Goal: Task Accomplishment & Management: Manage account settings

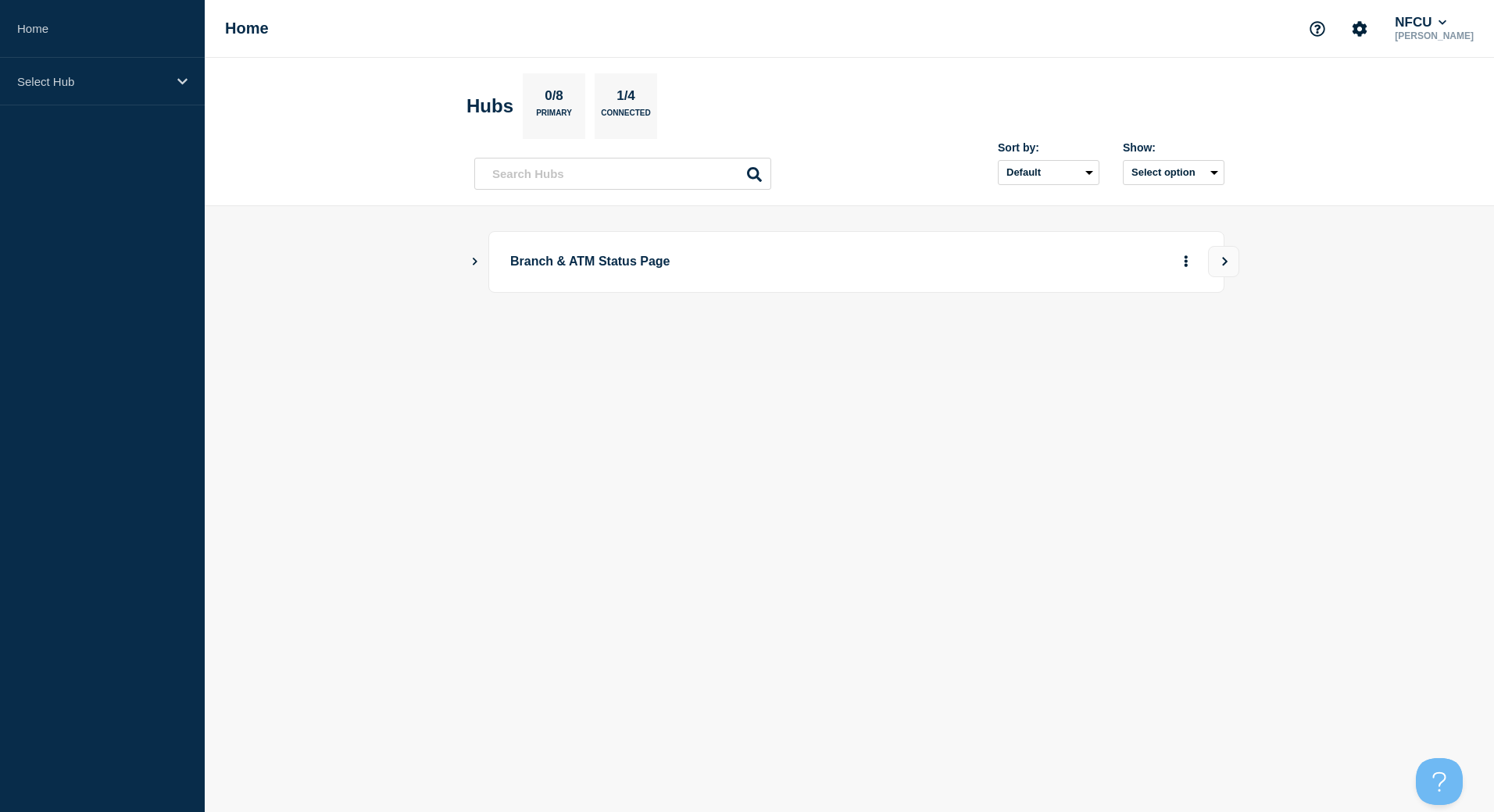
click at [470, 263] on icon "Show Connected Hubs" at bounding box center [475, 260] width 10 height 8
click at [1112, 344] on button "See overview" at bounding box center [1130, 341] width 82 height 31
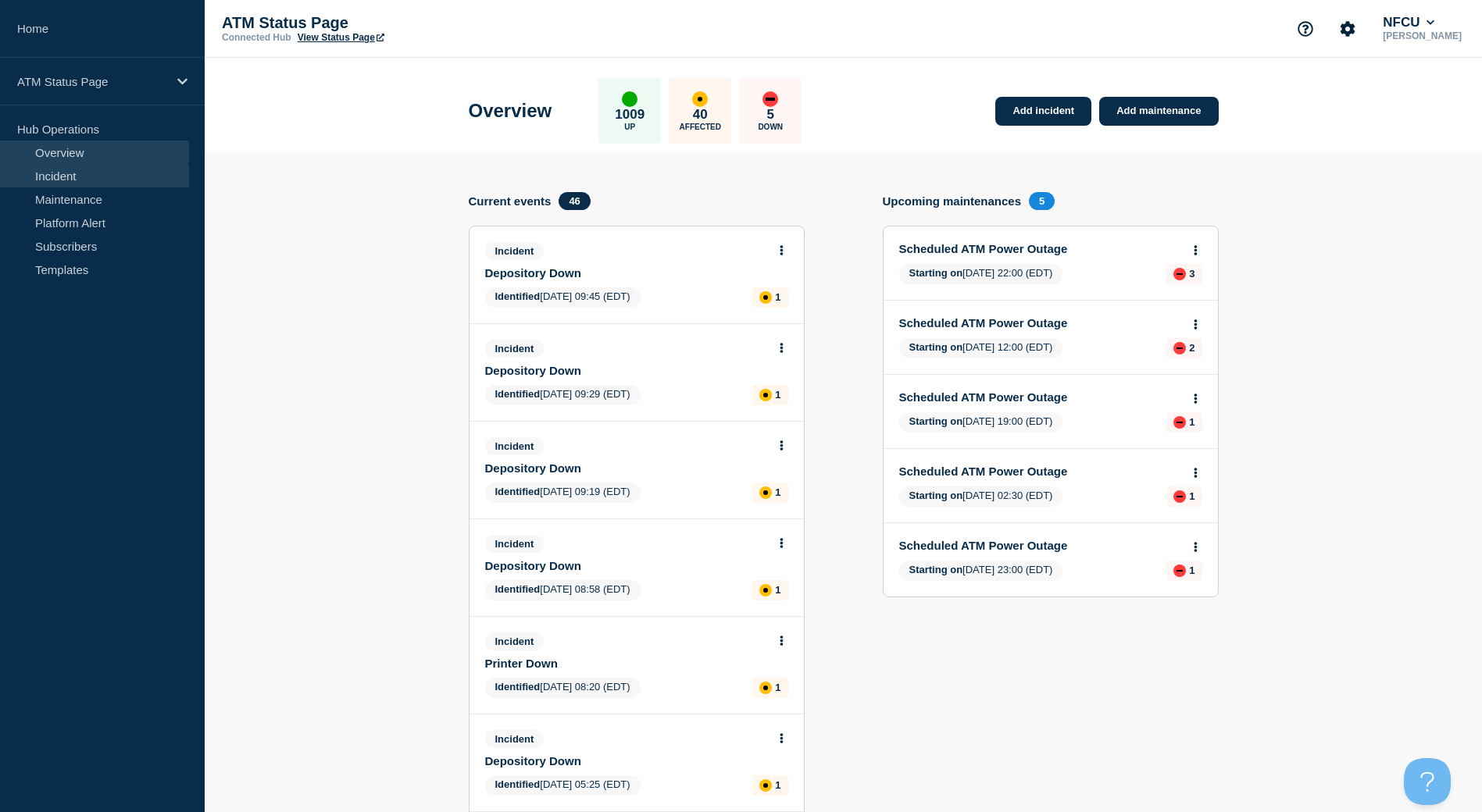
click at [59, 178] on link "Incident" at bounding box center [95, 175] width 189 height 23
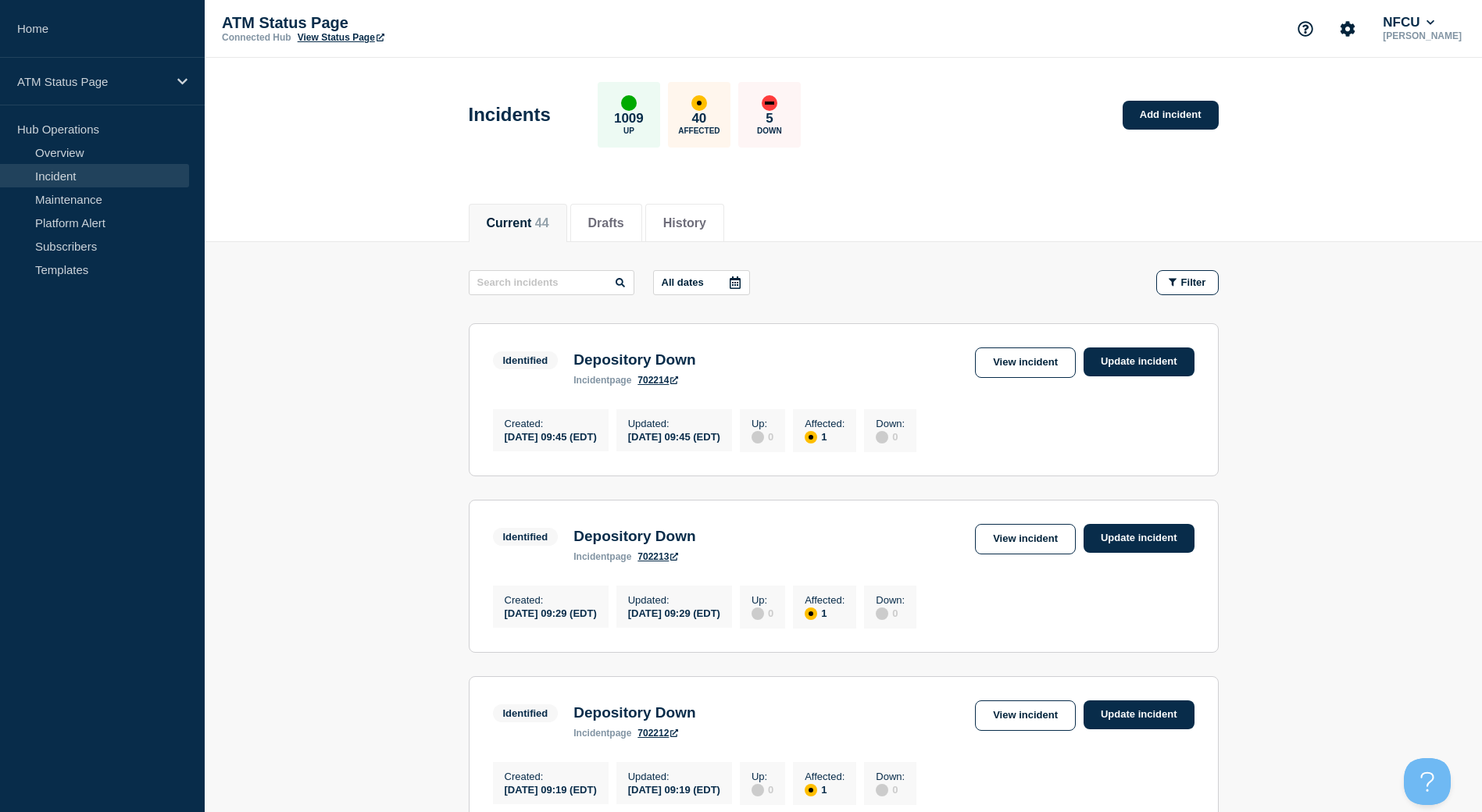
click at [357, 38] on link "View Status Page" at bounding box center [341, 37] width 87 height 11
click at [1198, 278] on span "Filter" at bounding box center [1193, 283] width 25 height 12
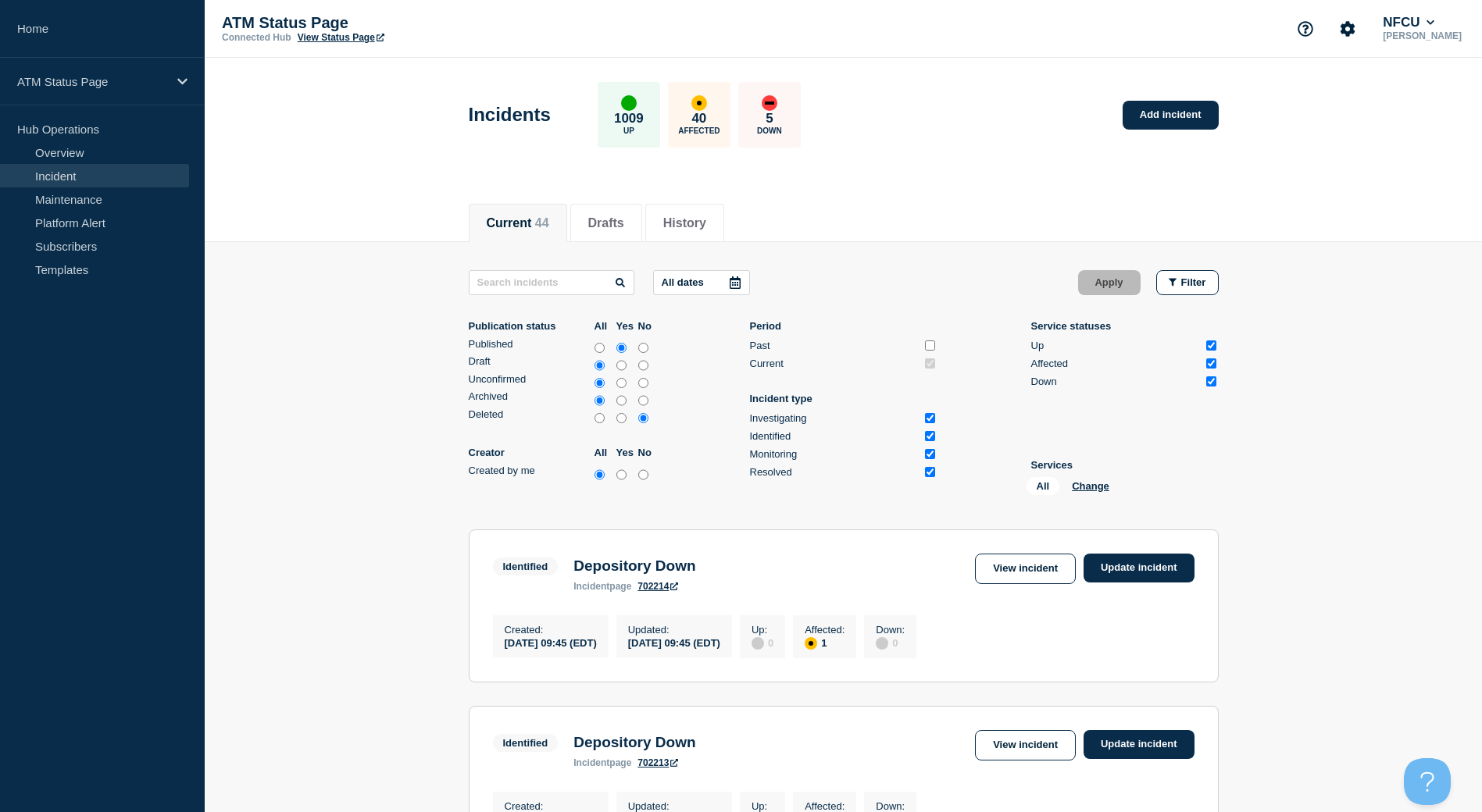
click at [1077, 496] on div "All Change" at bounding box center [1105, 489] width 156 height 24
click at [1100, 495] on div "All Change" at bounding box center [1105, 489] width 156 height 24
click at [1095, 487] on button "Change" at bounding box center [1090, 487] width 37 height 12
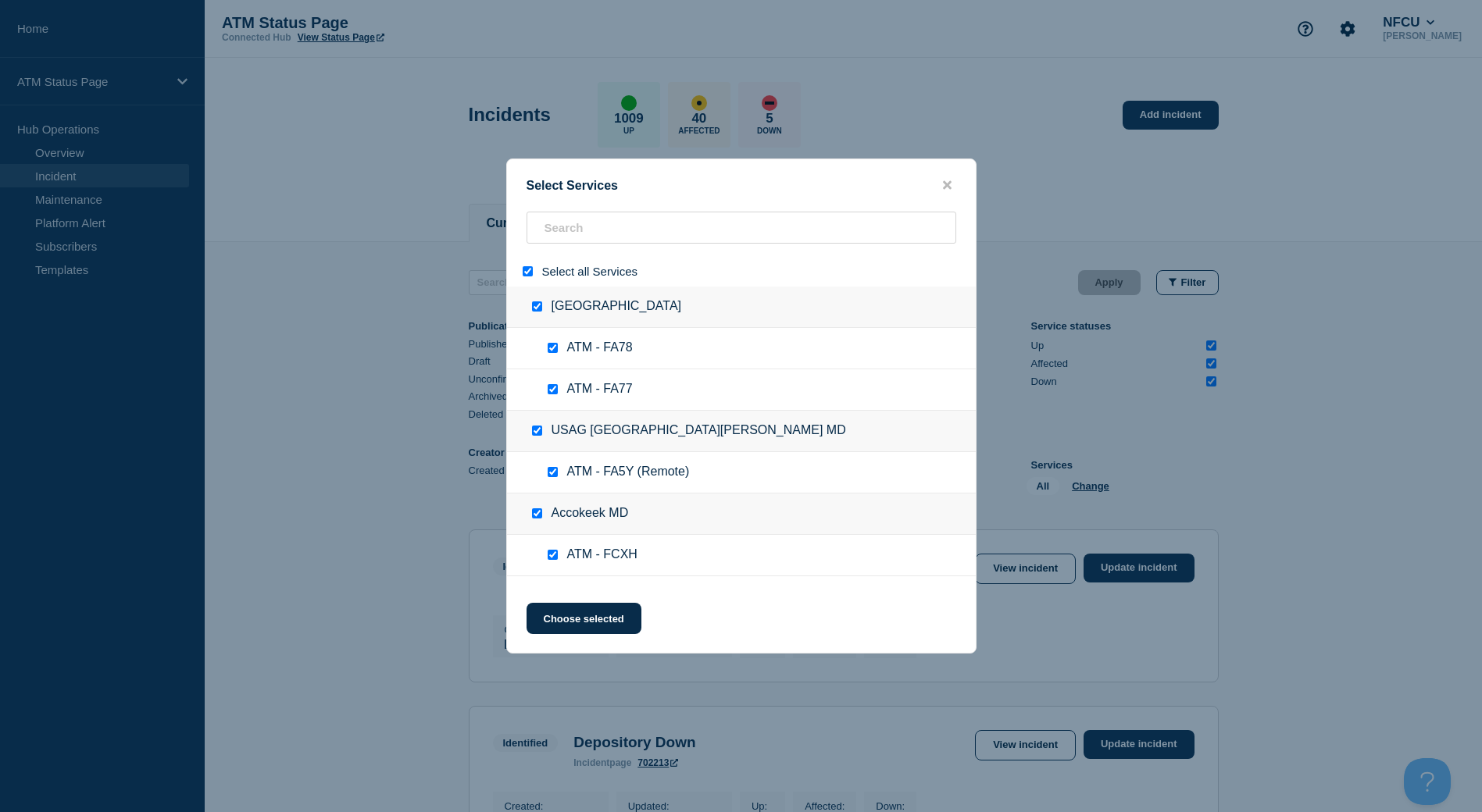
click at [529, 275] on input "select all" at bounding box center [528, 272] width 10 height 10
checkbox input "false"
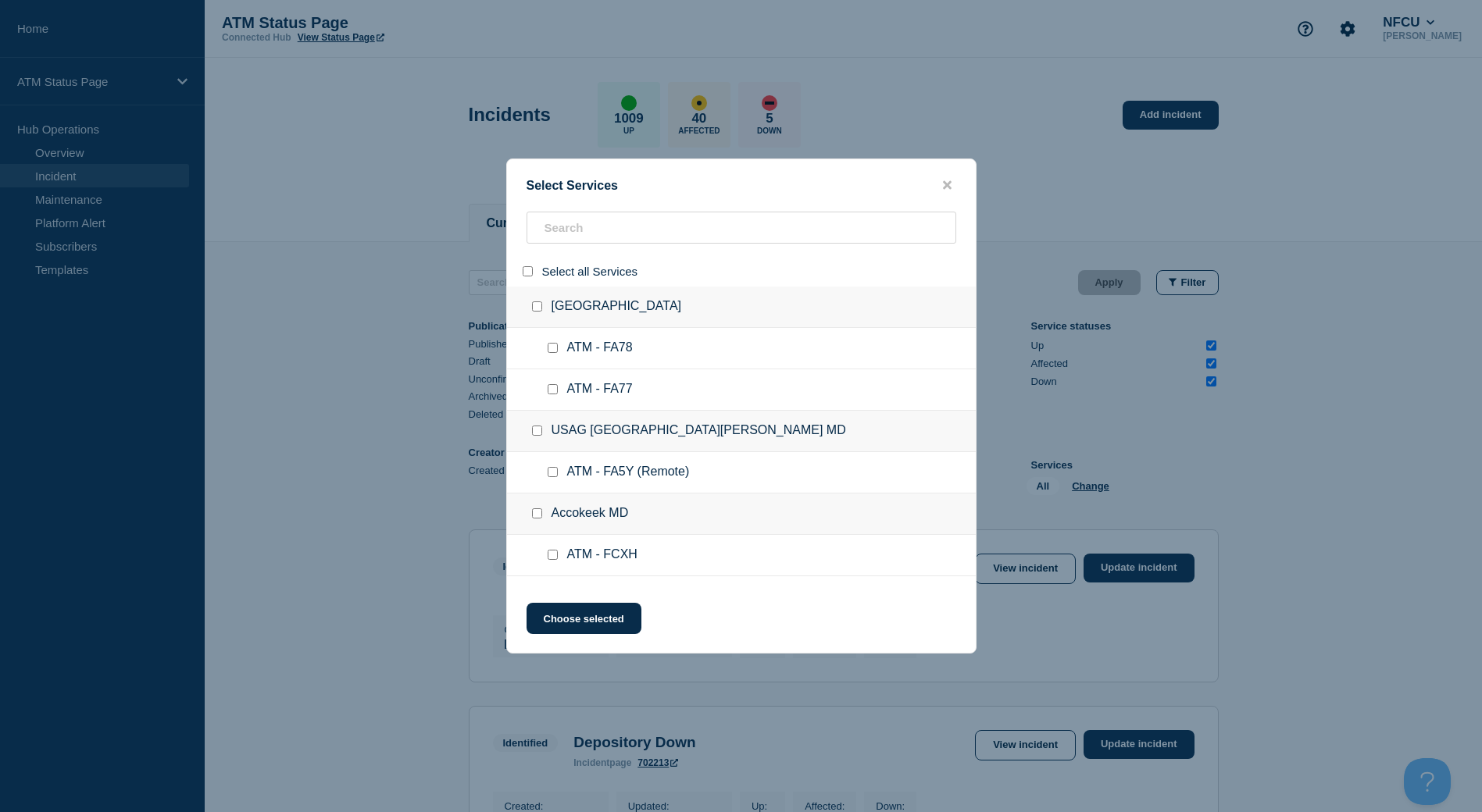
checkbox input "false"
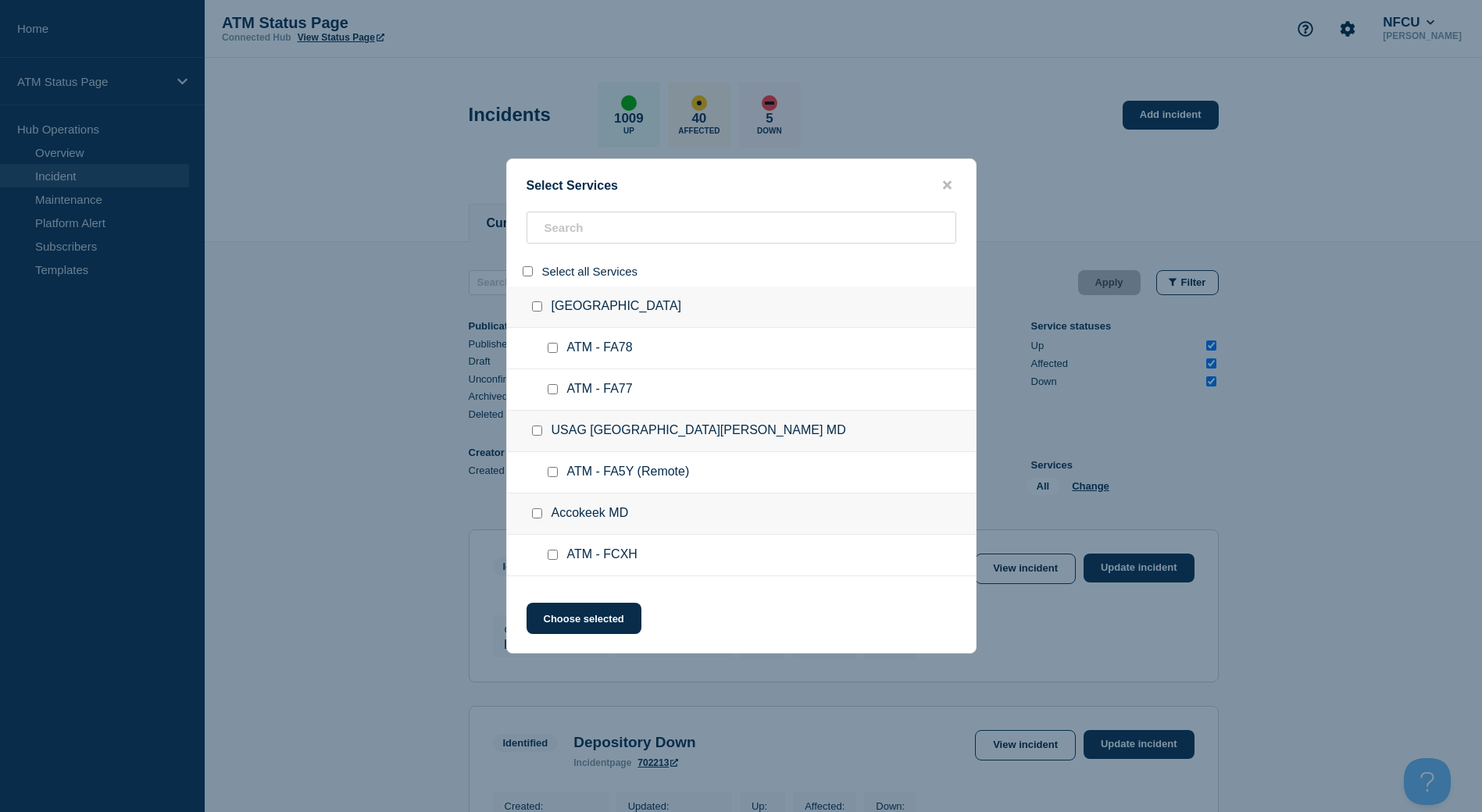
checkbox input "false"
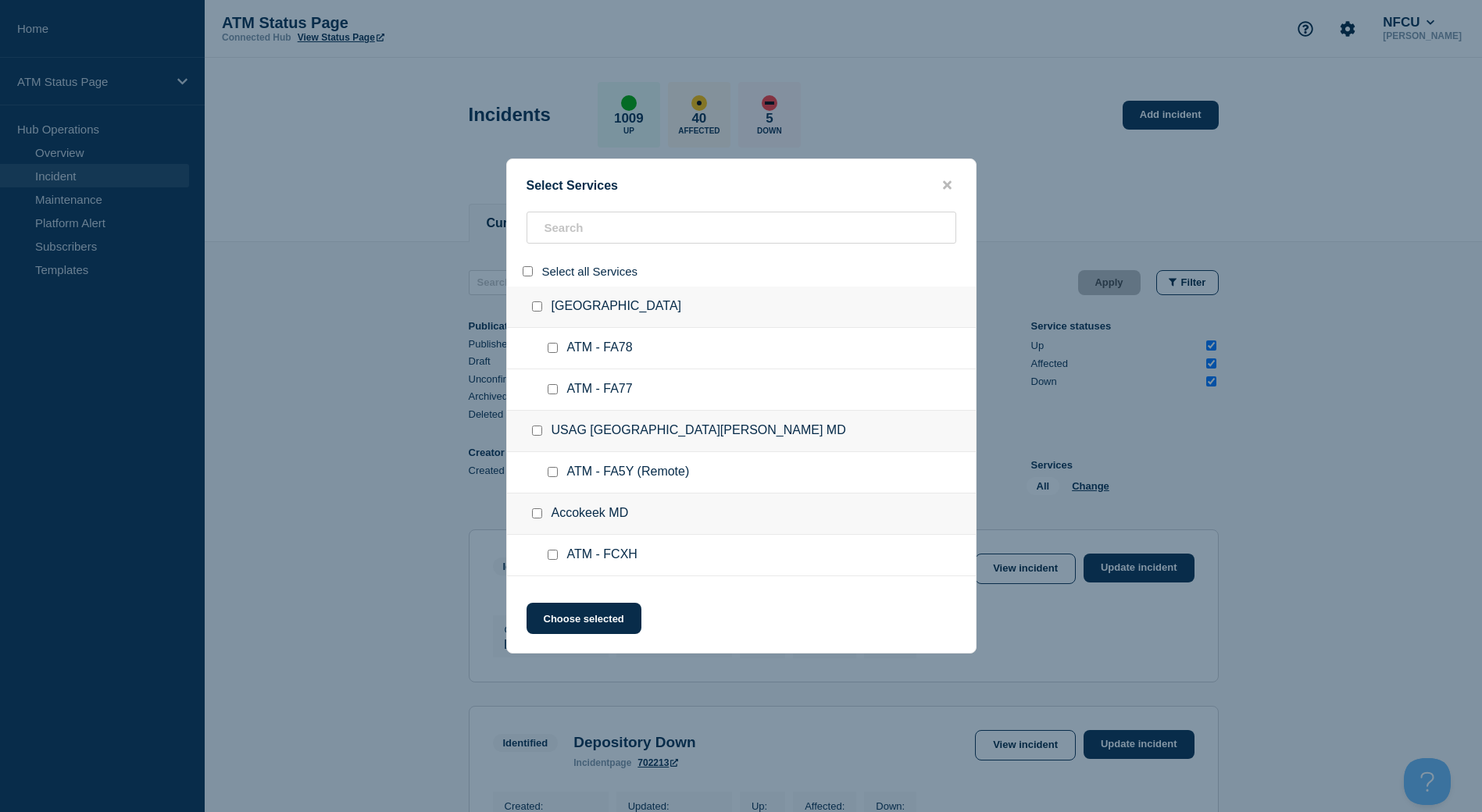
checkbox input "false"
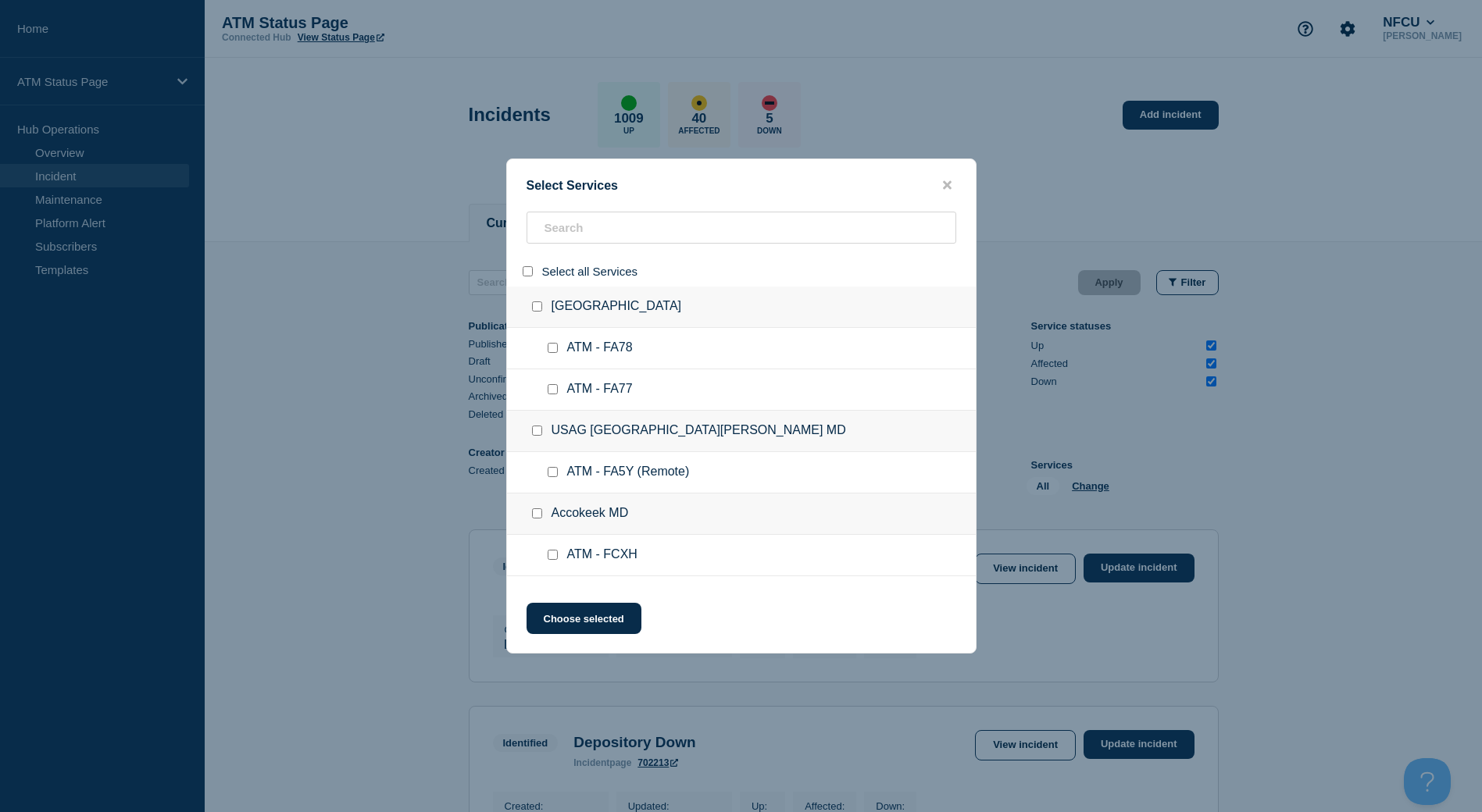
checkbox input "false"
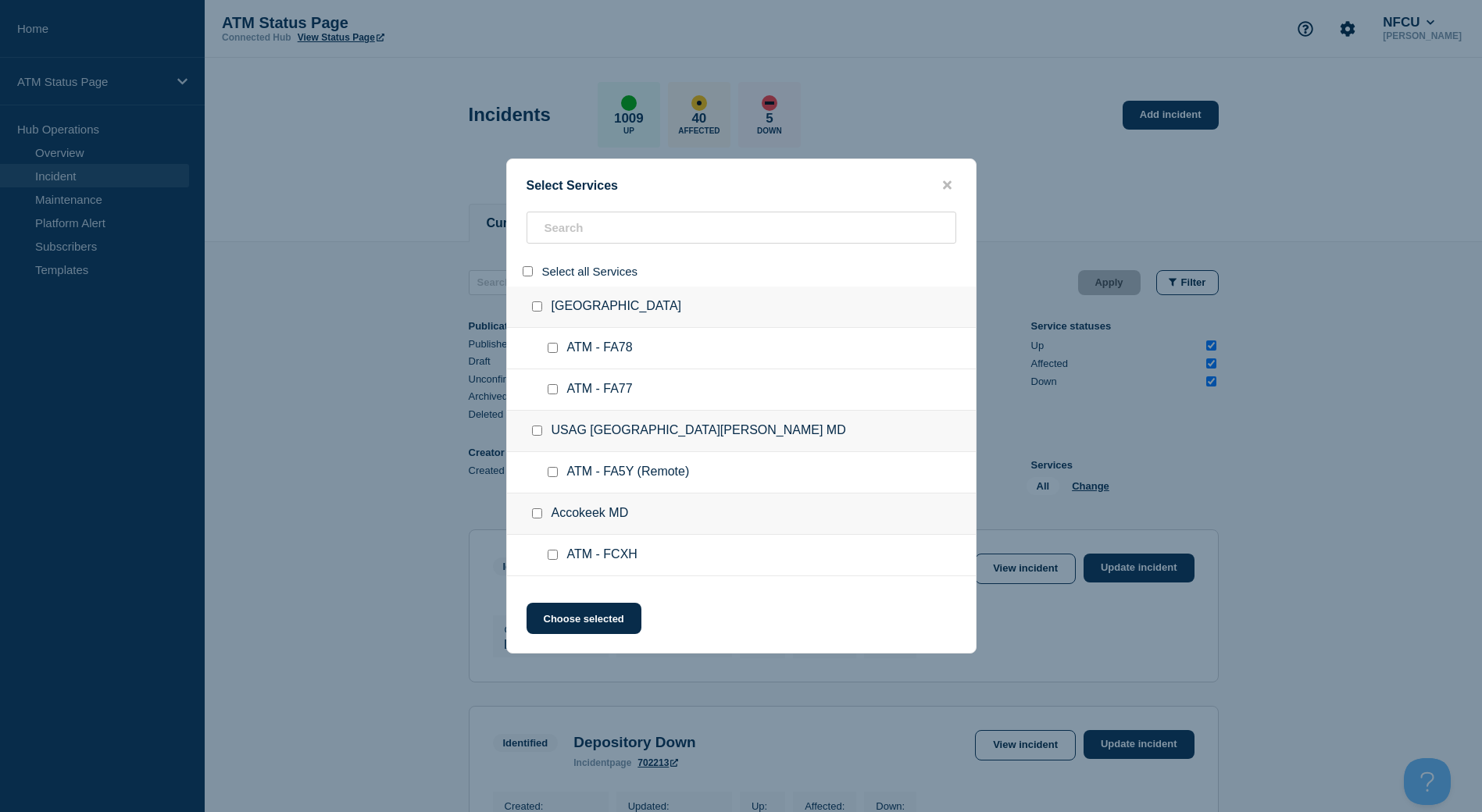
checkbox input "false"
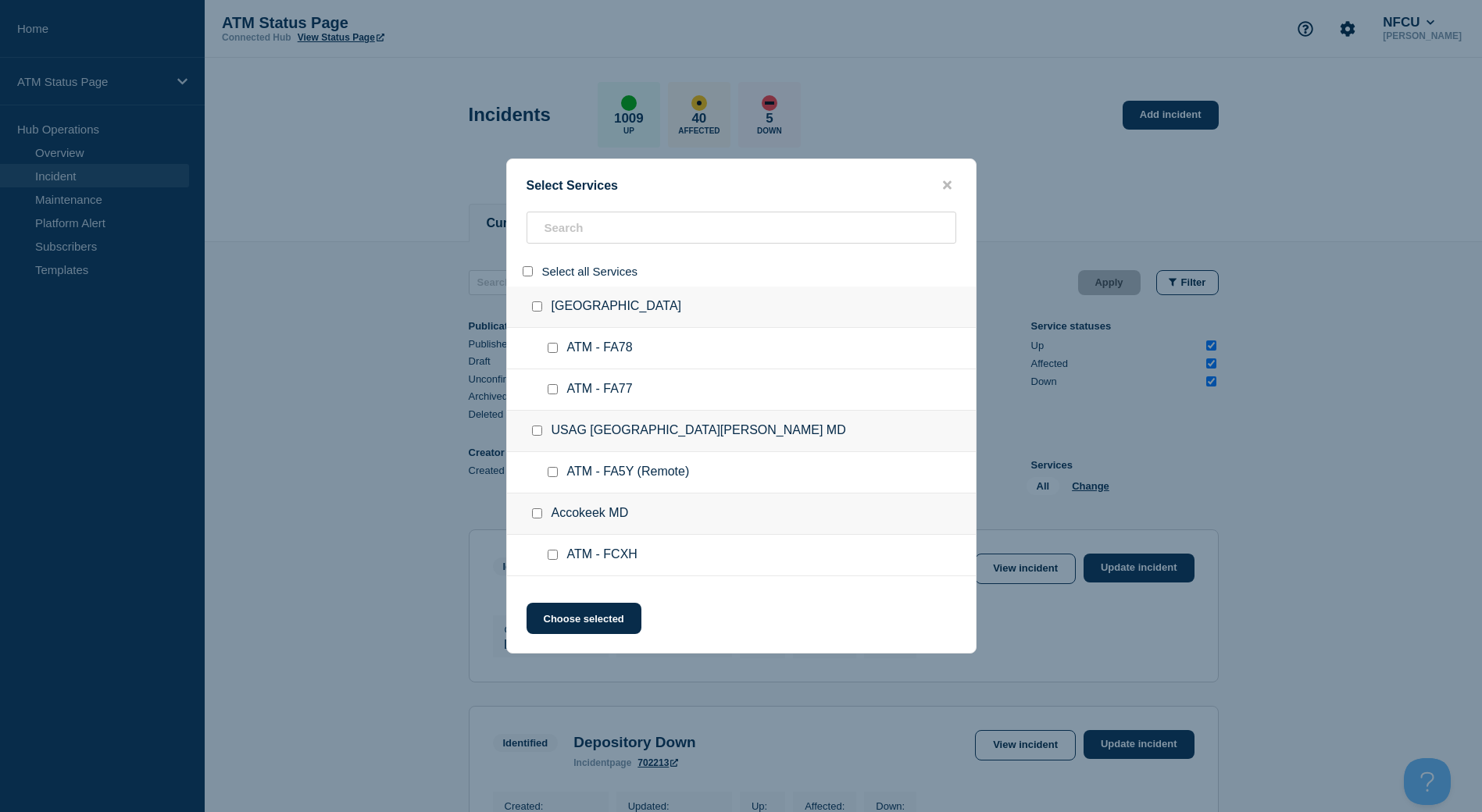
checkbox input "false"
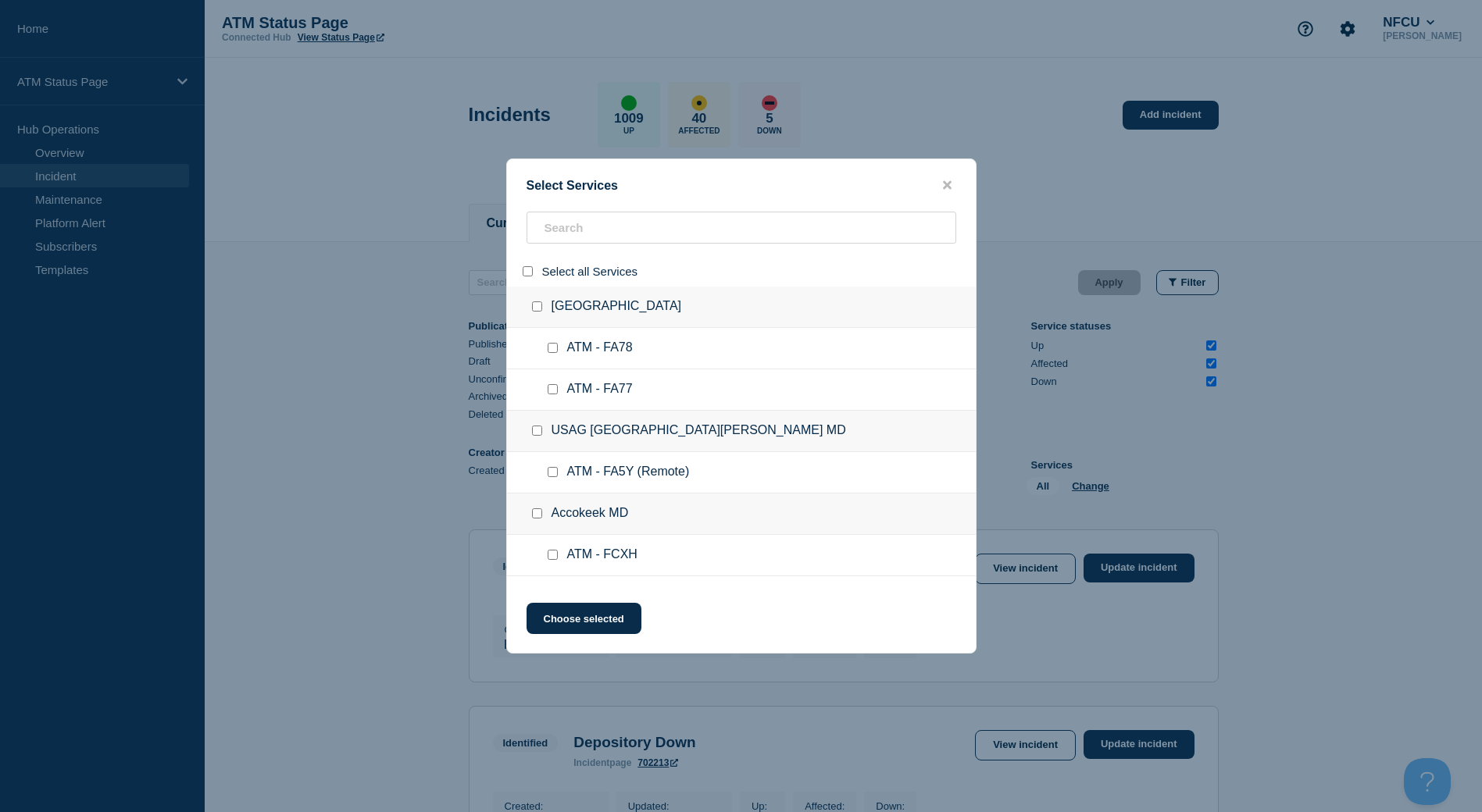
checkbox input "false"
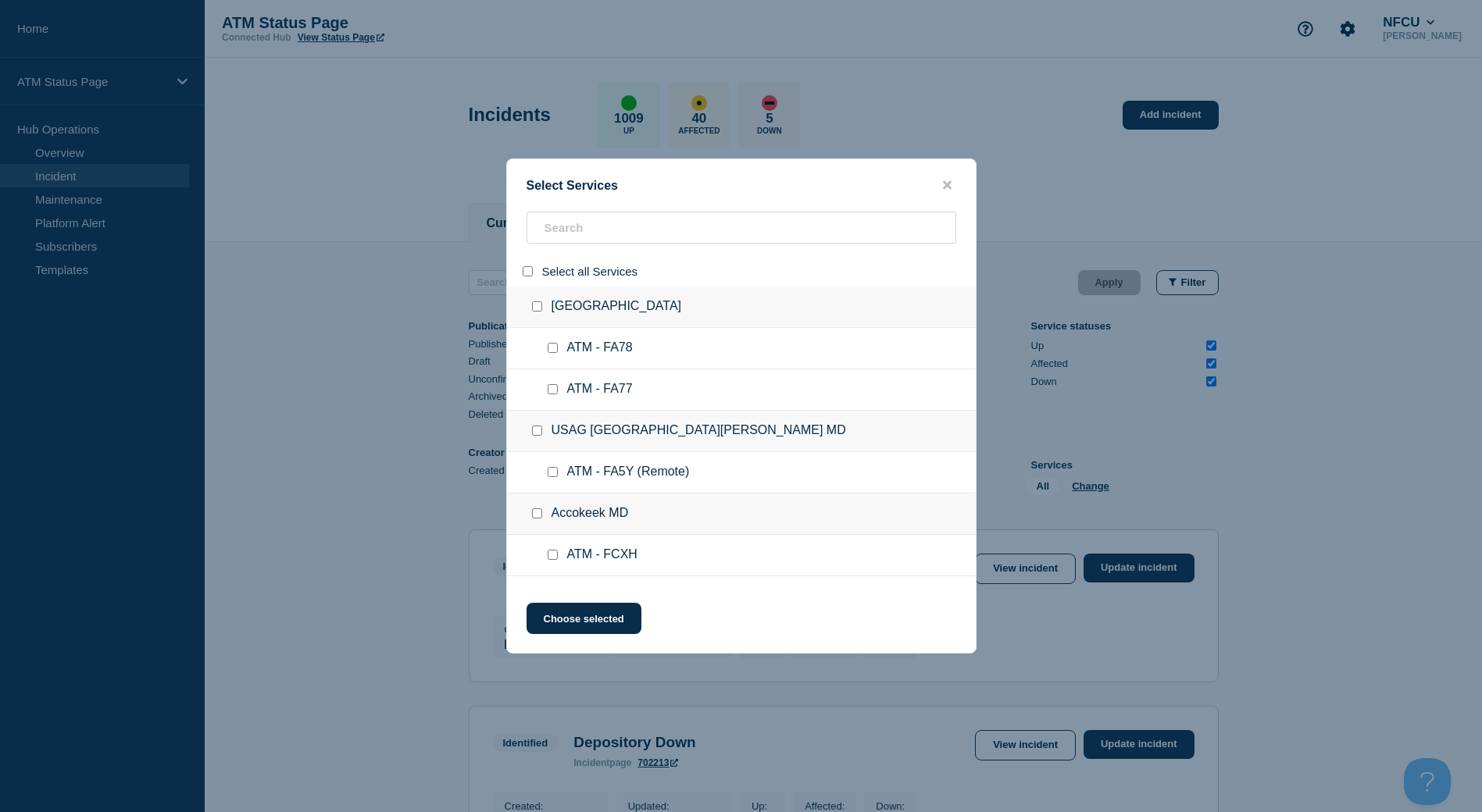
checkbox input "false"
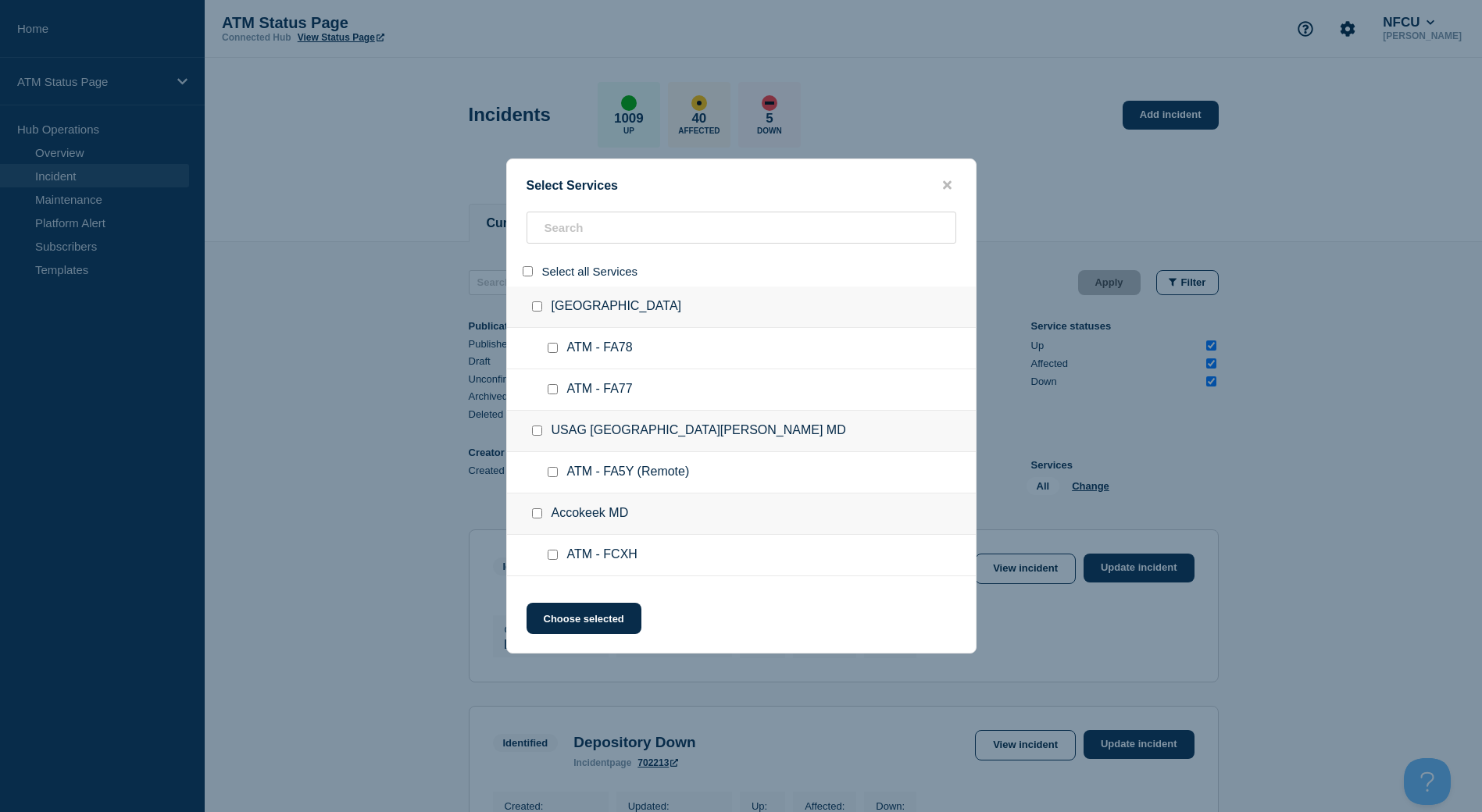
checkbox input "false"
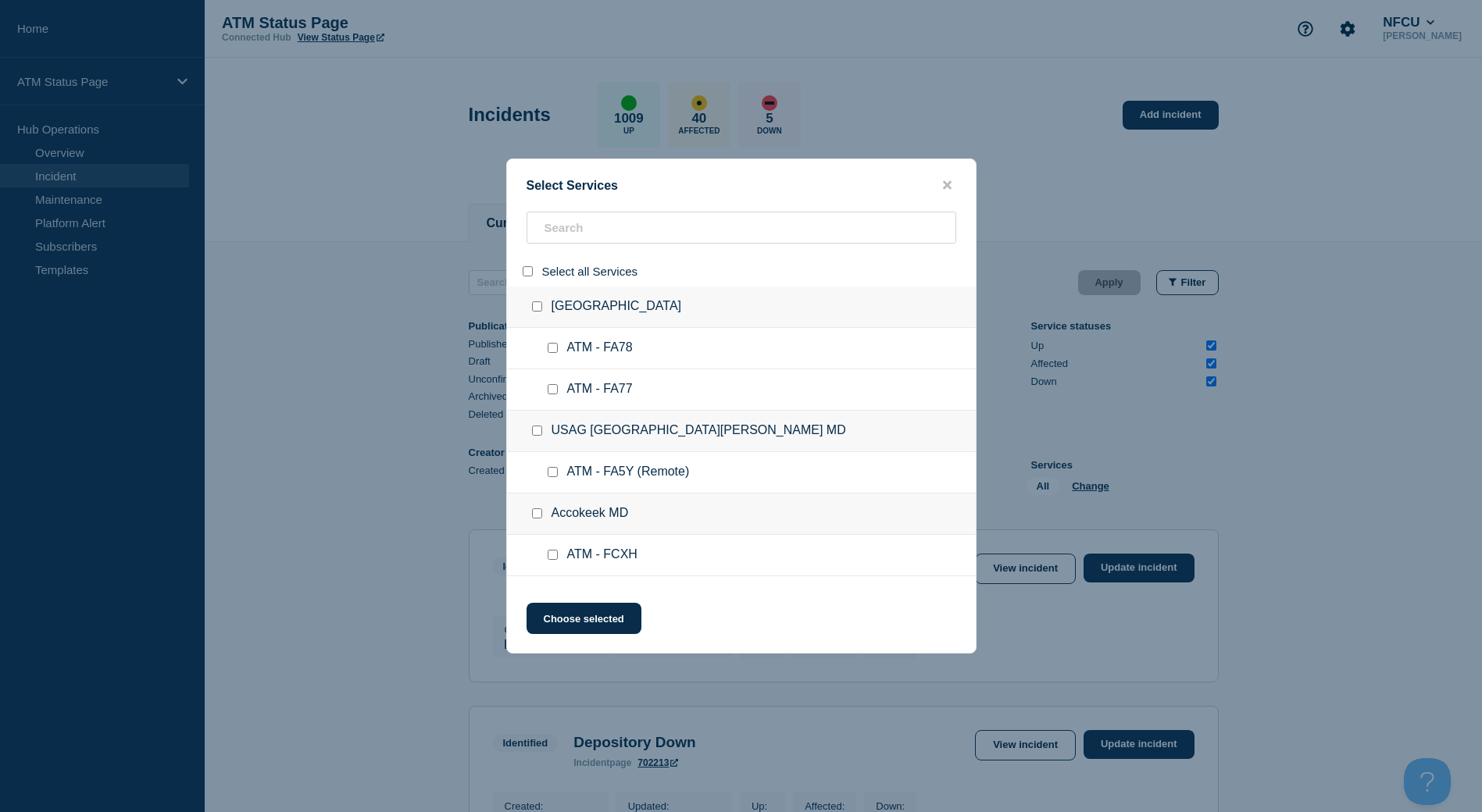
checkbox input "false"
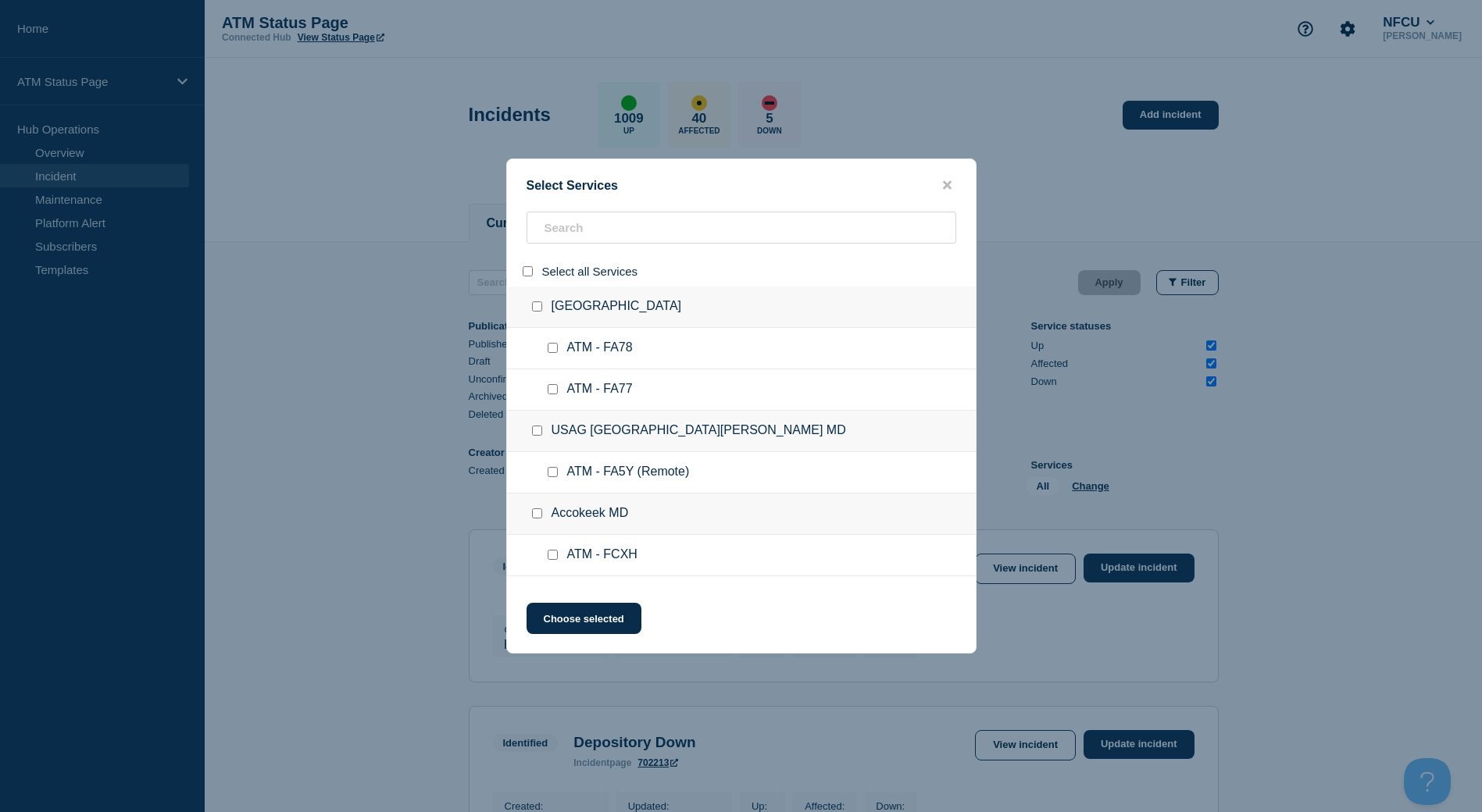
checkbox input "false"
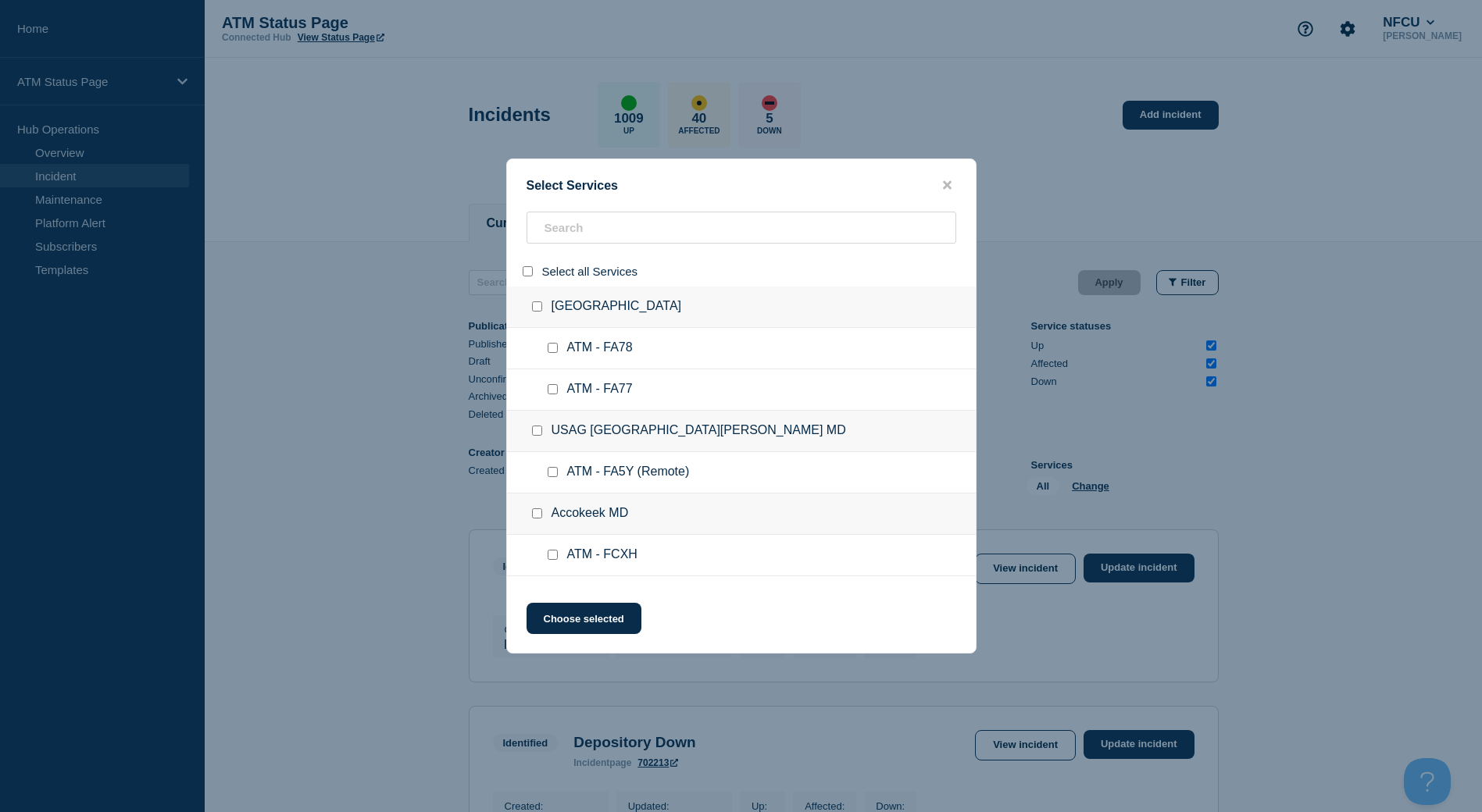
checkbox input "false"
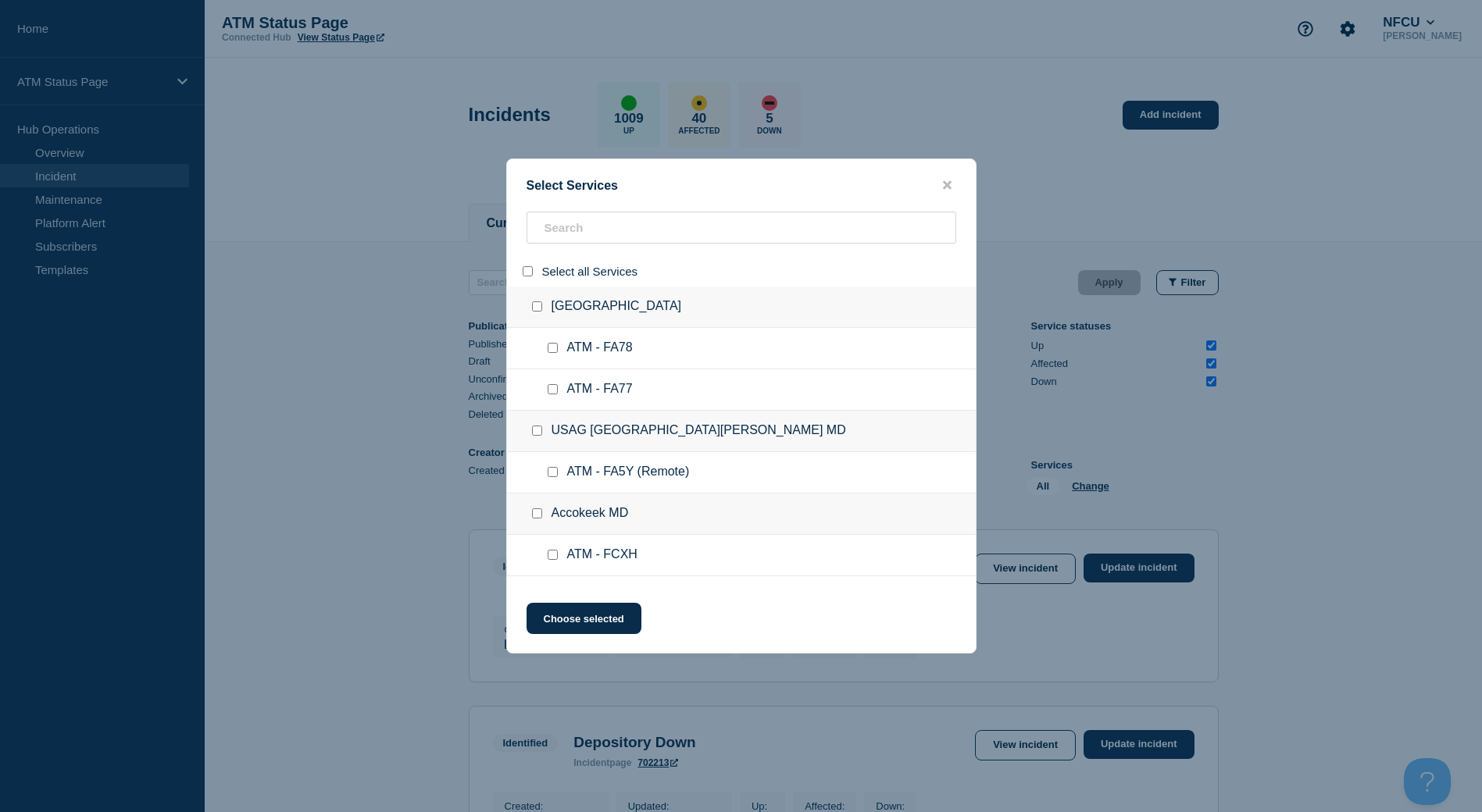
checkbox input "false"
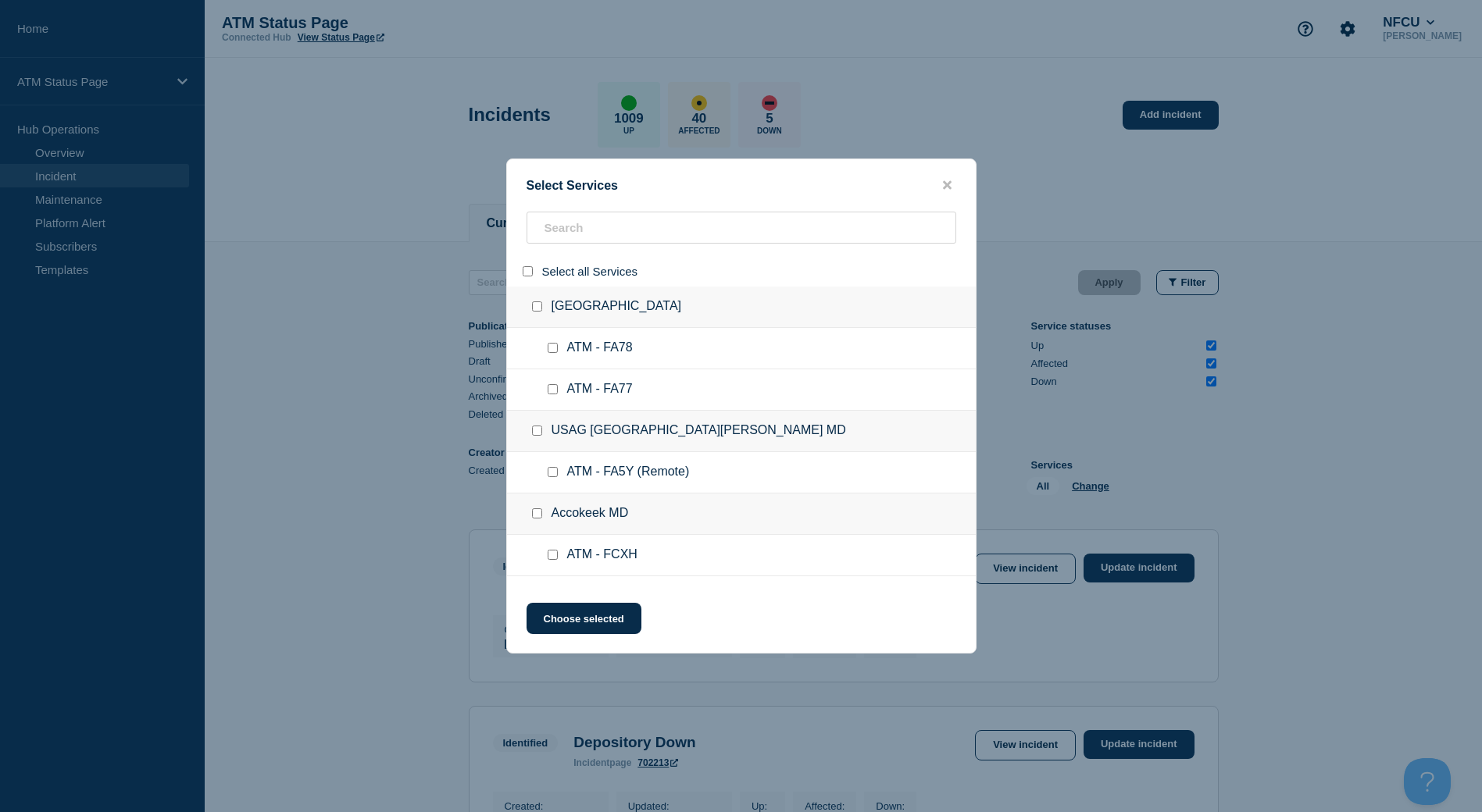
checkbox input "false"
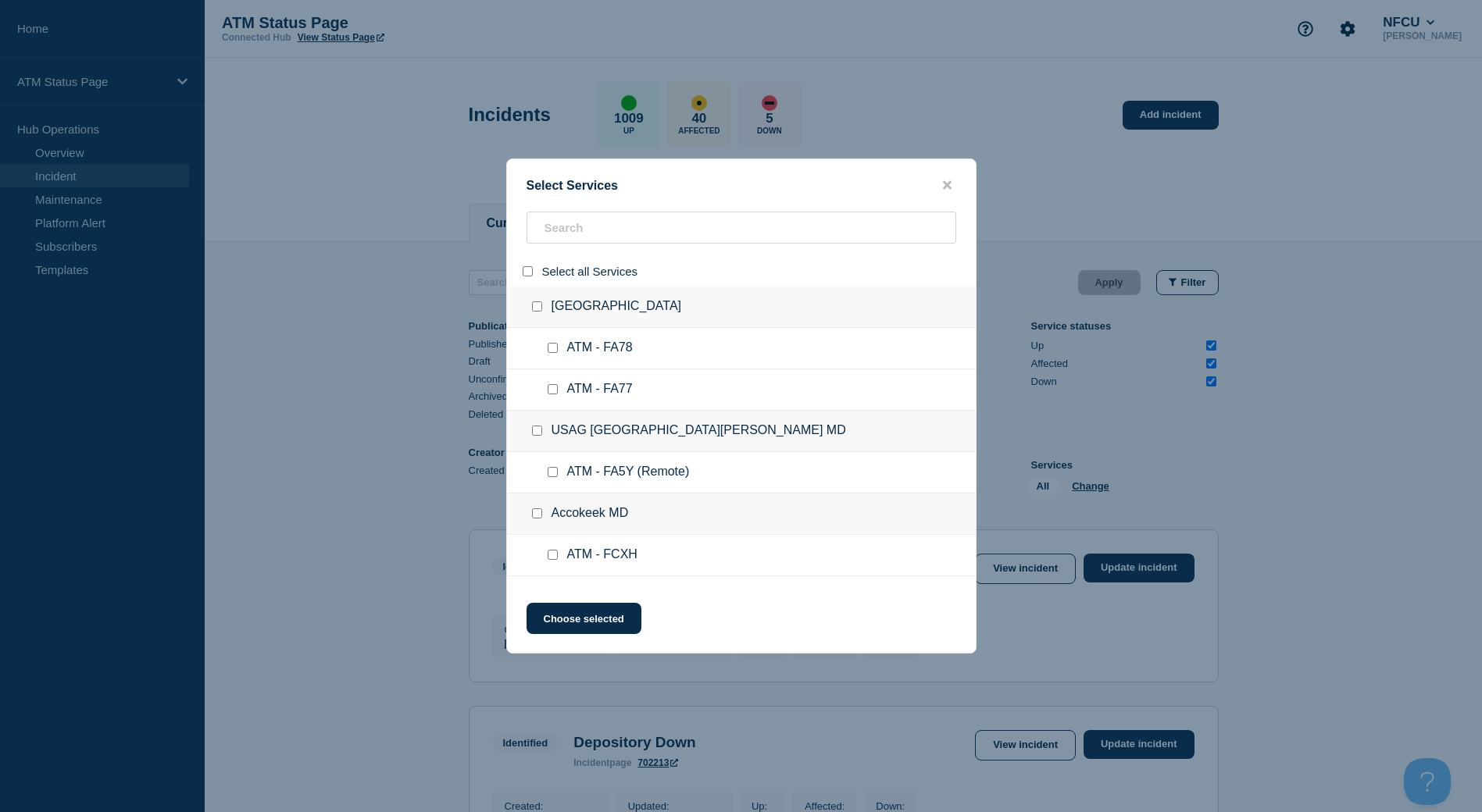
checkbox input "false"
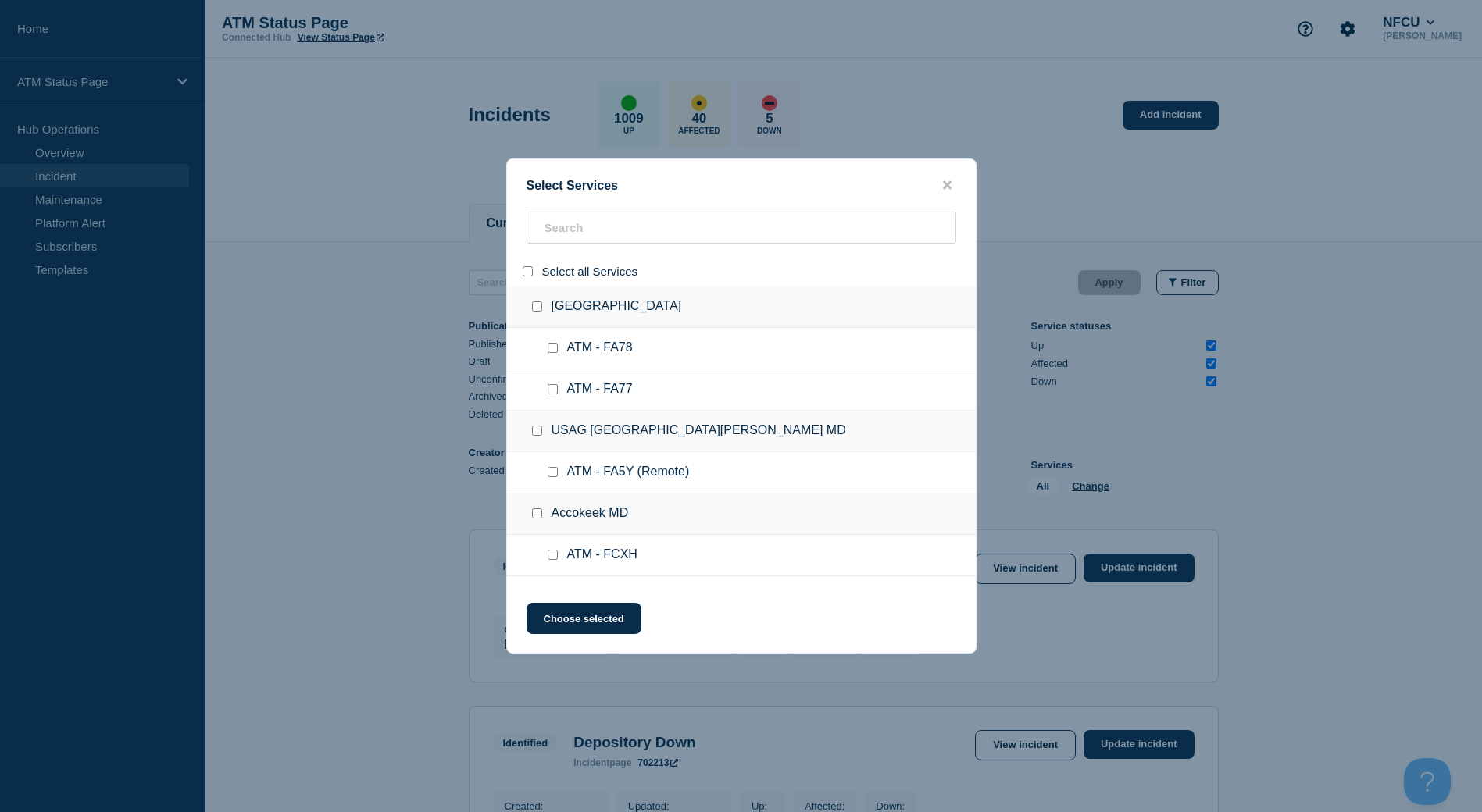
checkbox input "false"
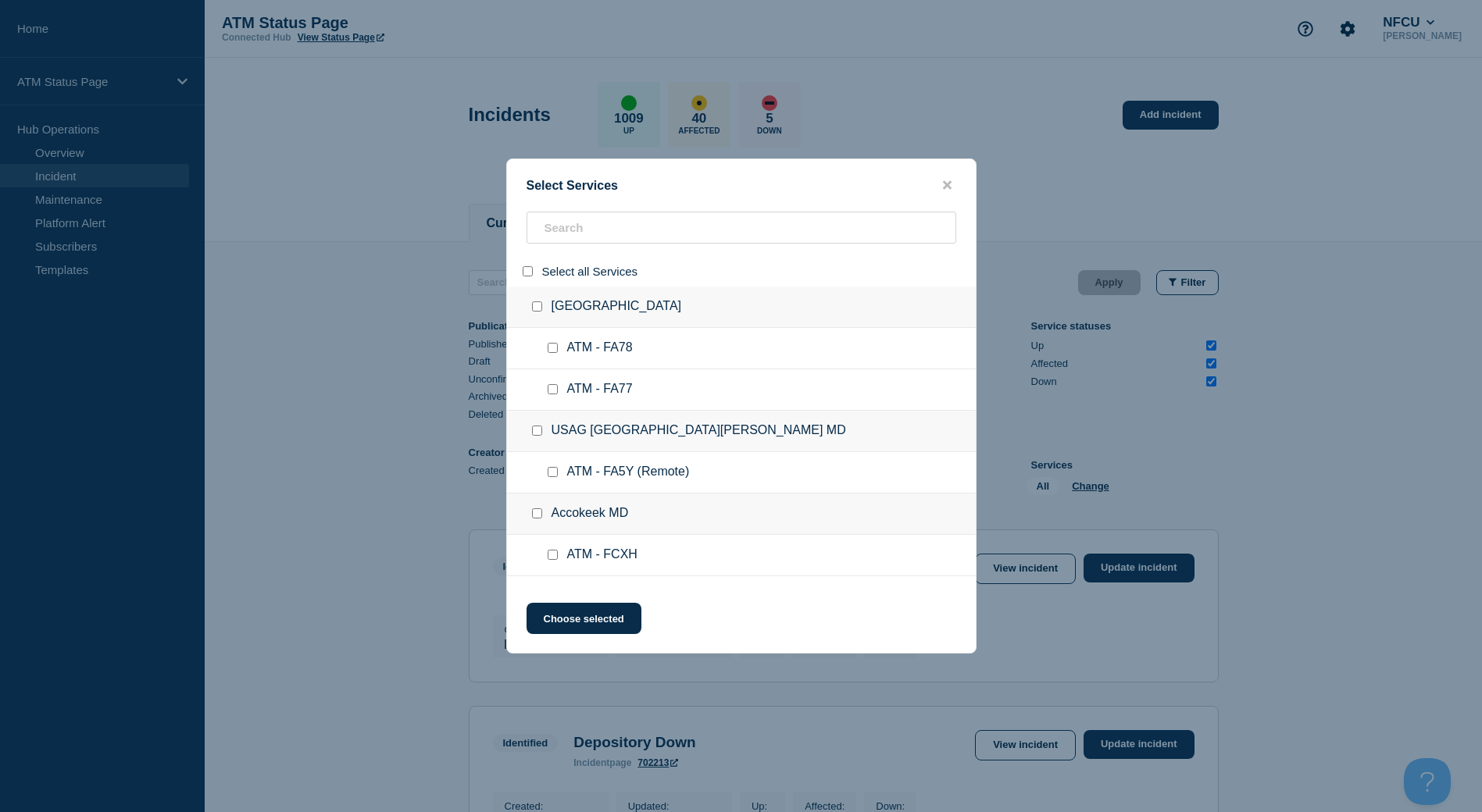
checkbox input "false"
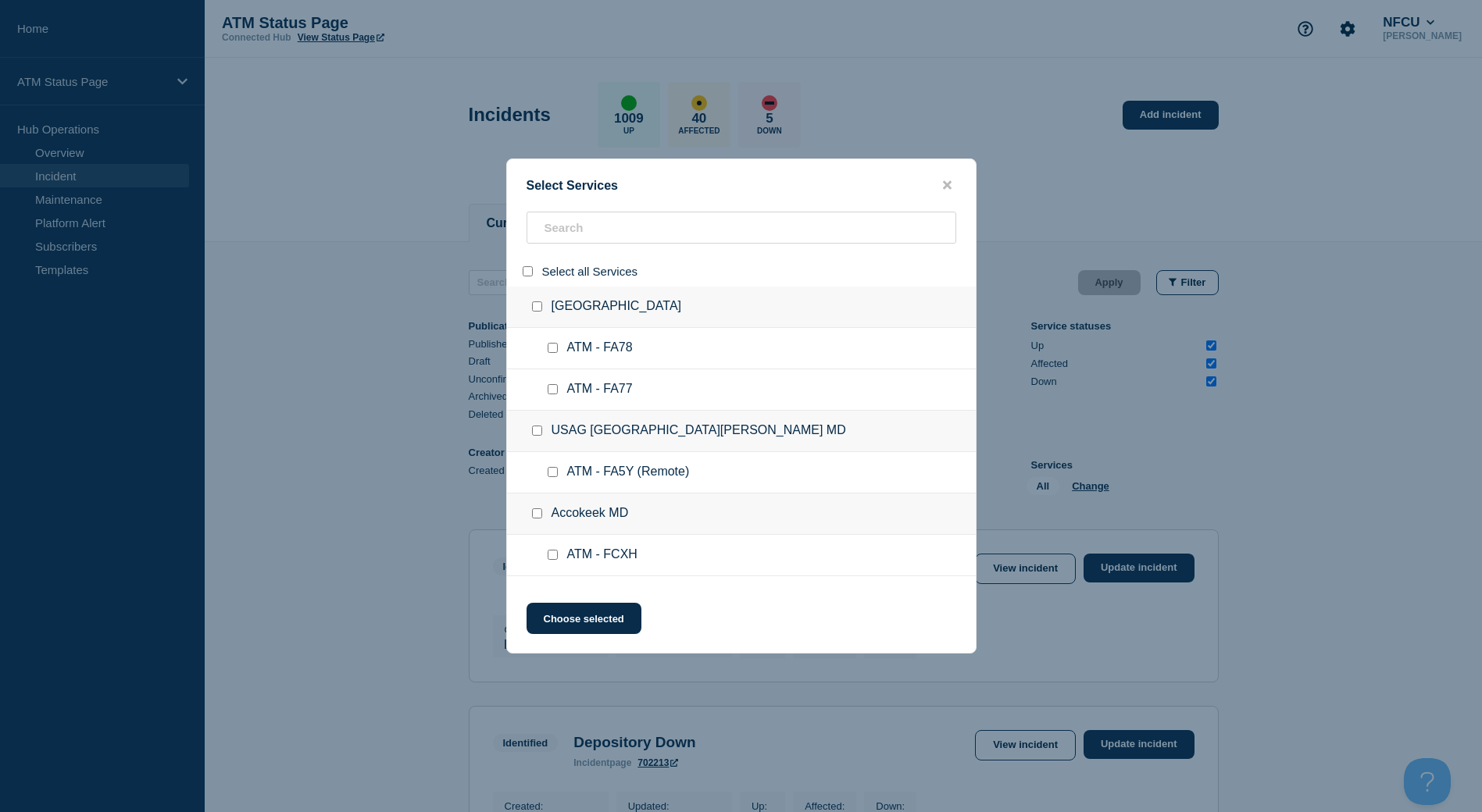
checkbox input "false"
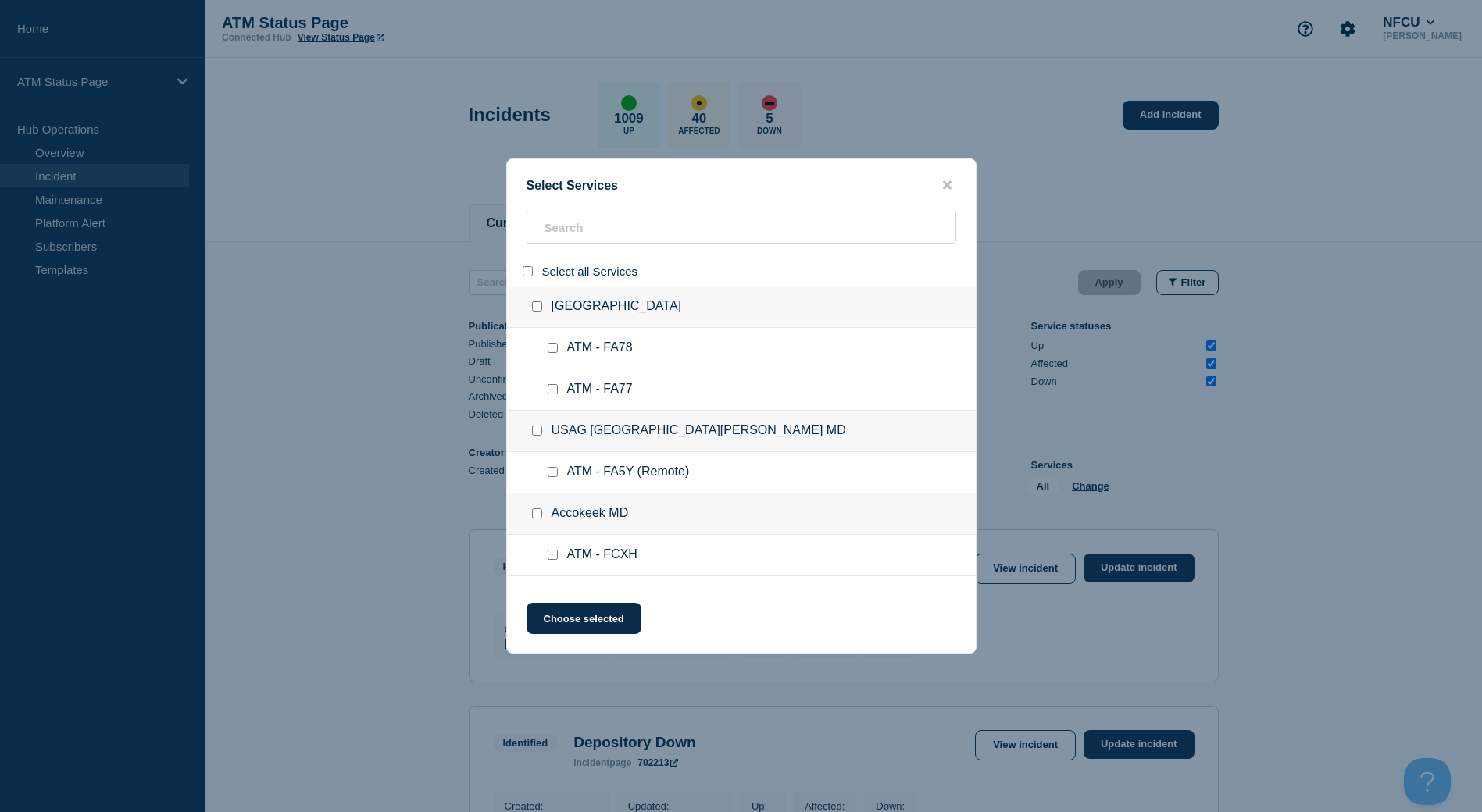
checkbox input "false"
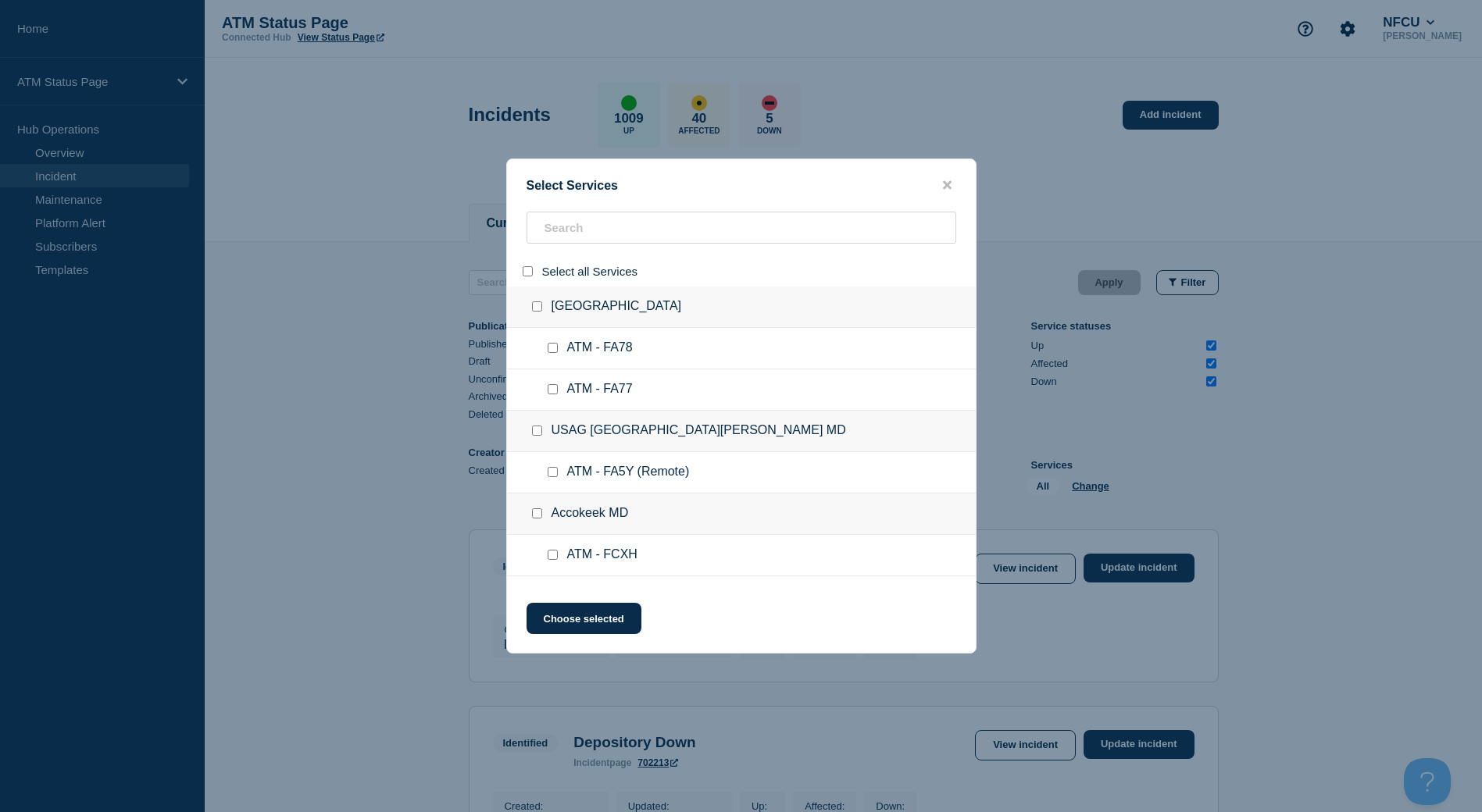
checkbox input "false"
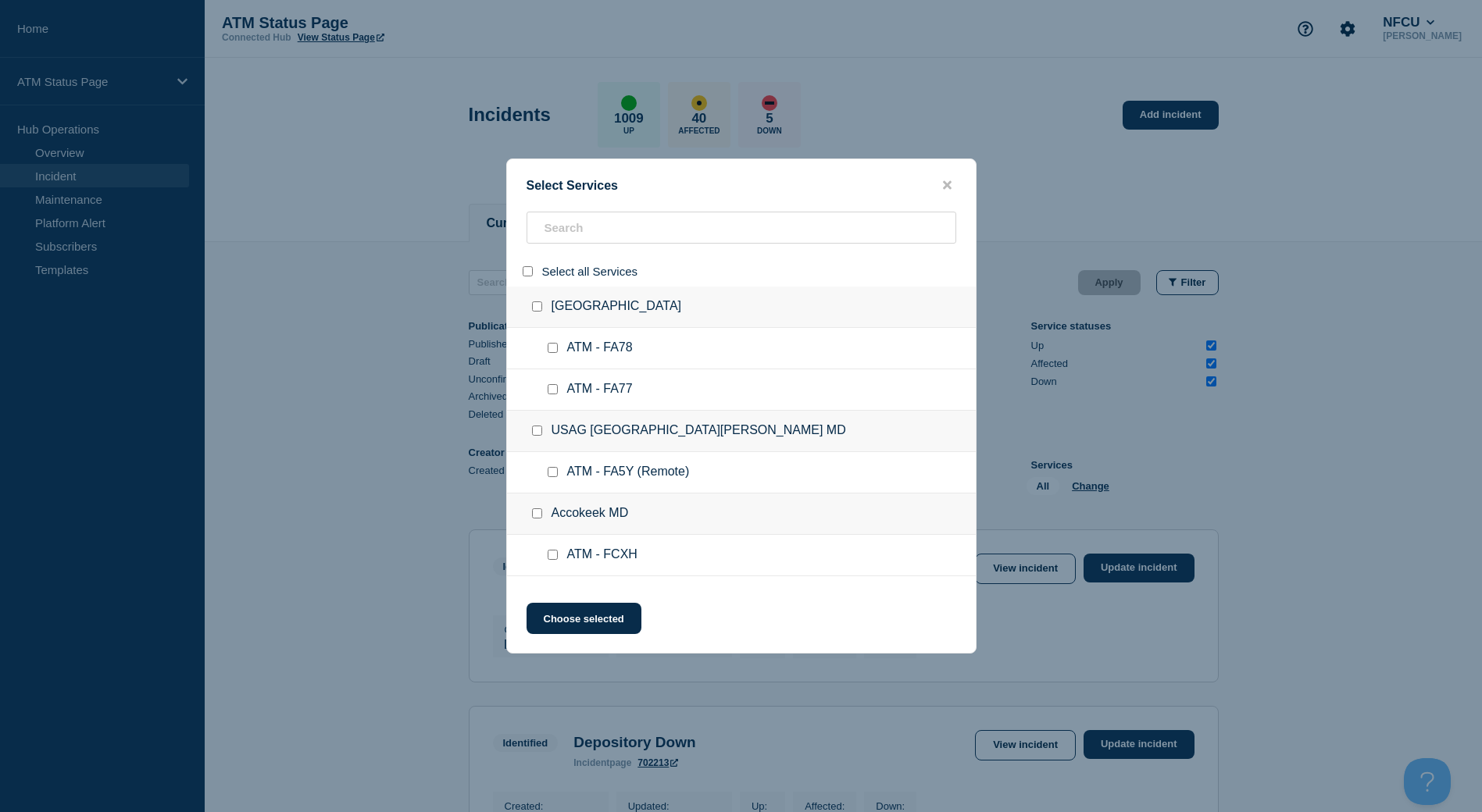
checkbox input "false"
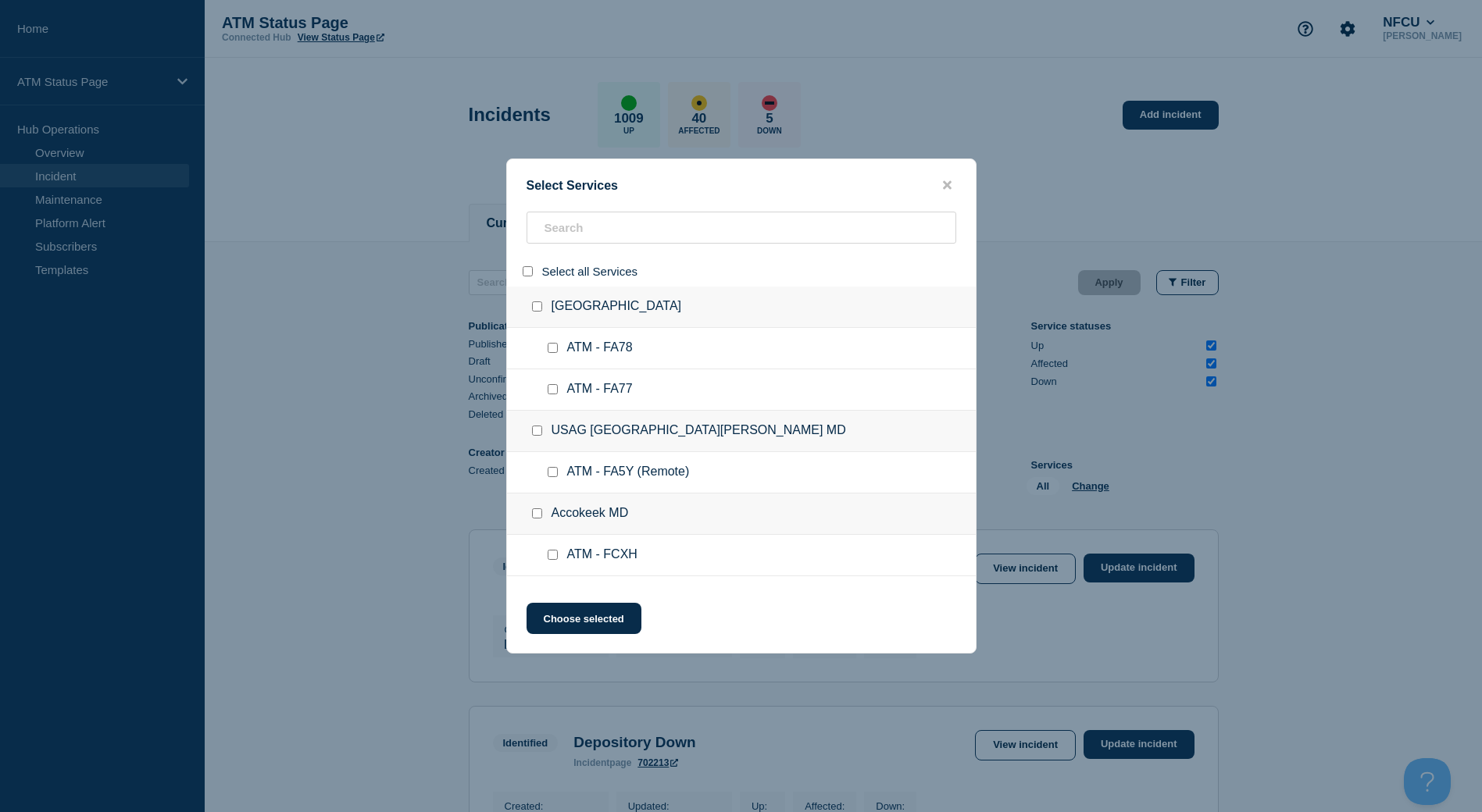
checkbox input "false"
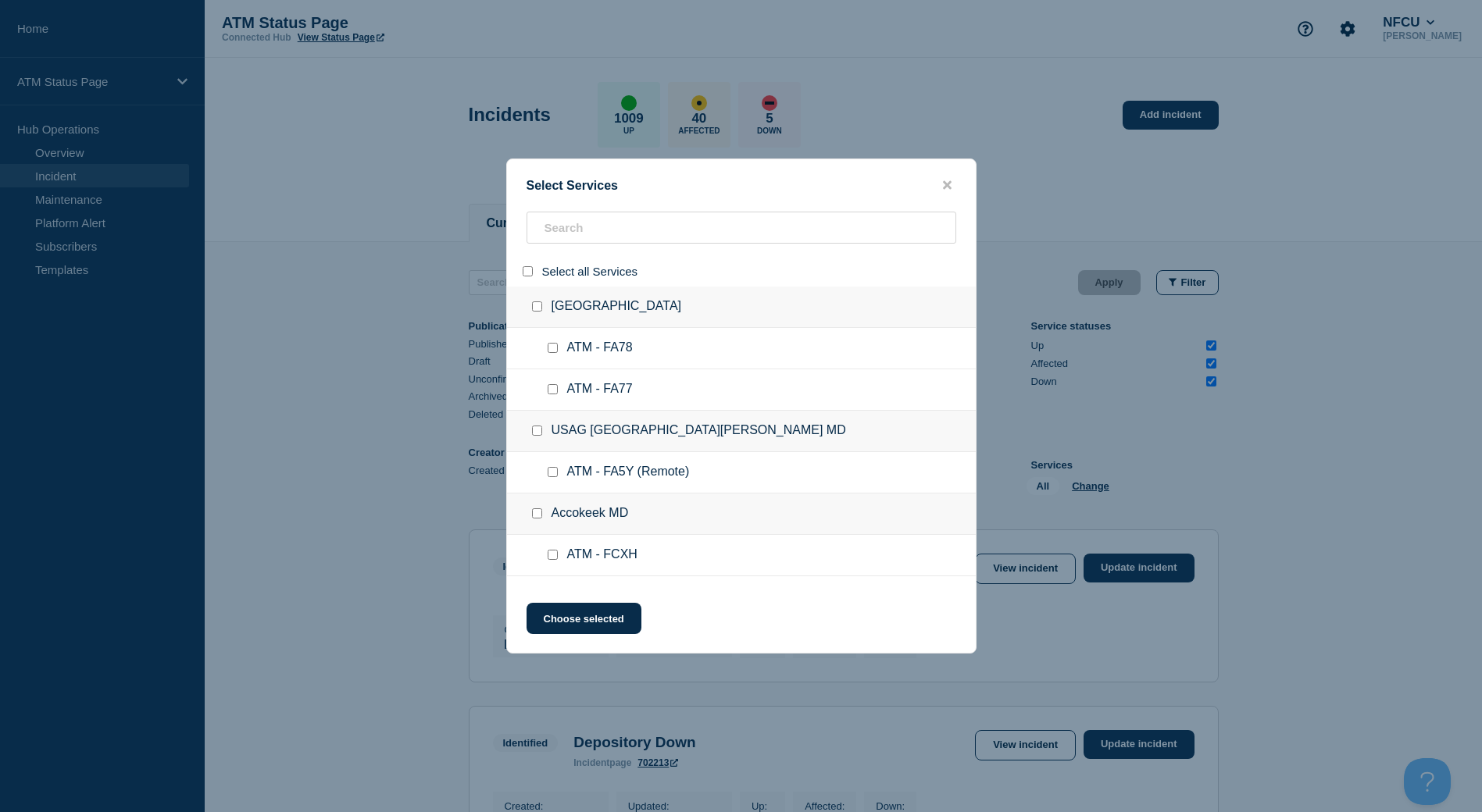
checkbox input "false"
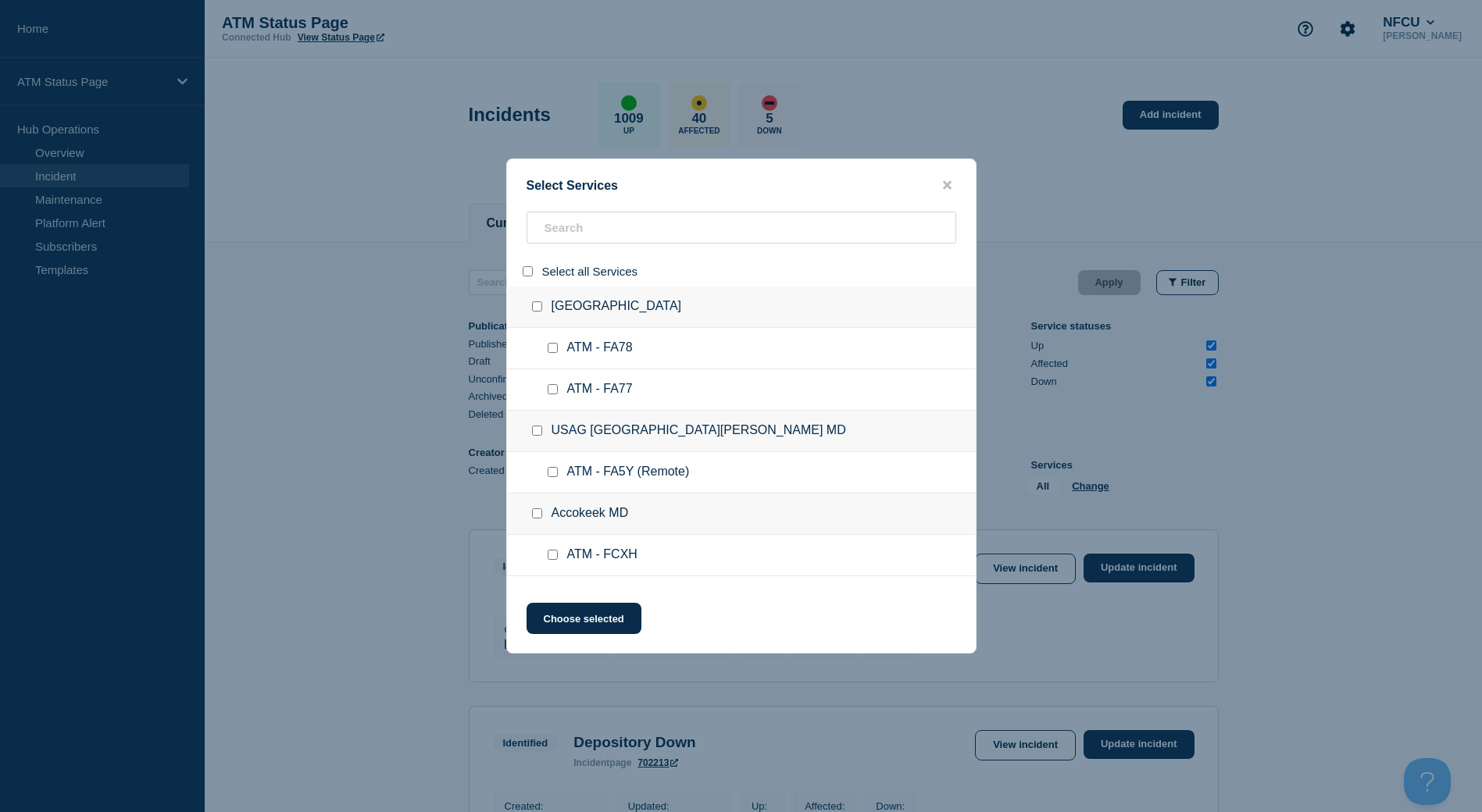
checkbox input "false"
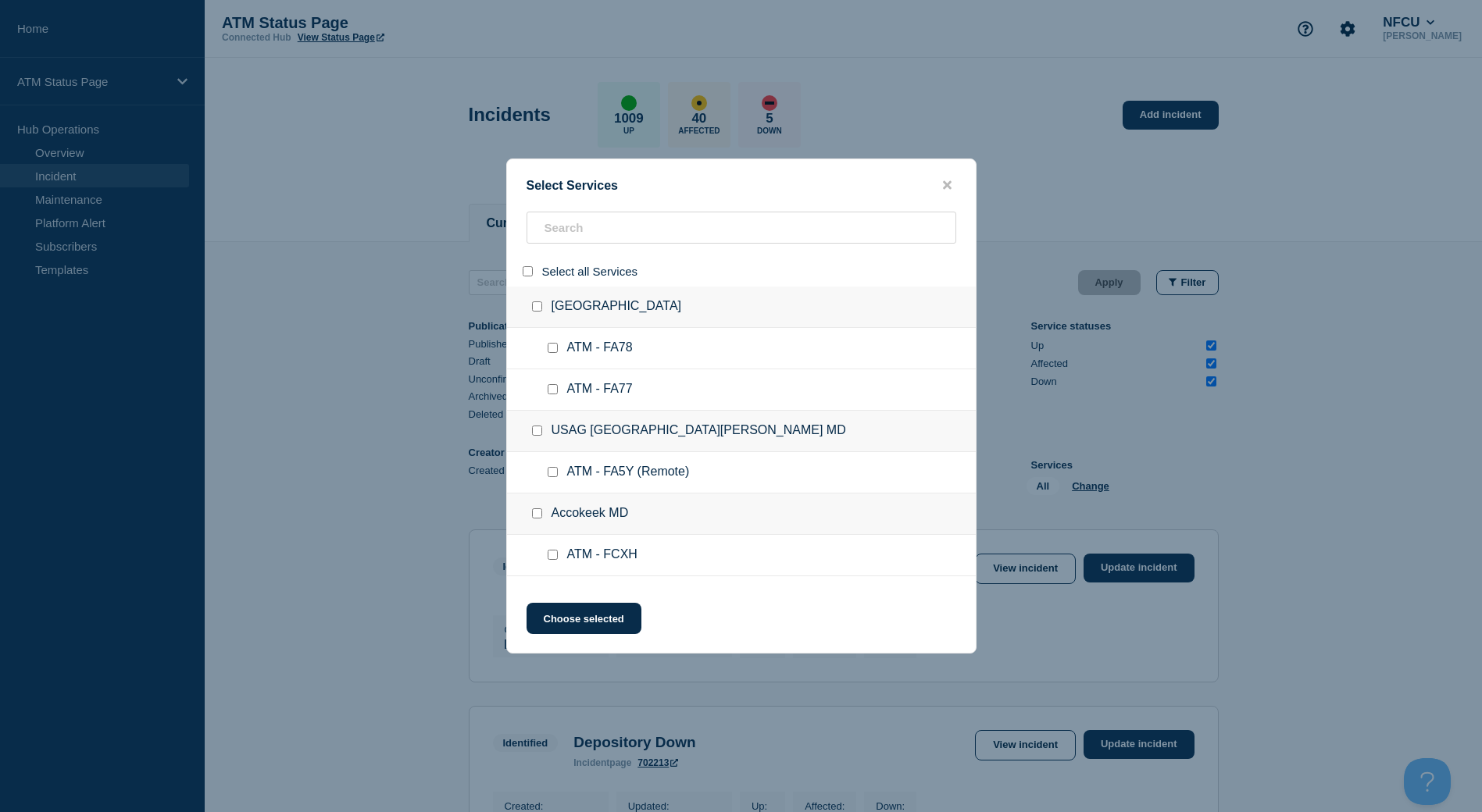
checkbox input "false"
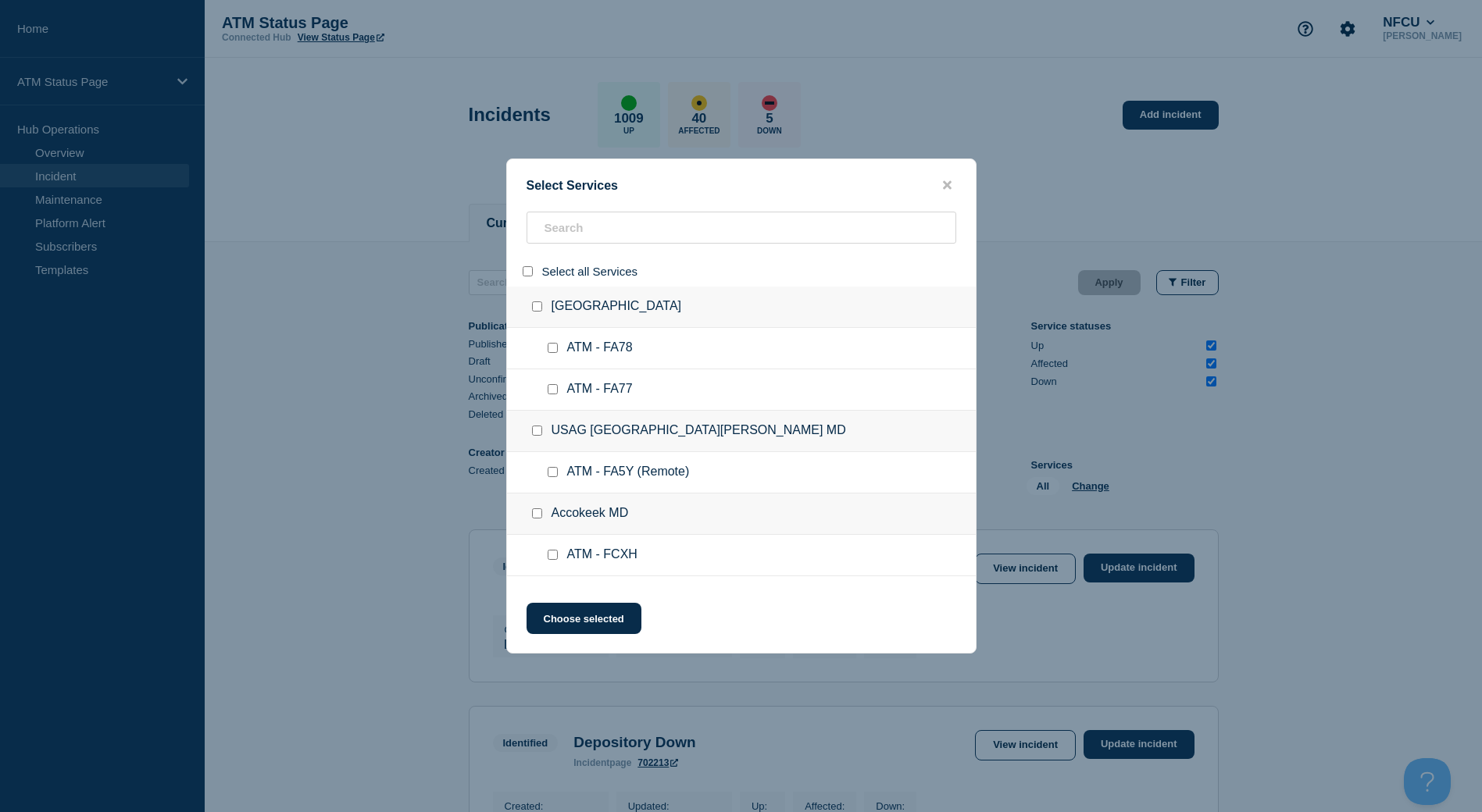
checkbox input "false"
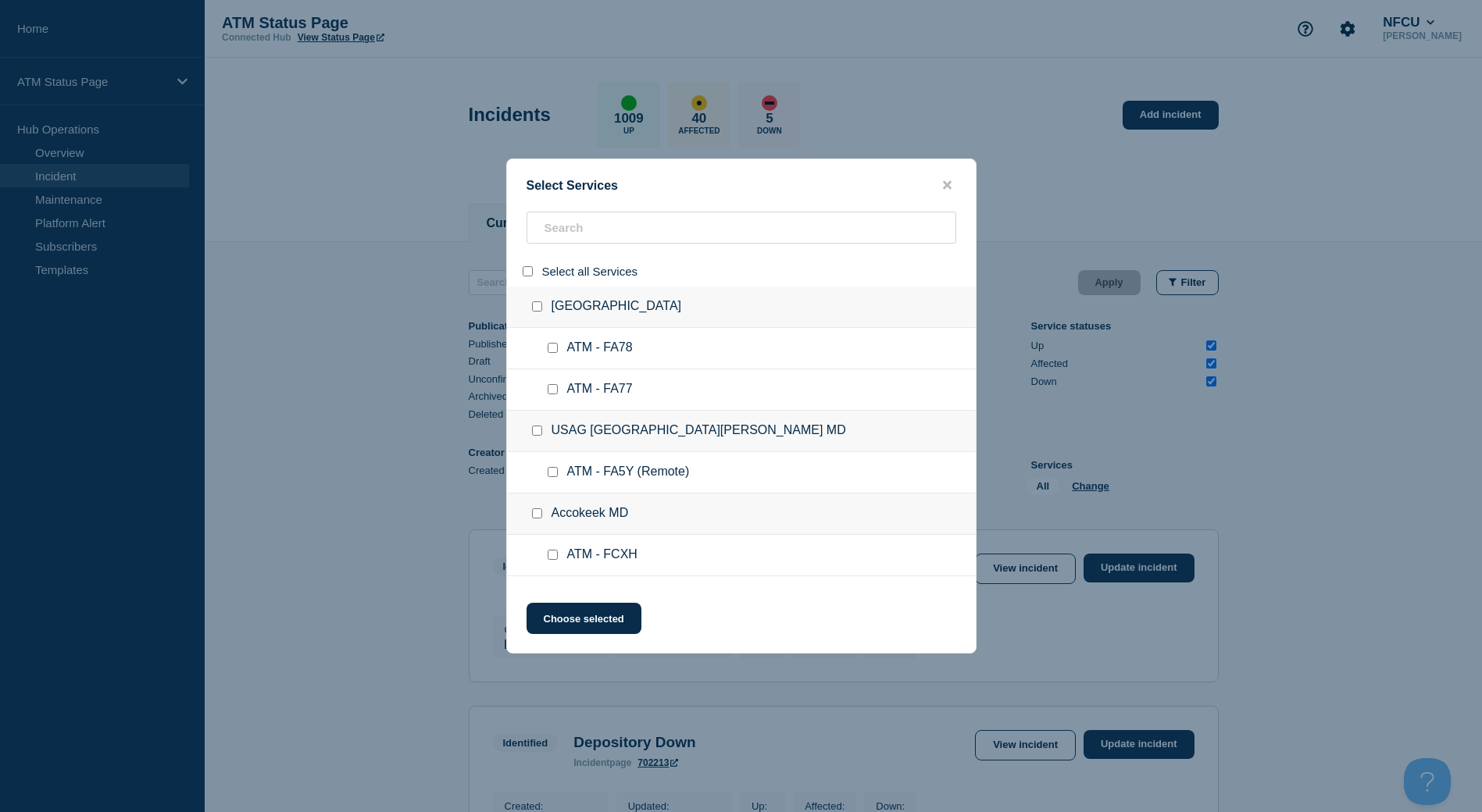
checkbox input "false"
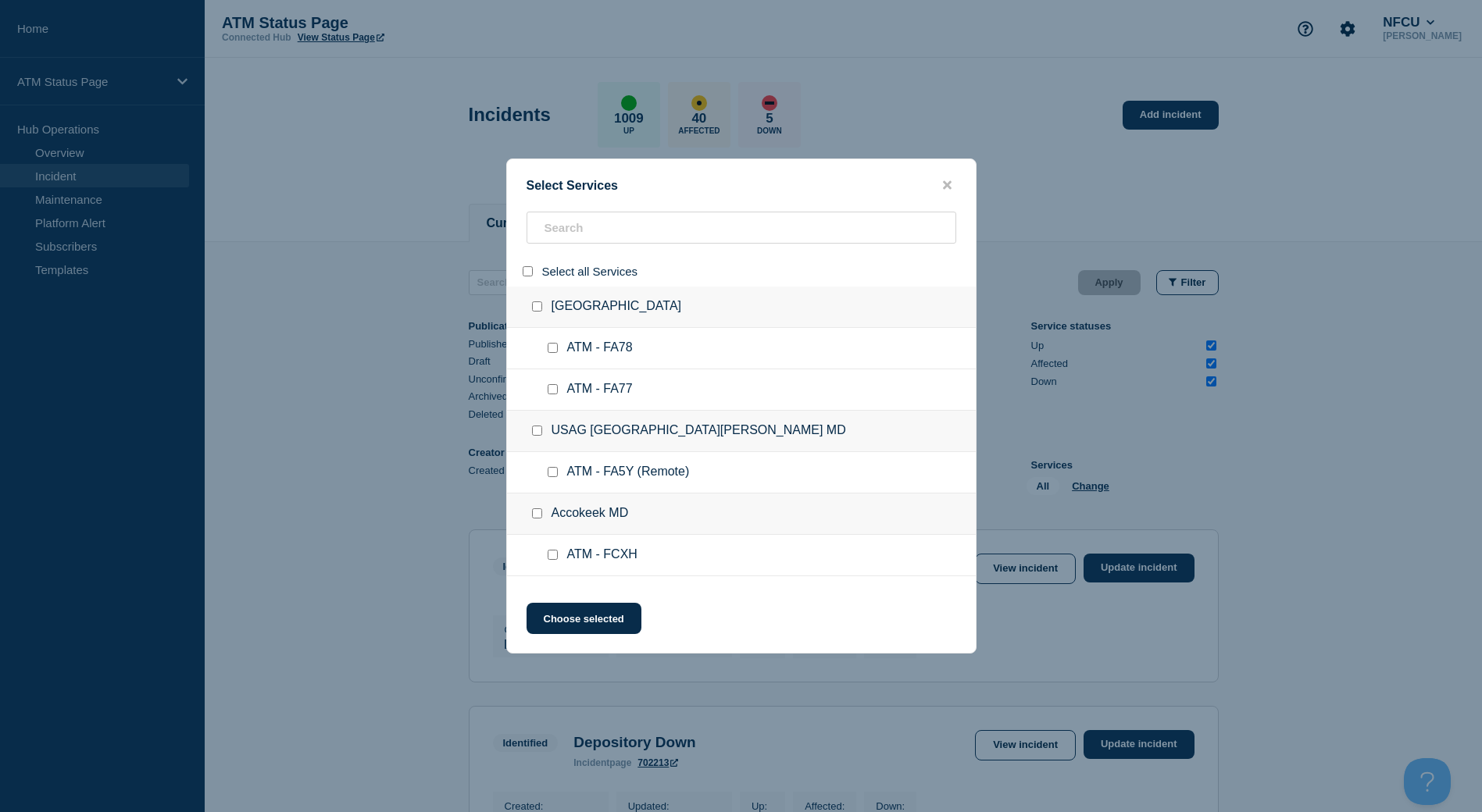
checkbox input "false"
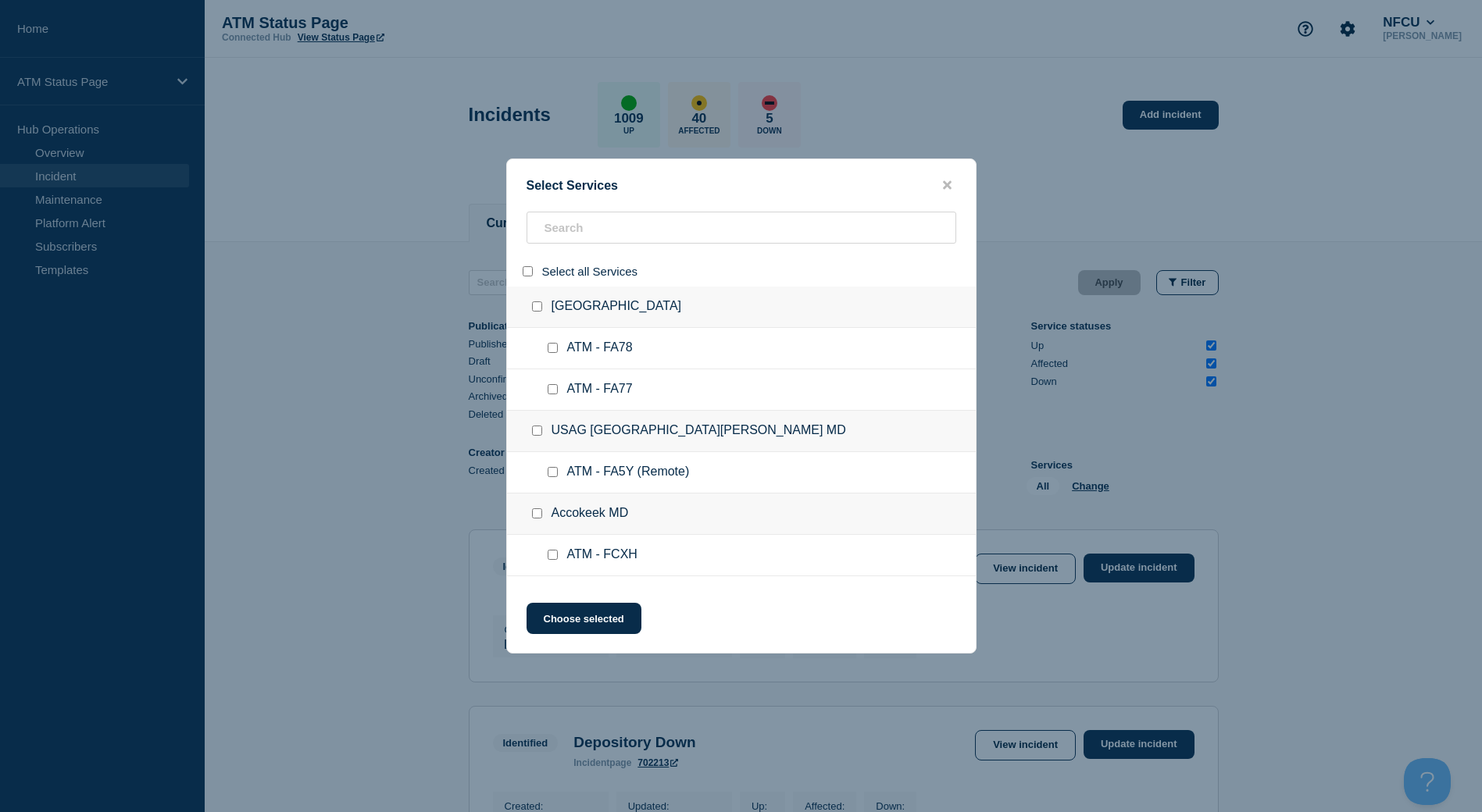
checkbox input "false"
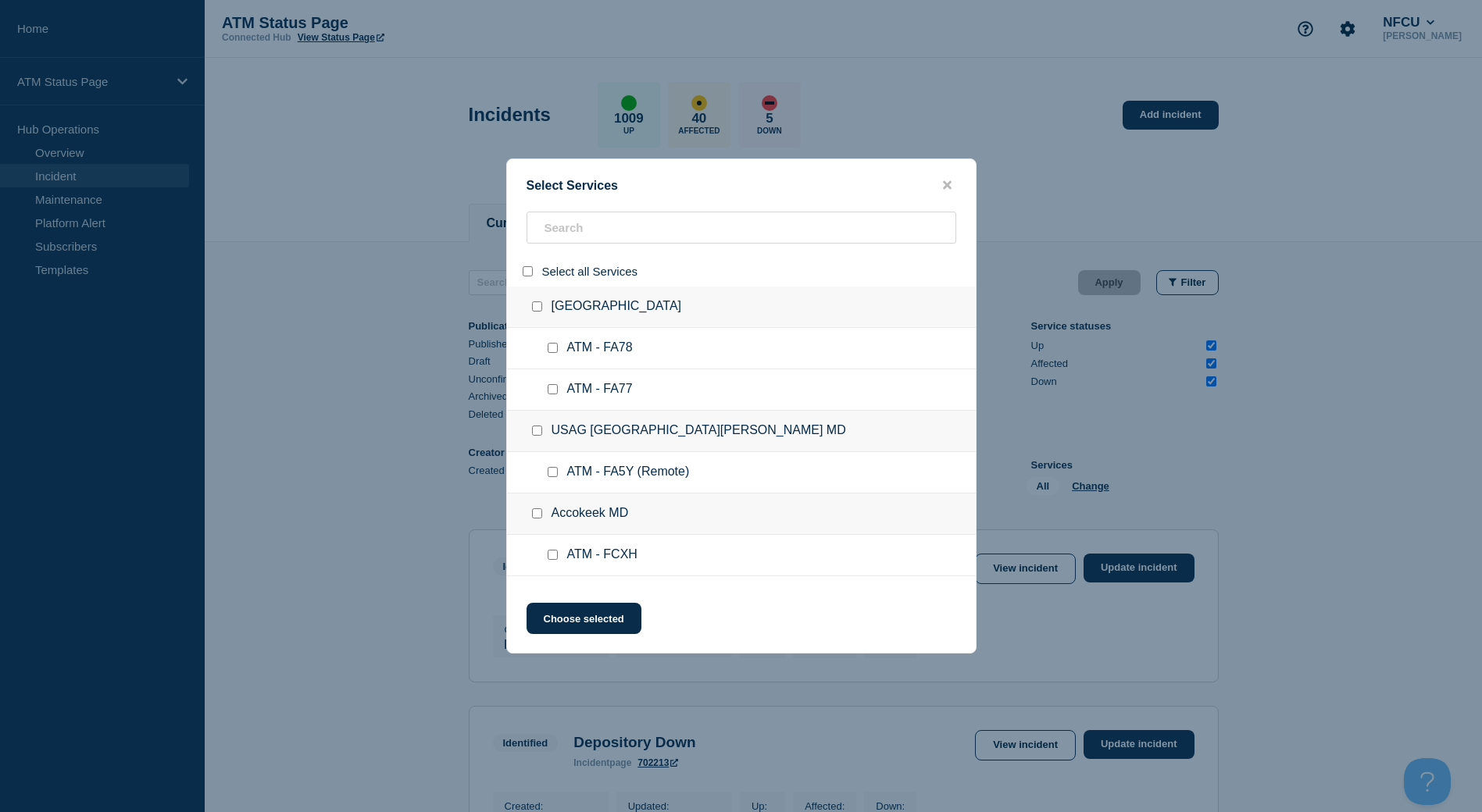
checkbox input "false"
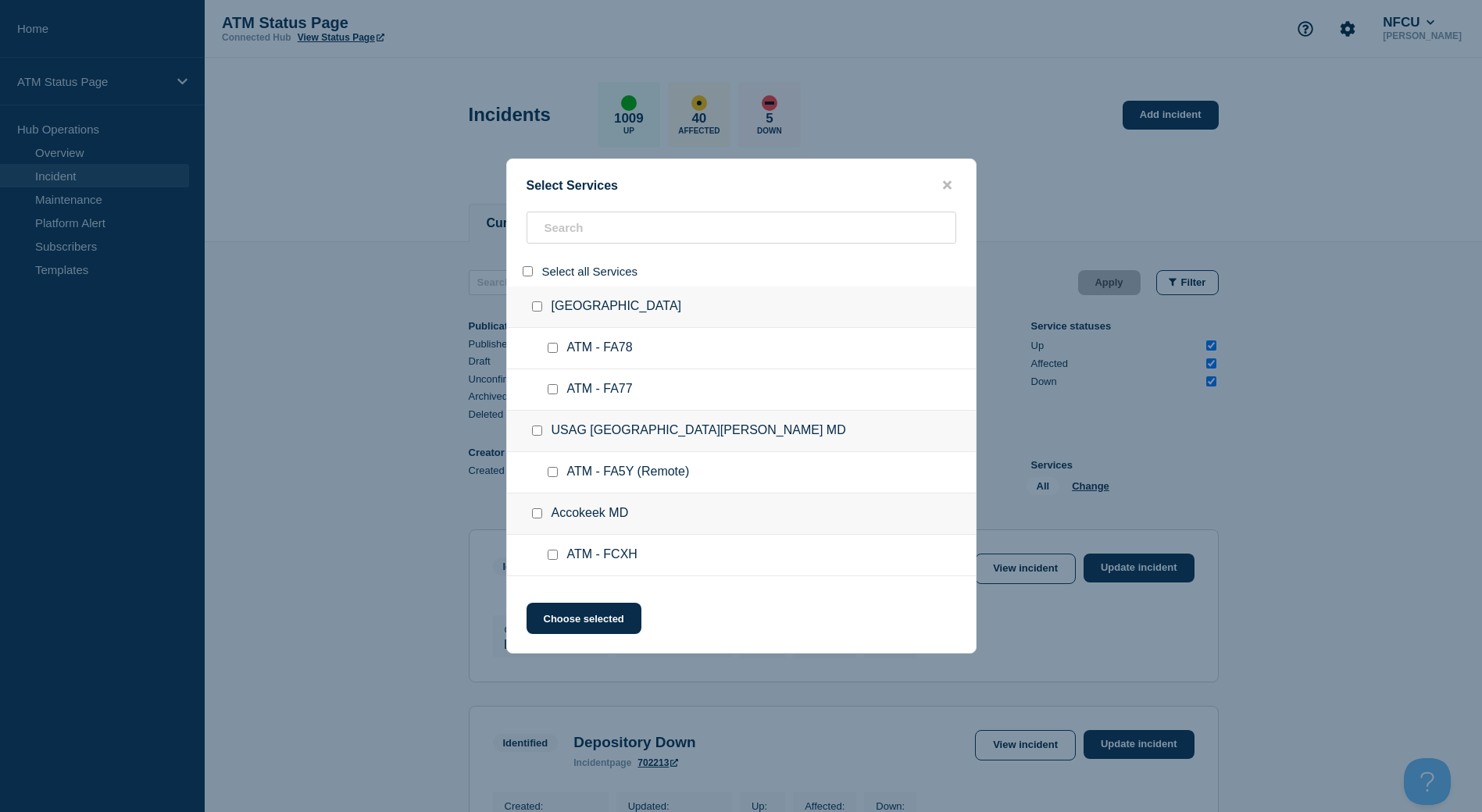
checkbox input "false"
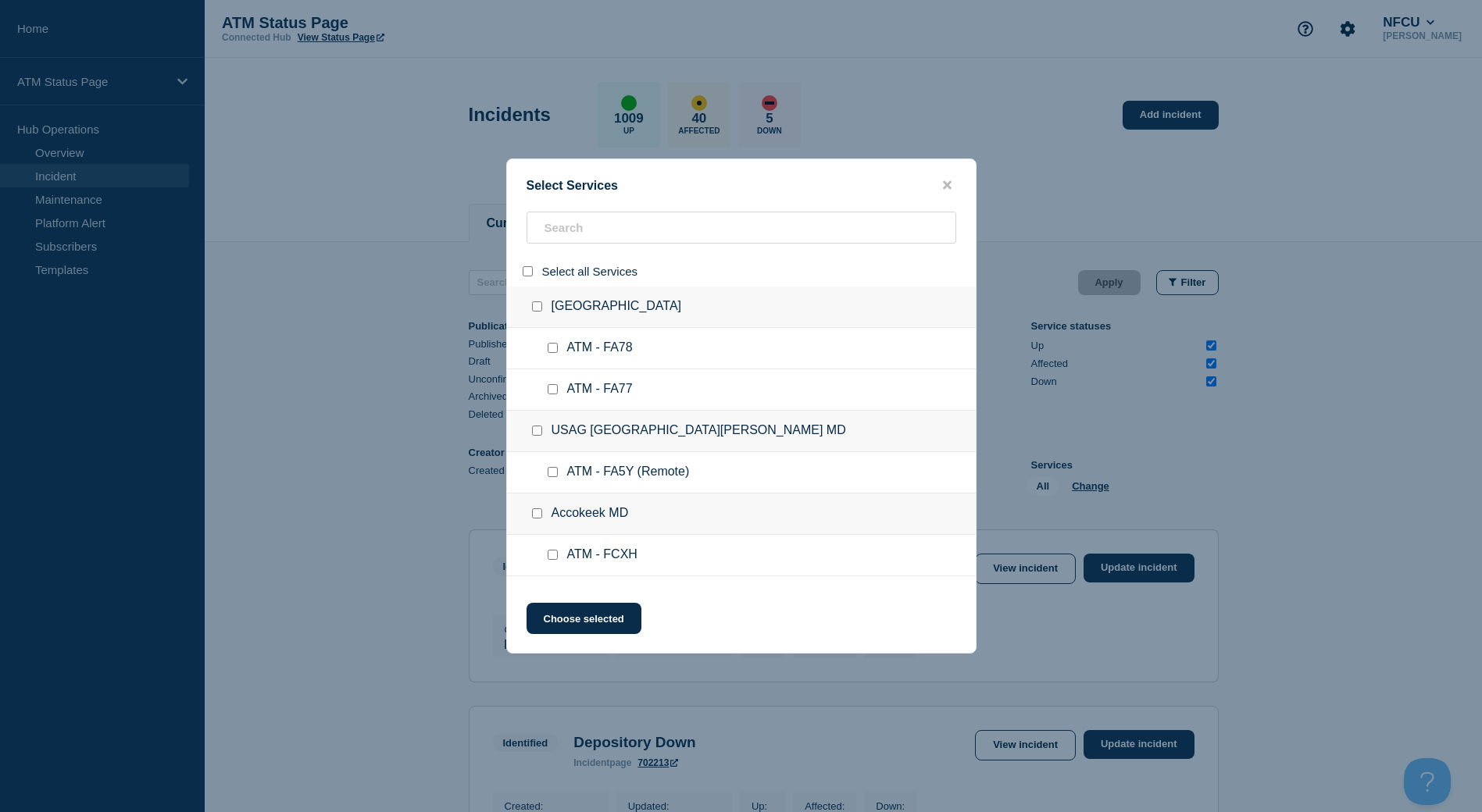
checkbox input "false"
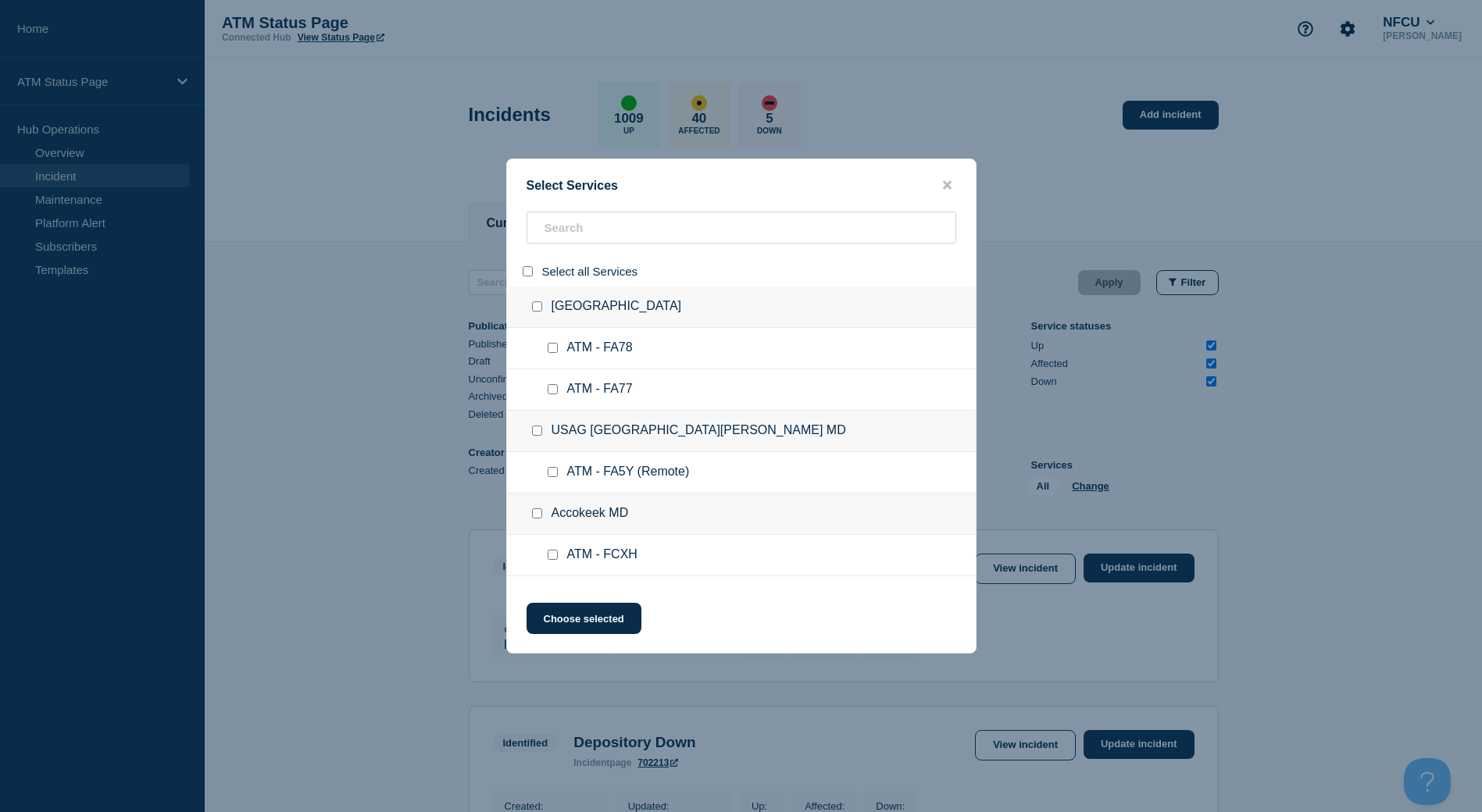
checkbox input "false"
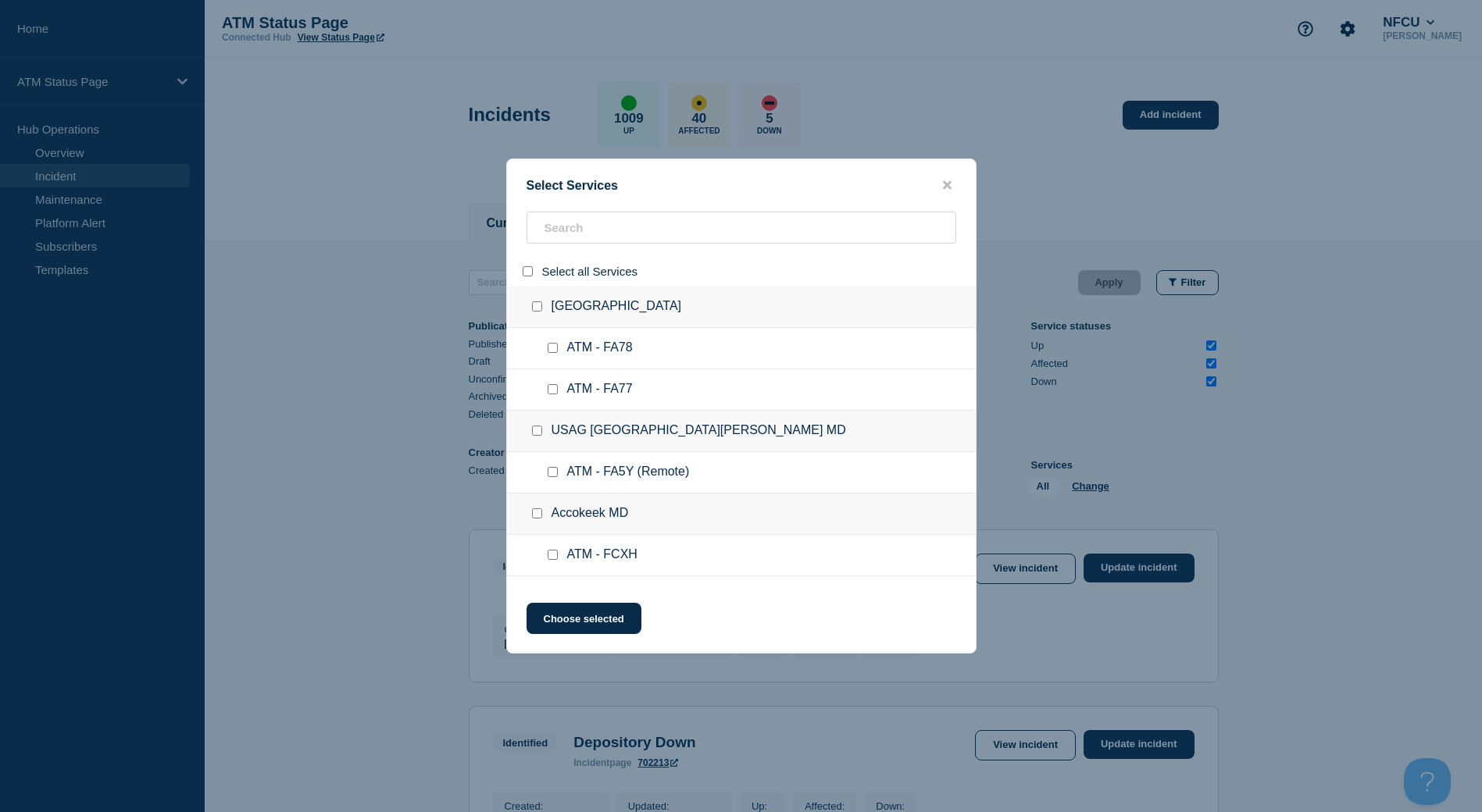
checkbox input "false"
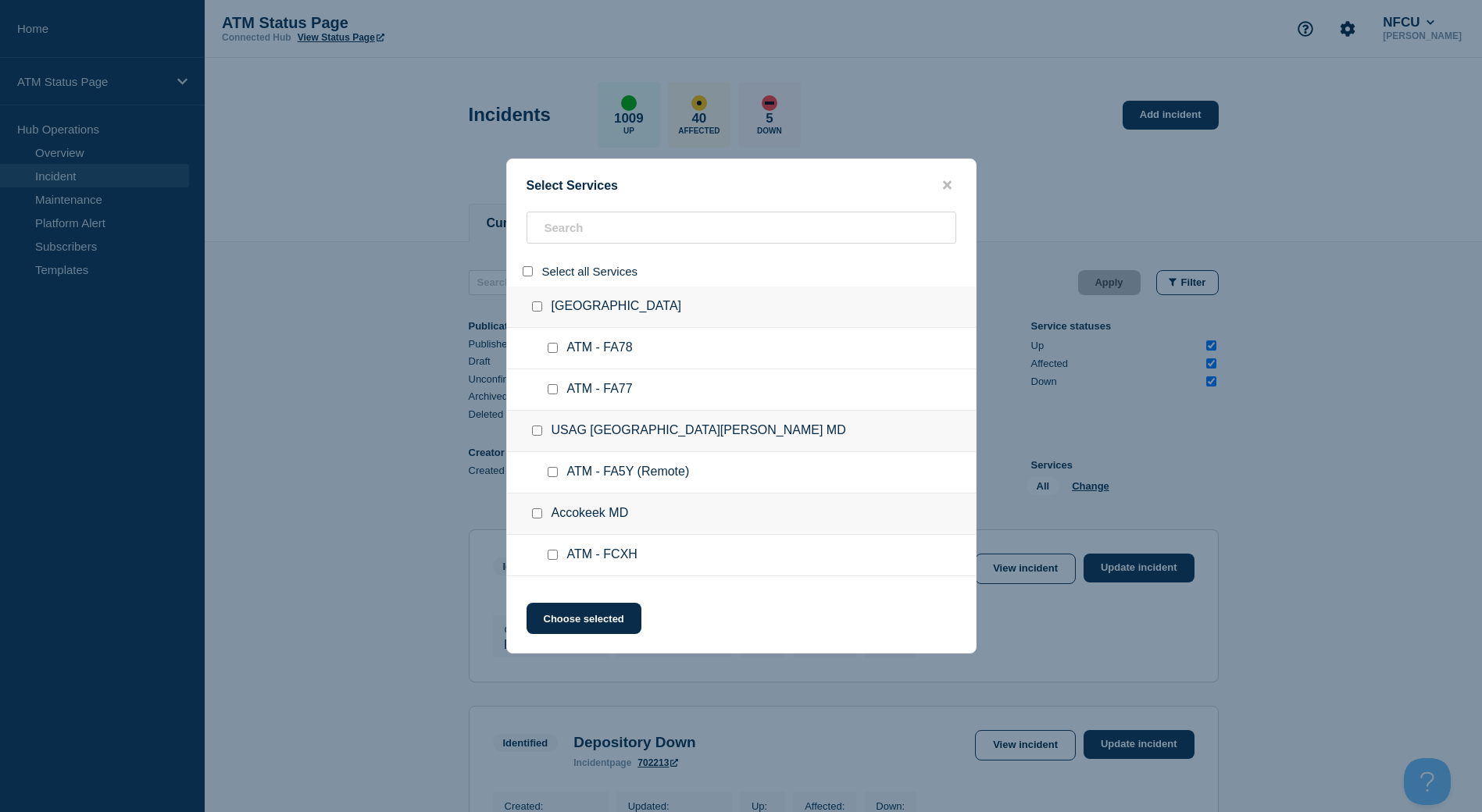
checkbox input "false"
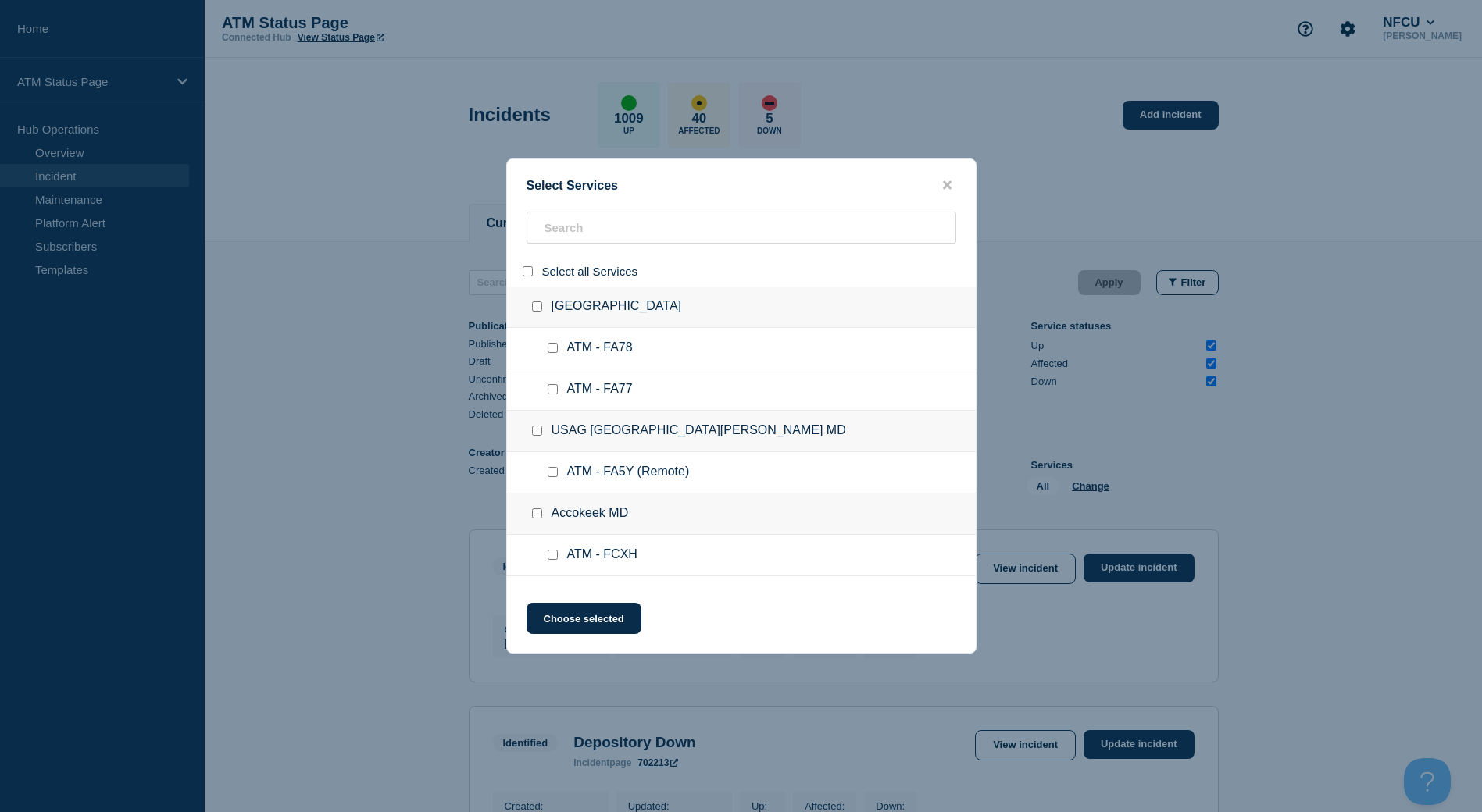
checkbox input "false"
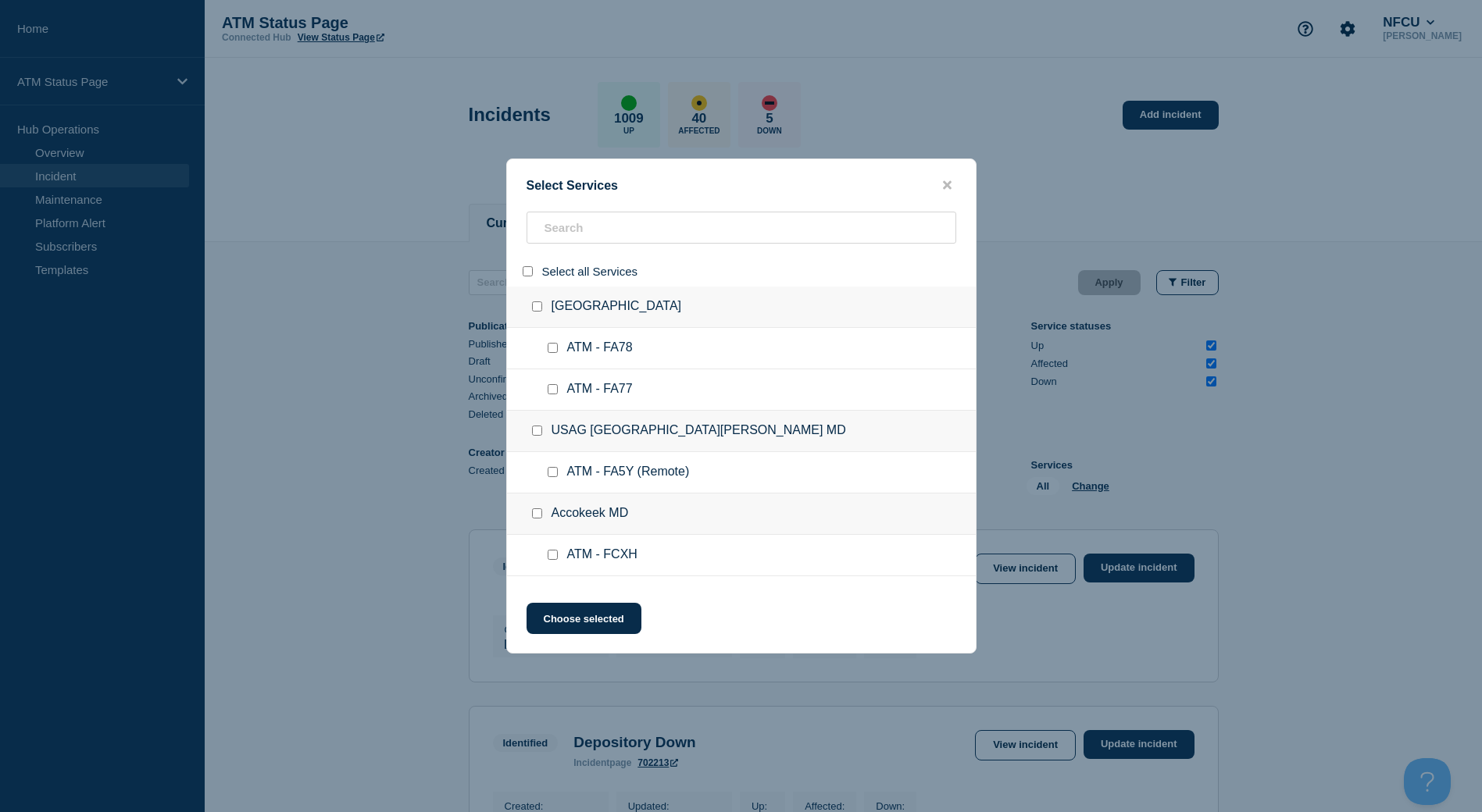
checkbox input "false"
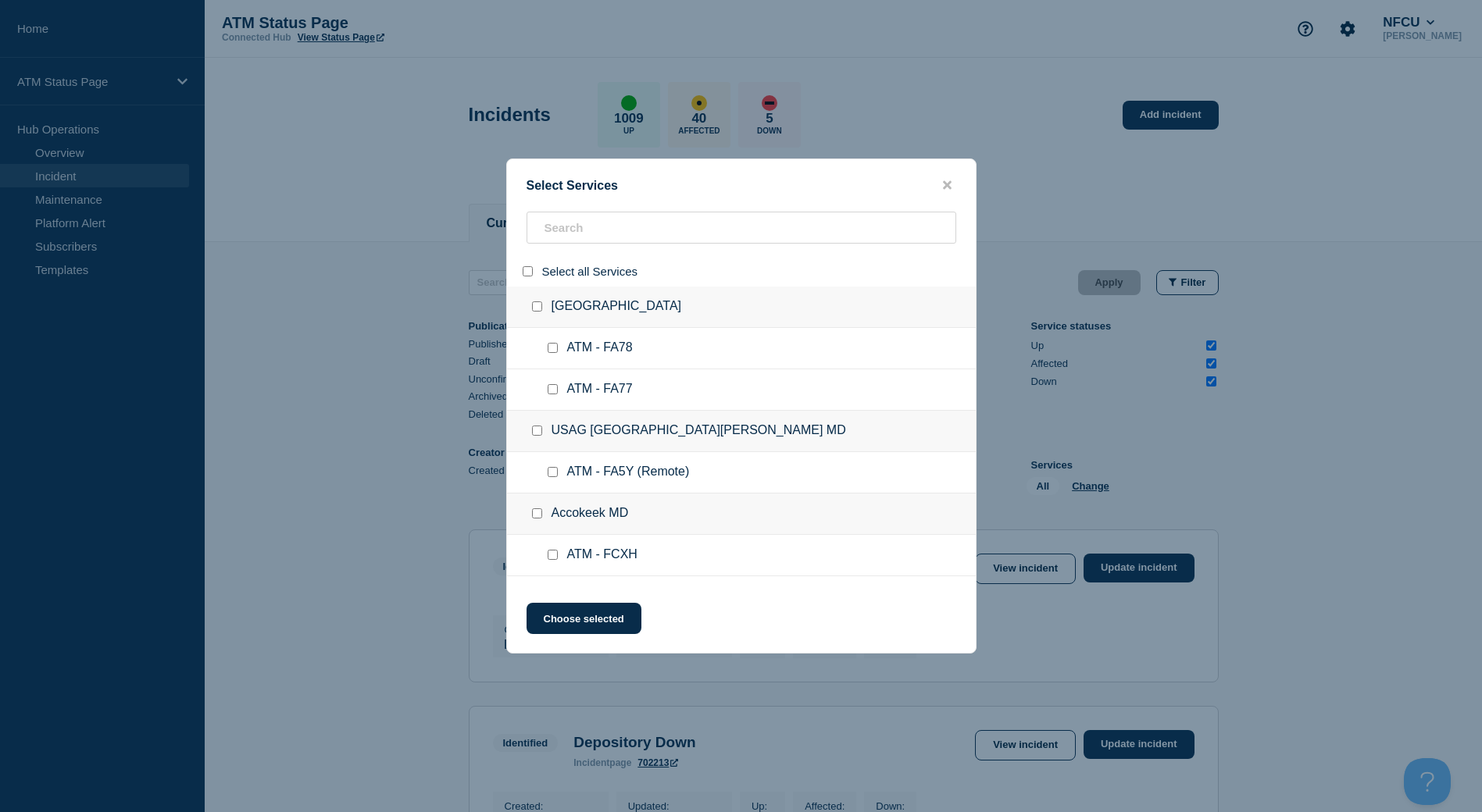
checkbox input "false"
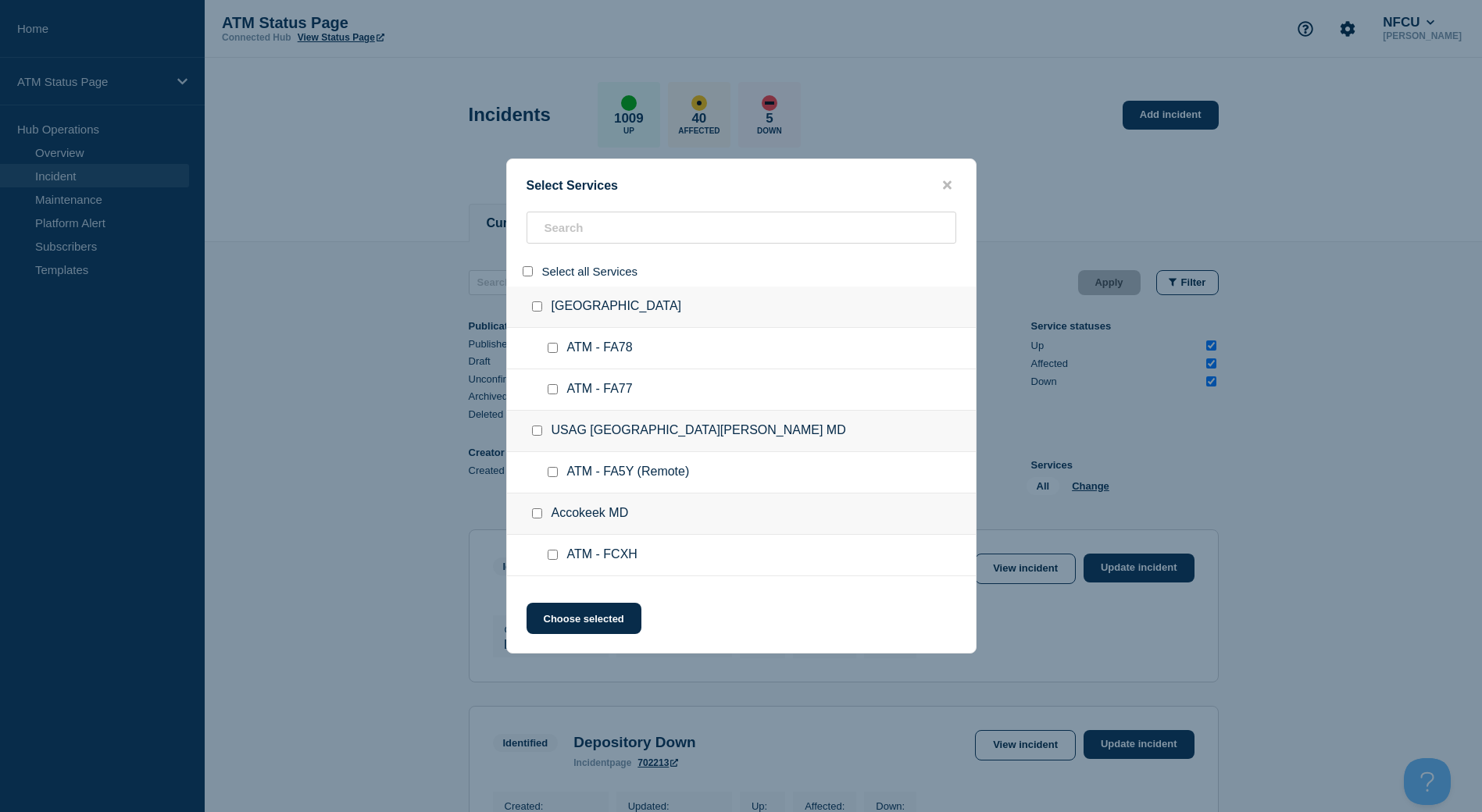
checkbox input "false"
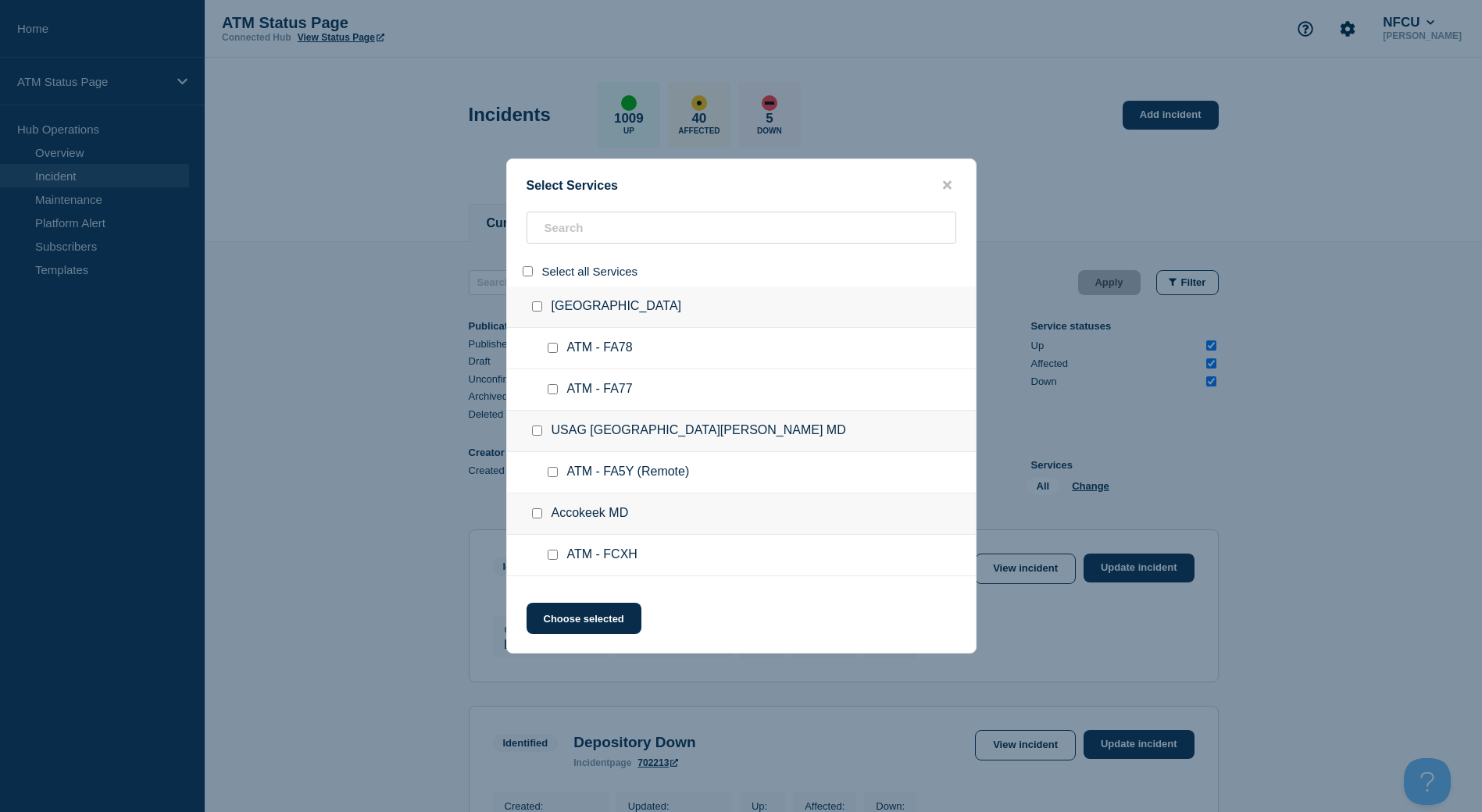
checkbox input "false"
click at [567, 256] on div at bounding box center [741, 271] width 469 height 30
click at [577, 232] on input "search" at bounding box center [741, 227] width 430 height 32
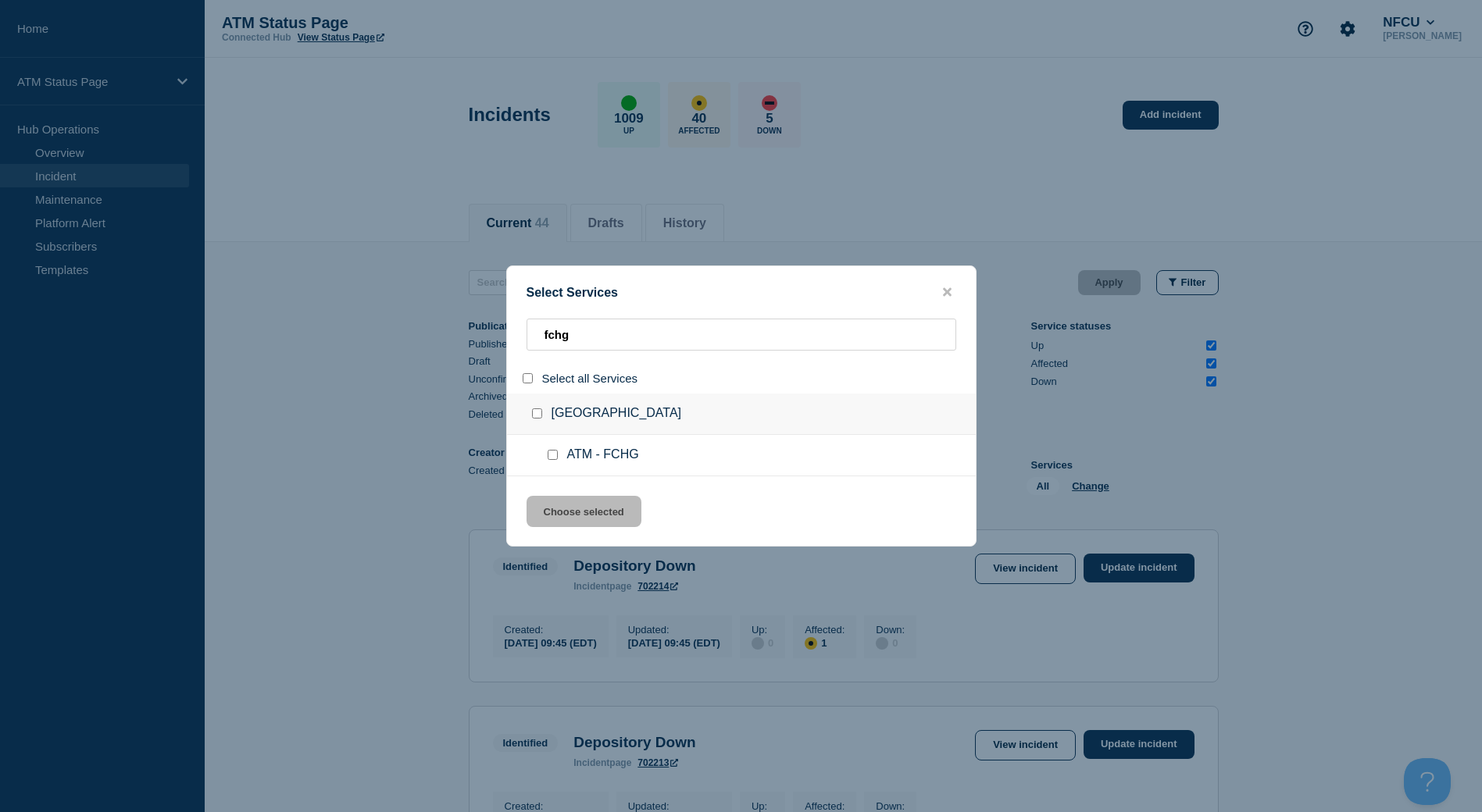
click at [537, 411] on input "group: North Clarksville TN" at bounding box center [537, 414] width 10 height 10
click at [594, 508] on button "Choose selected" at bounding box center [584, 512] width 115 height 31
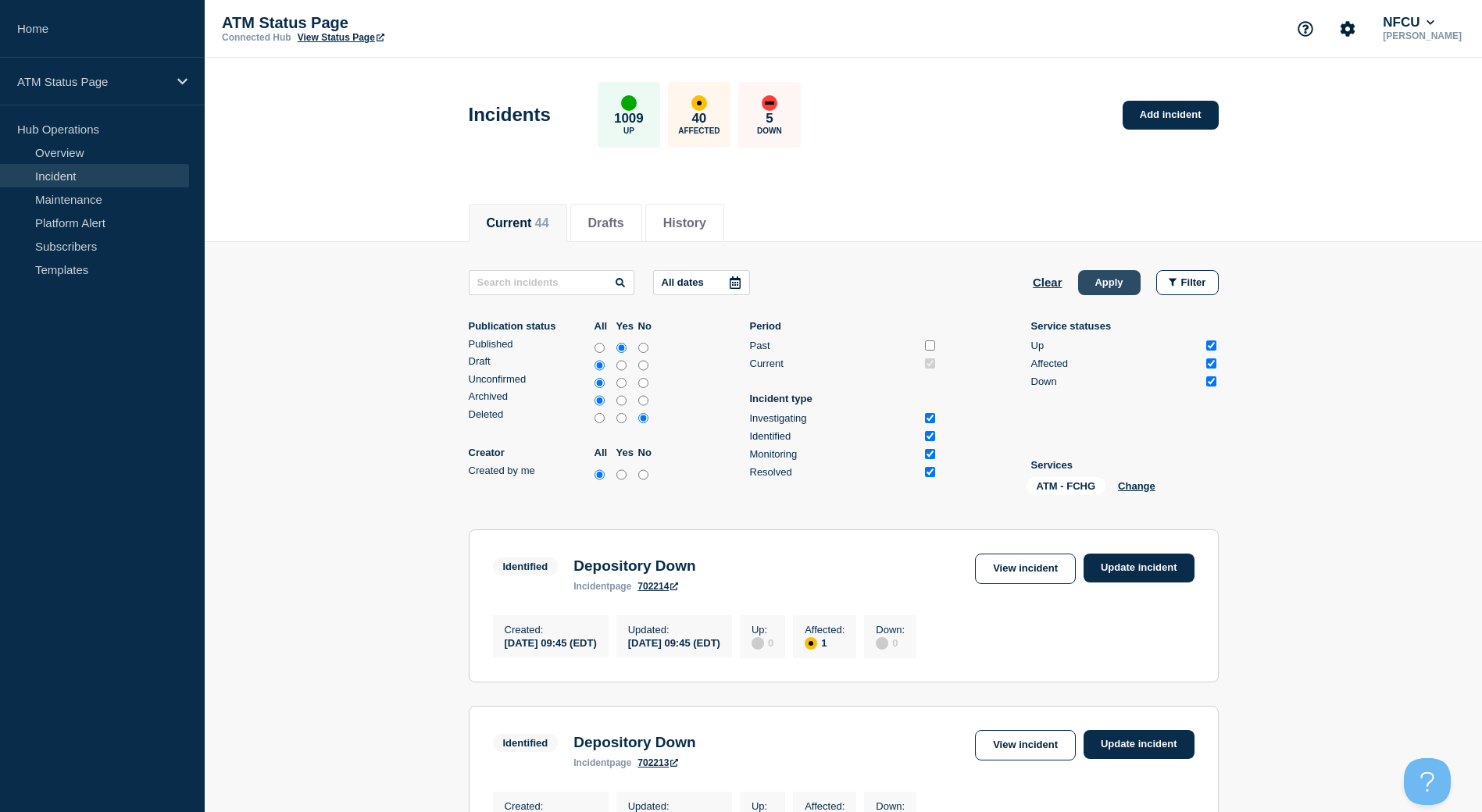
click at [1090, 288] on button "Apply" at bounding box center [1110, 283] width 62 height 25
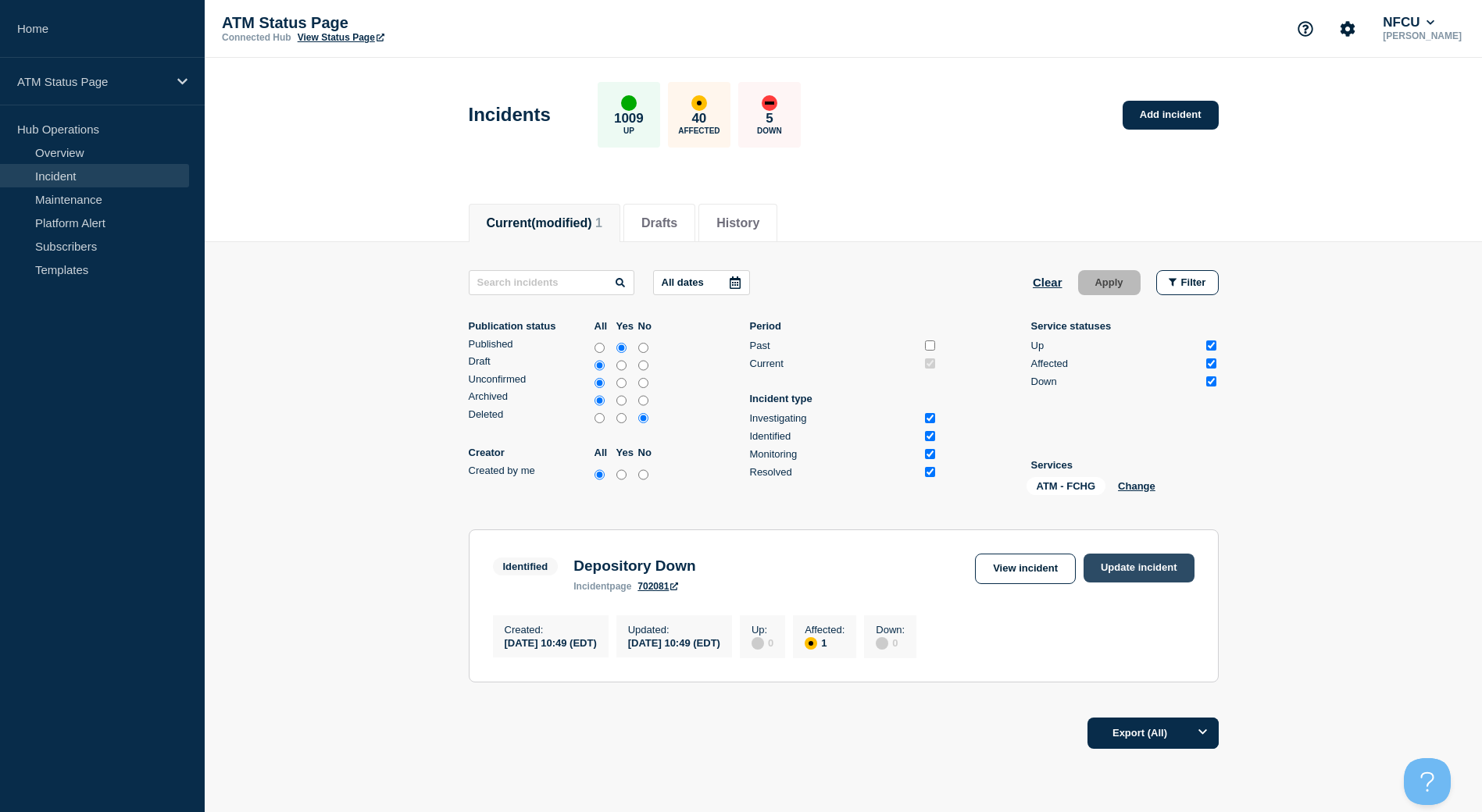
click at [1125, 568] on link "Update incident" at bounding box center [1139, 567] width 111 height 29
click at [1133, 579] on link "Update incident" at bounding box center [1139, 567] width 111 height 29
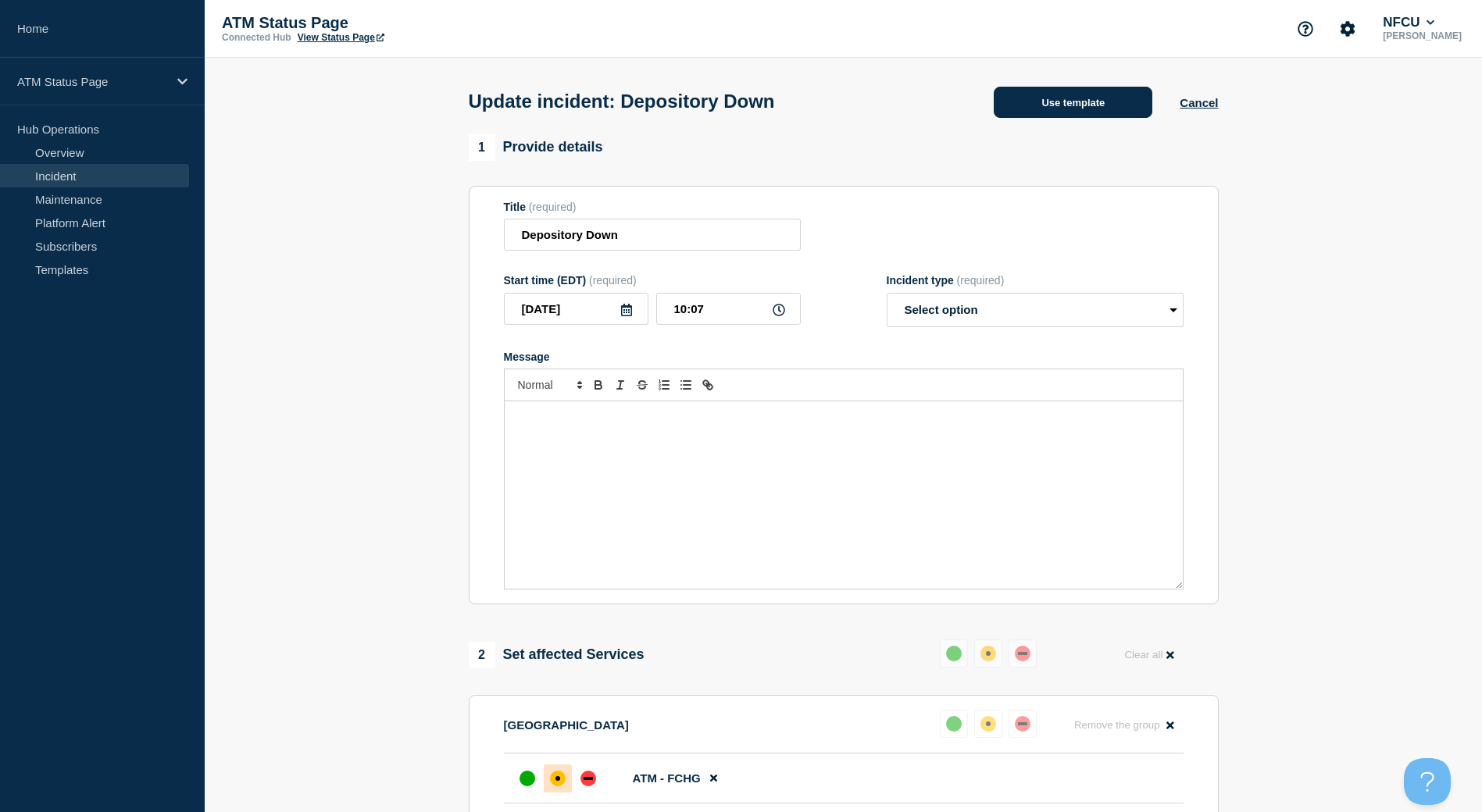
click at [1085, 98] on button "Use template" at bounding box center [1072, 102] width 159 height 31
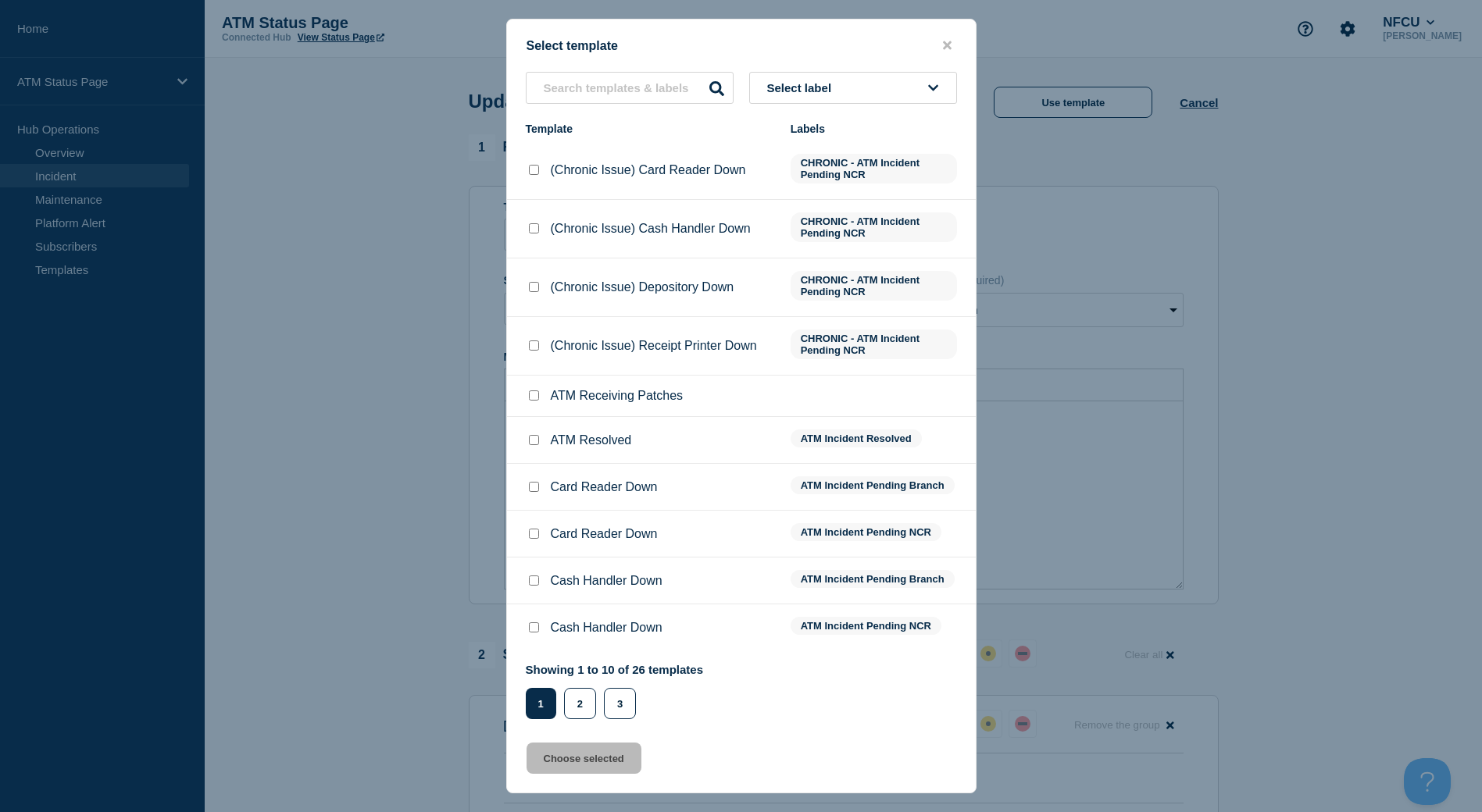
click at [530, 443] on input "ATM Resolved checkbox" at bounding box center [534, 441] width 10 height 10
click at [570, 770] on button "Choose selected" at bounding box center [584, 758] width 115 height 31
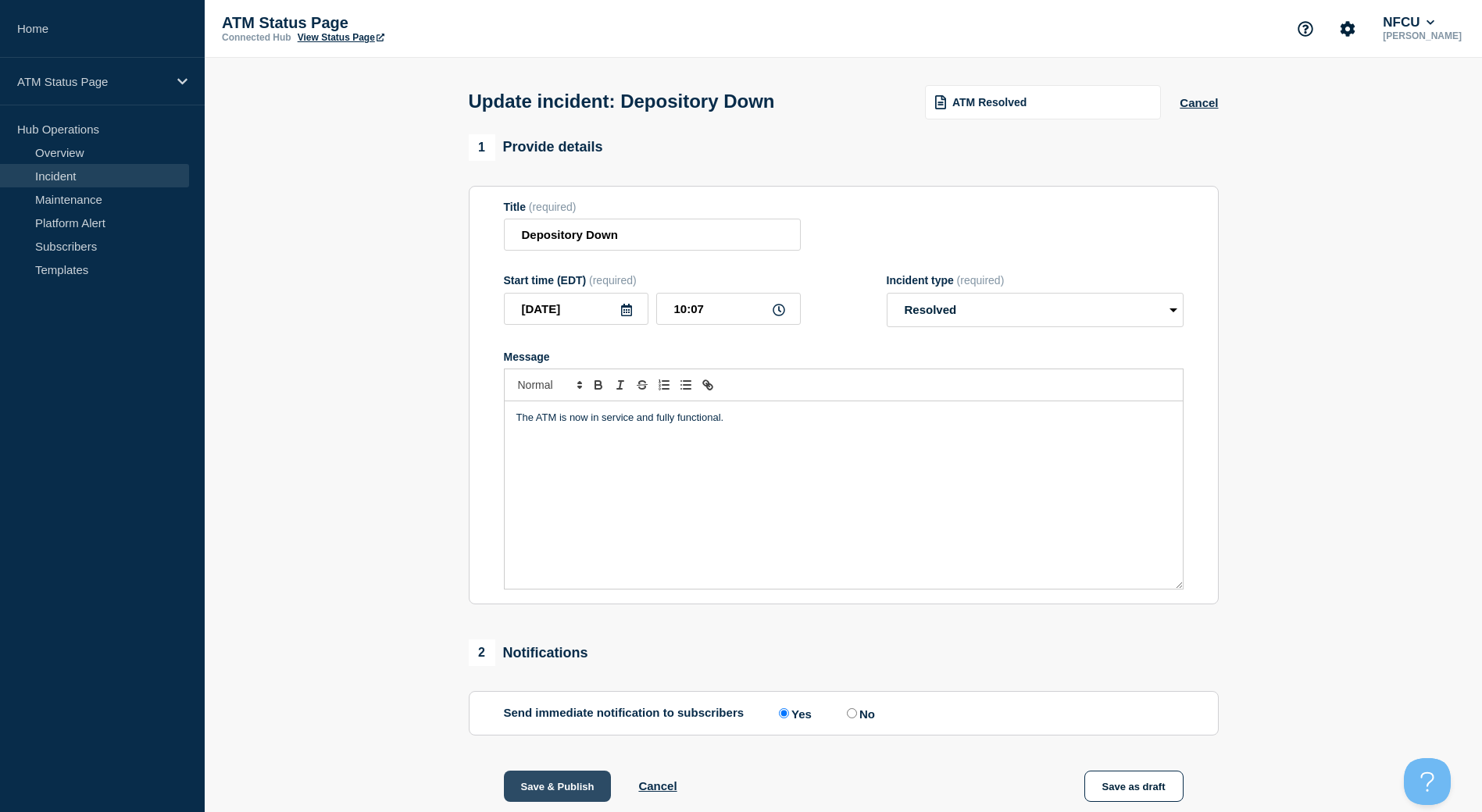
click at [565, 788] on button "Save & Publish" at bounding box center [558, 787] width 108 height 31
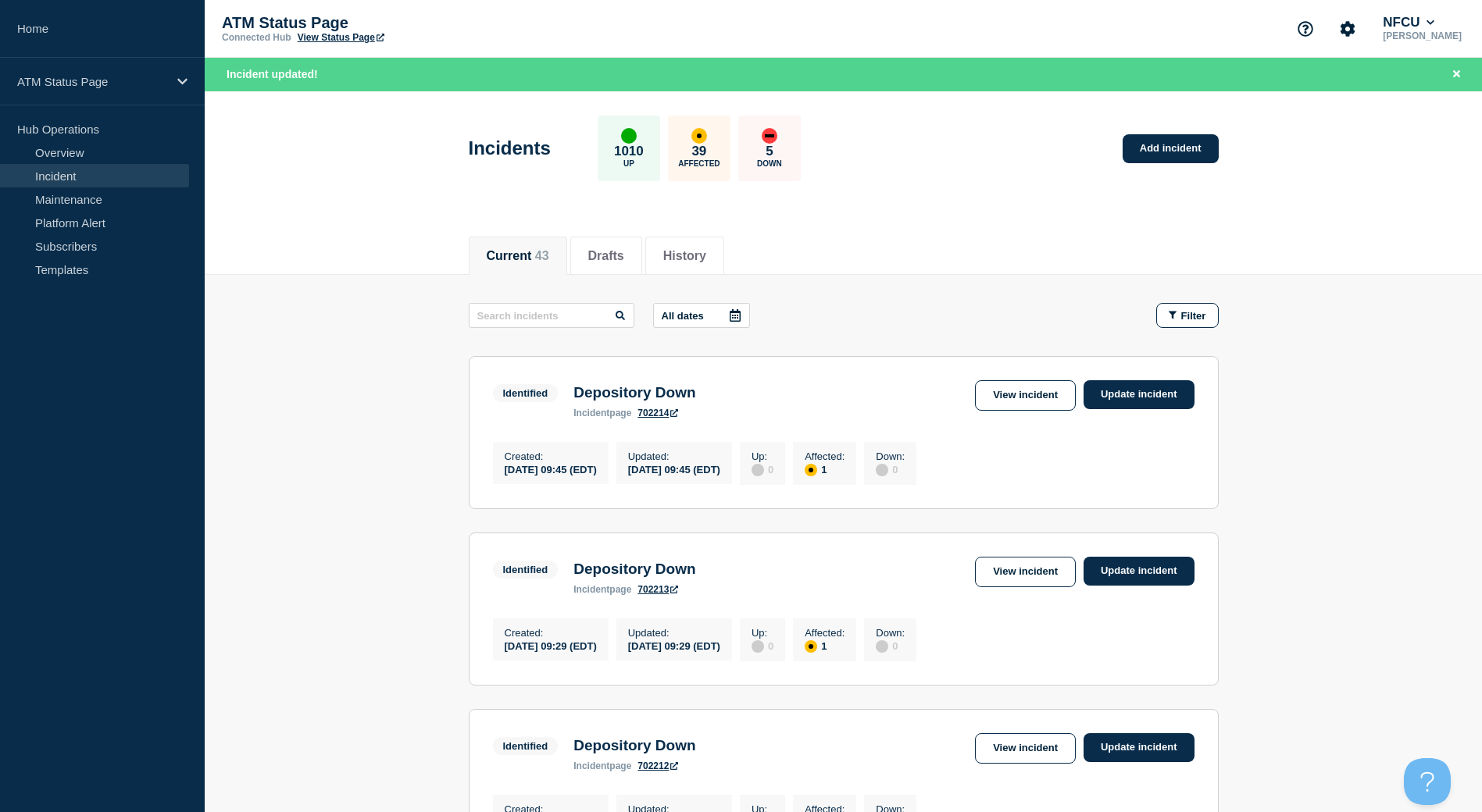
click at [1177, 315] on div "Filter" at bounding box center [1187, 316] width 37 height 12
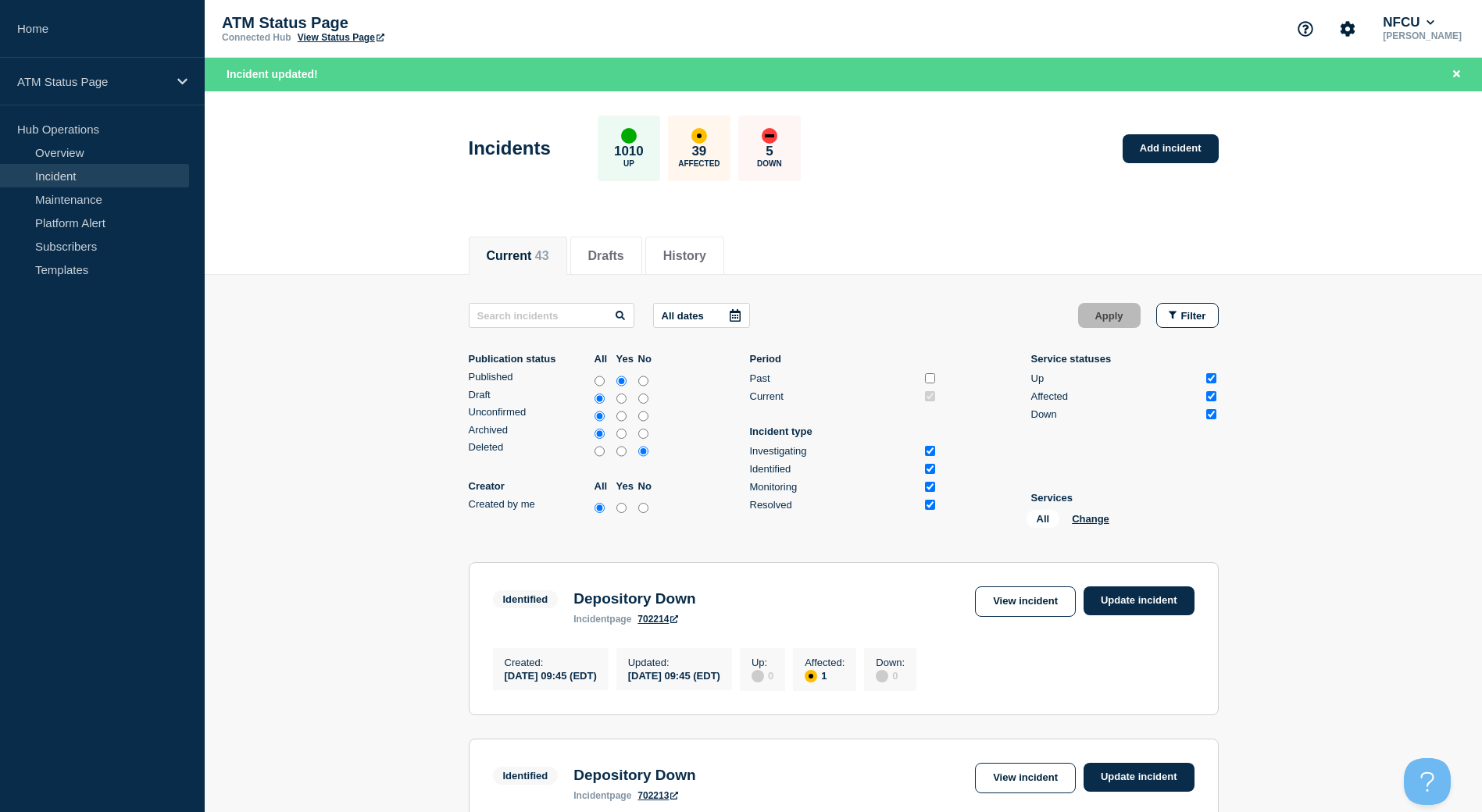
click at [1085, 513] on div "All Change" at bounding box center [1105, 522] width 156 height 24
click at [1086, 518] on button "Change" at bounding box center [1090, 520] width 37 height 12
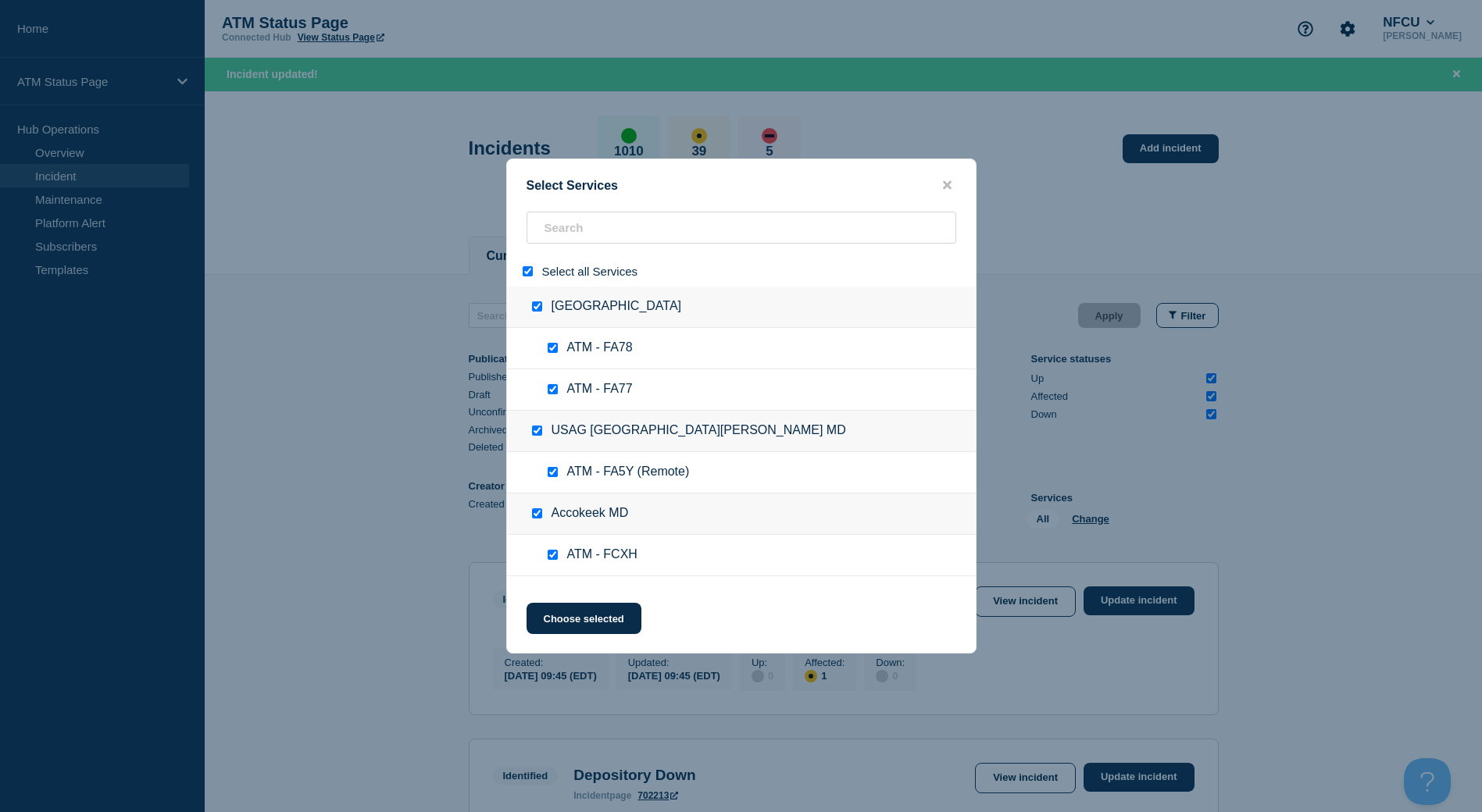
click at [522, 277] on input "select all" at bounding box center [528, 272] width 10 height 10
click at [629, 224] on input "search" at bounding box center [741, 227] width 430 height 32
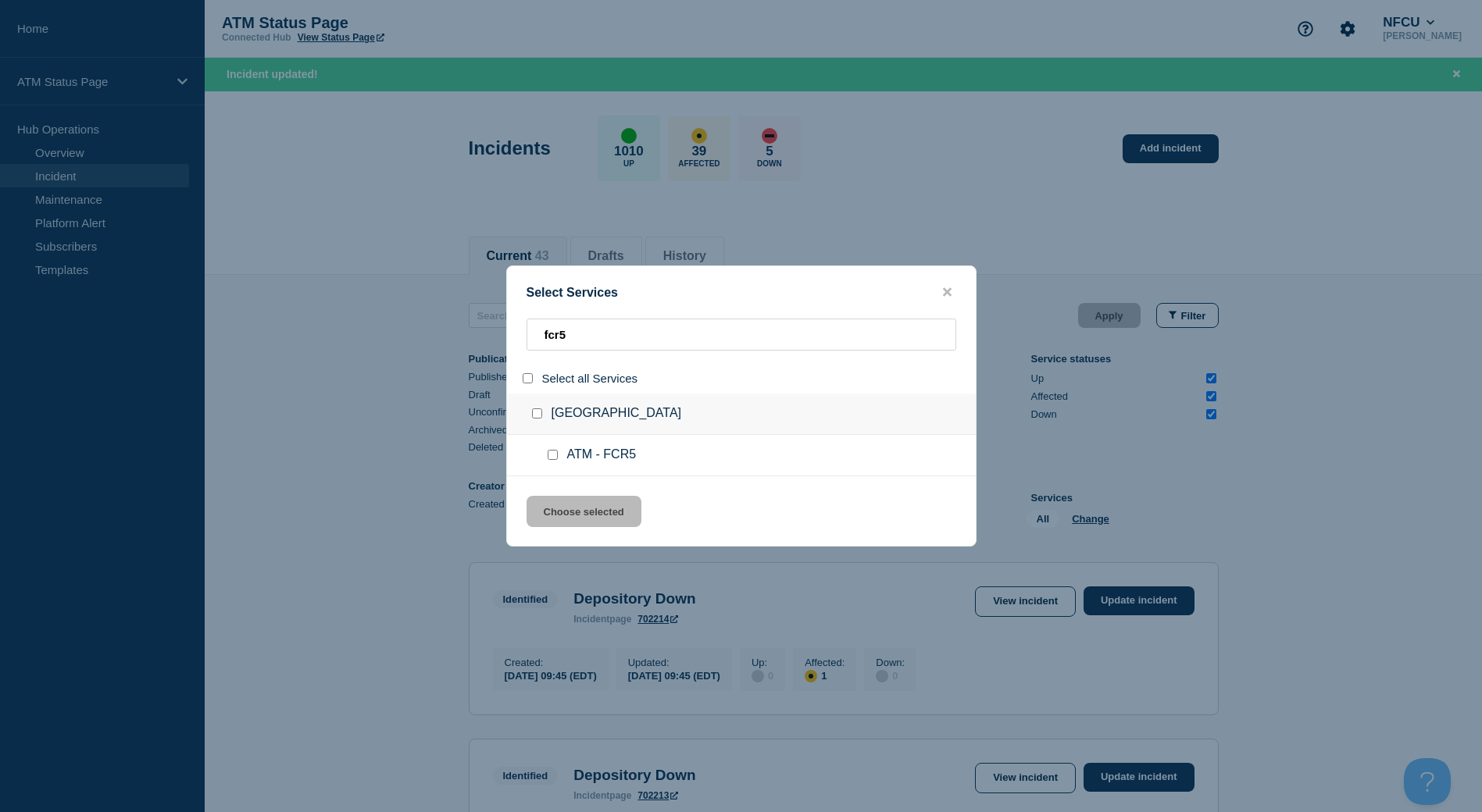
click at [540, 412] on input "group: Long Beach CA" at bounding box center [537, 414] width 10 height 10
click at [607, 521] on button "Choose selected" at bounding box center [584, 512] width 115 height 31
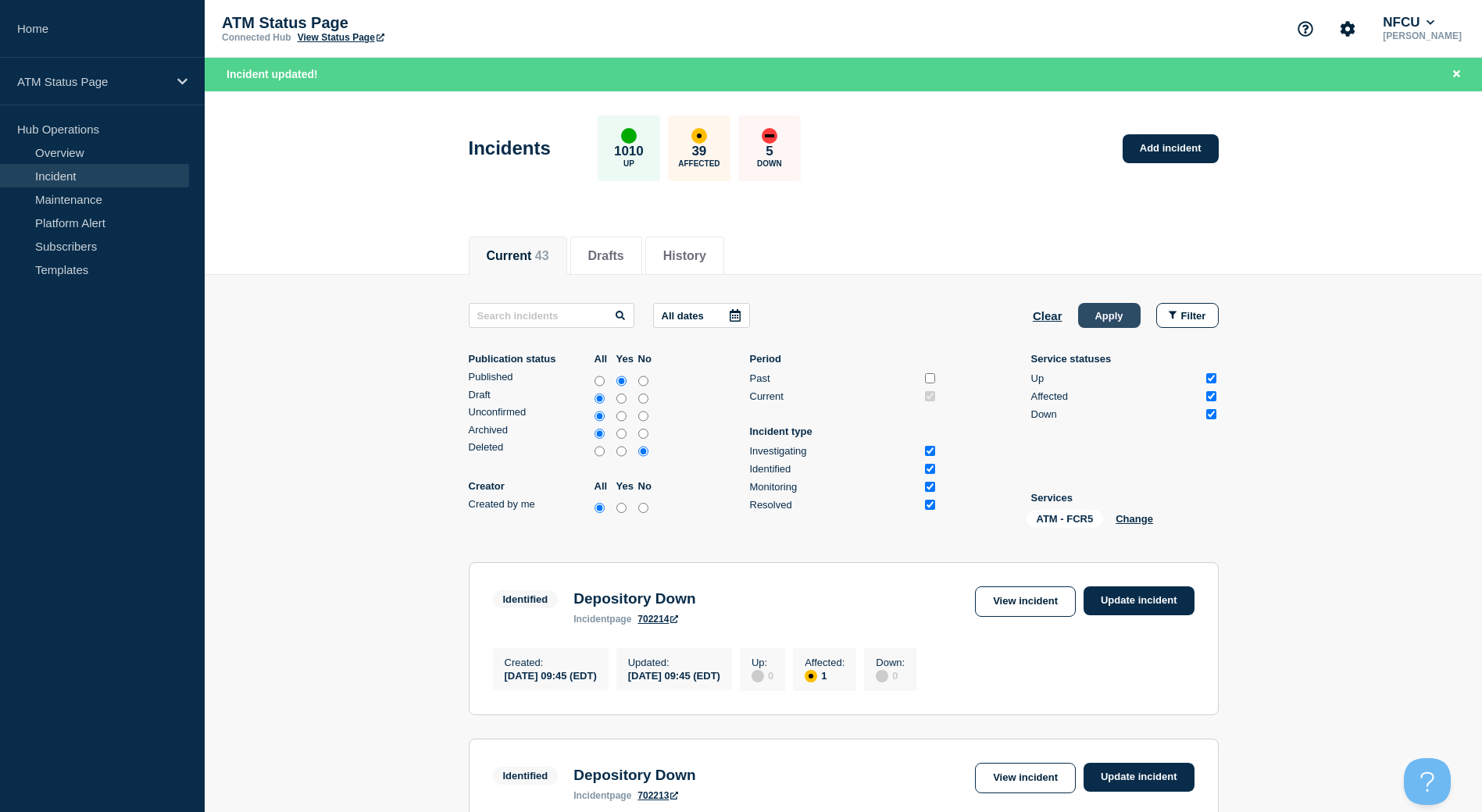
click at [1112, 319] on button "Apply" at bounding box center [1110, 315] width 62 height 25
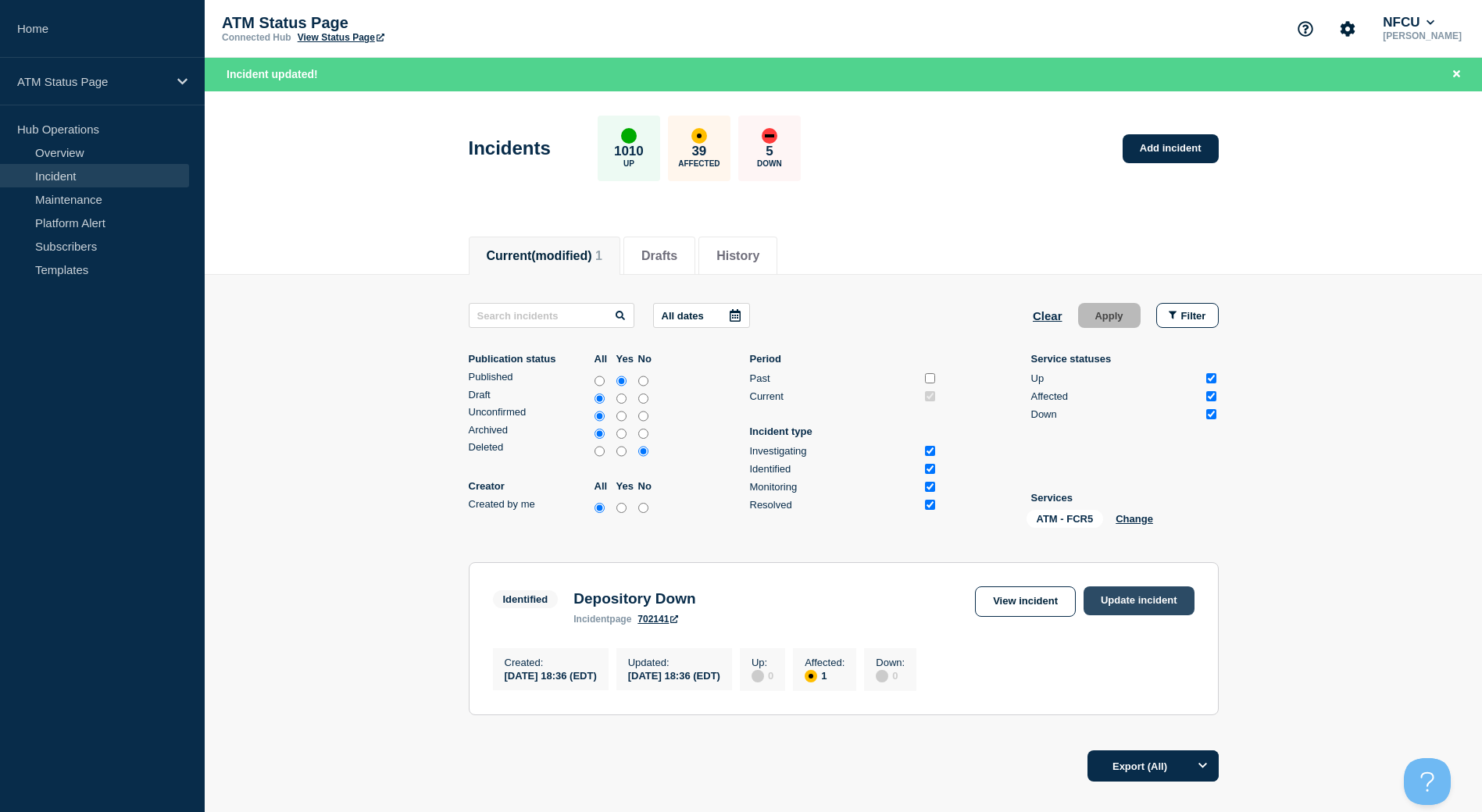
click at [1118, 609] on link "Update incident" at bounding box center [1139, 600] width 111 height 29
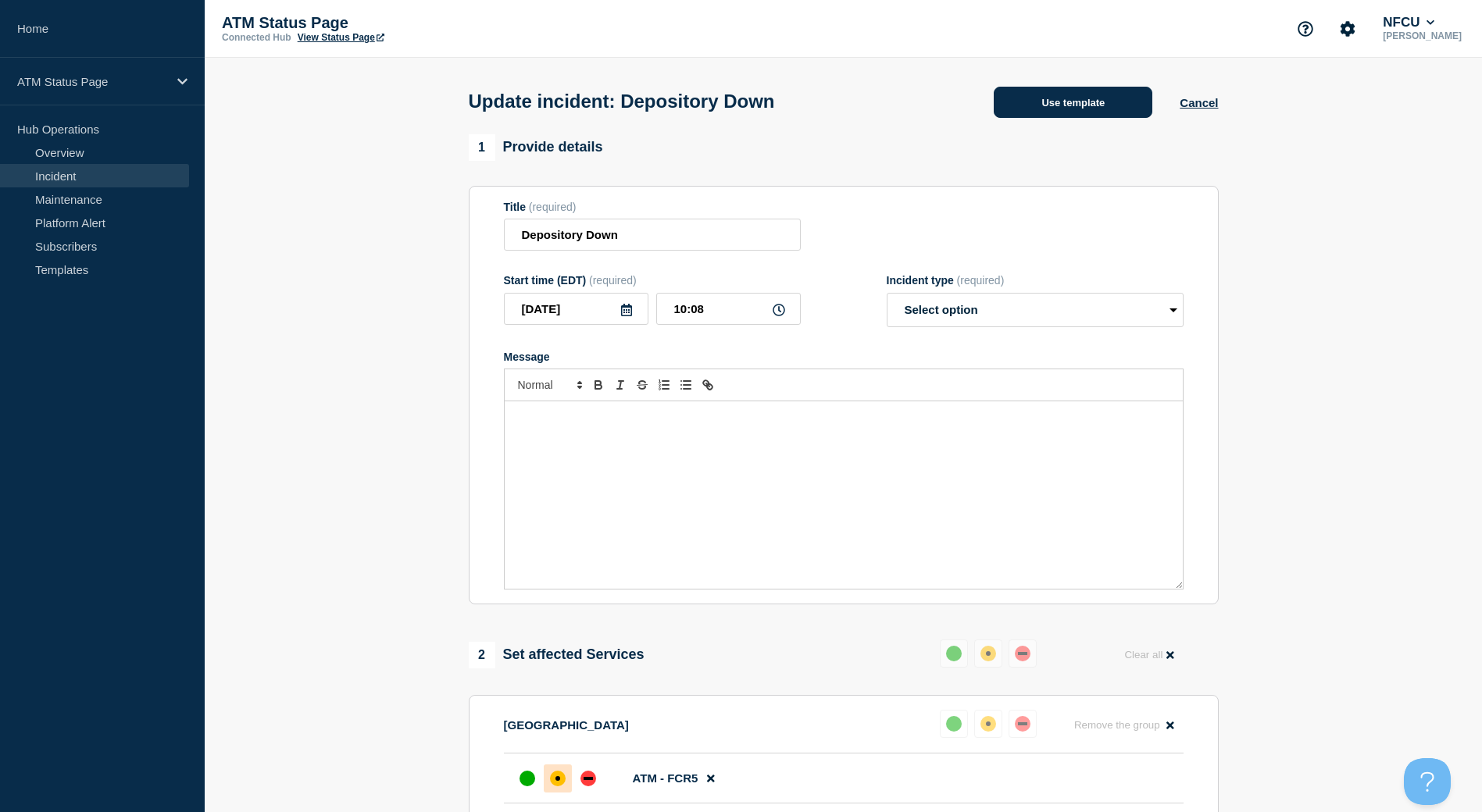
click at [1092, 108] on button "Use template" at bounding box center [1072, 102] width 159 height 31
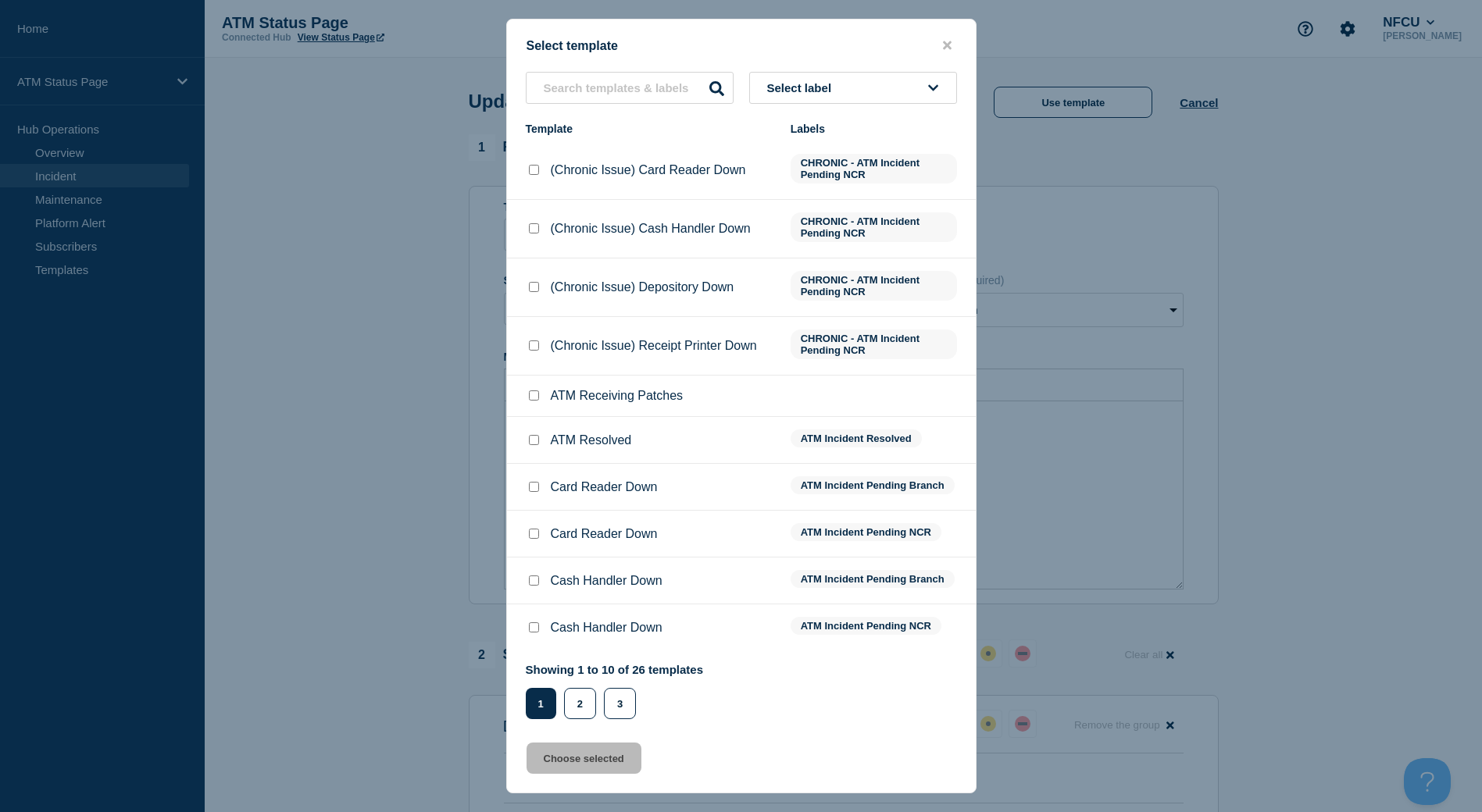
click at [529, 444] on input "ATM Resolved checkbox" at bounding box center [534, 441] width 10 height 10
click at [575, 770] on button "Choose selected" at bounding box center [584, 758] width 115 height 31
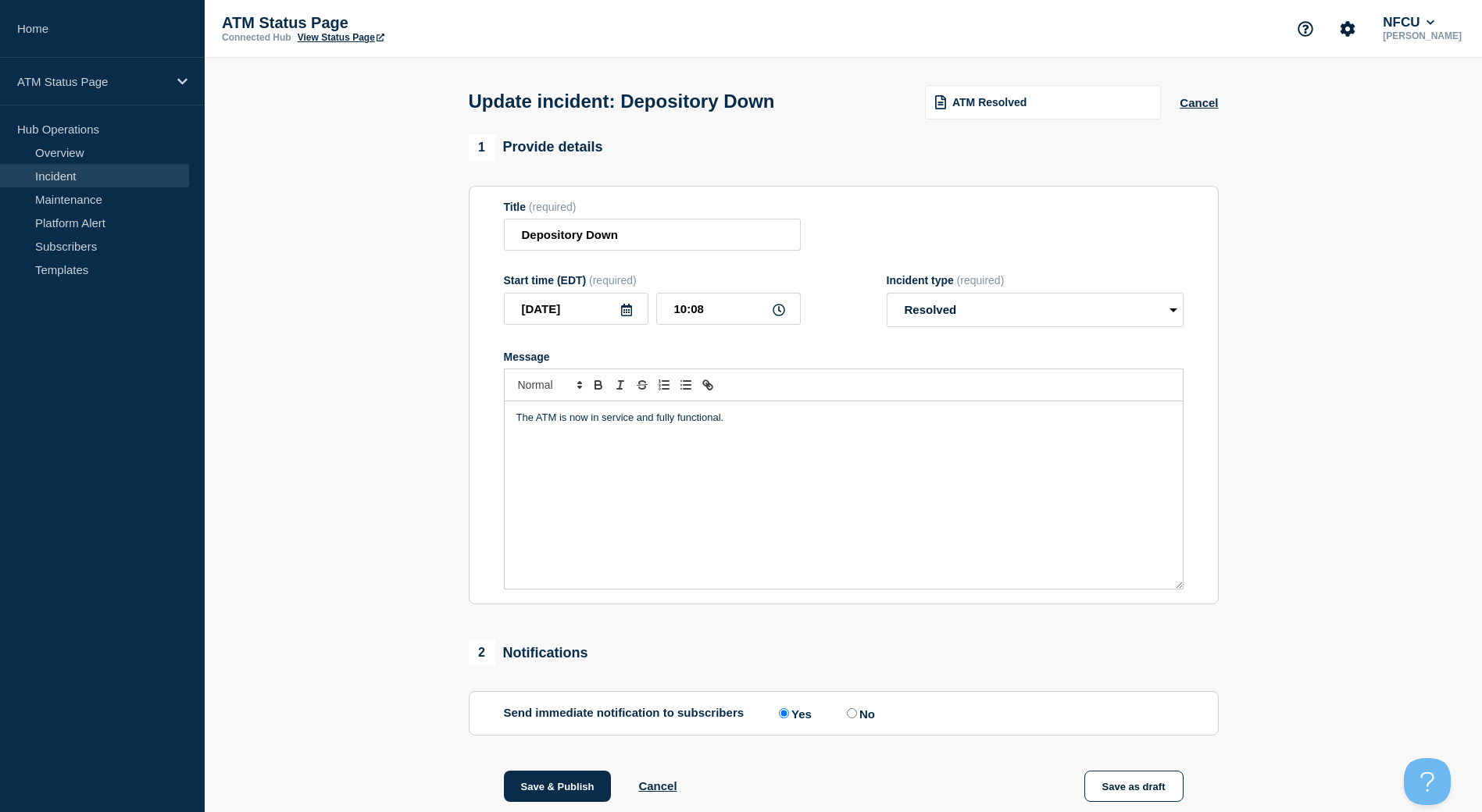
scroll to position [78, 0]
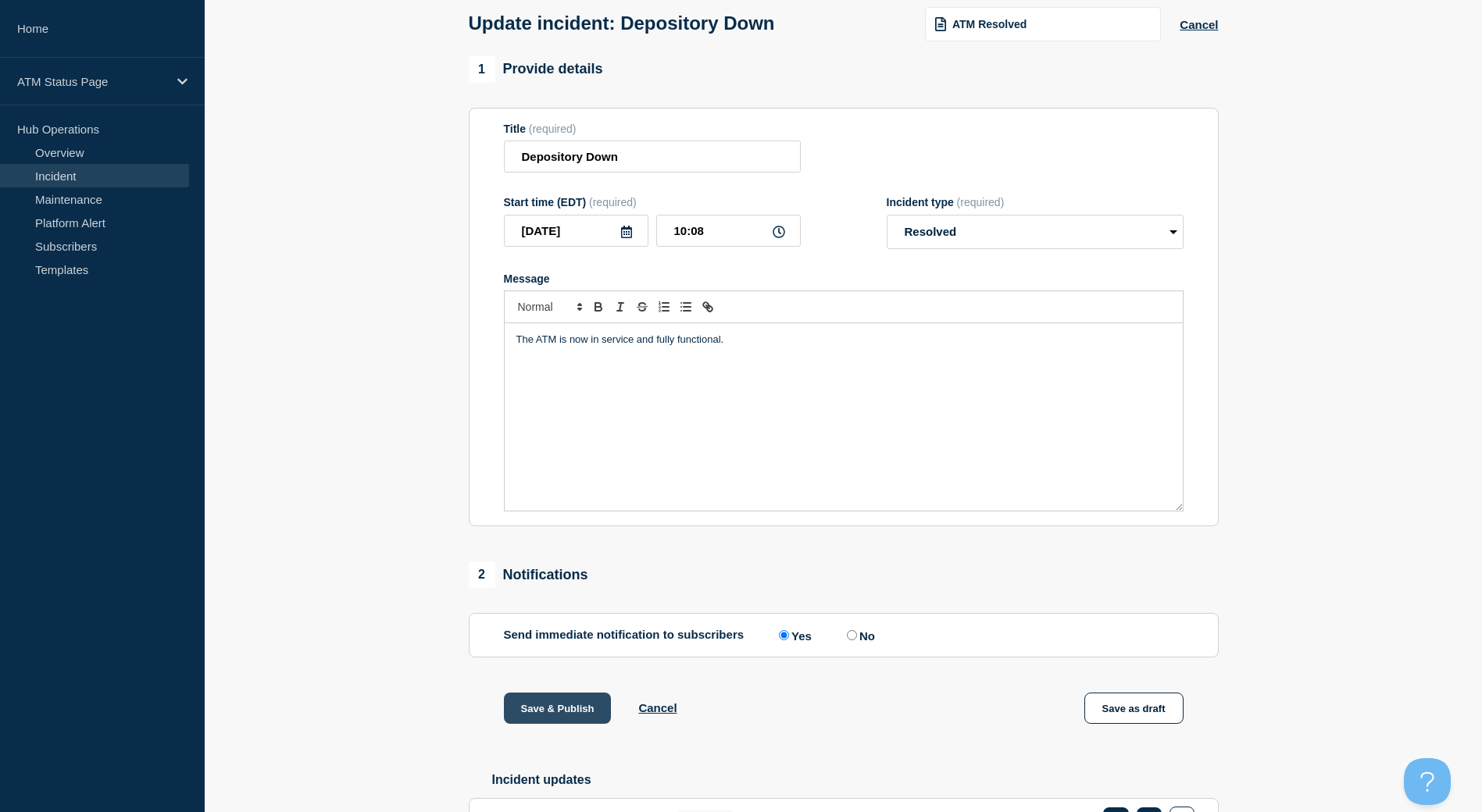
click at [574, 724] on button "Save & Publish" at bounding box center [558, 709] width 108 height 31
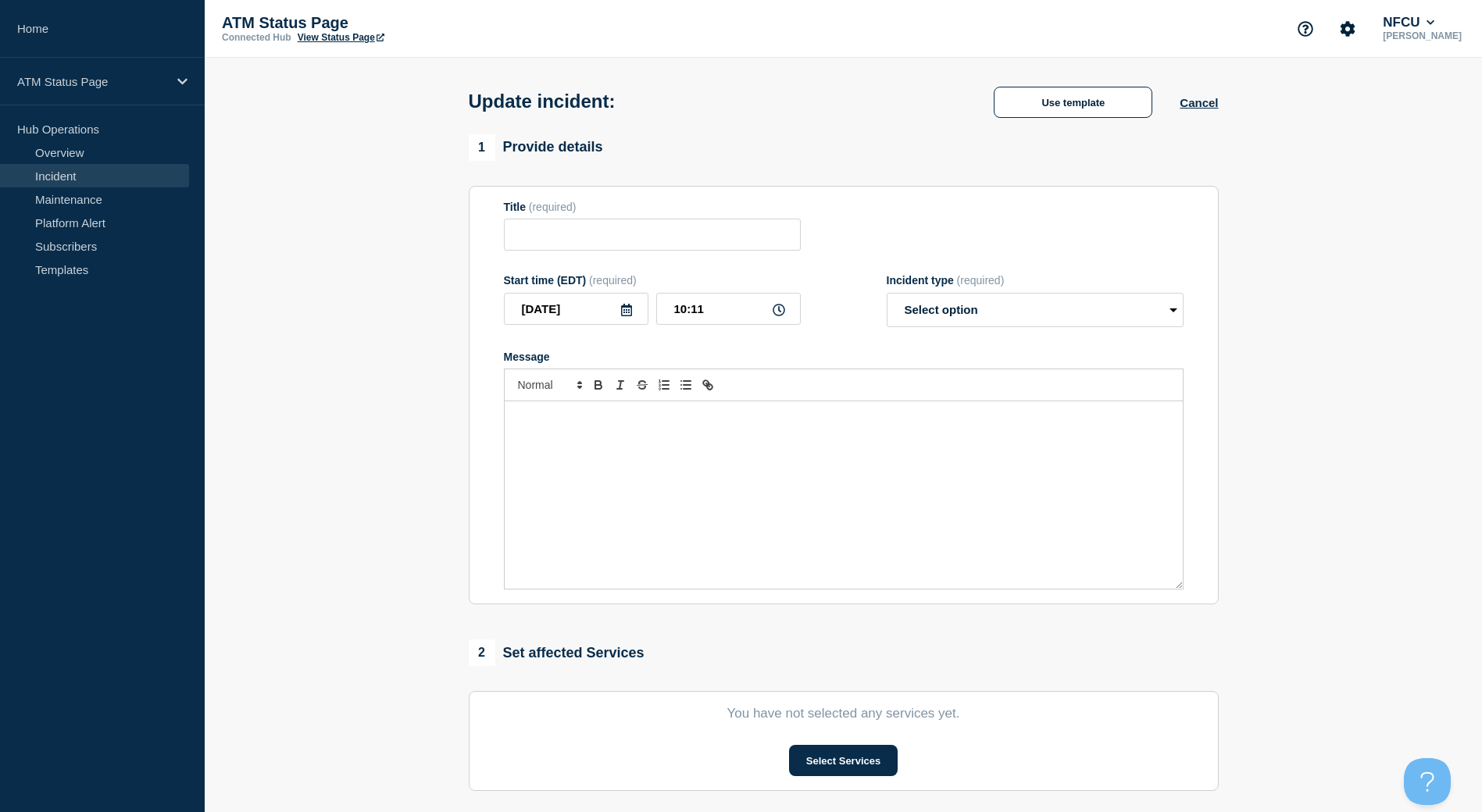
type input "Depository Down"
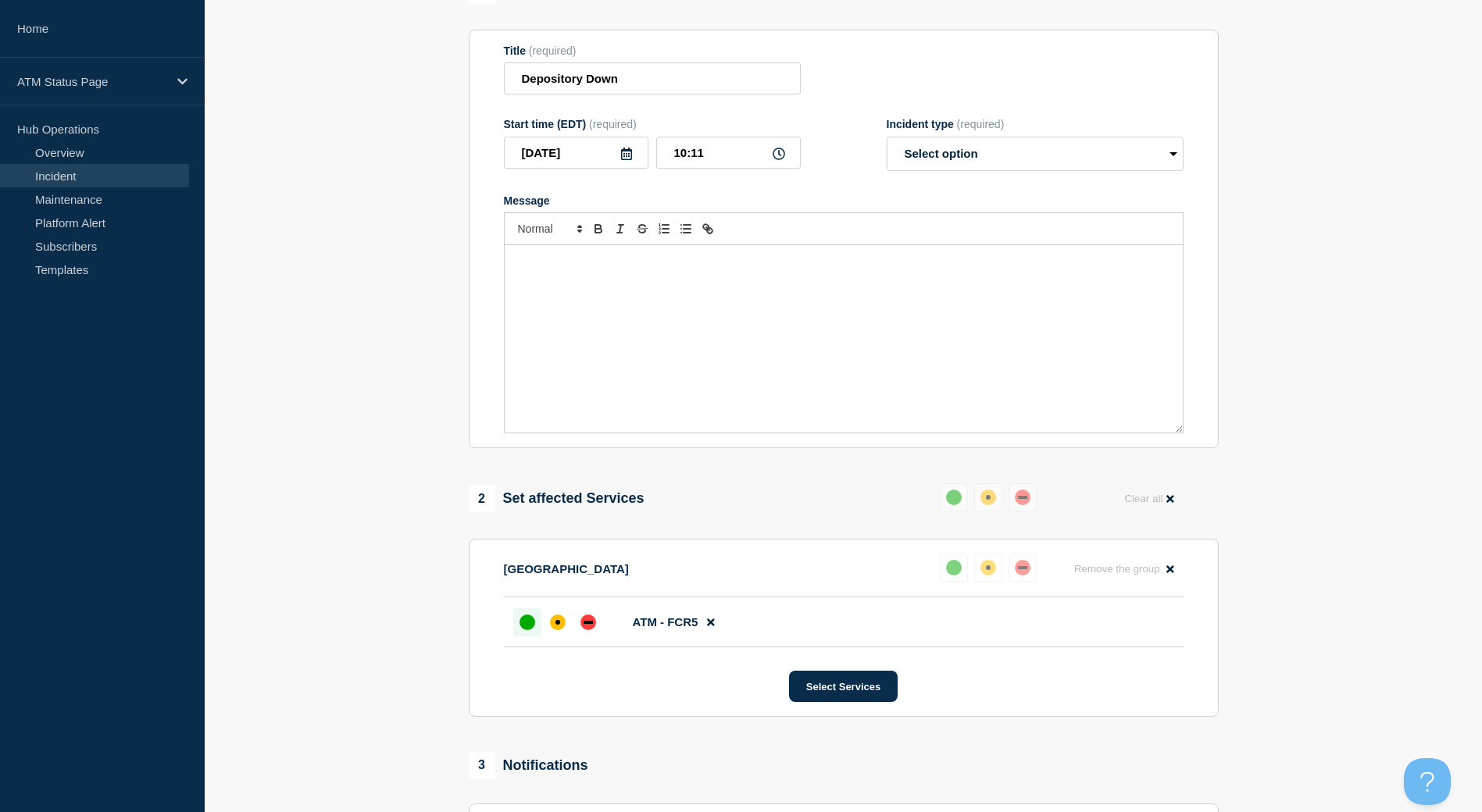
scroll to position [234, 0]
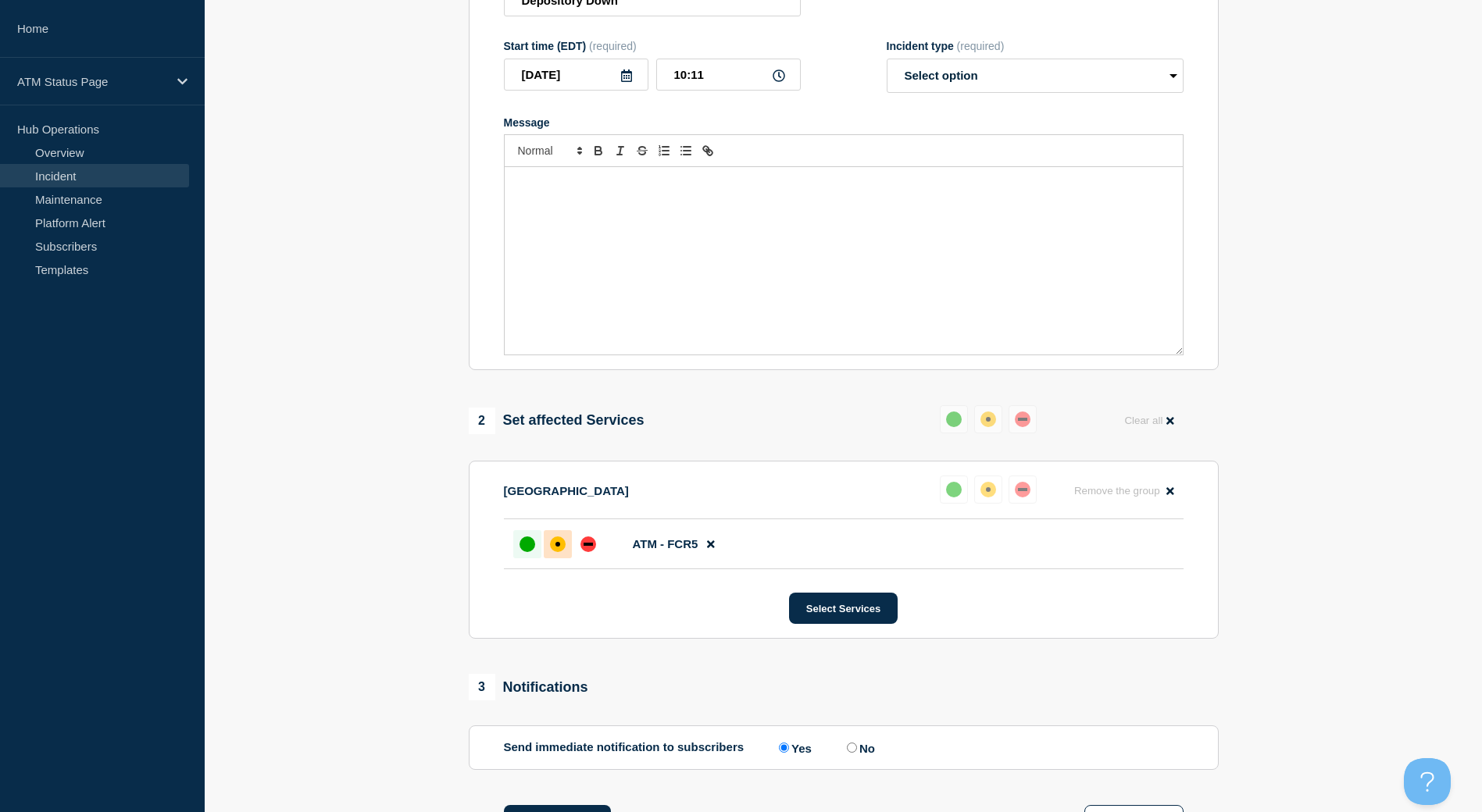
click at [561, 556] on div at bounding box center [558, 544] width 28 height 28
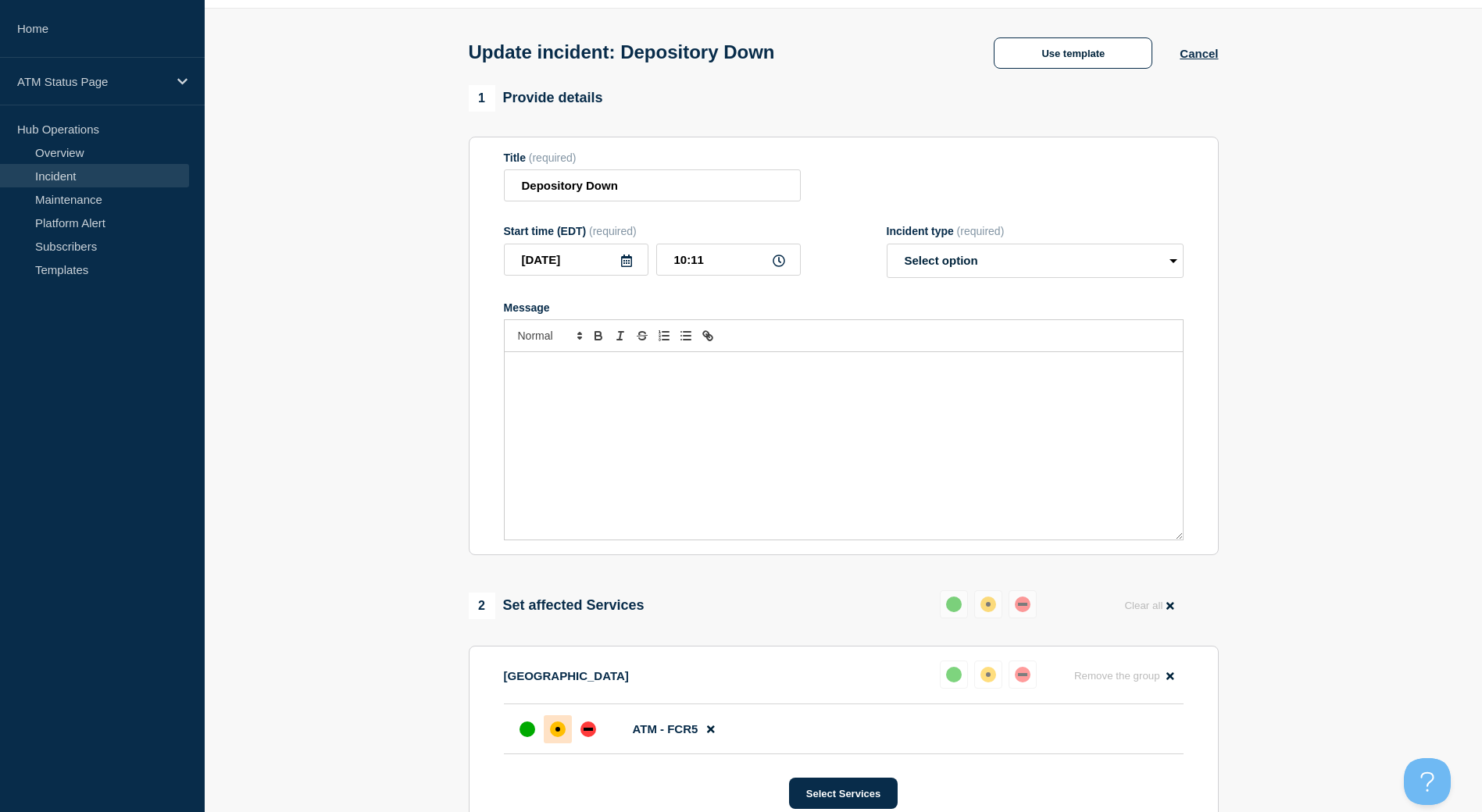
scroll to position [0, 0]
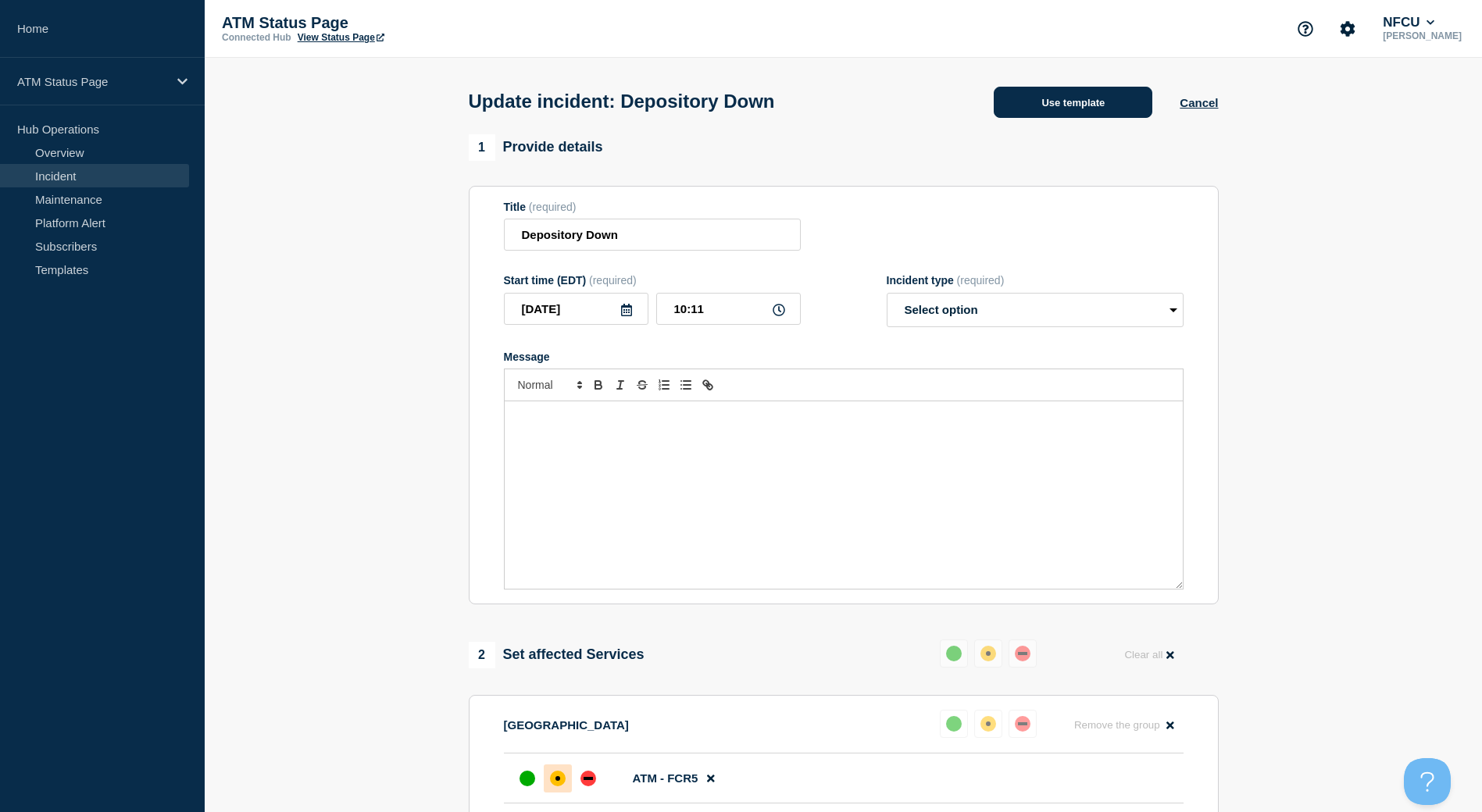
click at [1084, 90] on button "Use template" at bounding box center [1072, 102] width 159 height 31
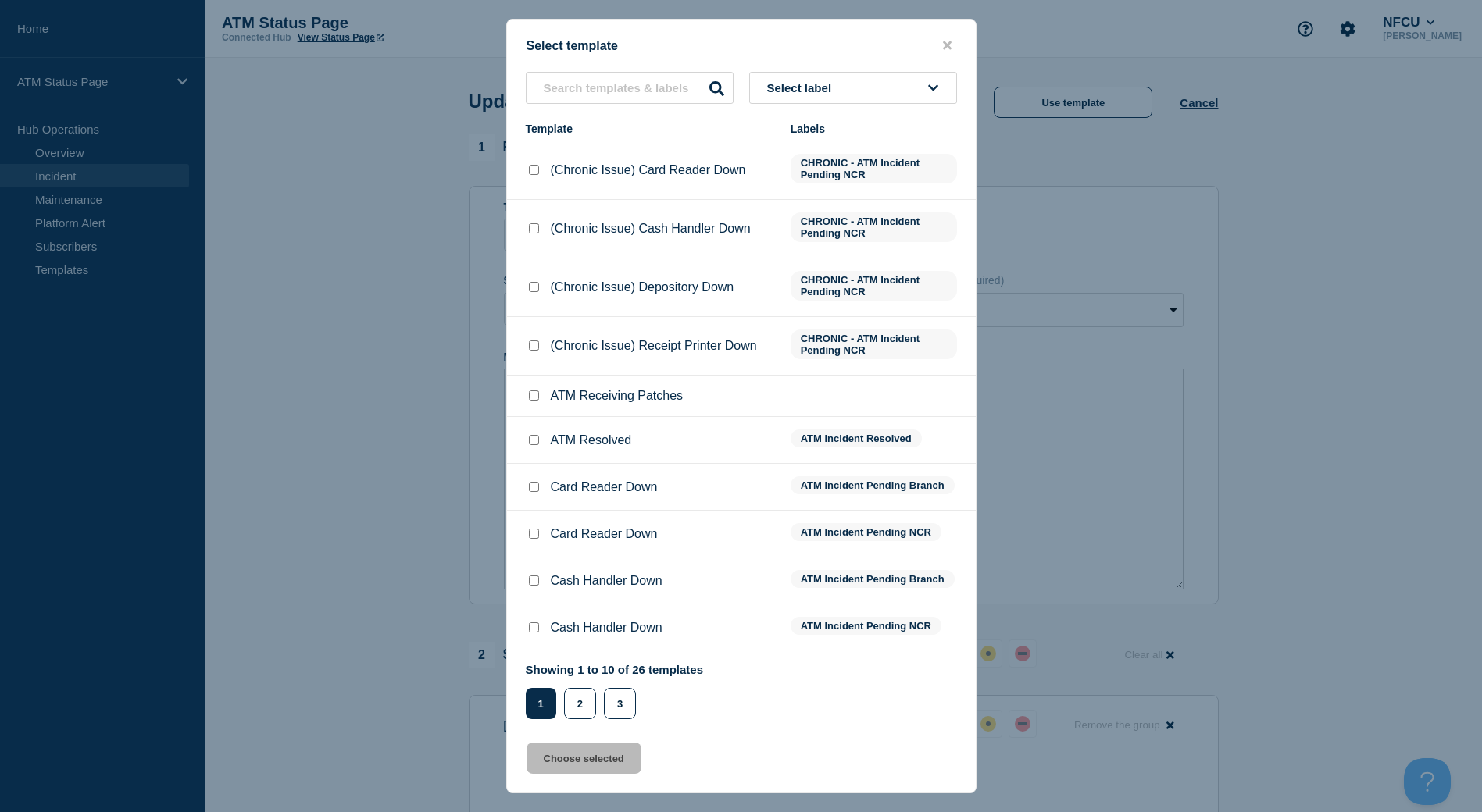
drag, startPoint x: 534, startPoint y: 441, endPoint x: 549, endPoint y: 460, distance: 24.2
click at [533, 443] on input "ATM Resolved checkbox" at bounding box center [534, 441] width 10 height 10
checkbox input "true"
click at [586, 751] on button "Choose selected" at bounding box center [584, 758] width 115 height 31
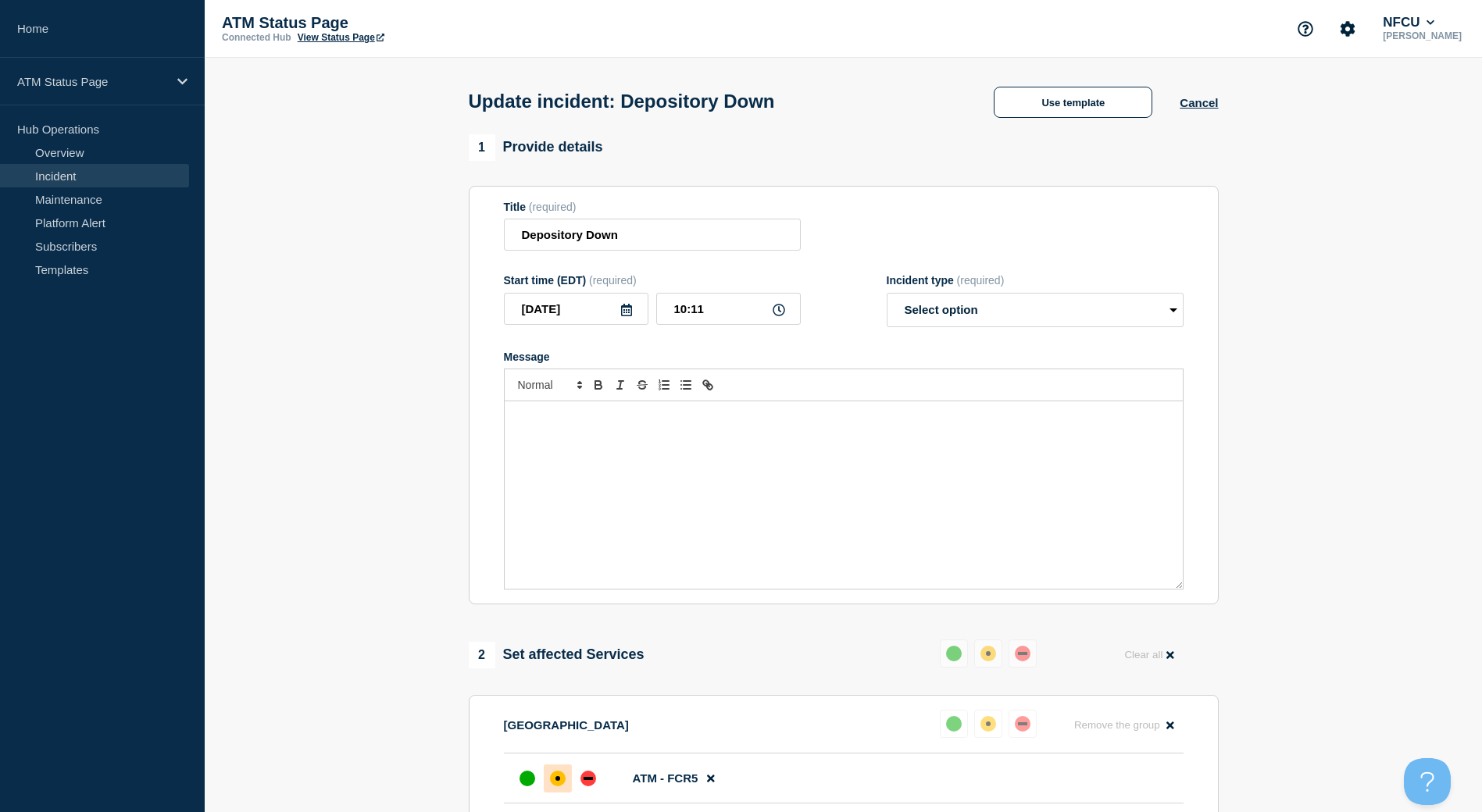
select select "resolved"
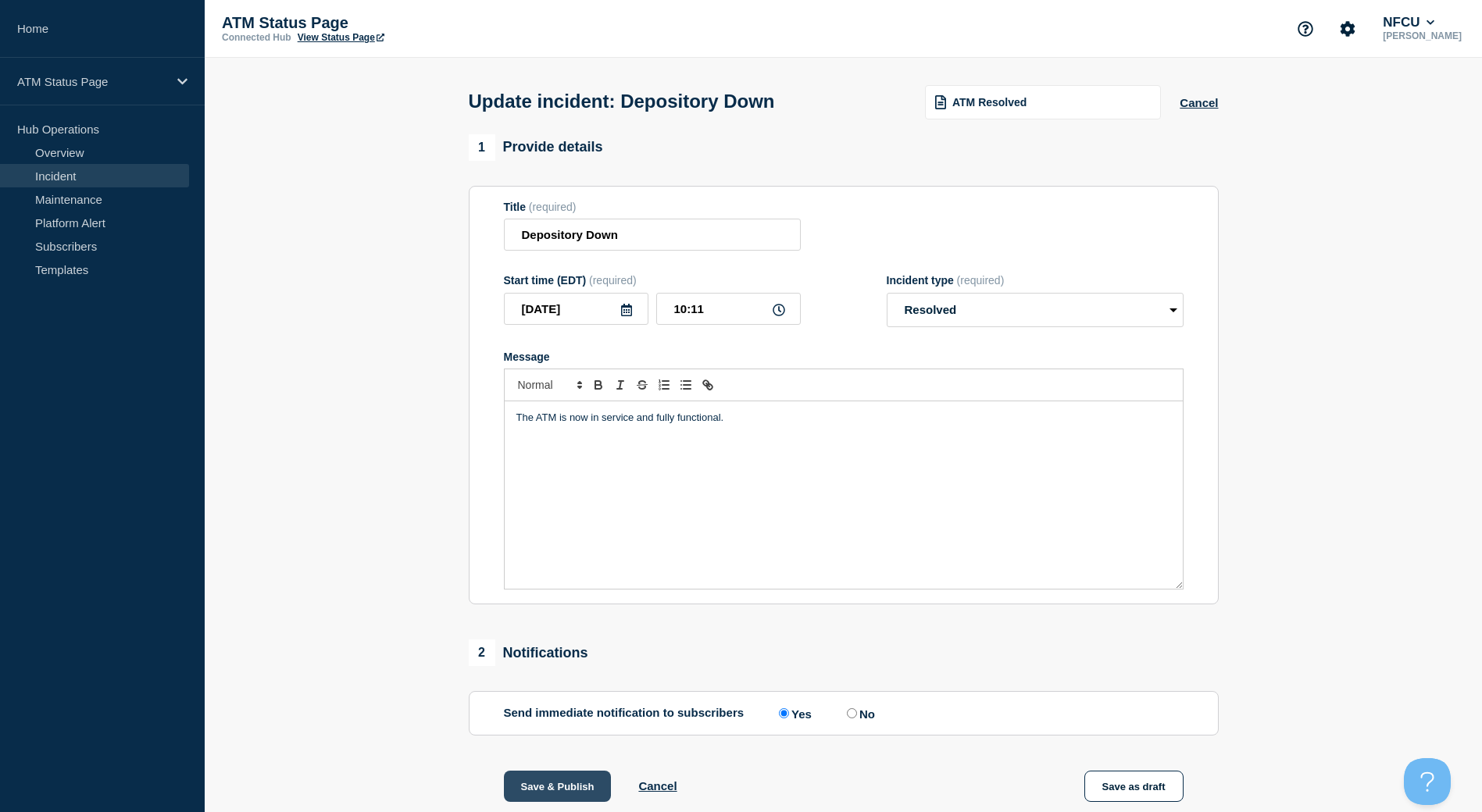
click at [548, 778] on button "Save & Publish" at bounding box center [558, 787] width 108 height 31
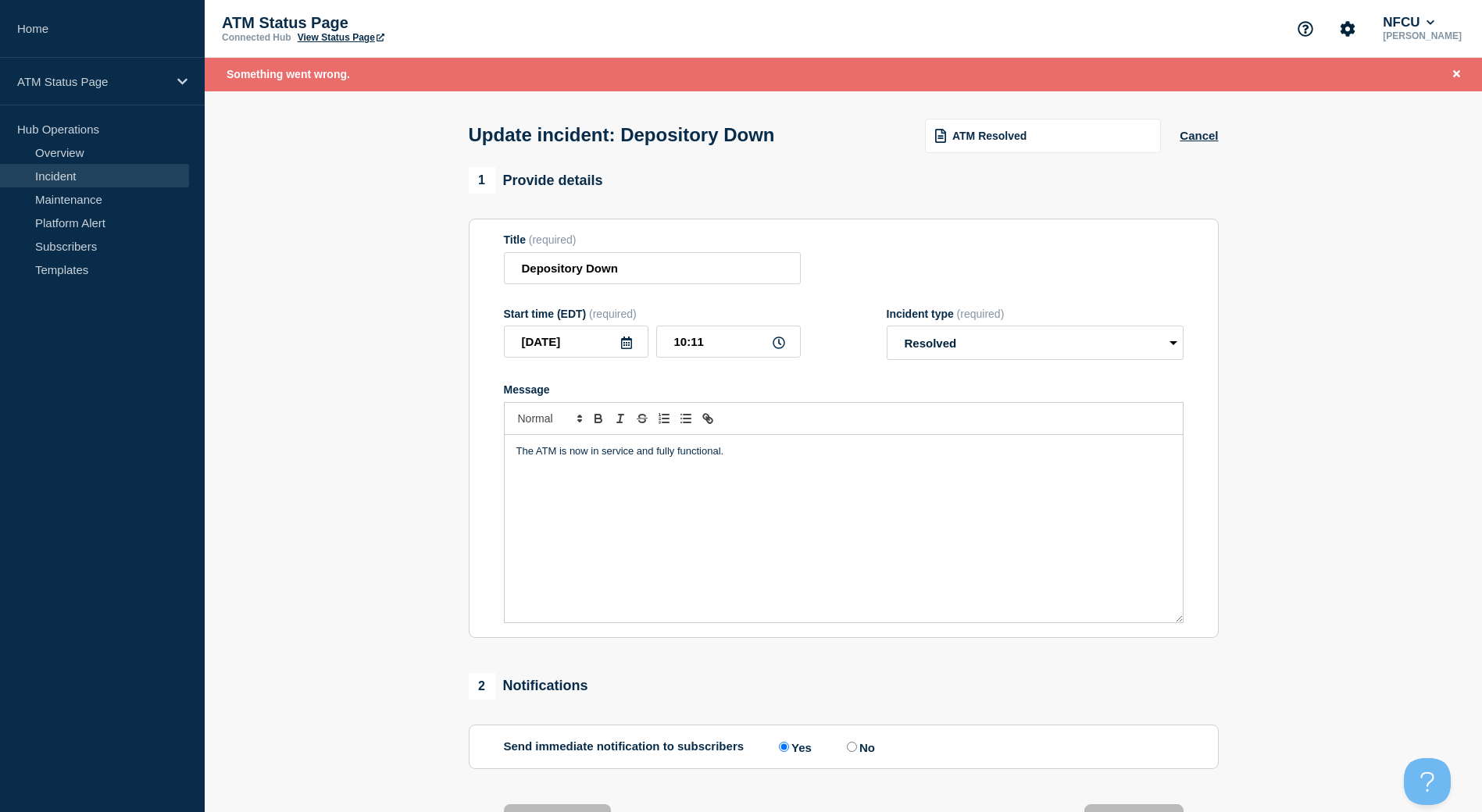
click at [75, 170] on link "Incident" at bounding box center [95, 175] width 189 height 23
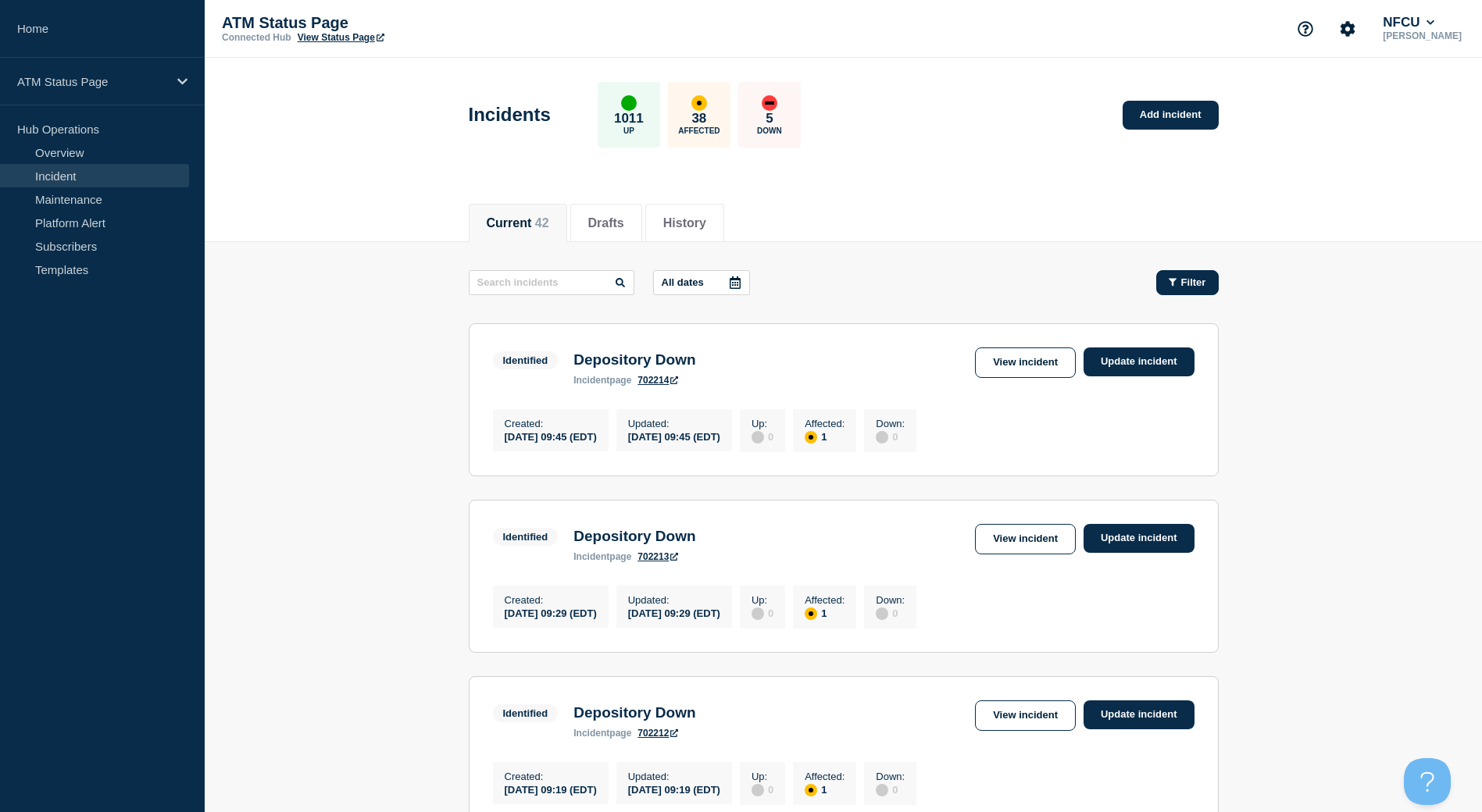
click at [1182, 283] on span "Filter" at bounding box center [1193, 283] width 25 height 12
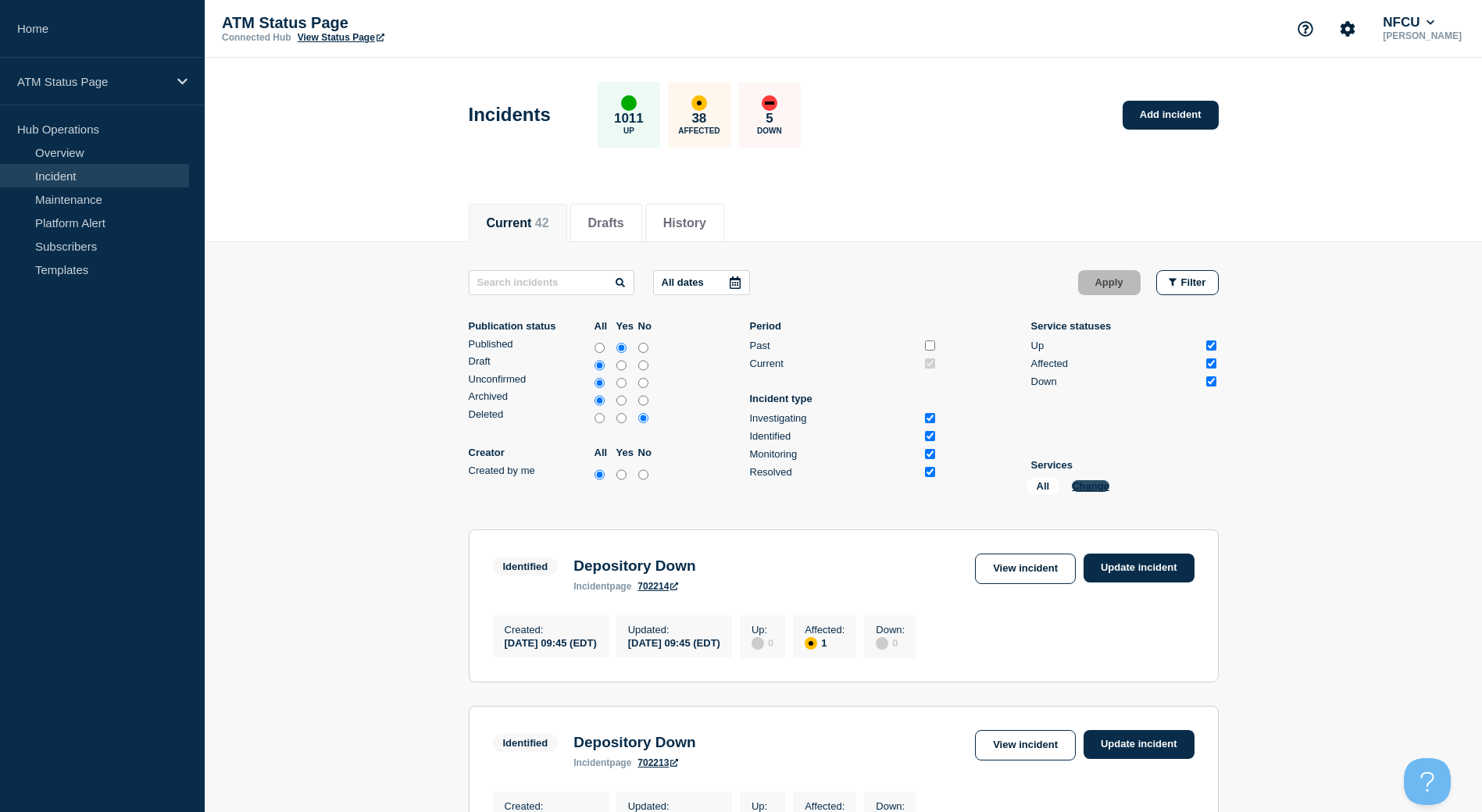
click at [1100, 488] on button "Change" at bounding box center [1090, 487] width 37 height 12
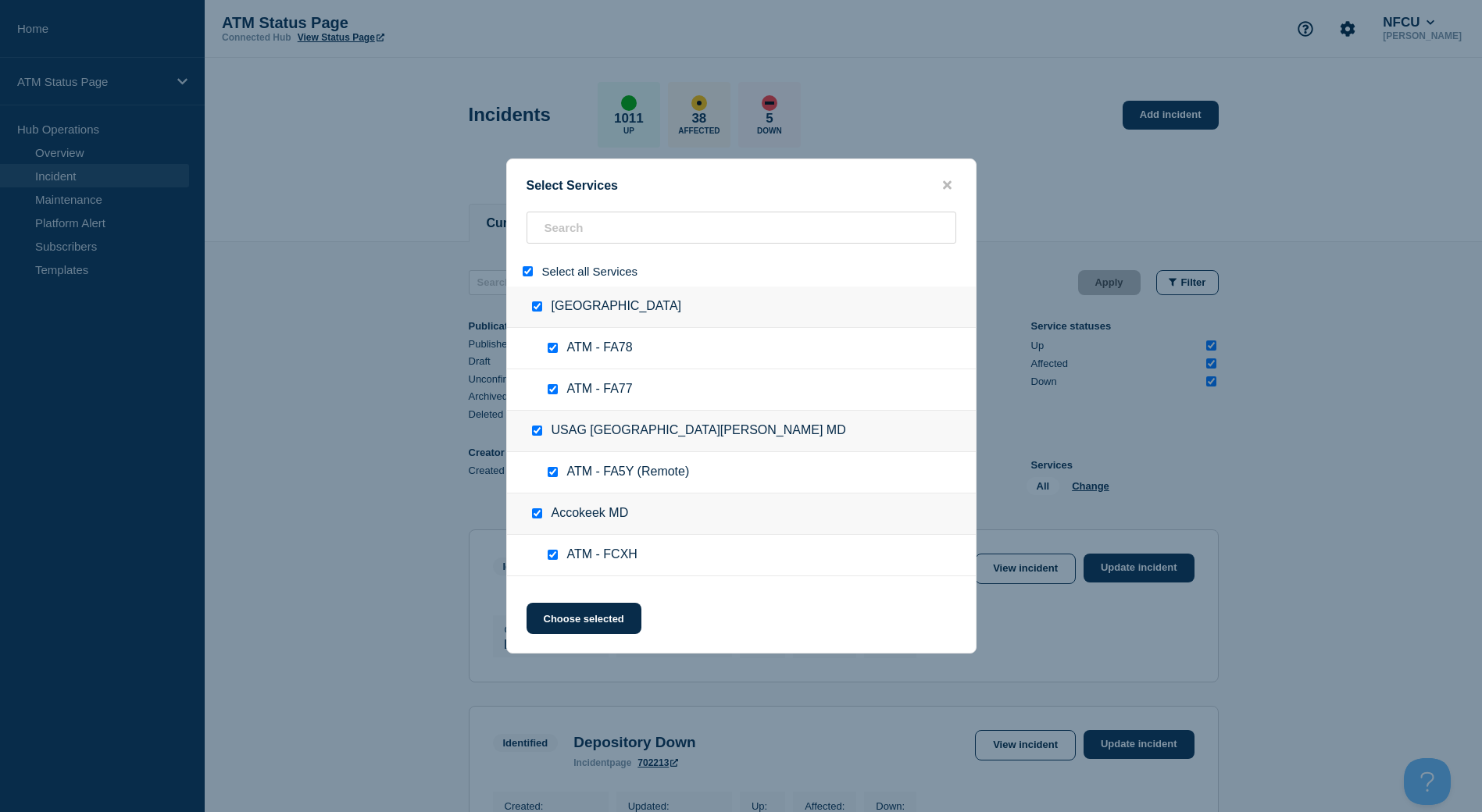
click at [528, 276] on input "select all" at bounding box center [528, 272] width 10 height 10
checkbox input "false"
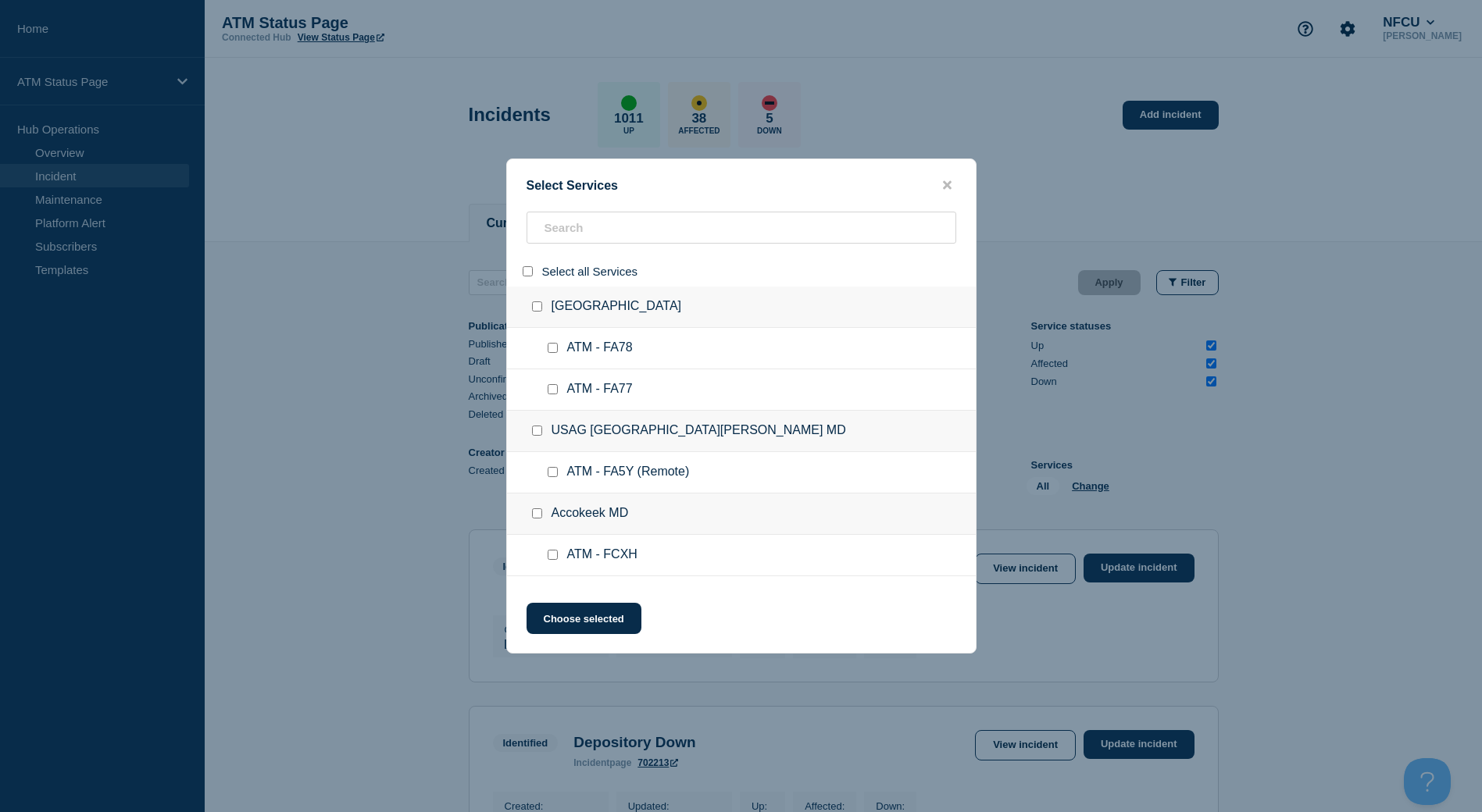
checkbox input "false"
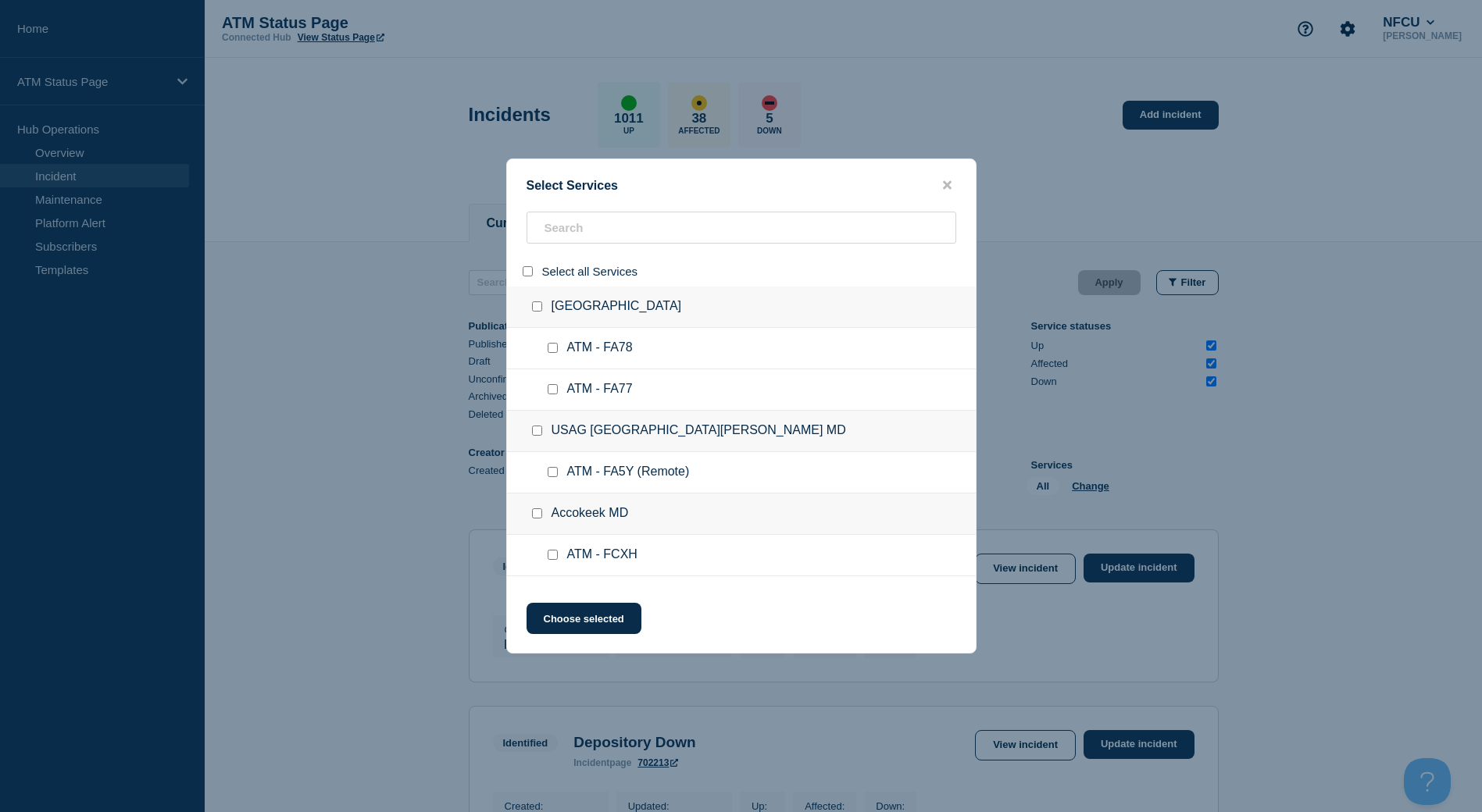
checkbox input "false"
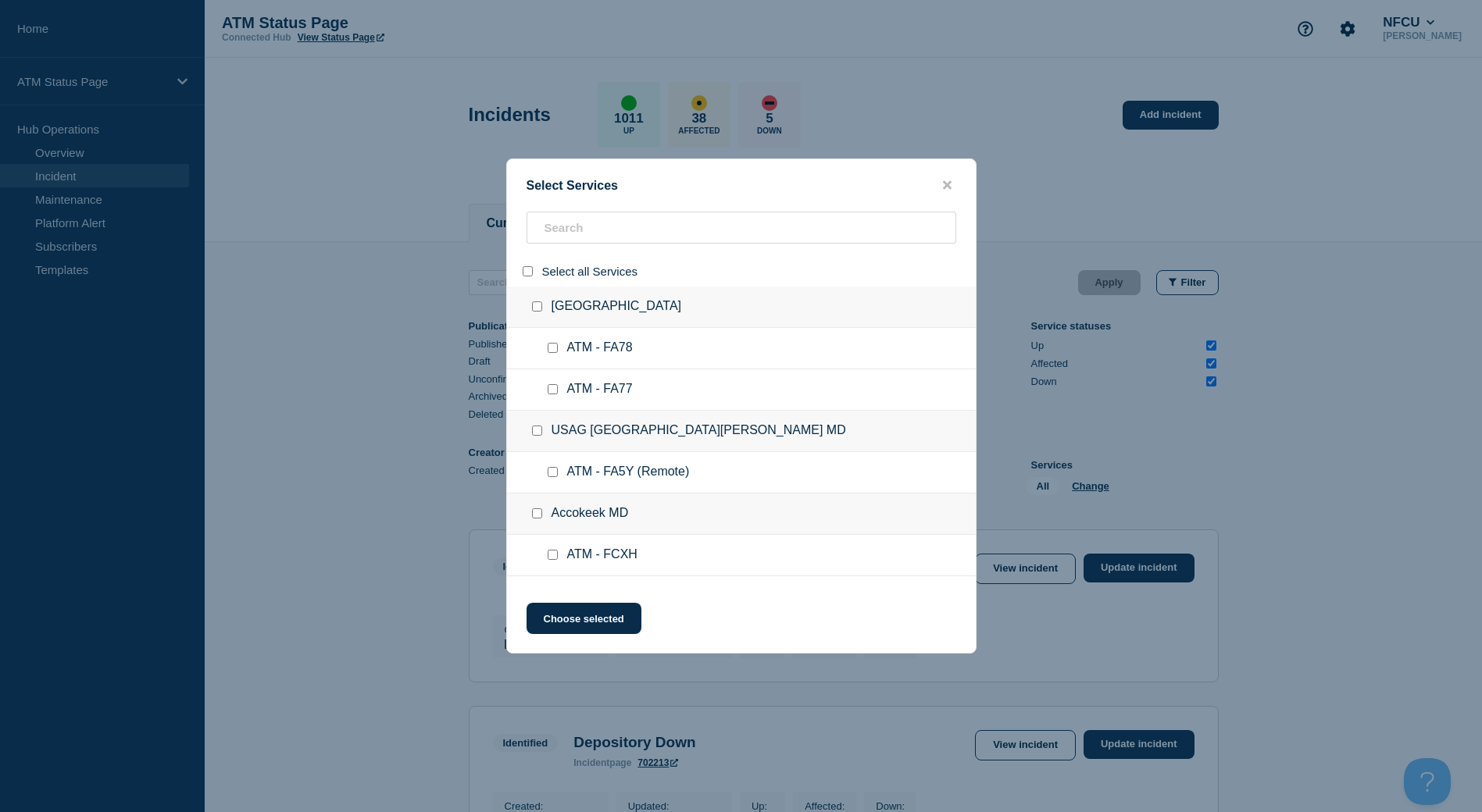
checkbox input "false"
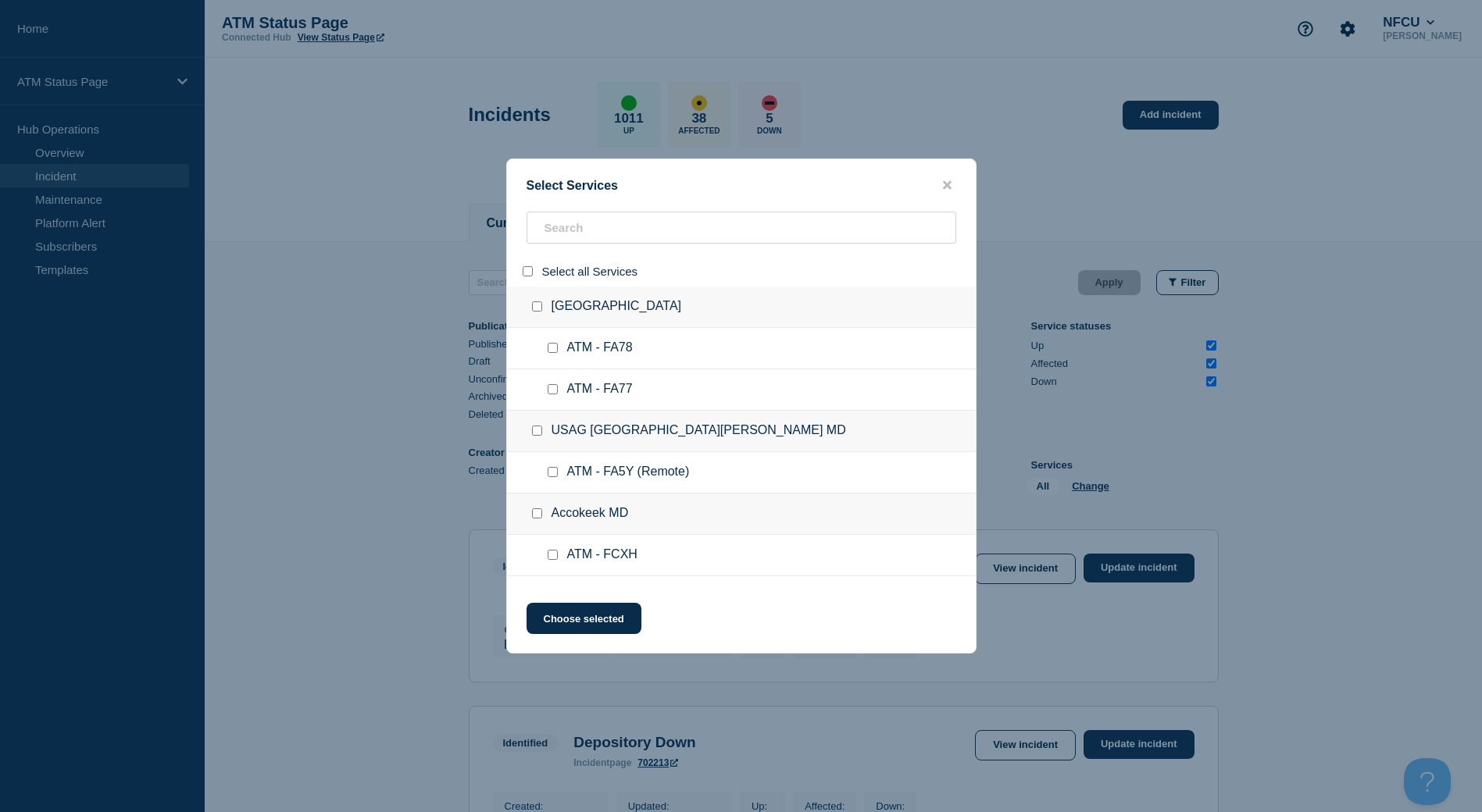
checkbox input "false"
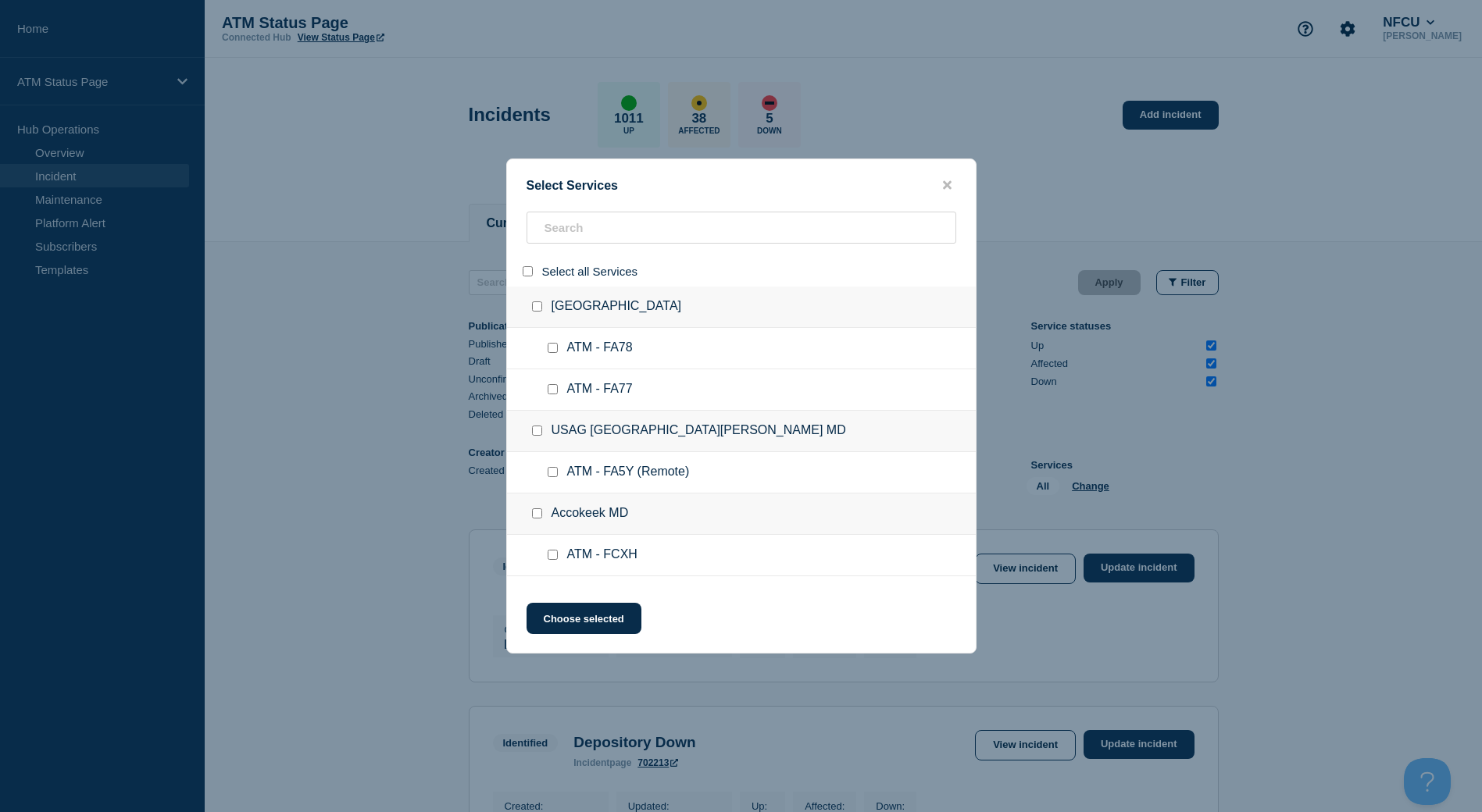
checkbox input "false"
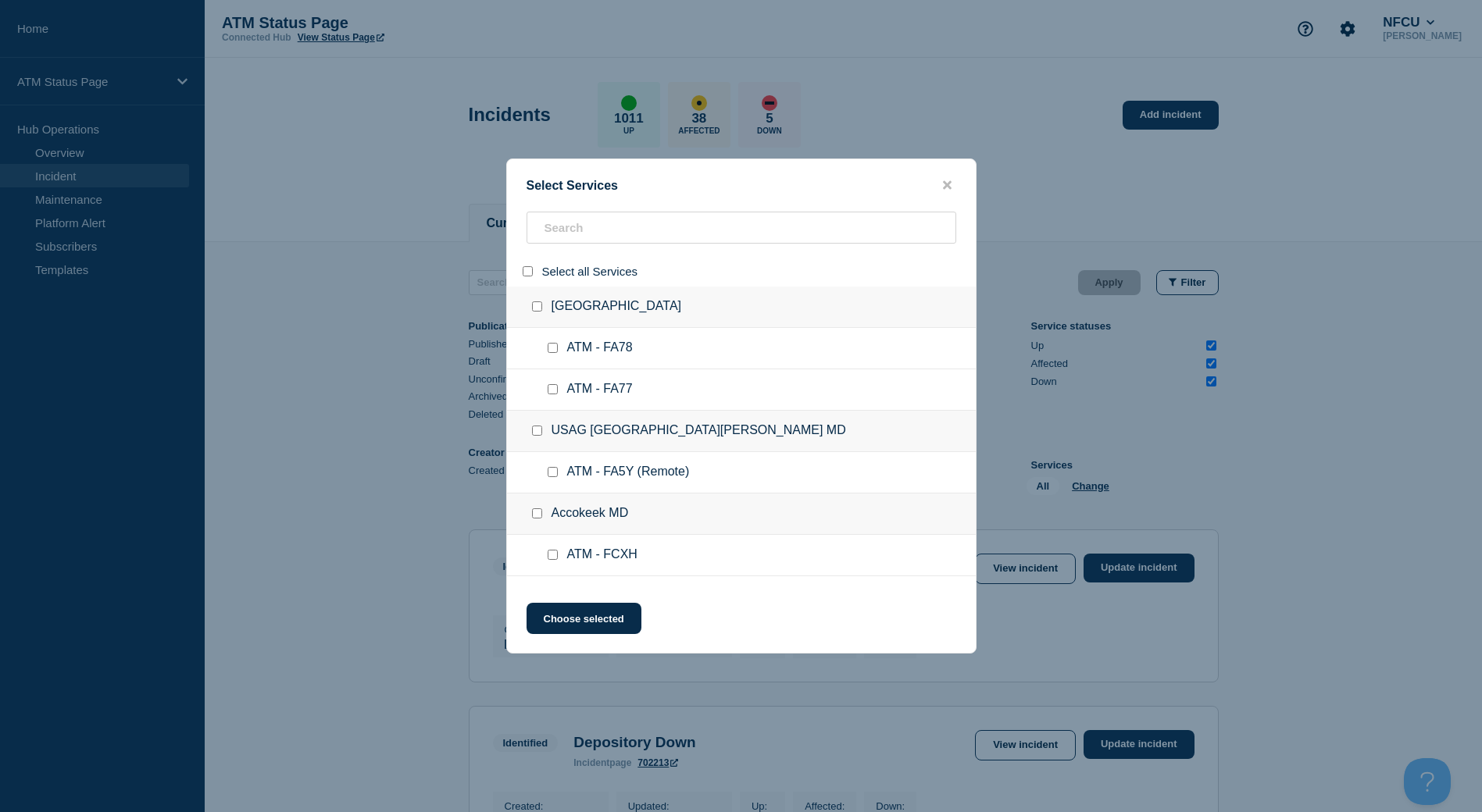
checkbox input "false"
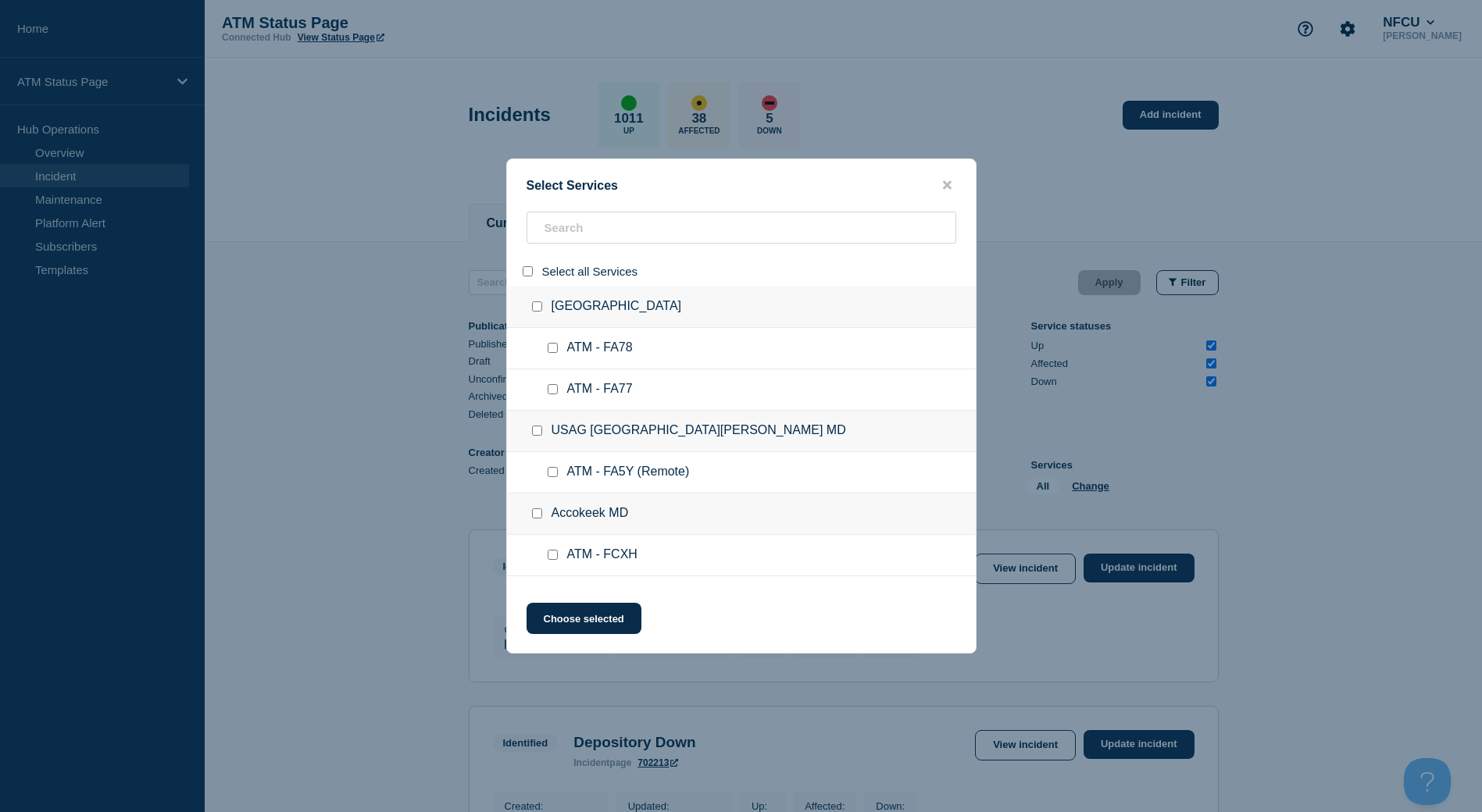
checkbox input "false"
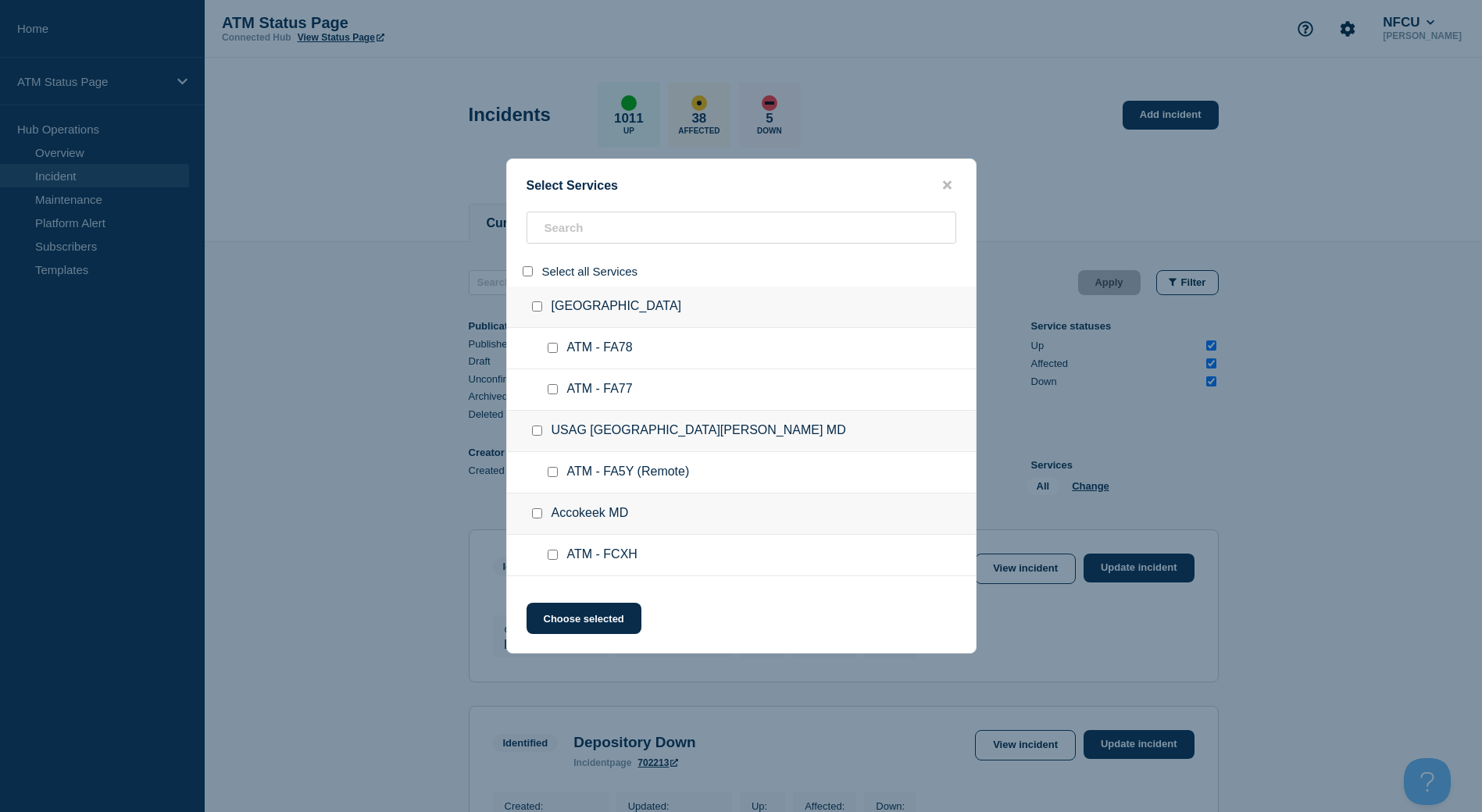
checkbox input "false"
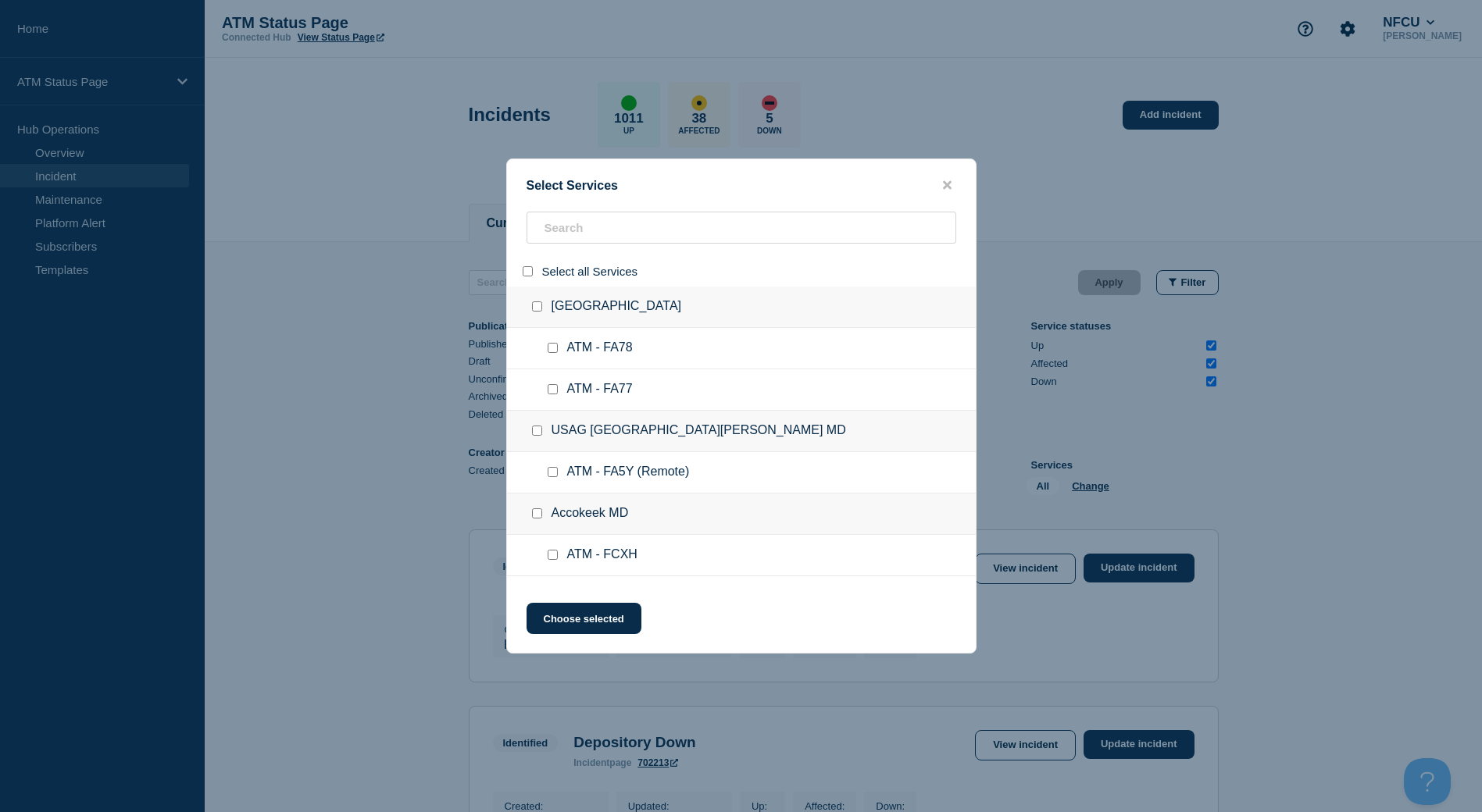
checkbox input "false"
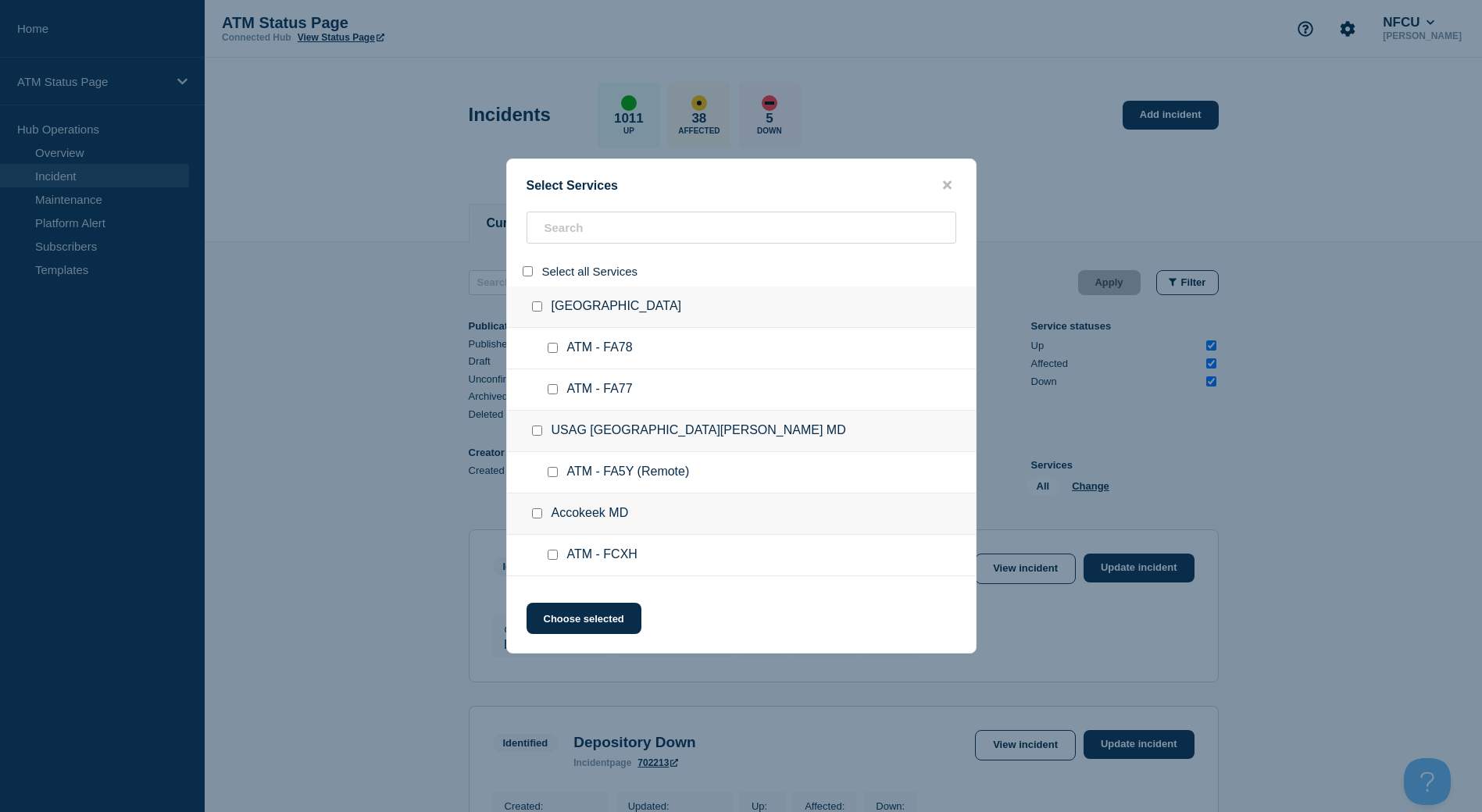
checkbox input "false"
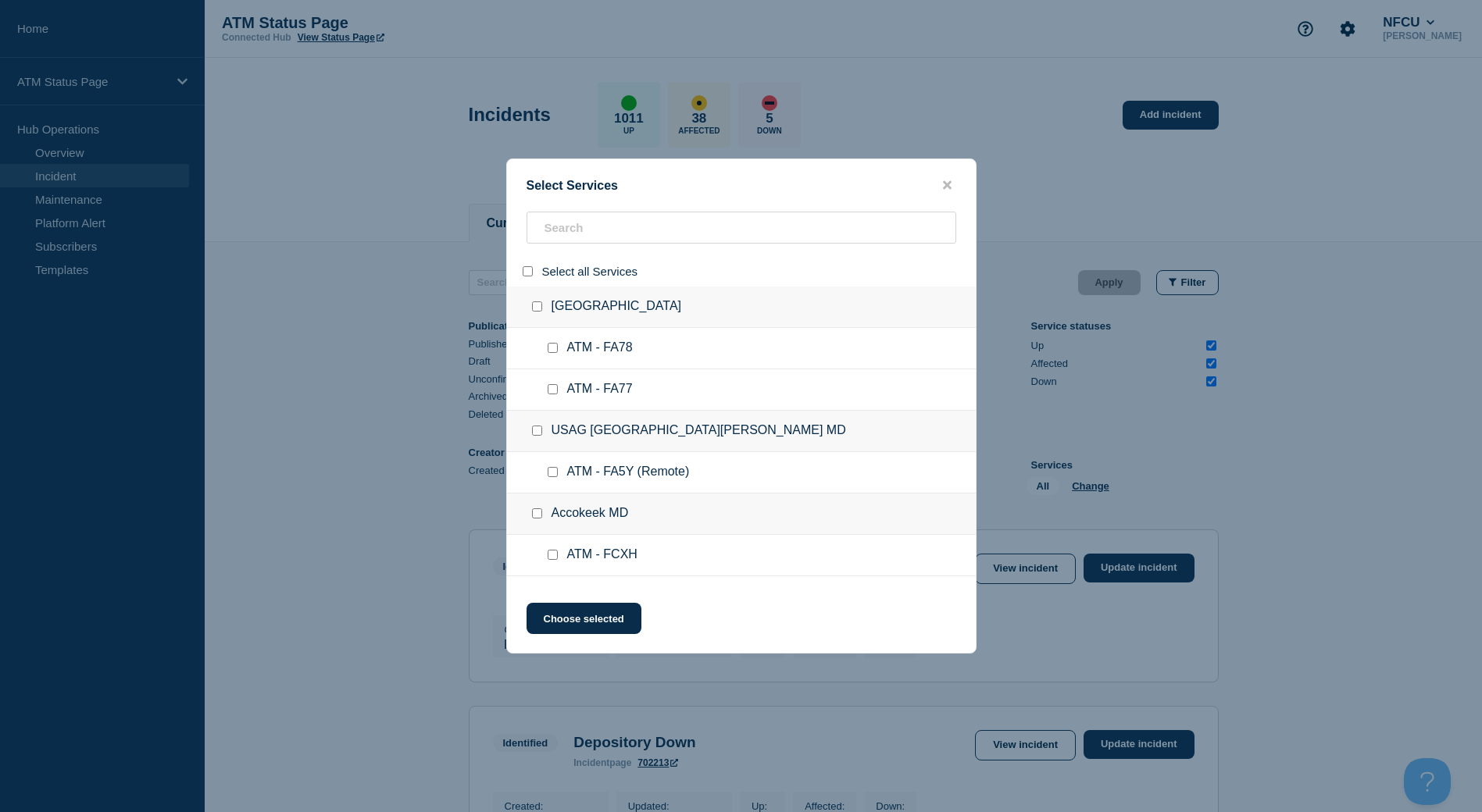
checkbox input "false"
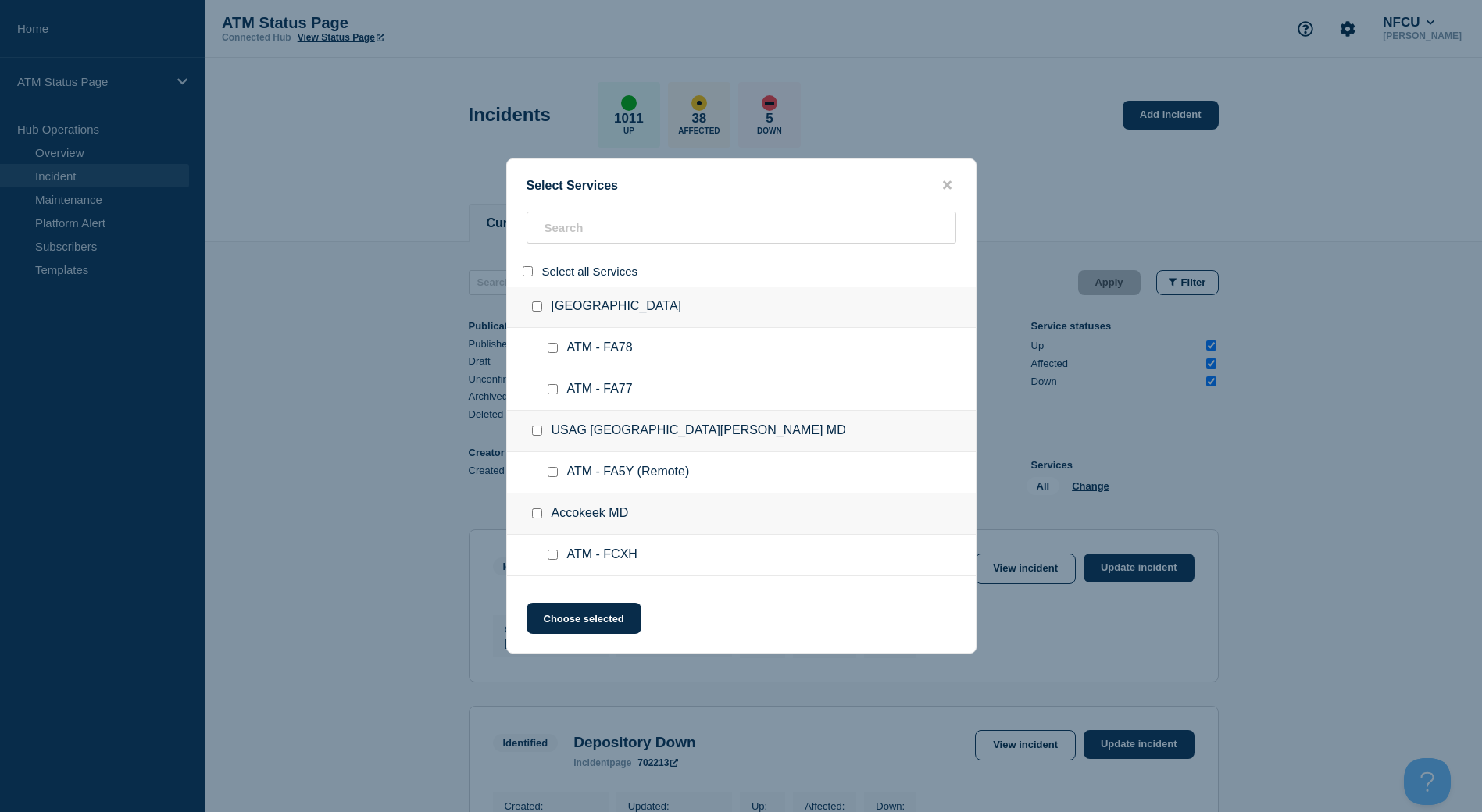
checkbox input "false"
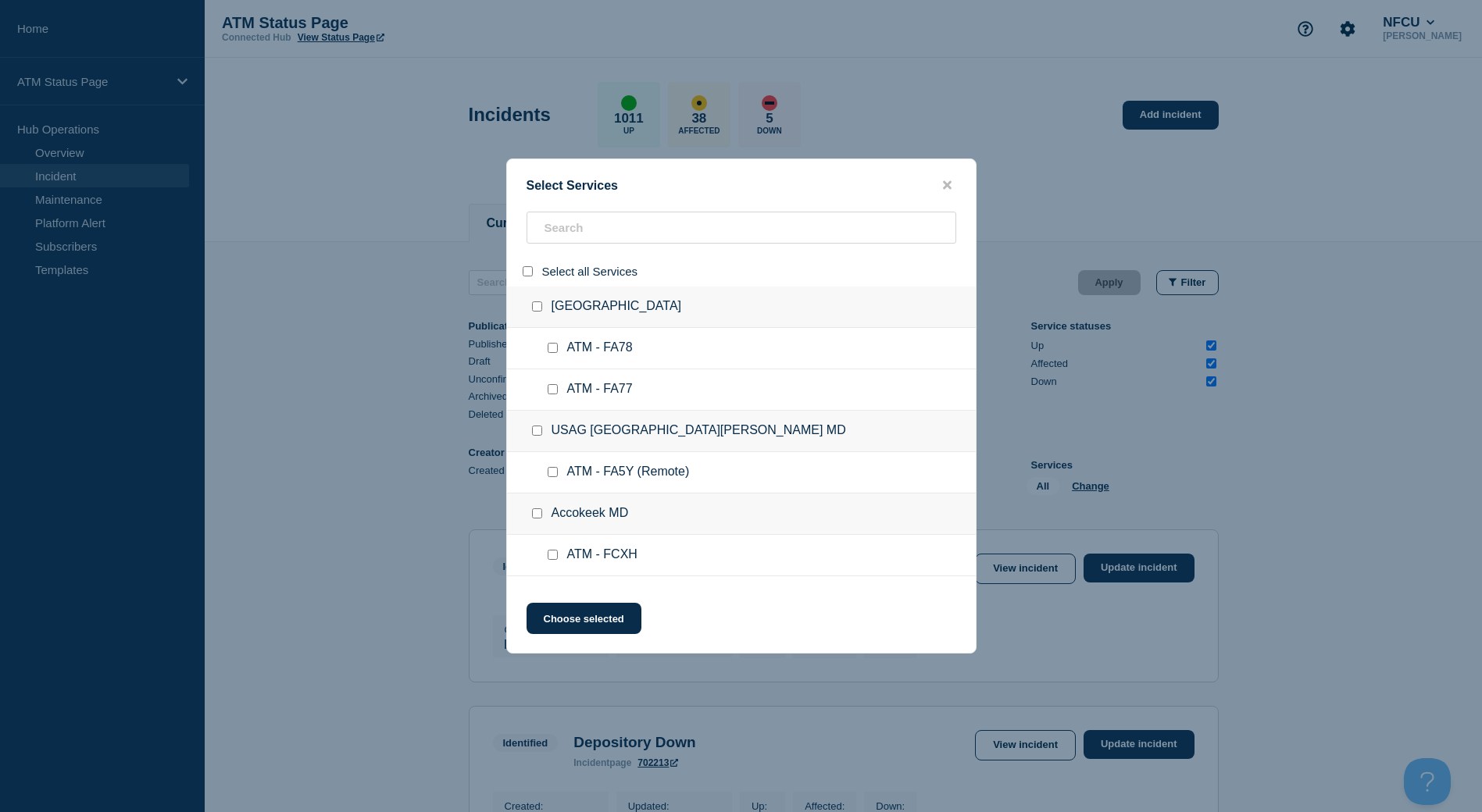
checkbox input "false"
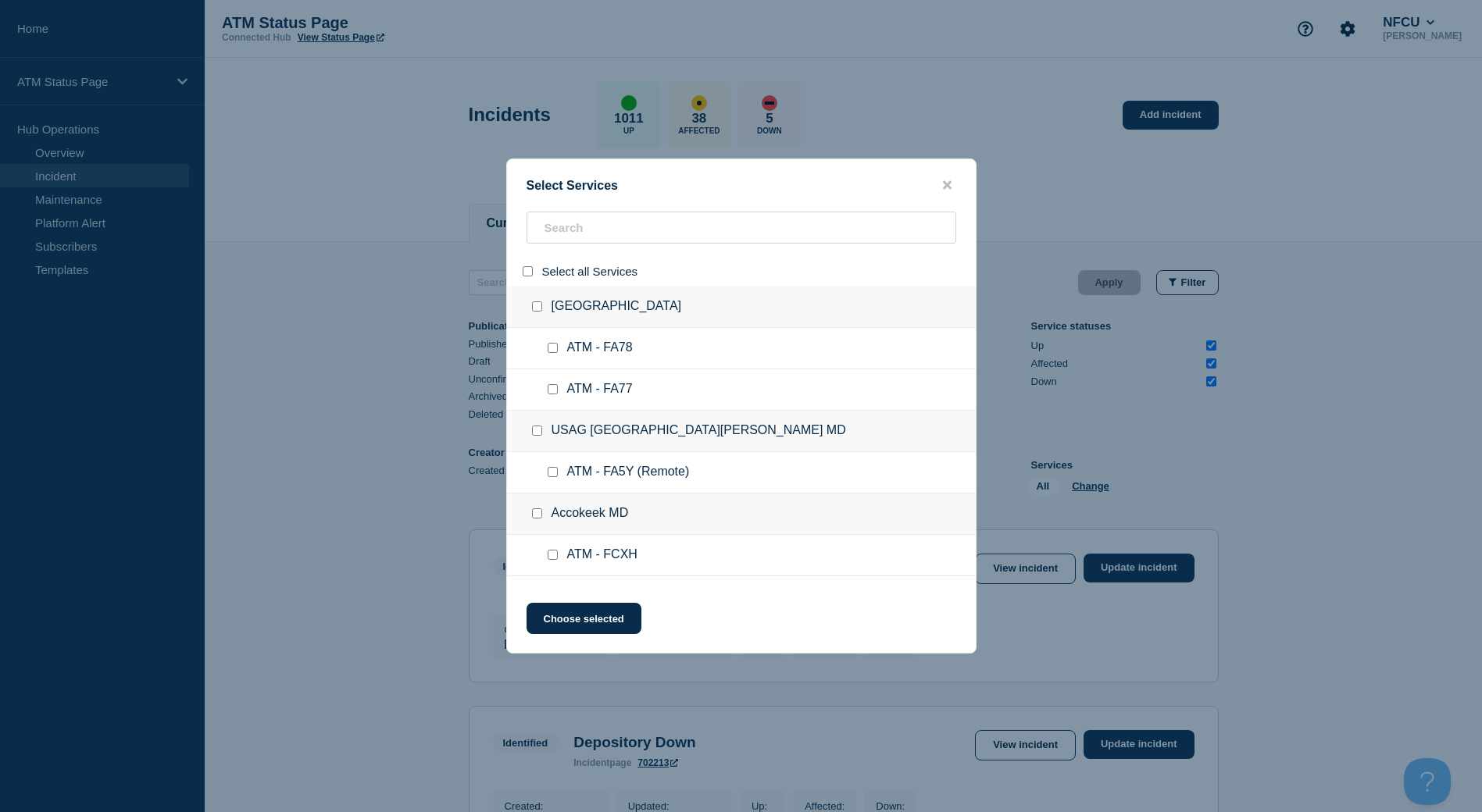
checkbox input "false"
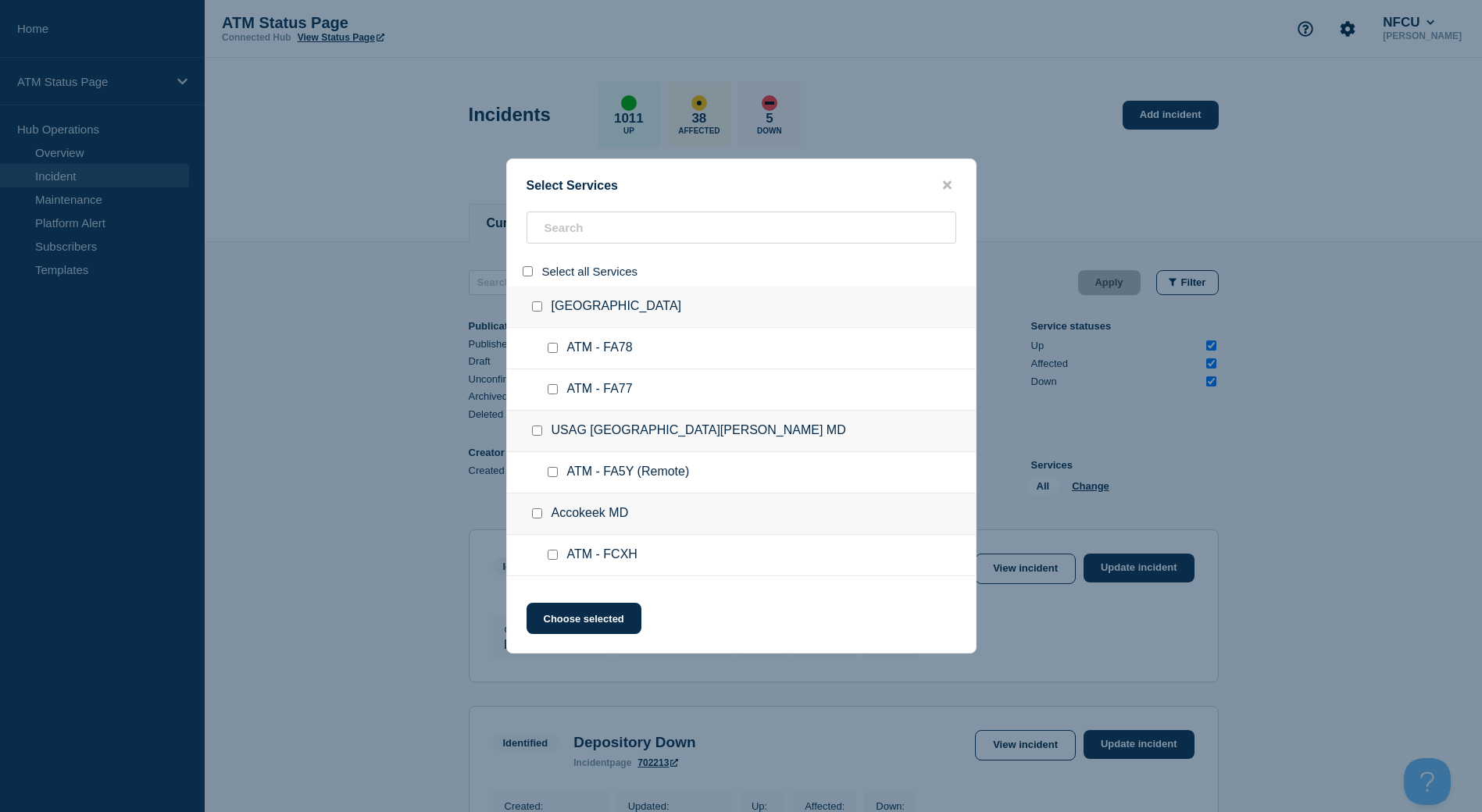
checkbox input "false"
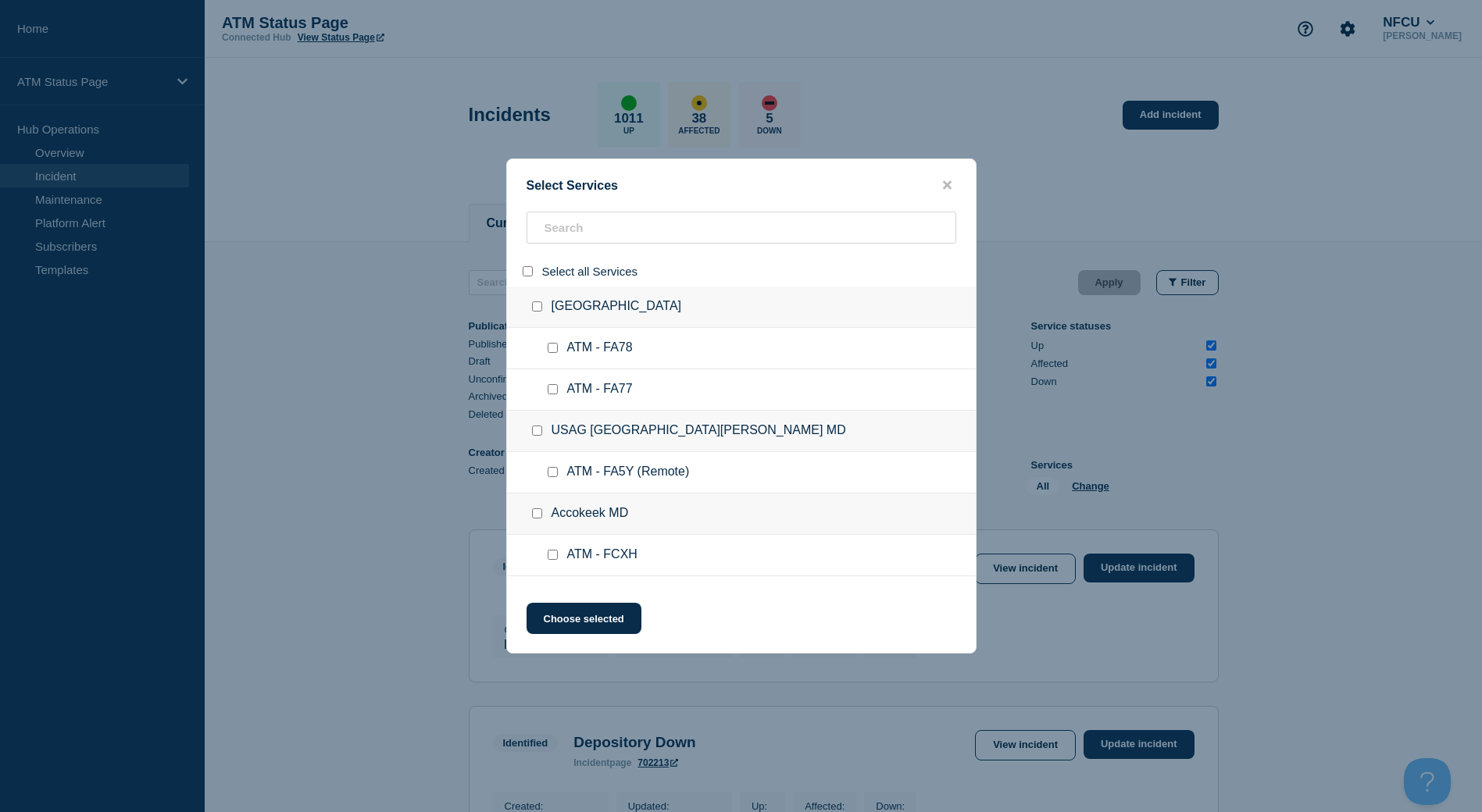
checkbox input "false"
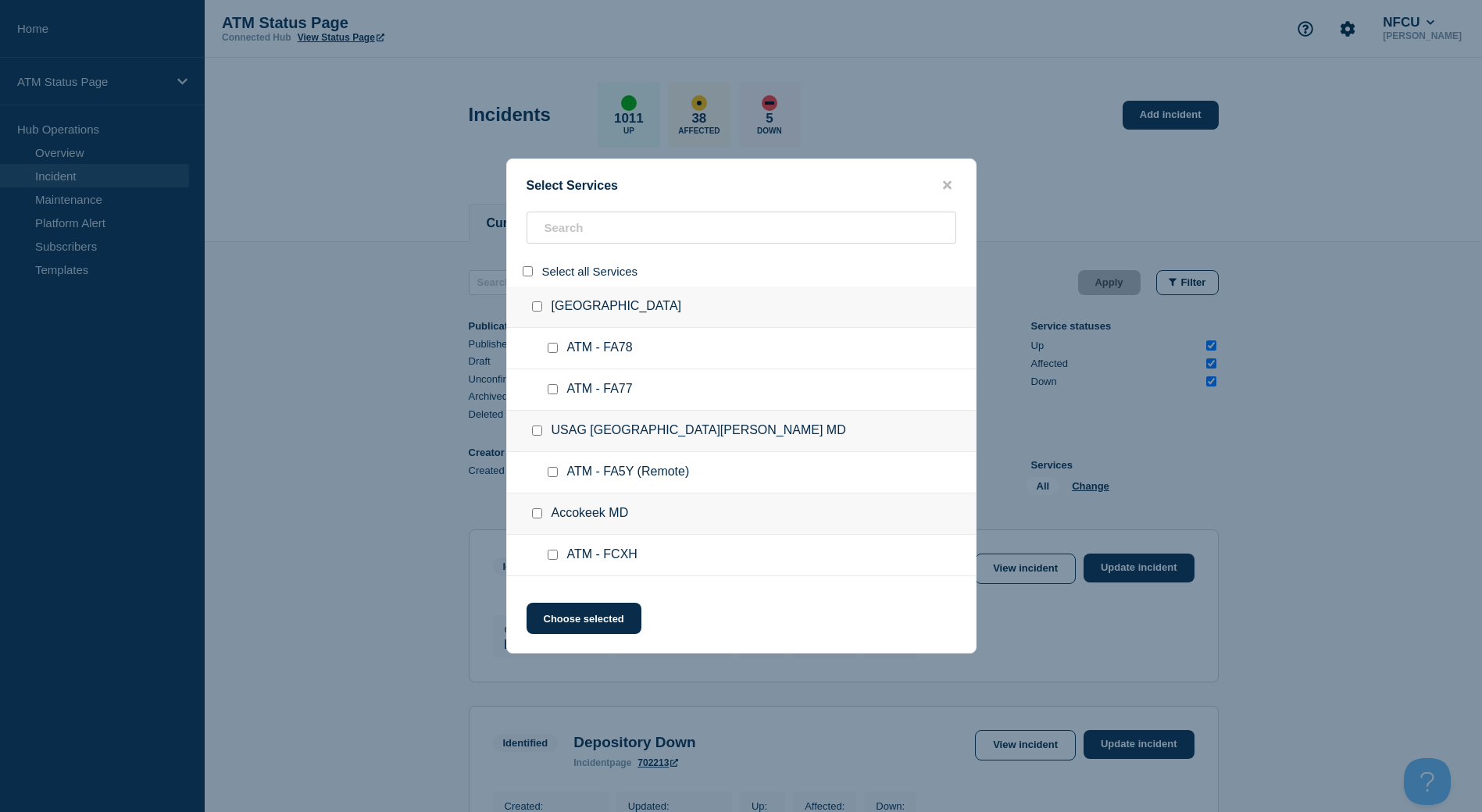
checkbox input "false"
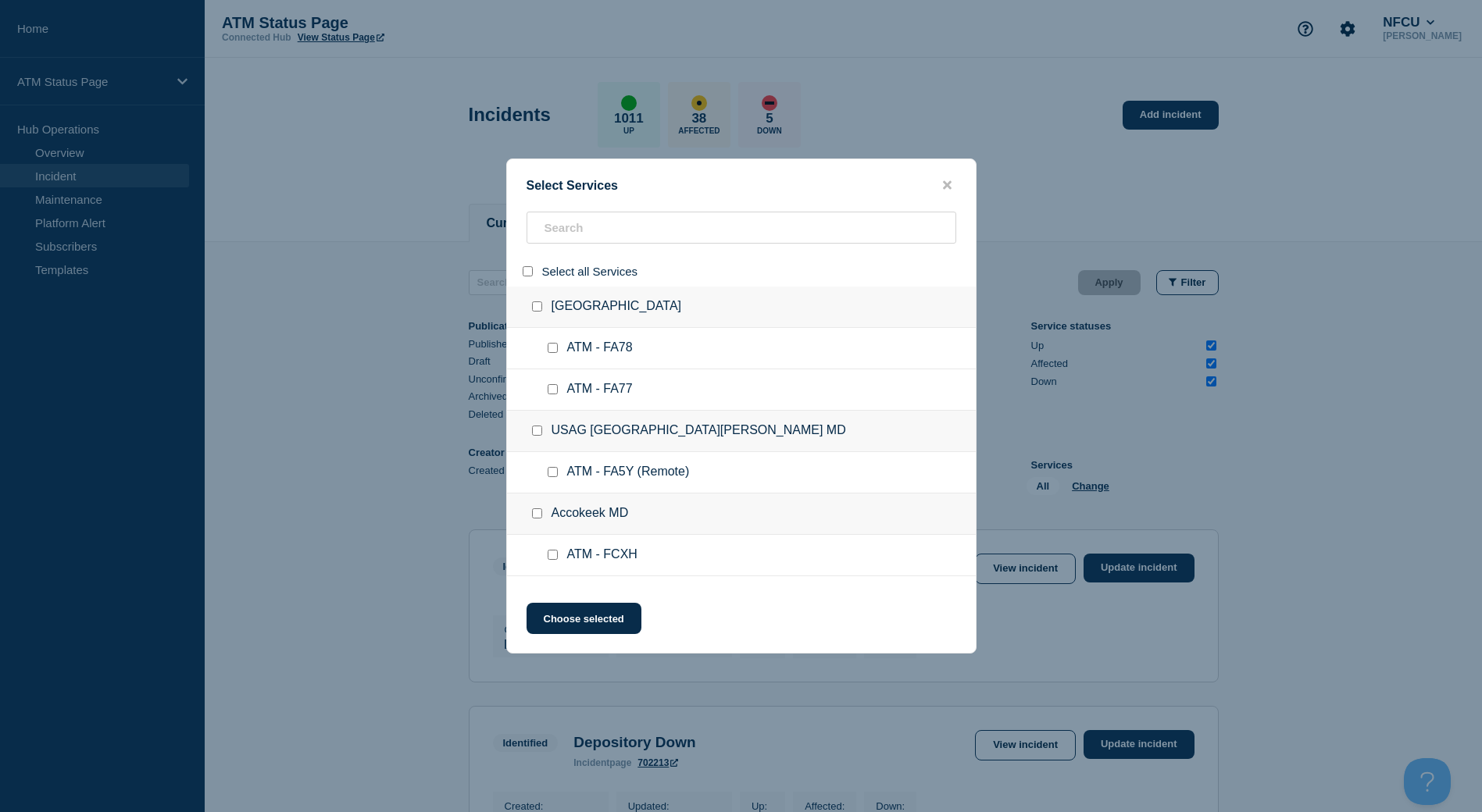
checkbox input "false"
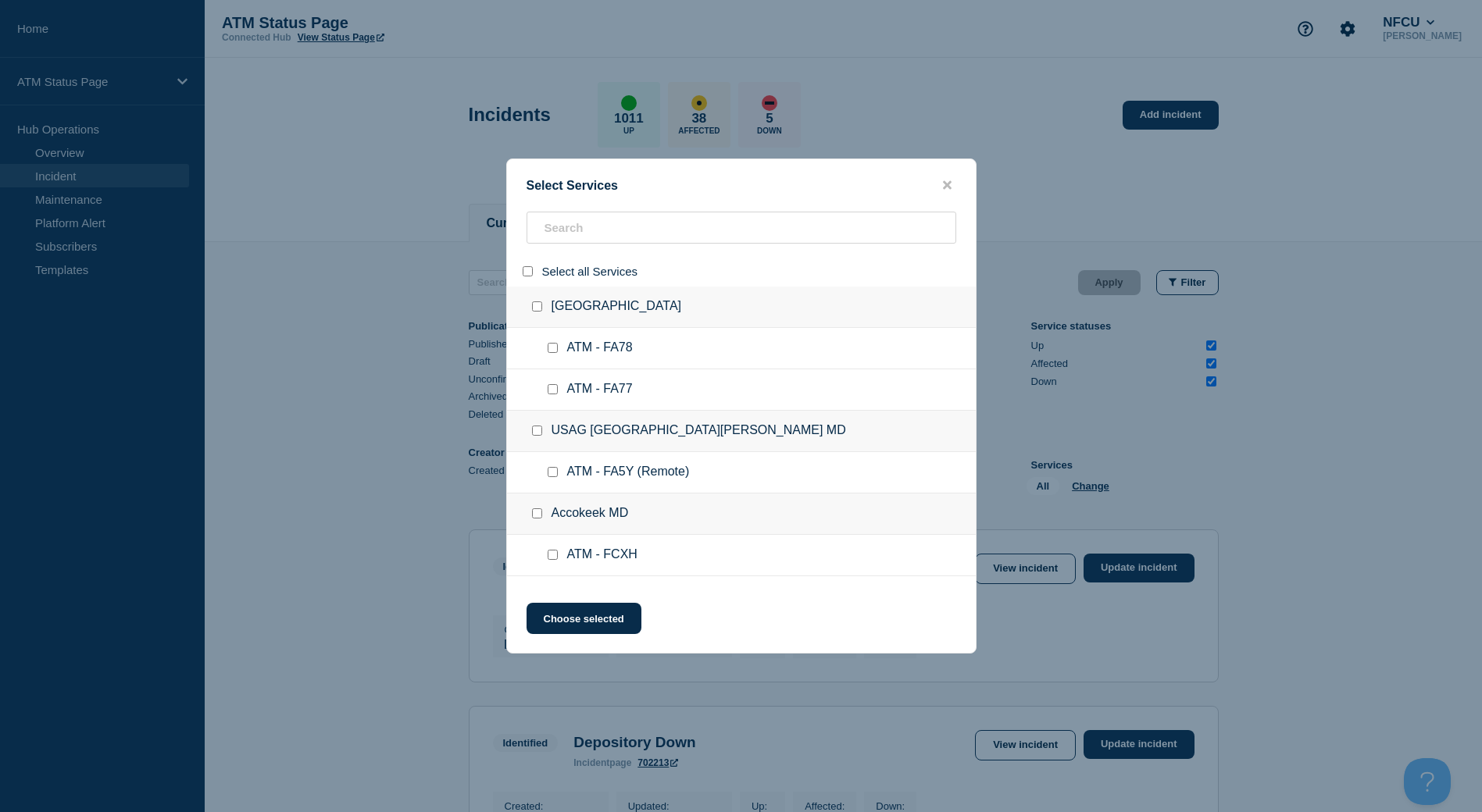
checkbox input "false"
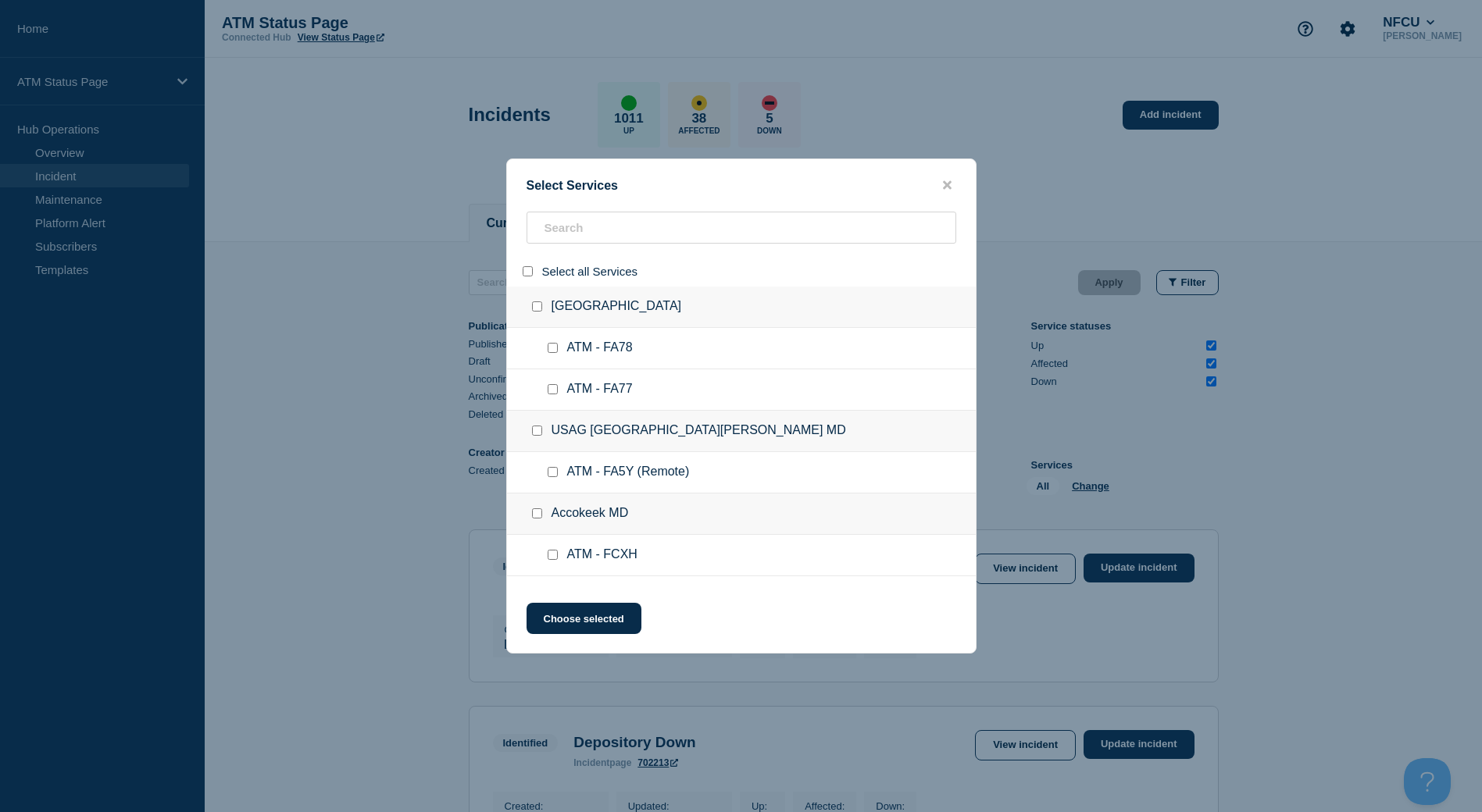
checkbox input "false"
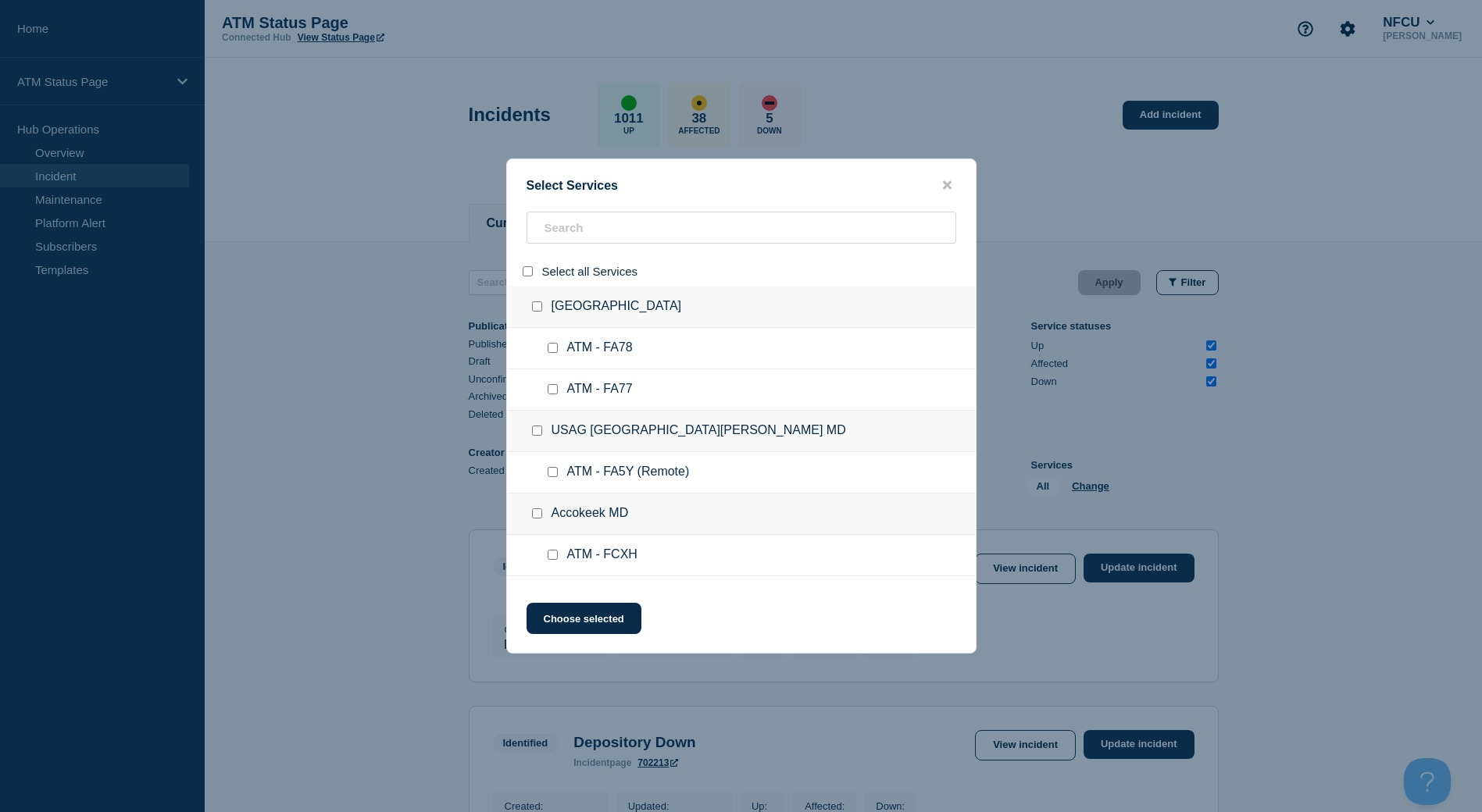
checkbox input "false"
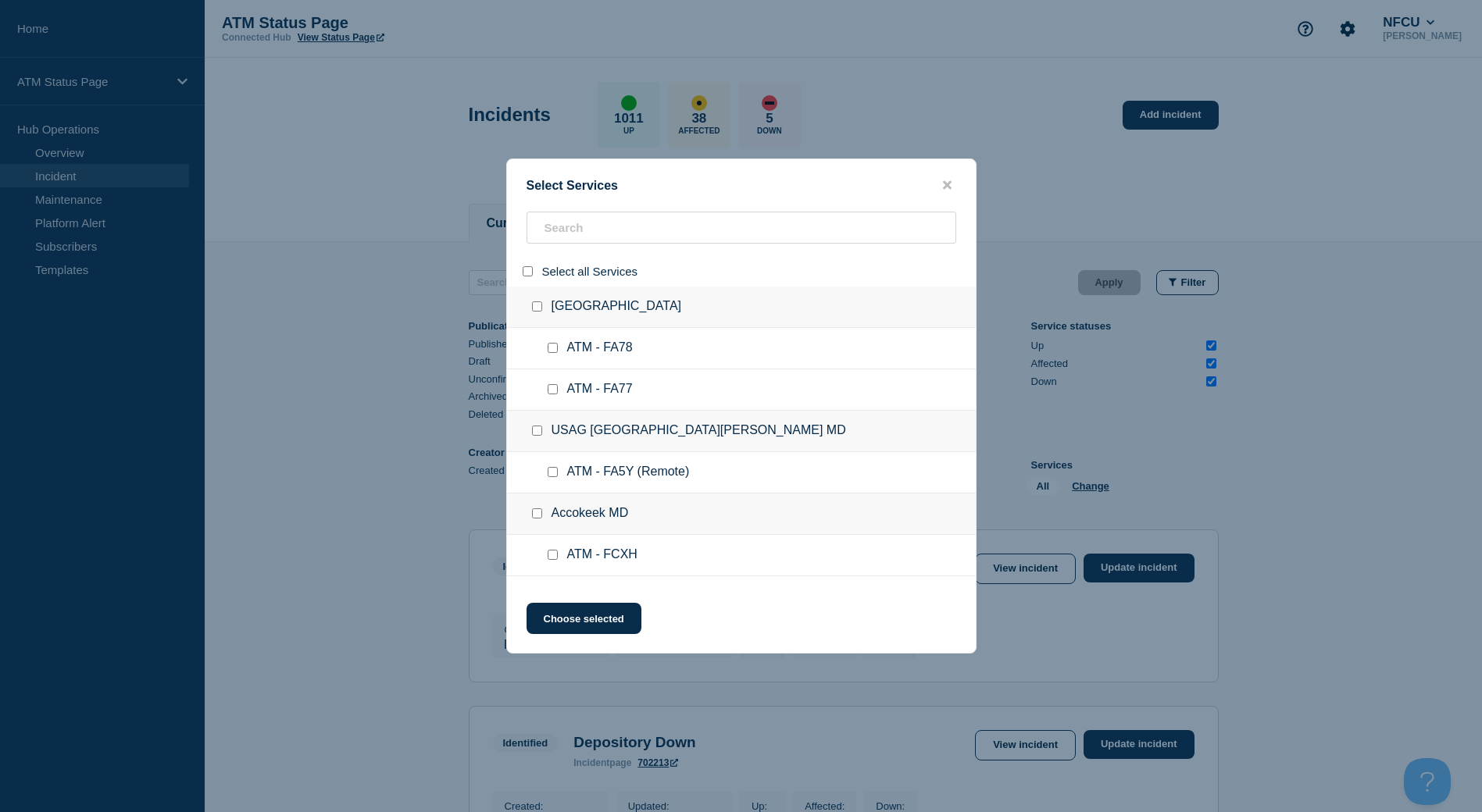
checkbox input "false"
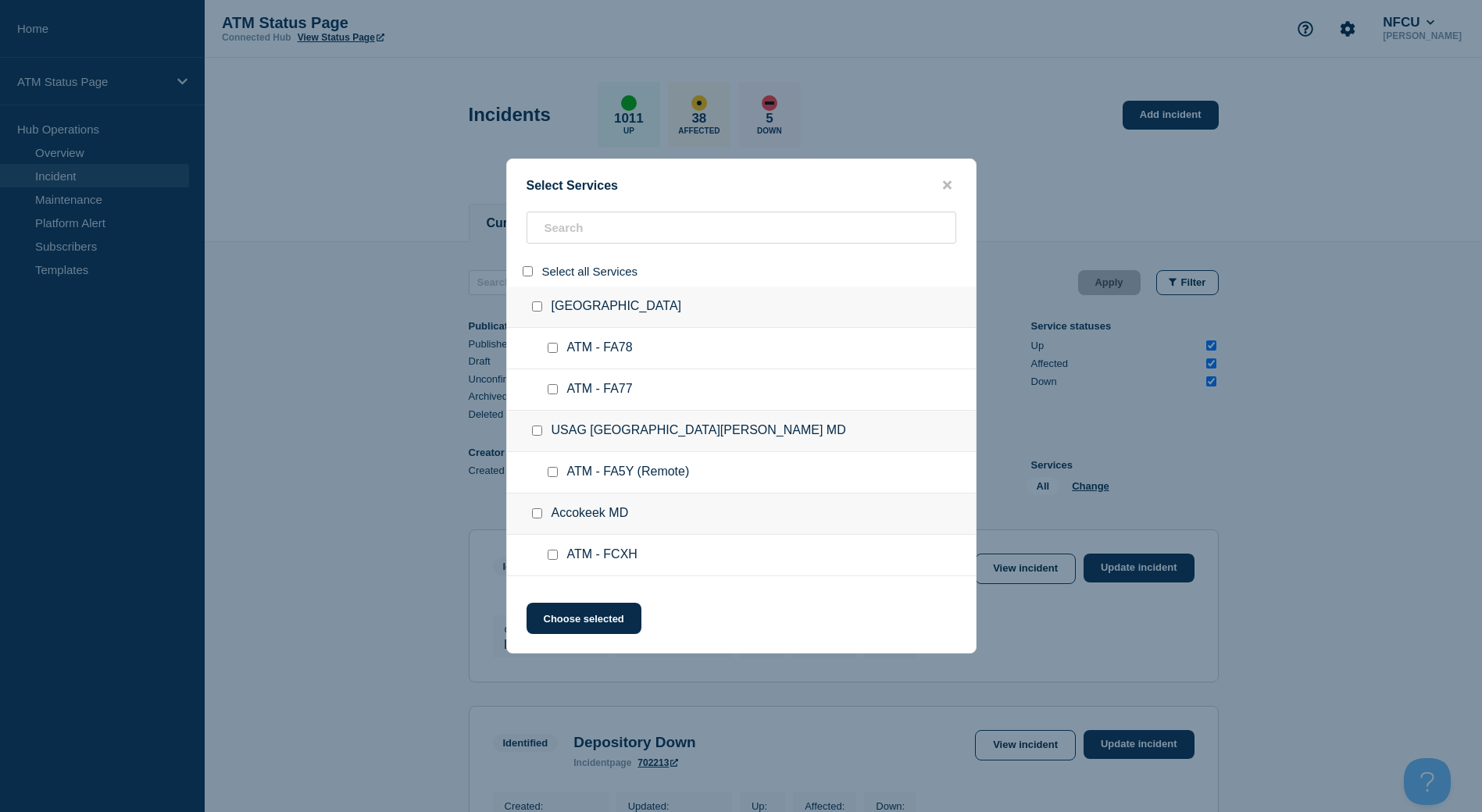
checkbox input "false"
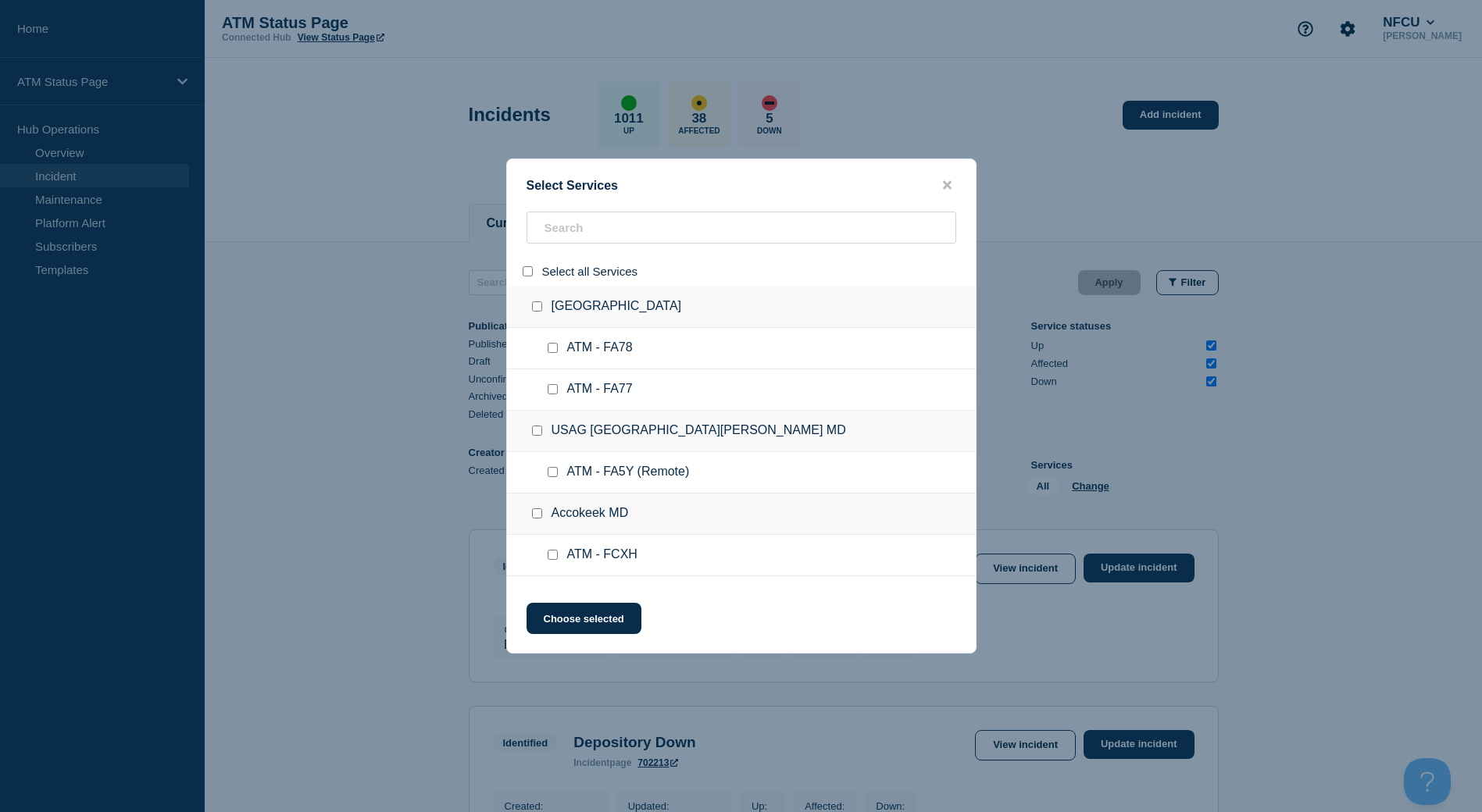
checkbox input "false"
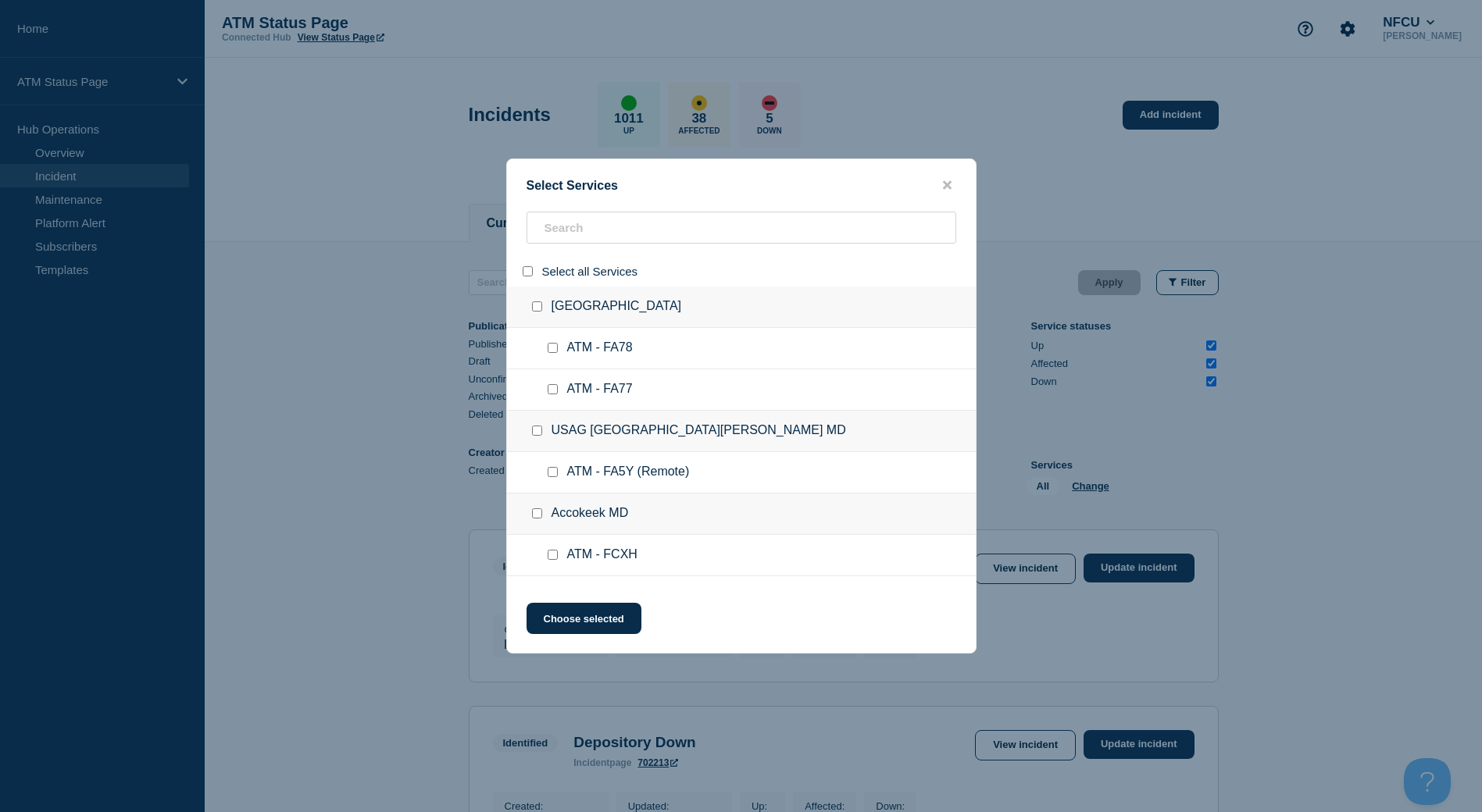
checkbox input "false"
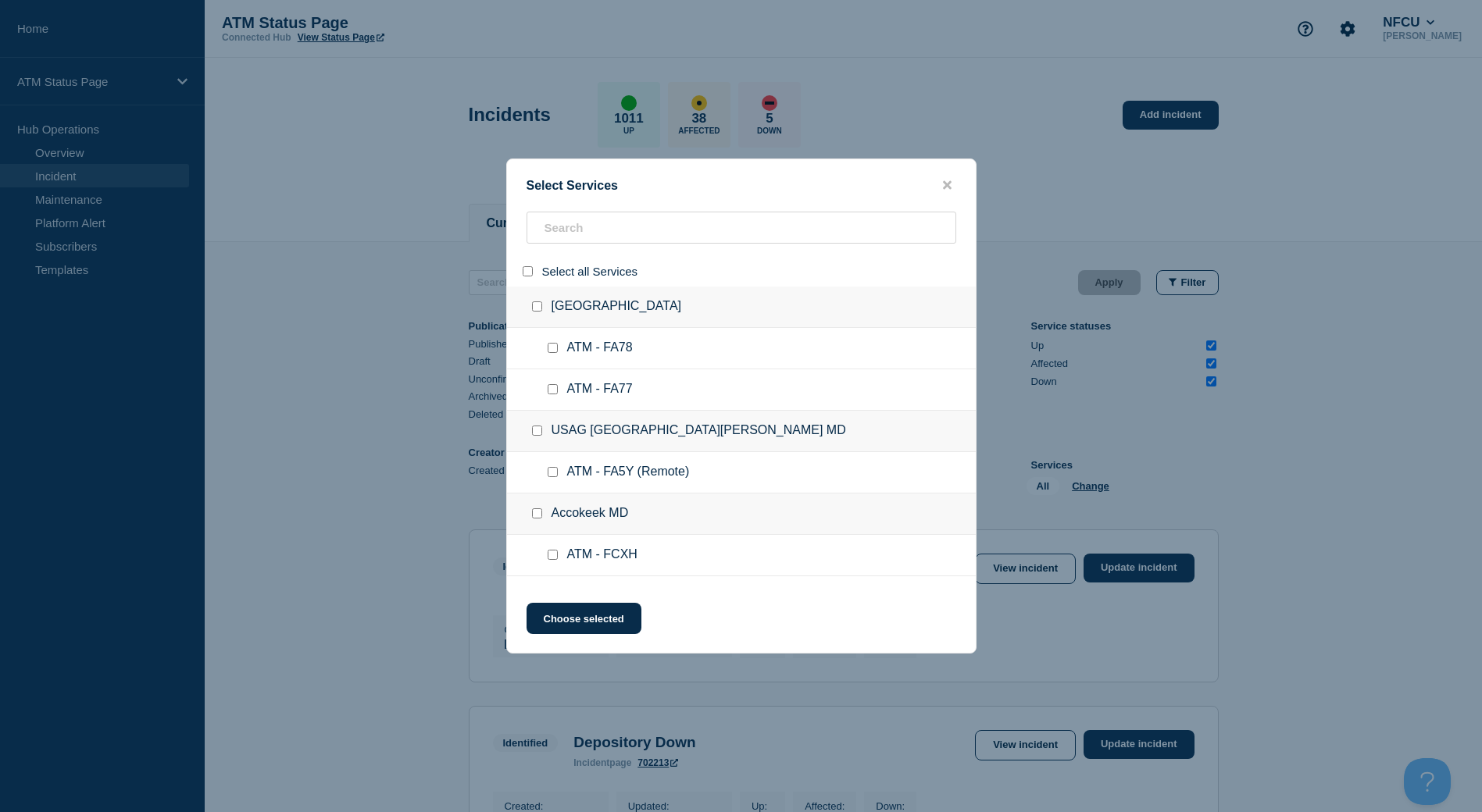
checkbox input "false"
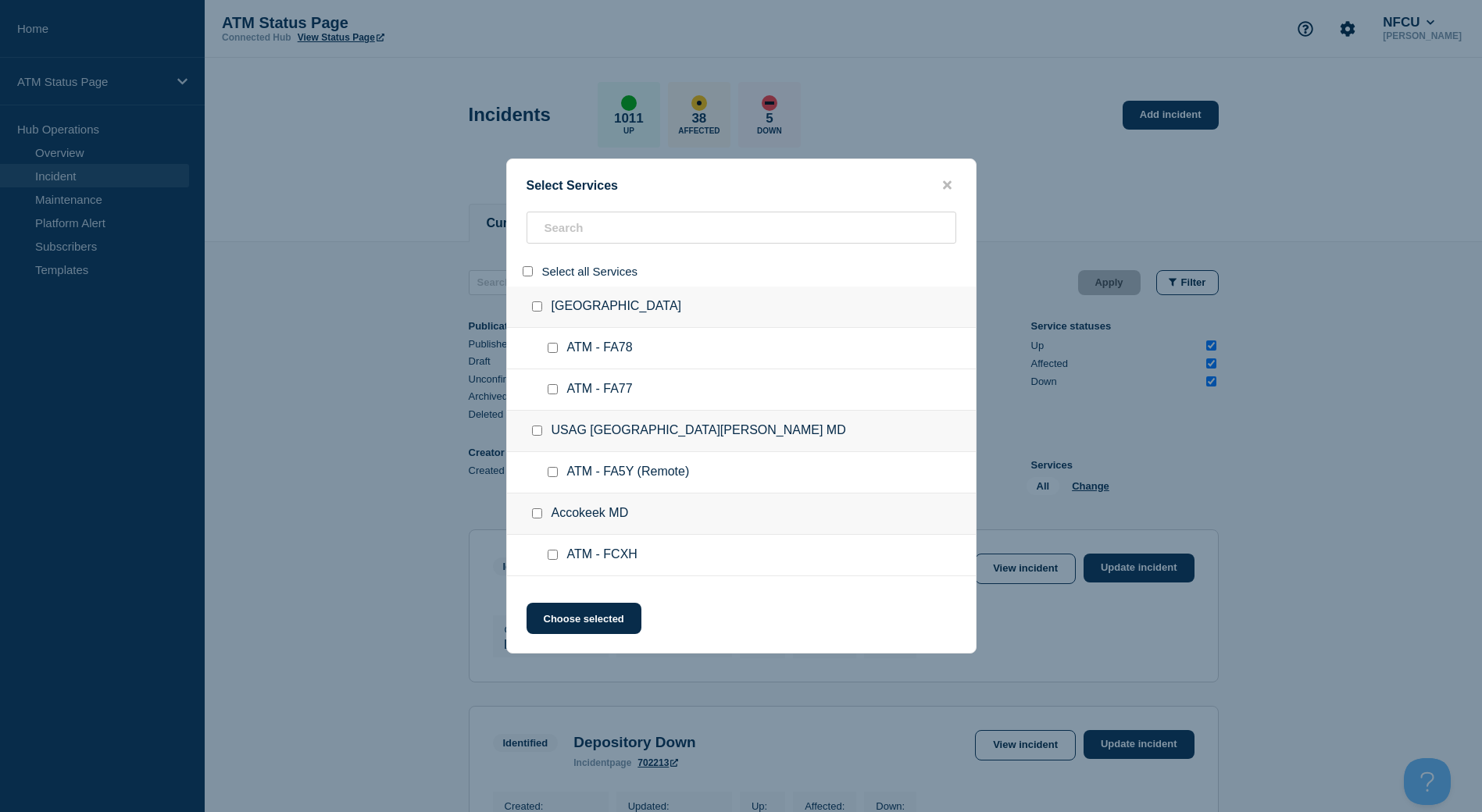
checkbox input "false"
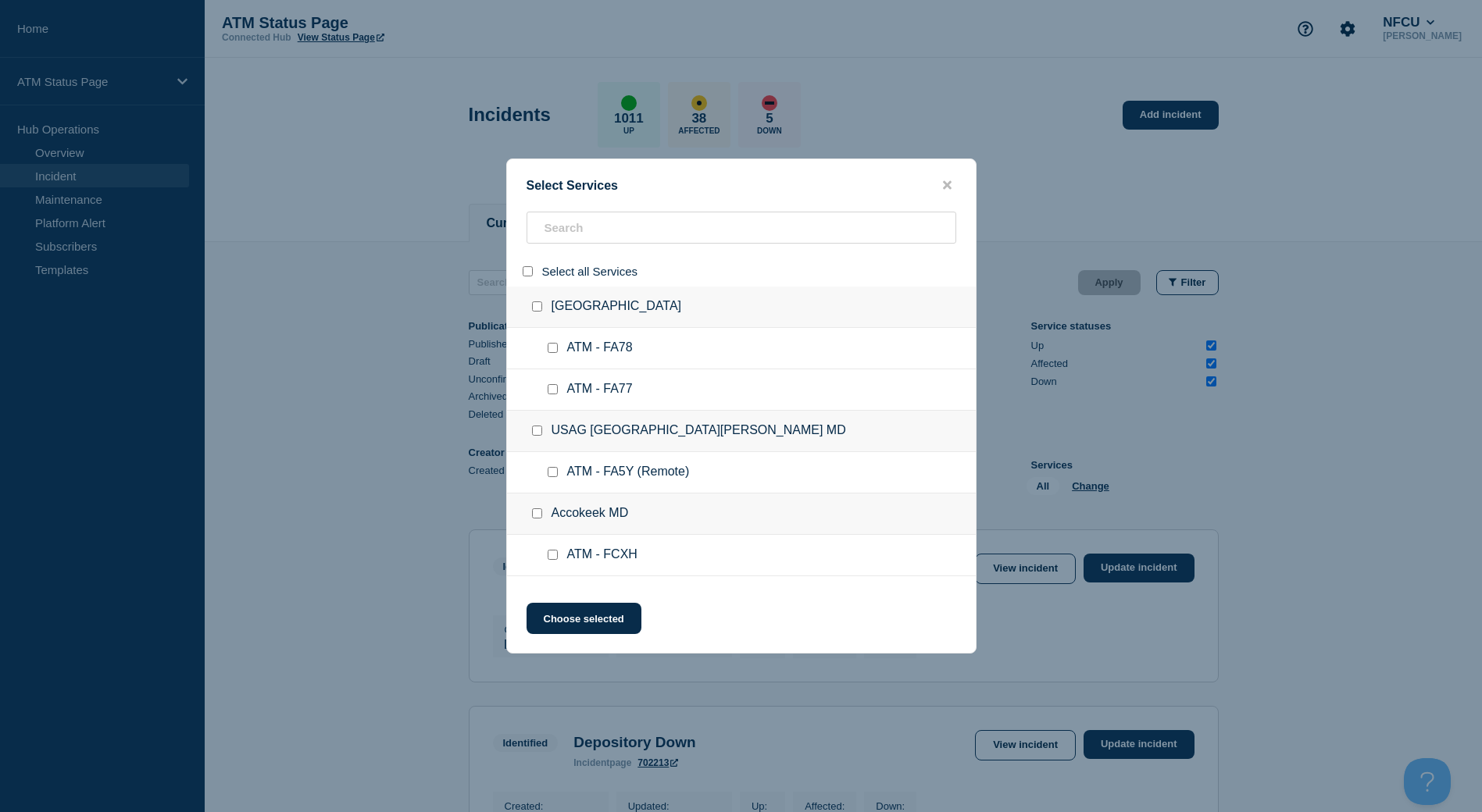
checkbox input "false"
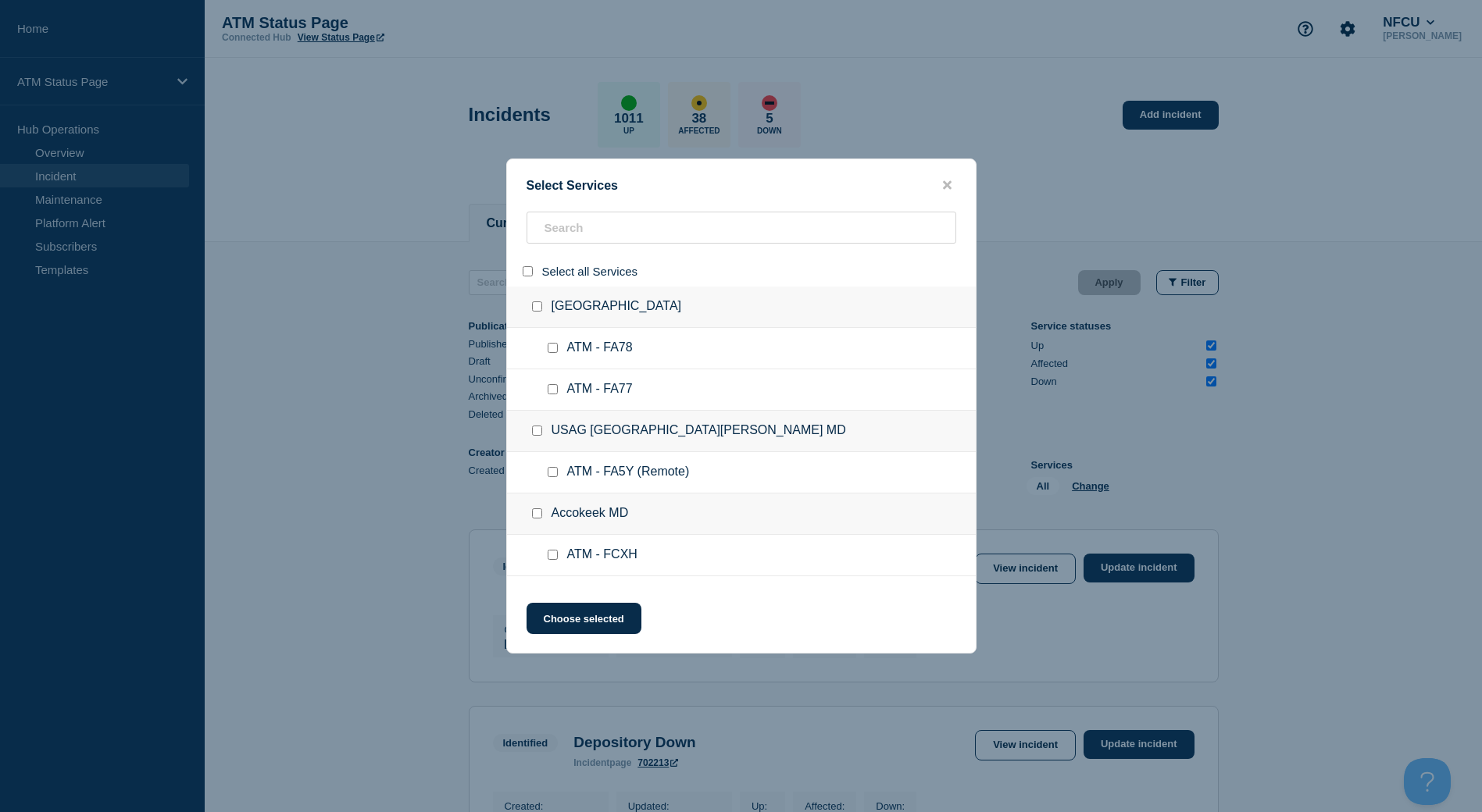
checkbox input "false"
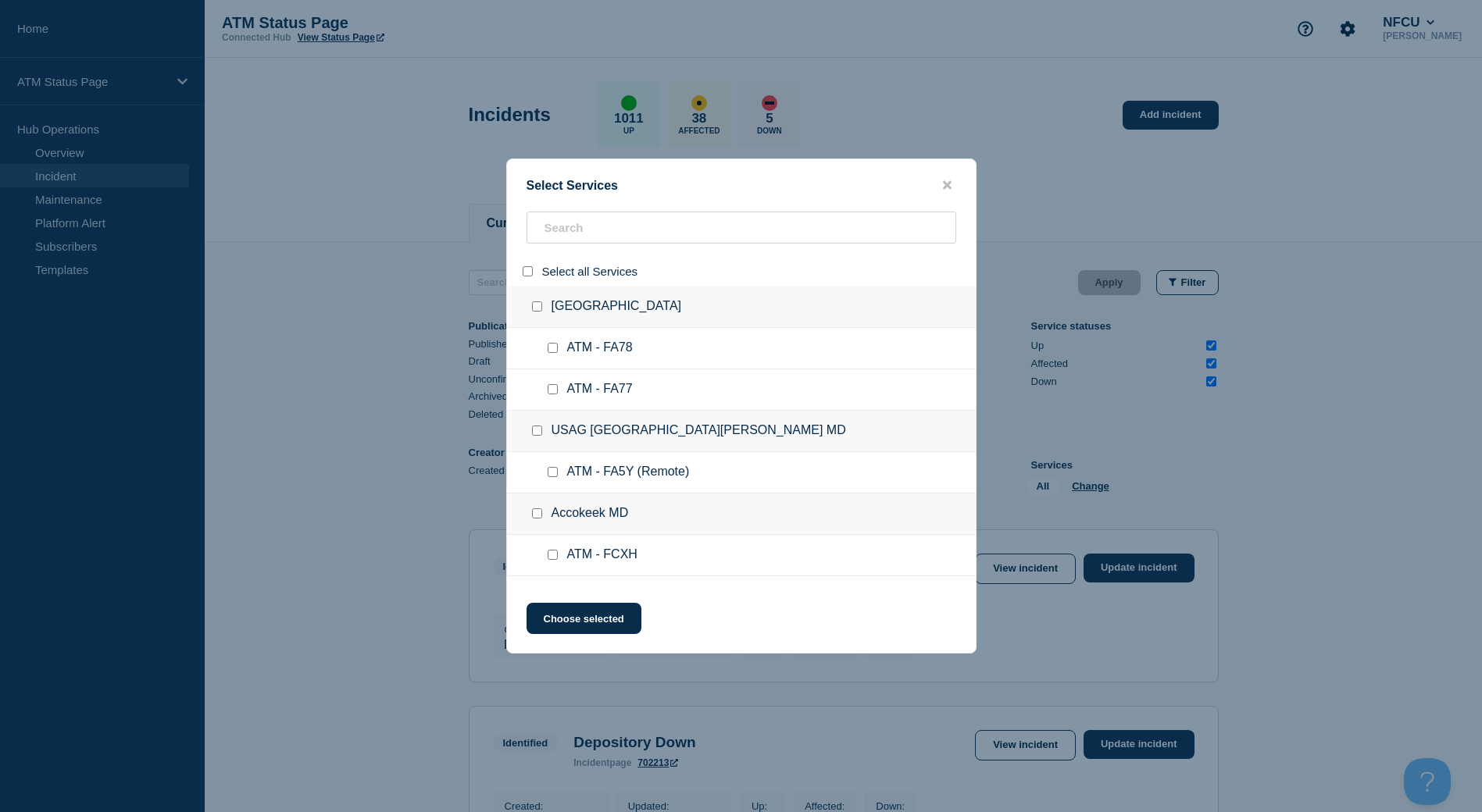
checkbox input "false"
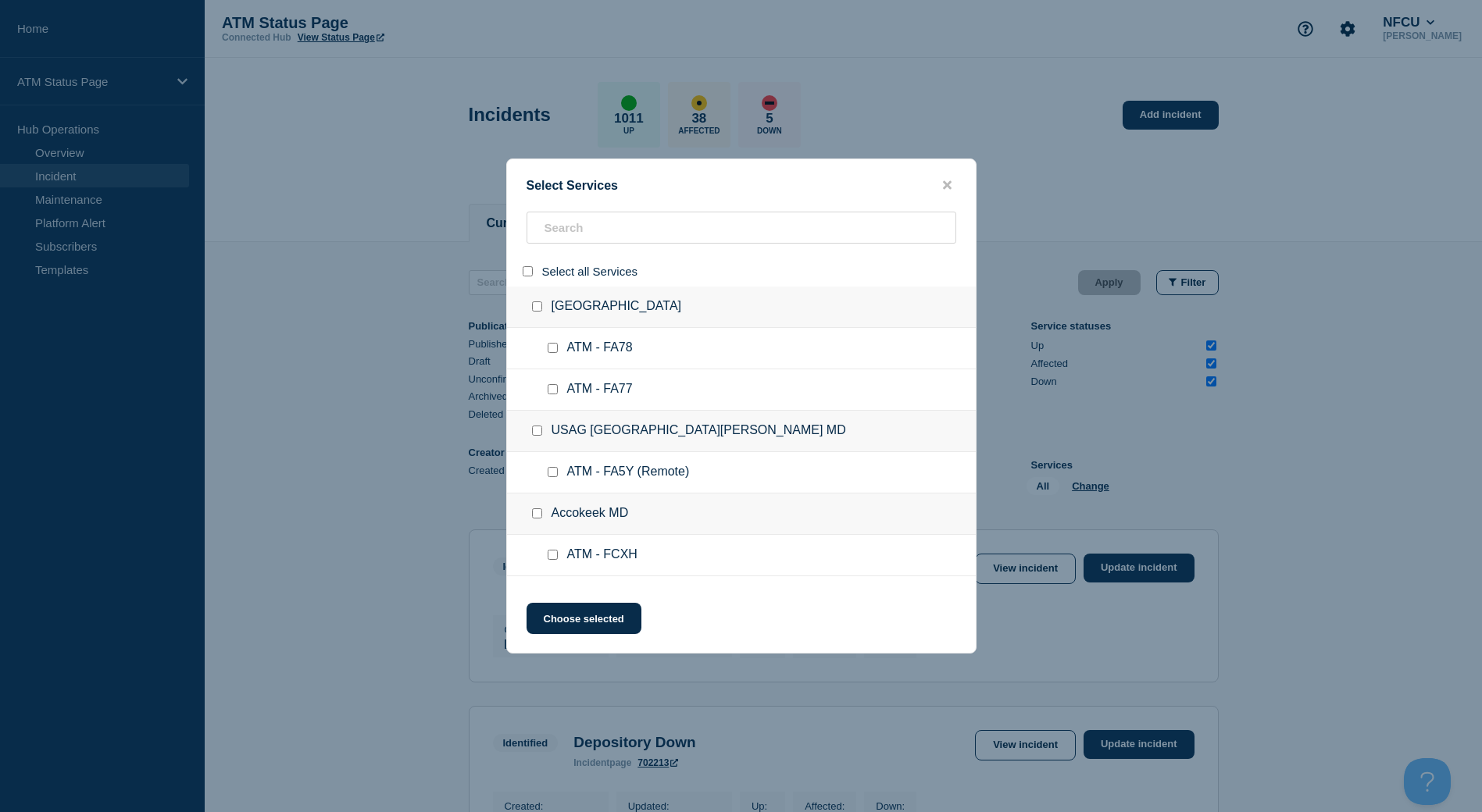
checkbox input "false"
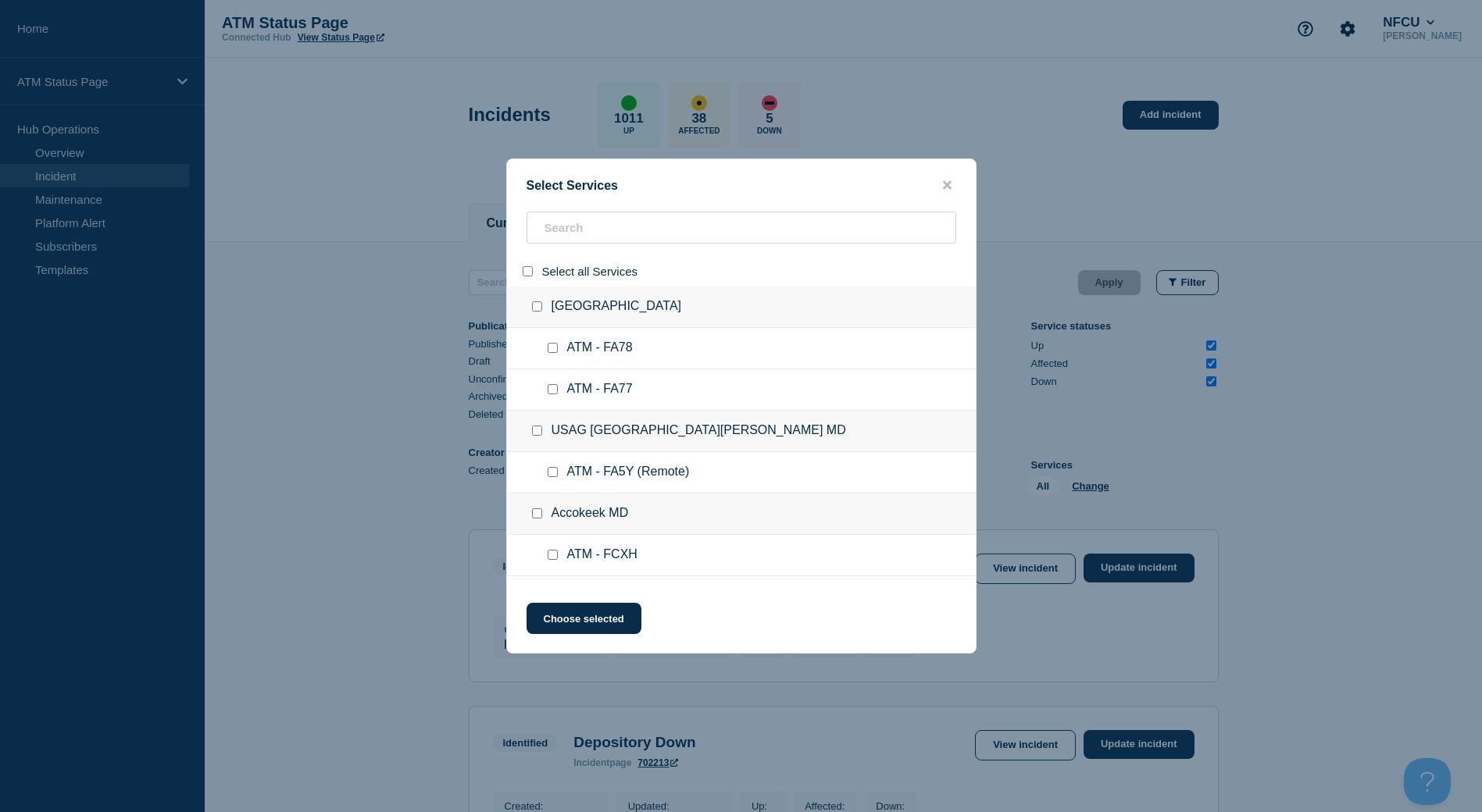
checkbox input "false"
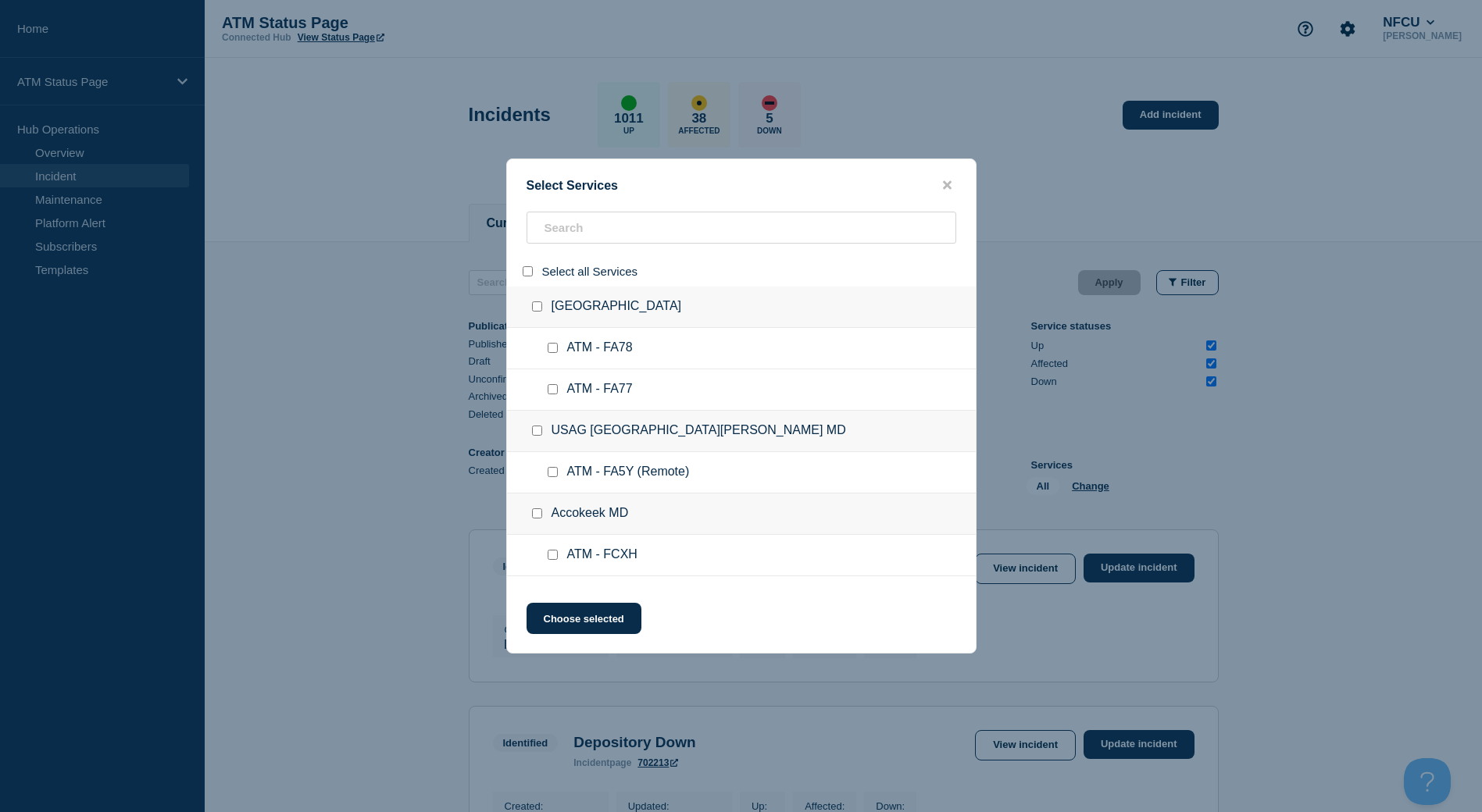
checkbox input "false"
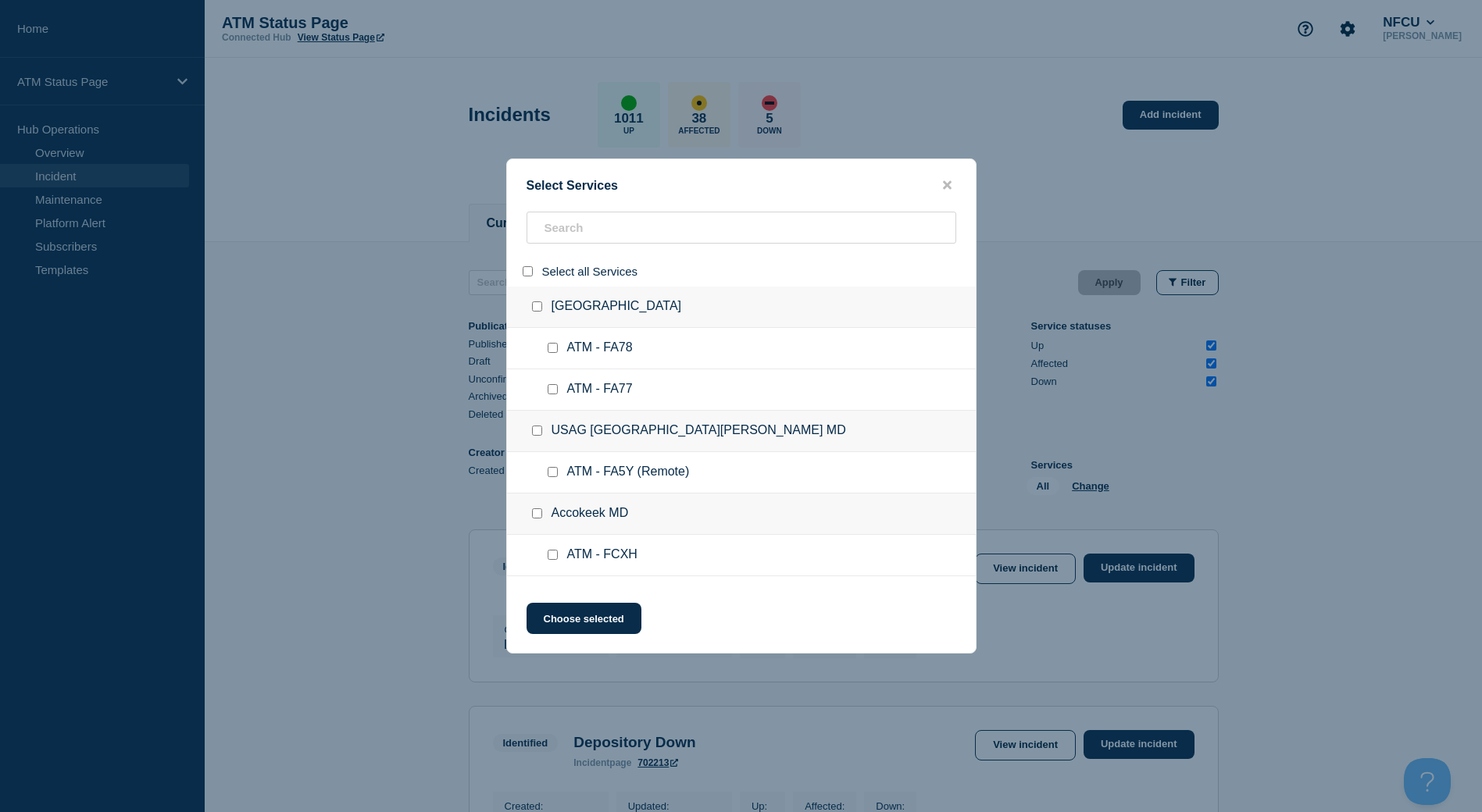
checkbox input "false"
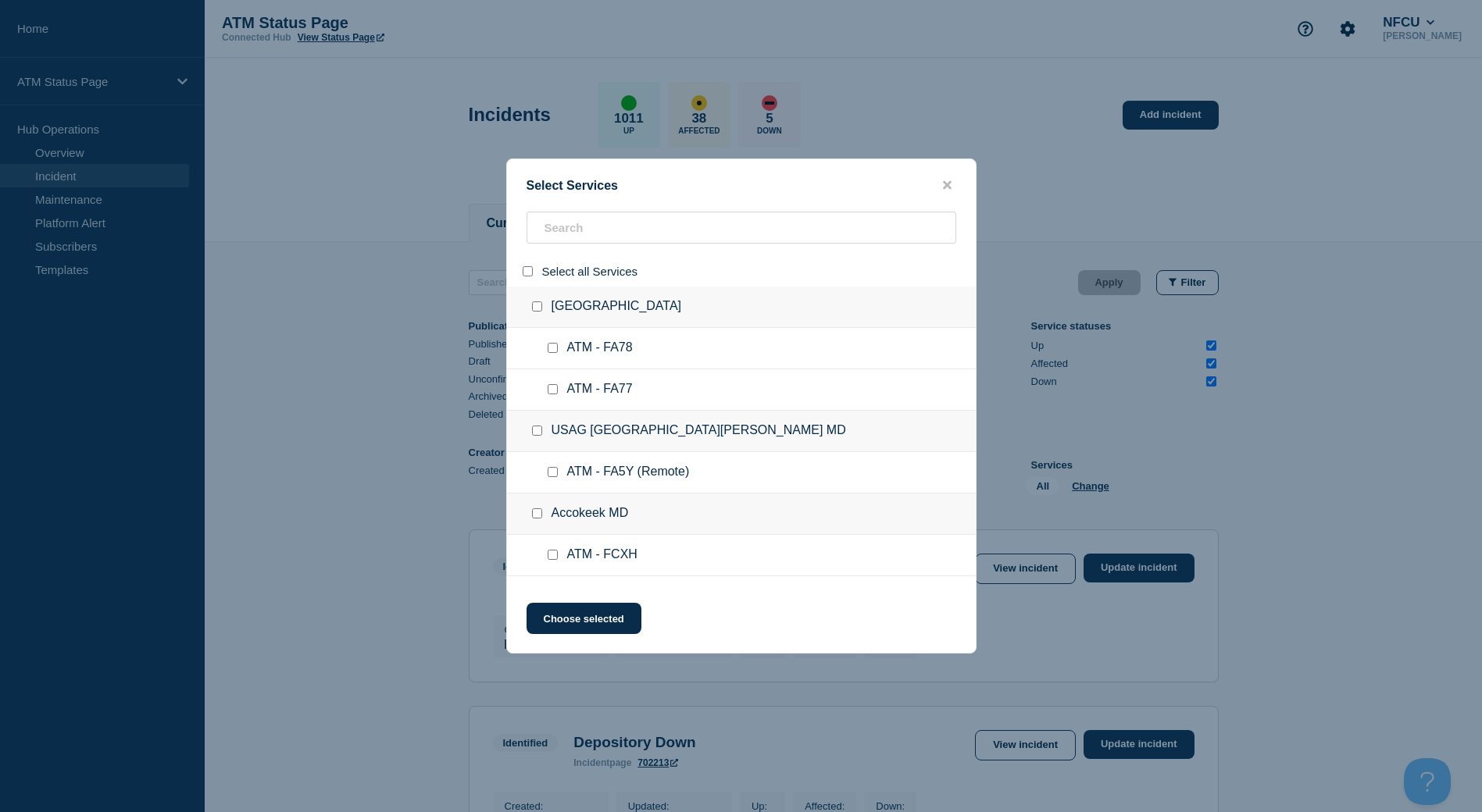
checkbox input "false"
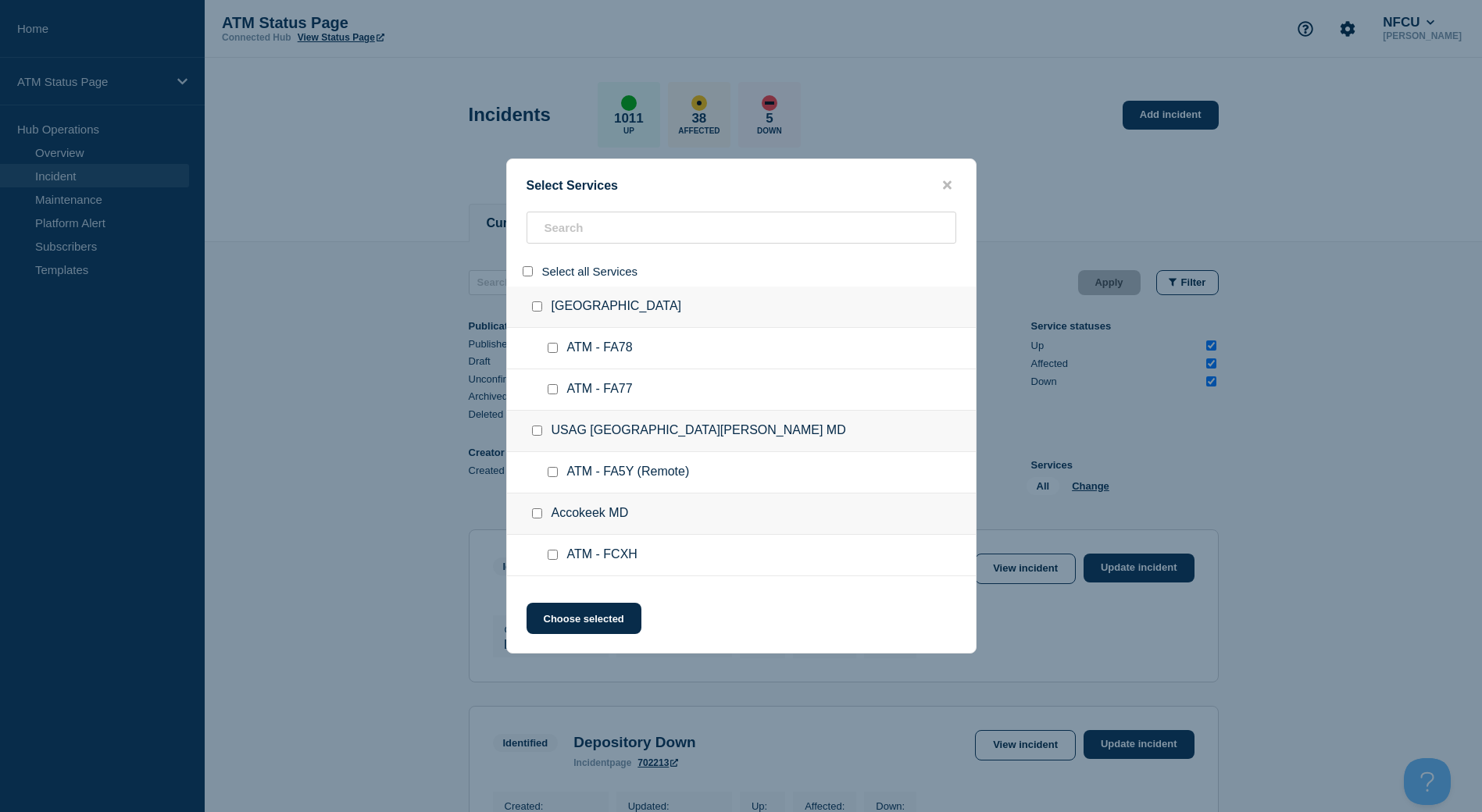
checkbox input "false"
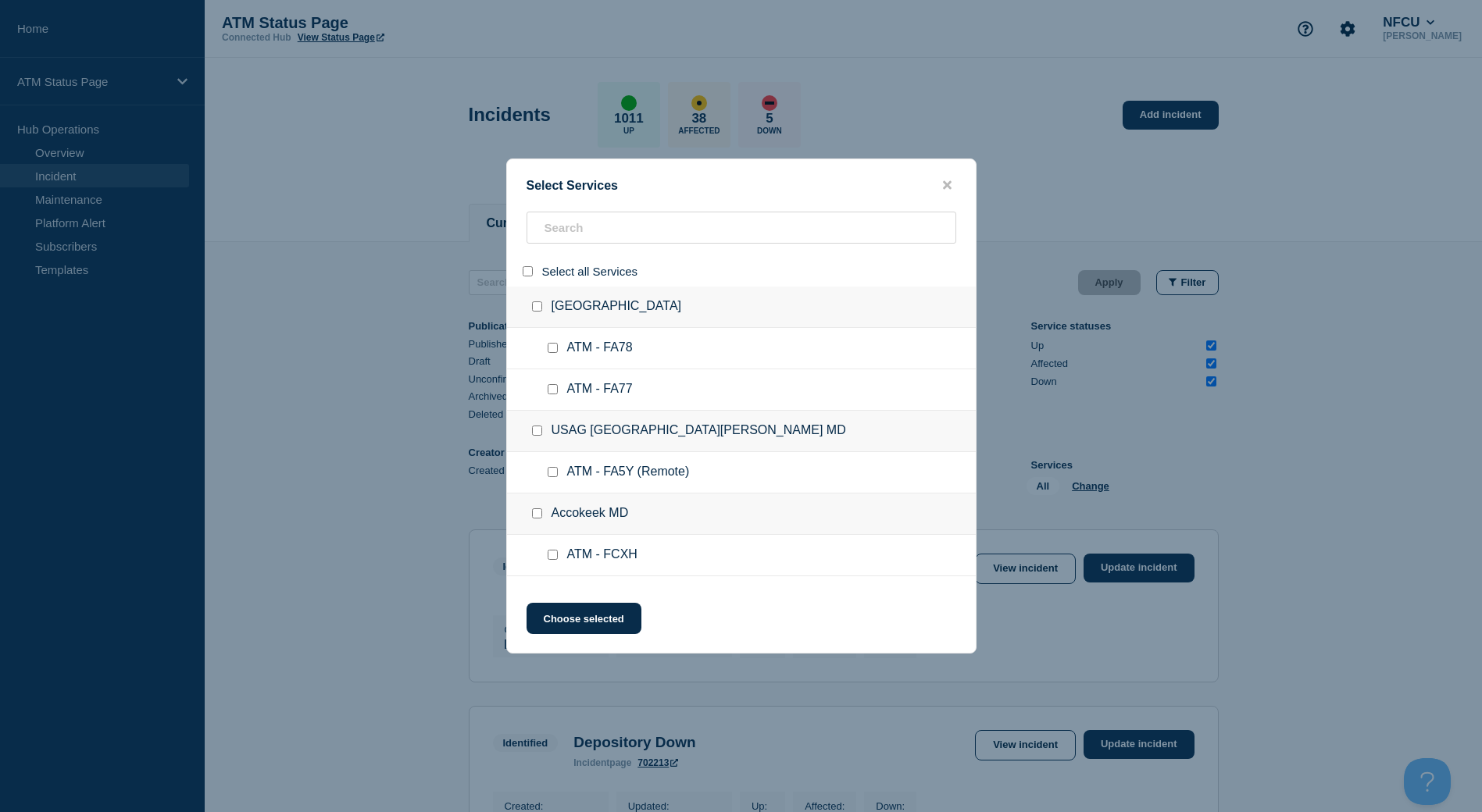
checkbox input "false"
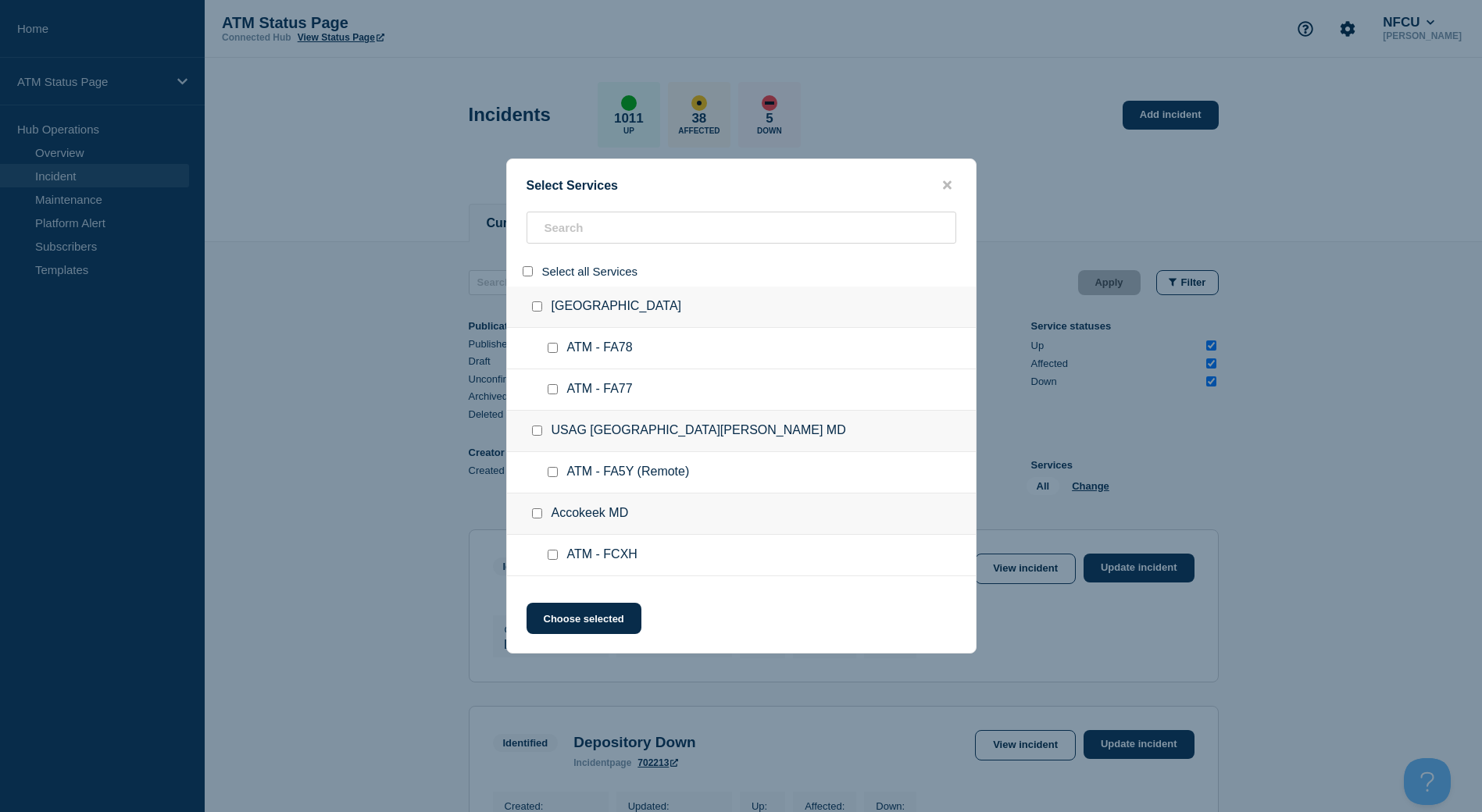
checkbox input "false"
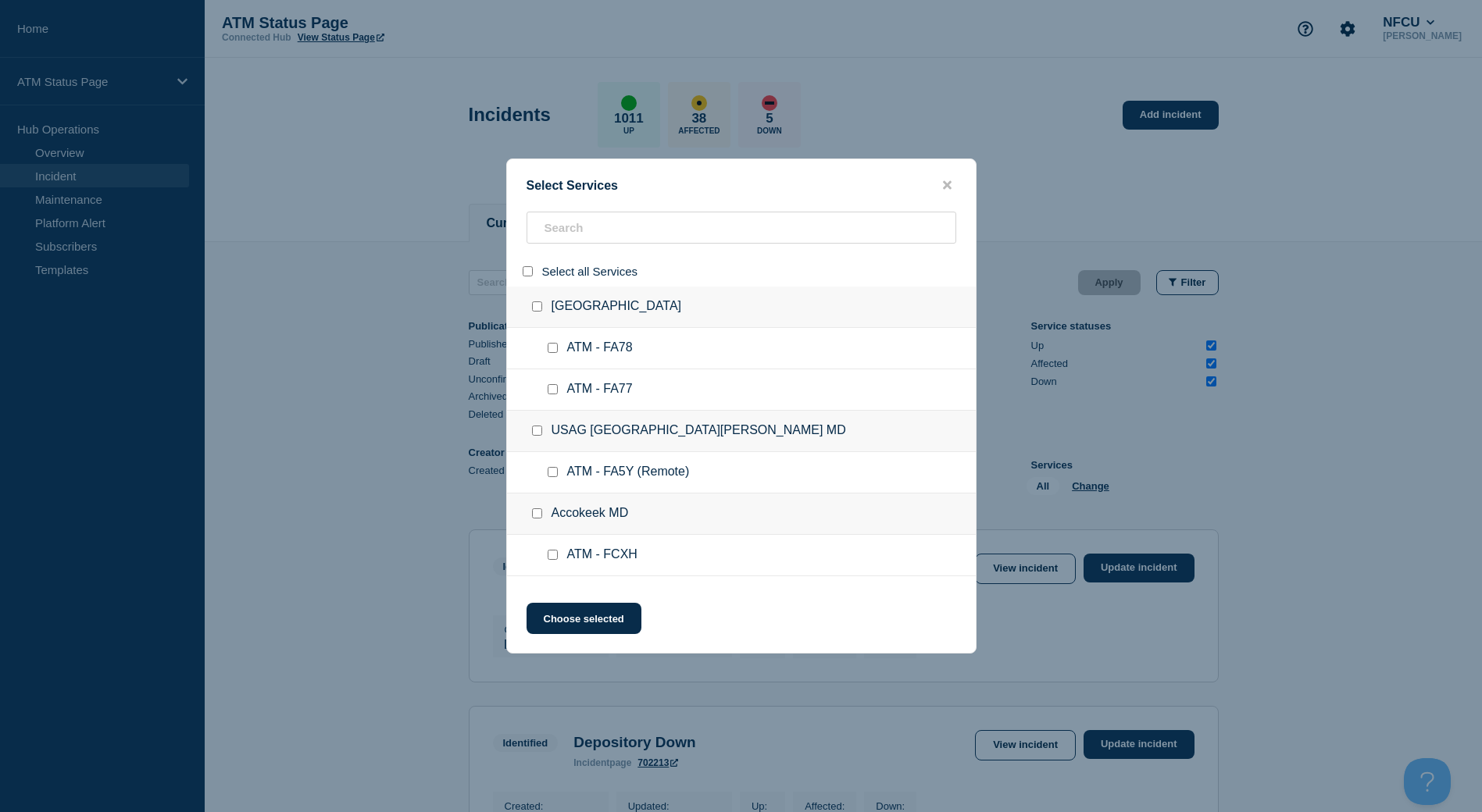
checkbox input "false"
click at [598, 229] on input "search" at bounding box center [741, 227] width 430 height 32
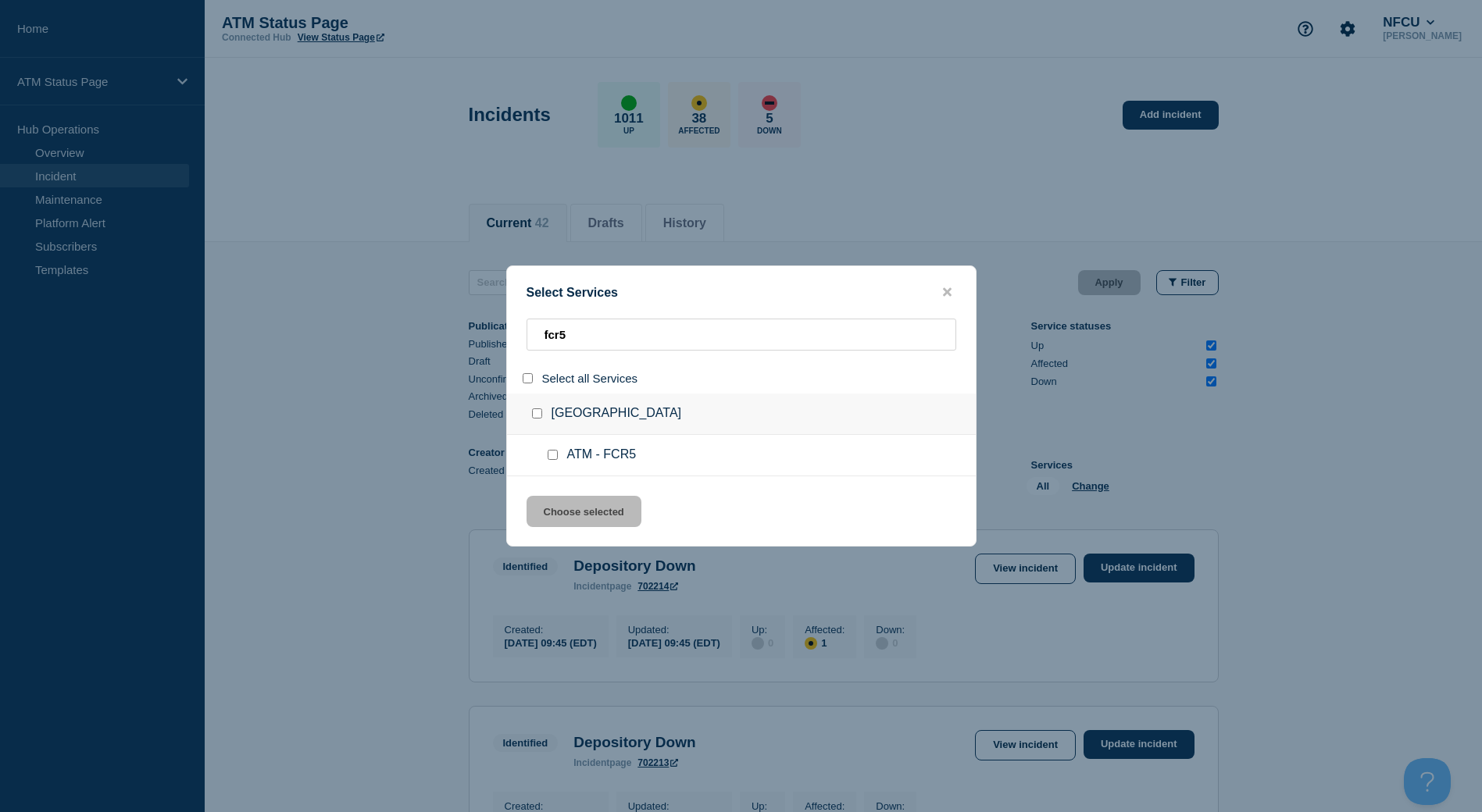
click at [534, 415] on input "group: Long Beach CA" at bounding box center [537, 414] width 10 height 10
click at [580, 517] on button "Choose selected" at bounding box center [584, 512] width 115 height 31
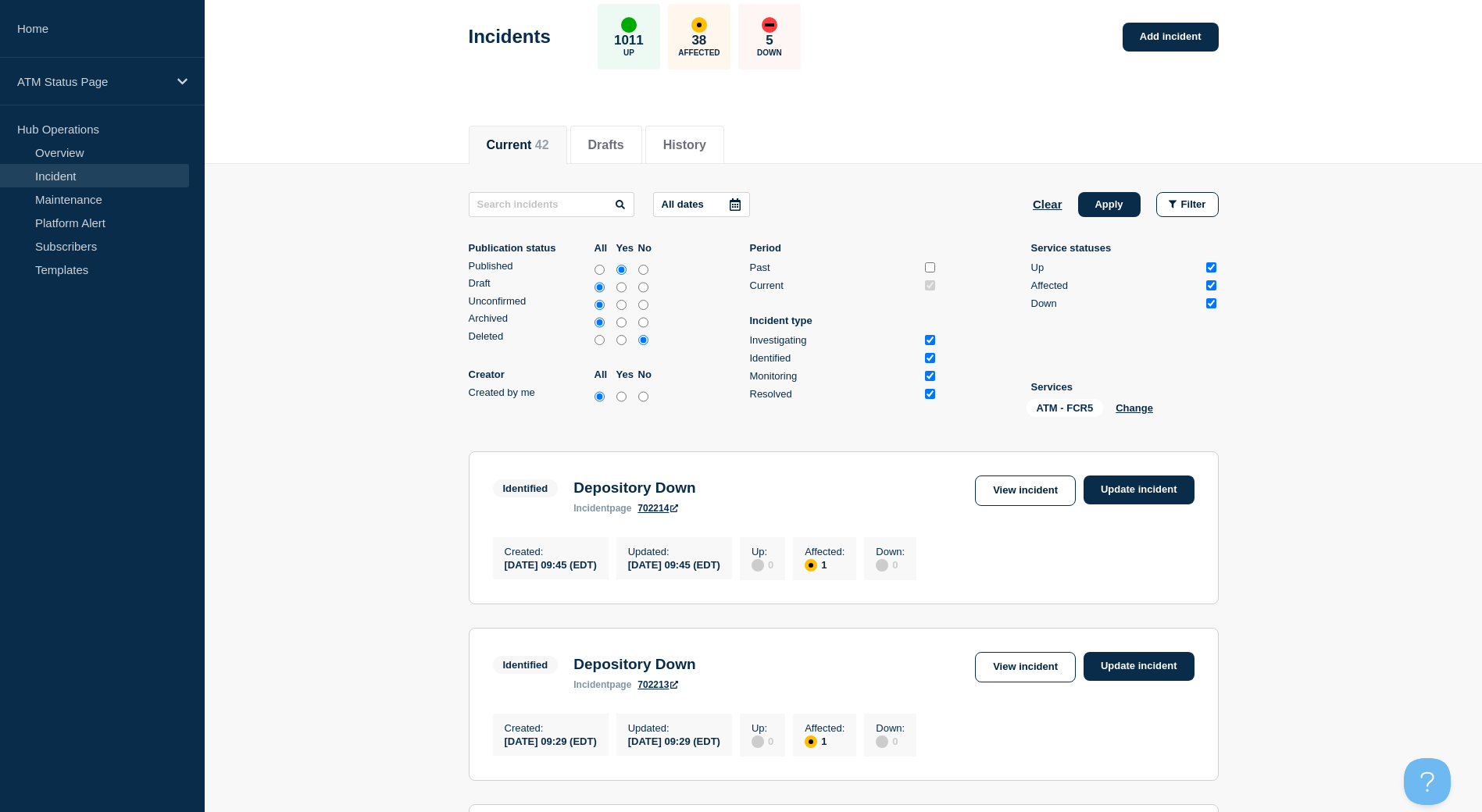
scroll to position [156, 0]
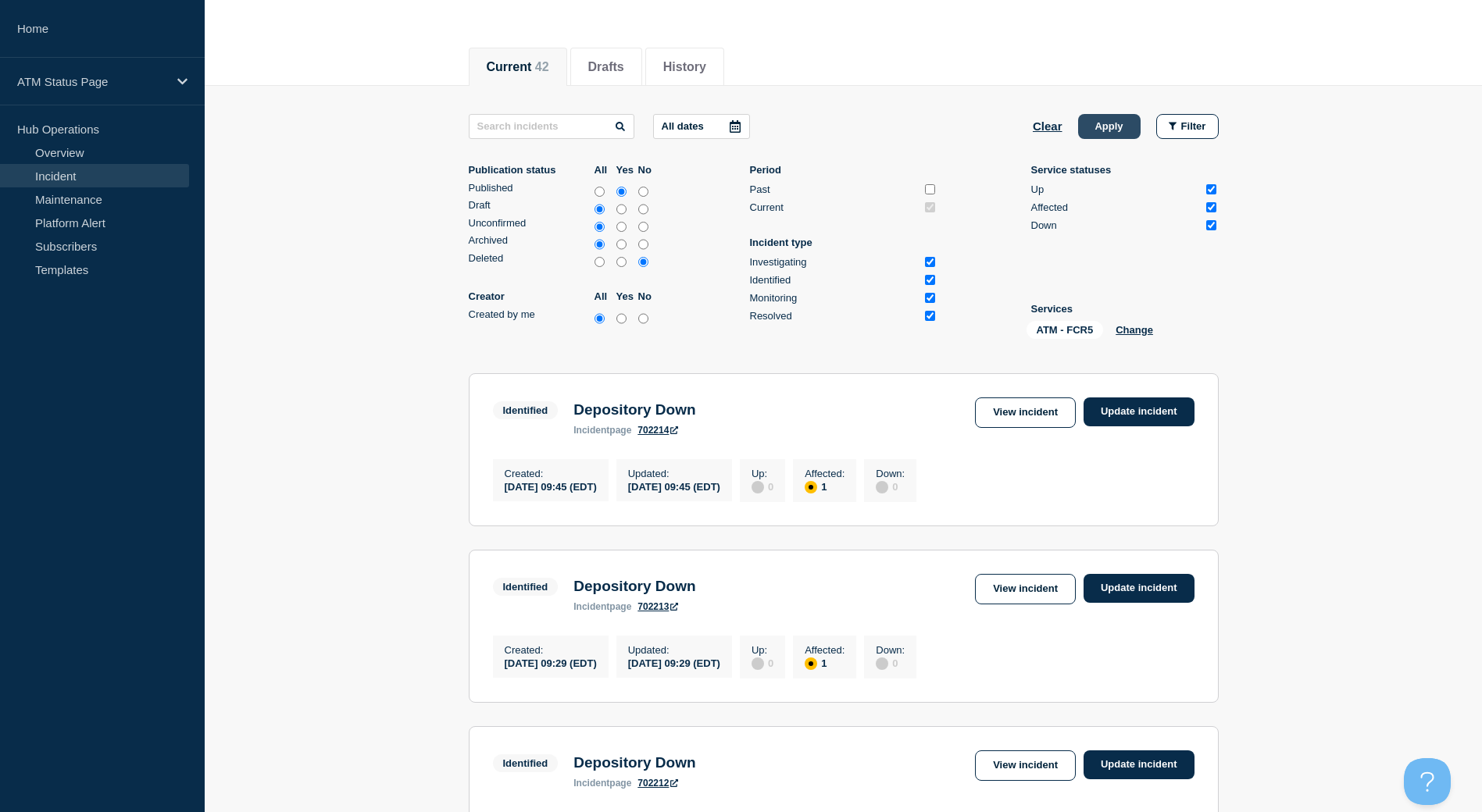
click at [1110, 122] on button "Apply" at bounding box center [1110, 126] width 62 height 25
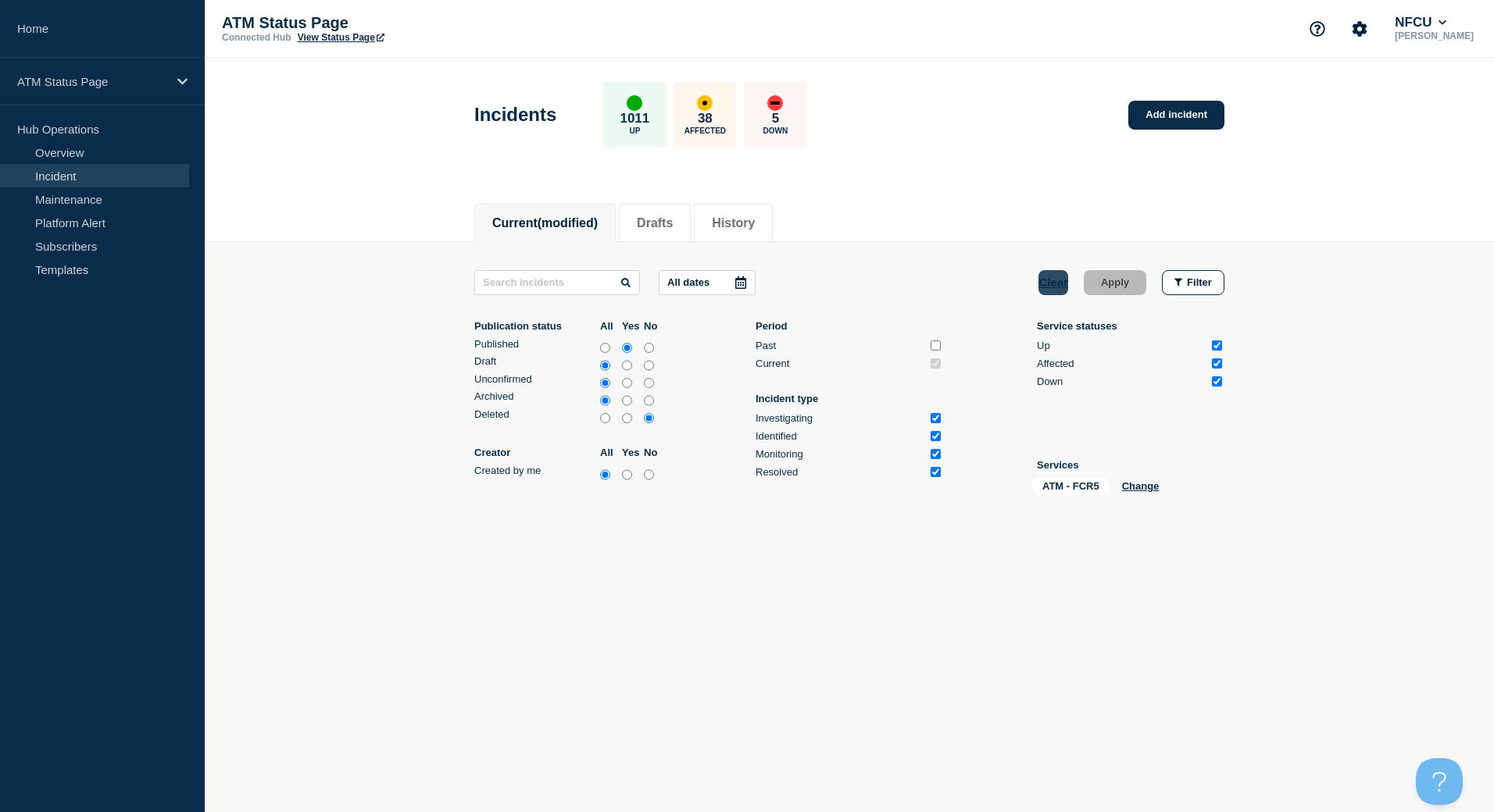
click at [1050, 285] on button "Clear" at bounding box center [1053, 283] width 29 height 25
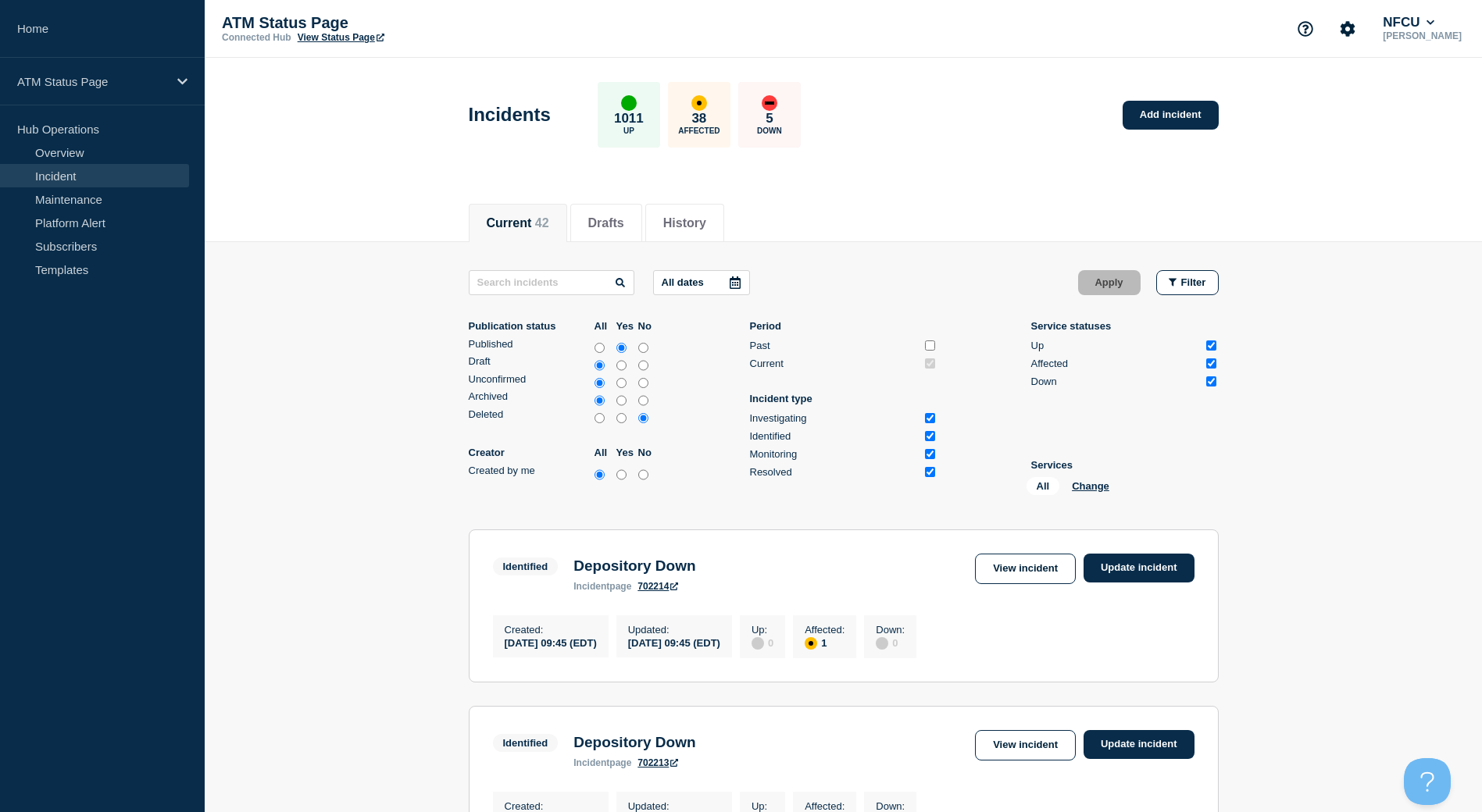
click at [1073, 496] on div "All Change" at bounding box center [1105, 489] width 156 height 24
click at [1086, 487] on button "Change" at bounding box center [1090, 487] width 37 height 12
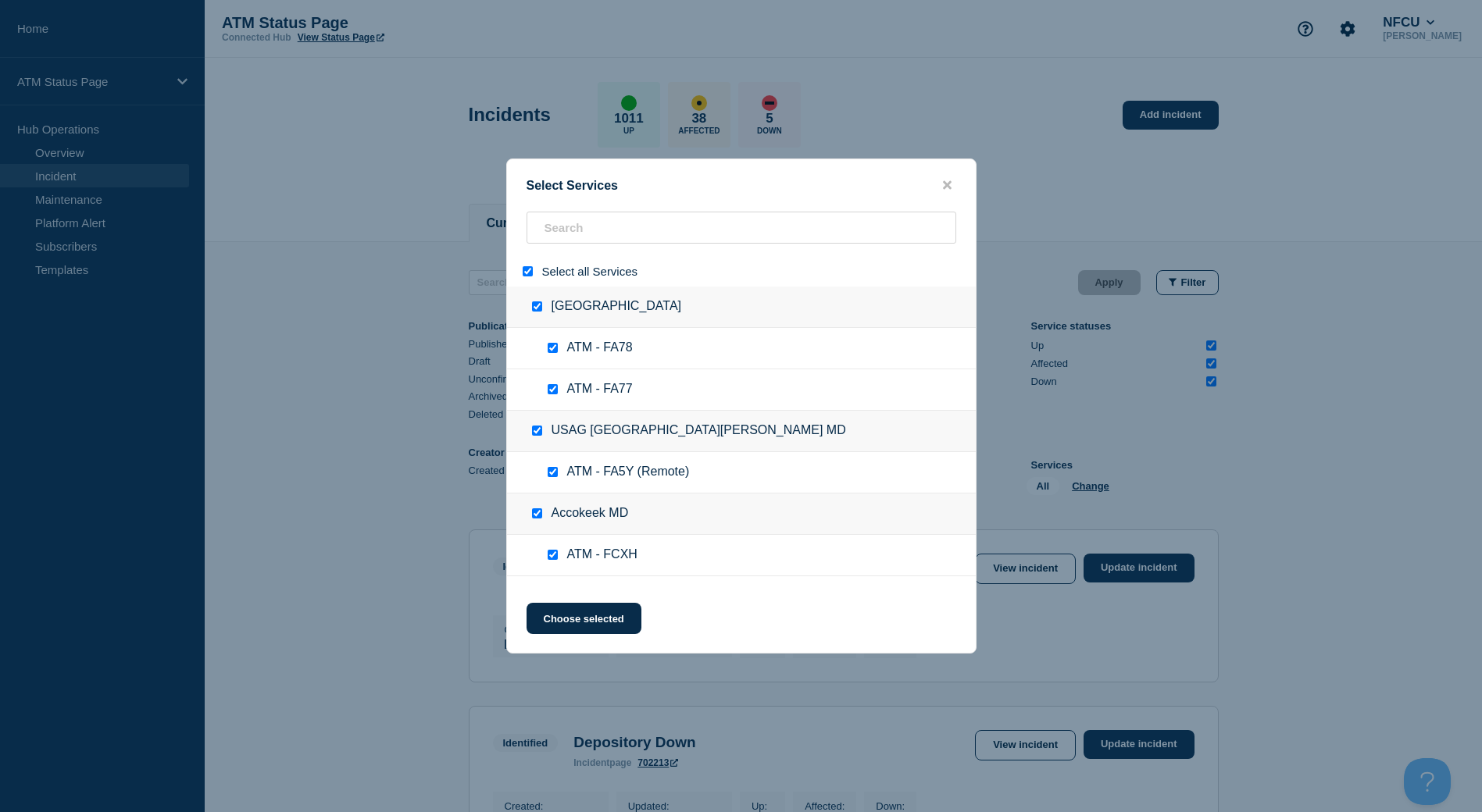
click at [527, 277] on input "select all" at bounding box center [528, 272] width 10 height 10
click at [576, 217] on input "search" at bounding box center [741, 227] width 430 height 32
click at [585, 222] on input "search" at bounding box center [741, 227] width 430 height 32
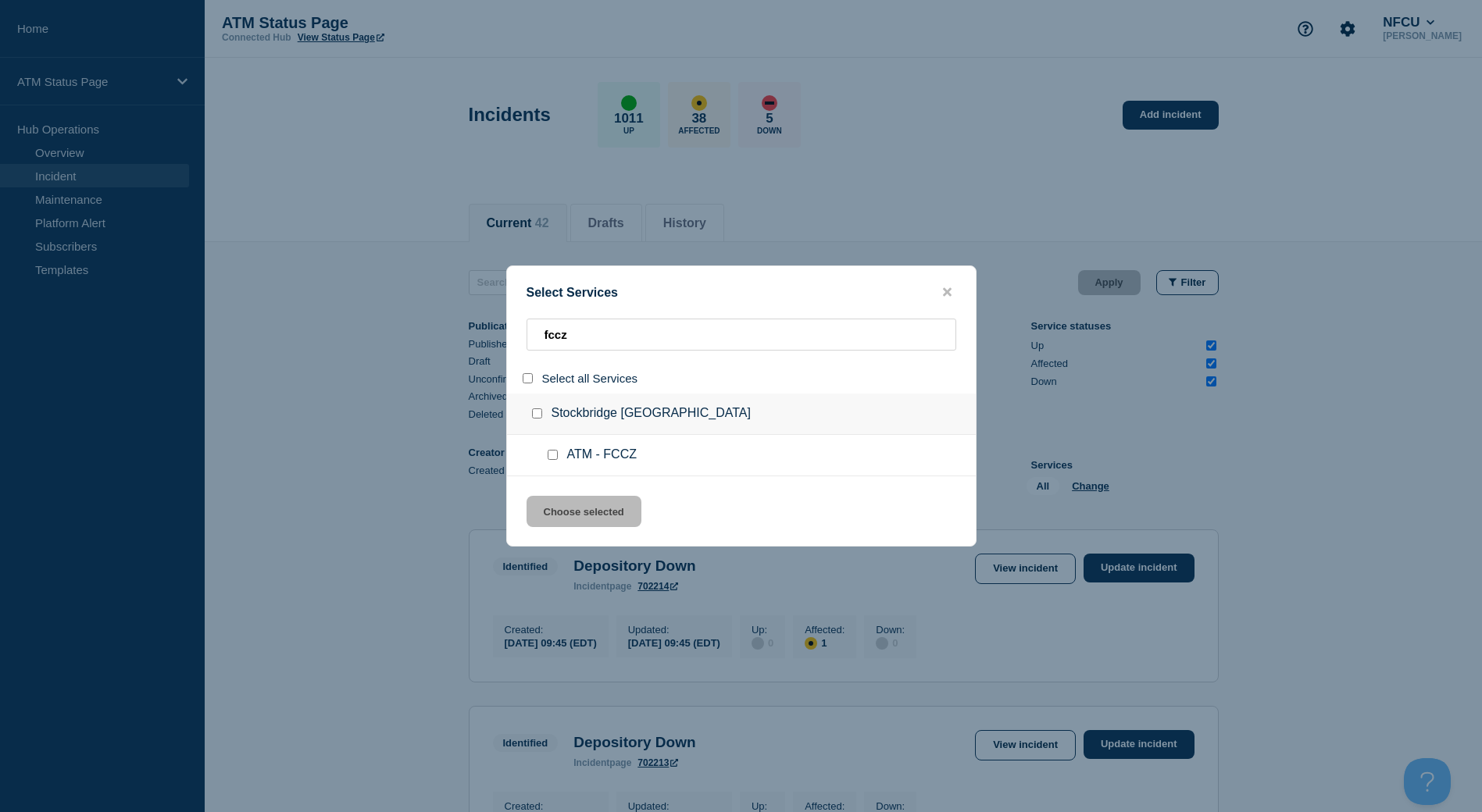
click at [532, 417] on input "group: Stockbridge GA" at bounding box center [537, 414] width 10 height 10
click at [595, 514] on button "Choose selected" at bounding box center [584, 512] width 115 height 31
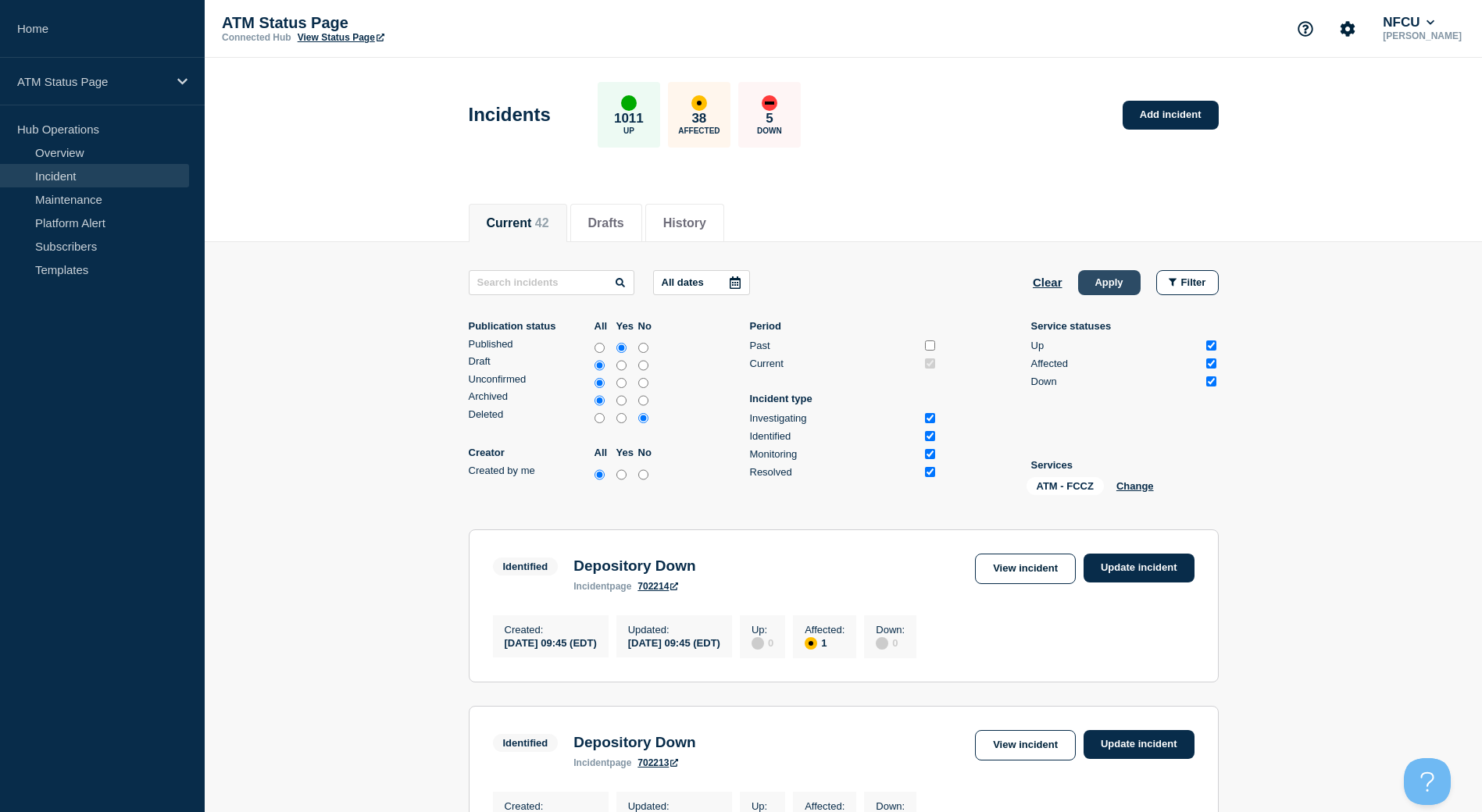
click at [1110, 291] on button "Apply" at bounding box center [1110, 283] width 62 height 25
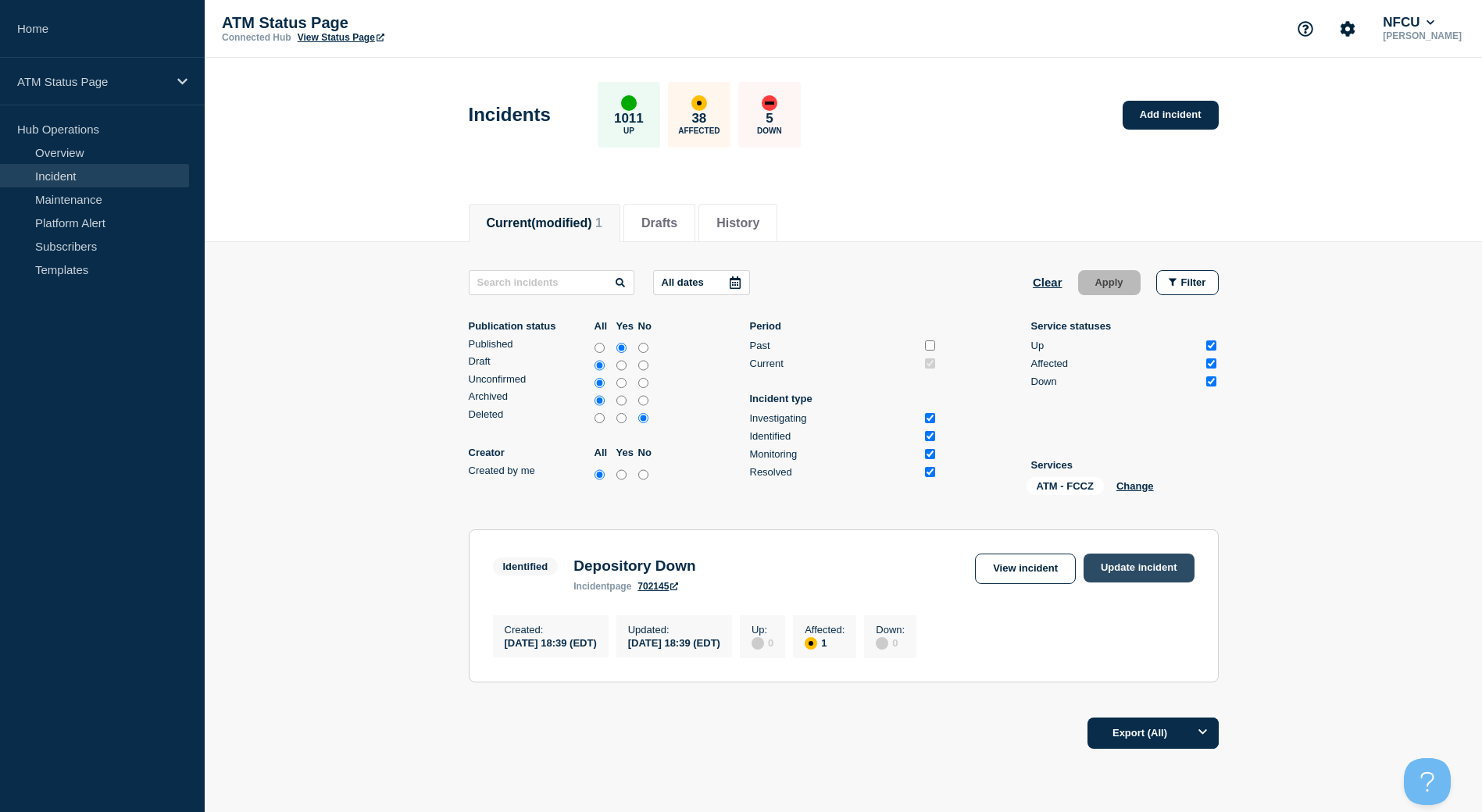
click at [1166, 553] on link "Update incident" at bounding box center [1139, 567] width 111 height 29
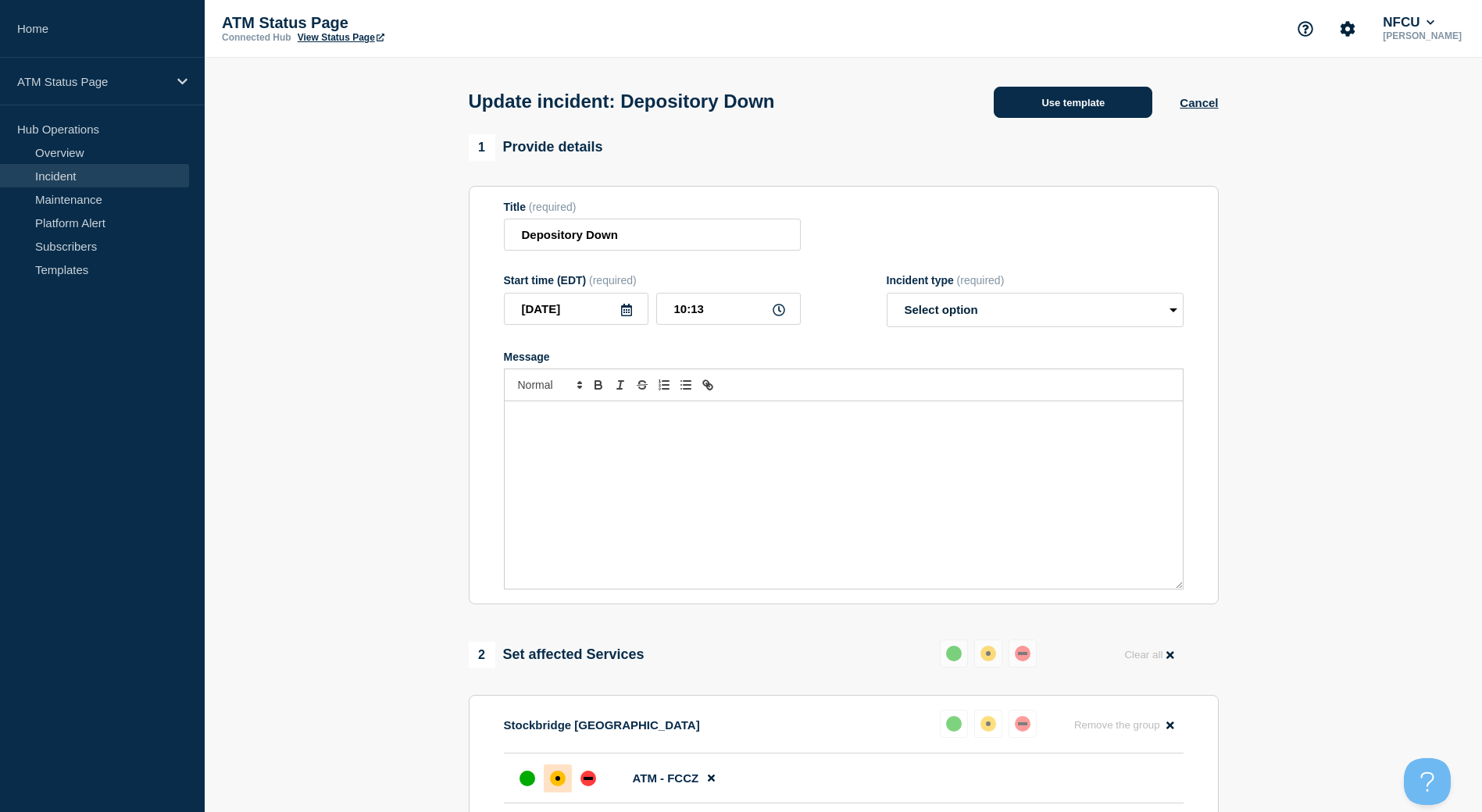
click at [1086, 90] on button "Use template" at bounding box center [1072, 102] width 159 height 31
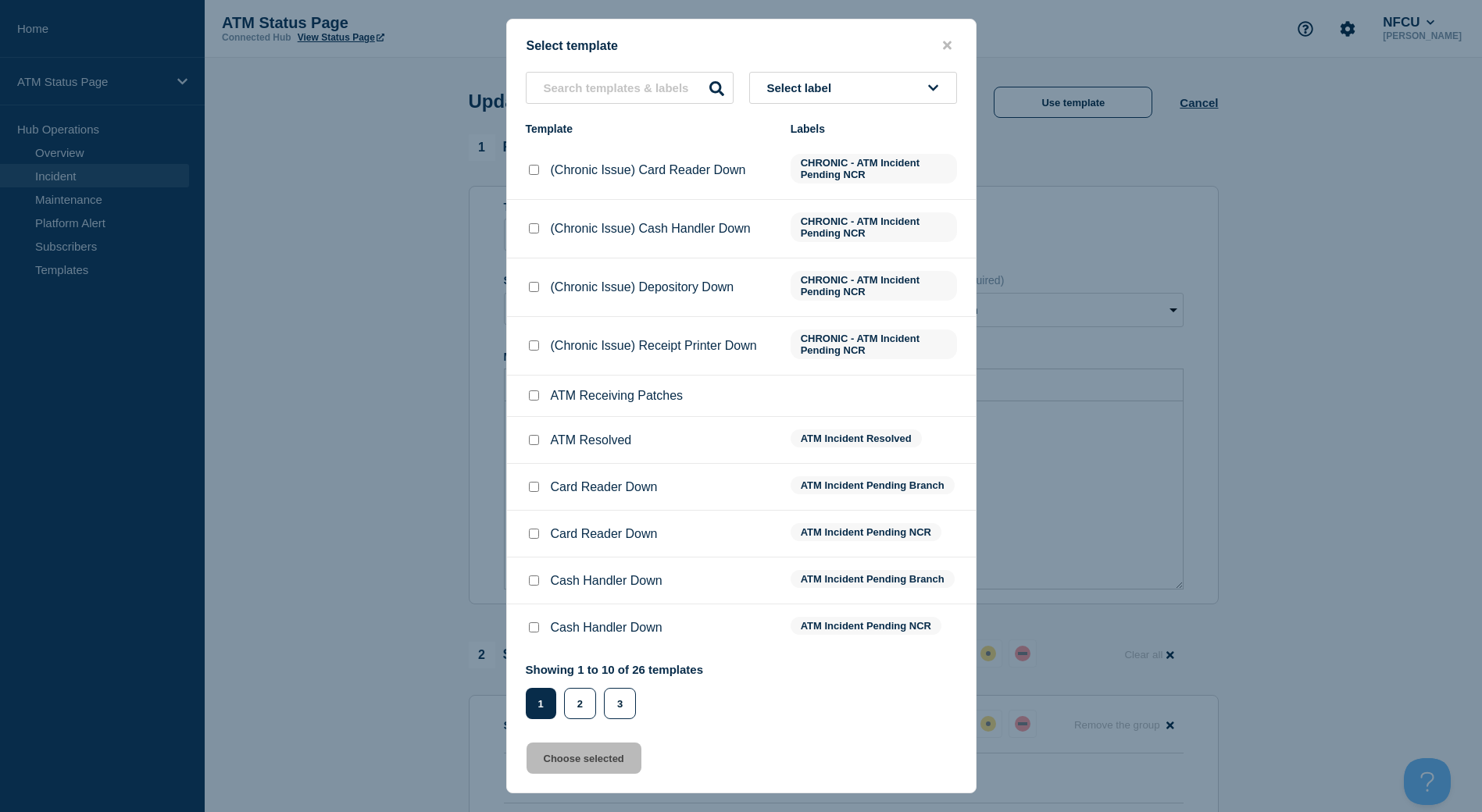
click at [534, 439] on input "ATM Resolved checkbox" at bounding box center [534, 441] width 10 height 10
click at [576, 760] on button "Choose selected" at bounding box center [584, 758] width 115 height 31
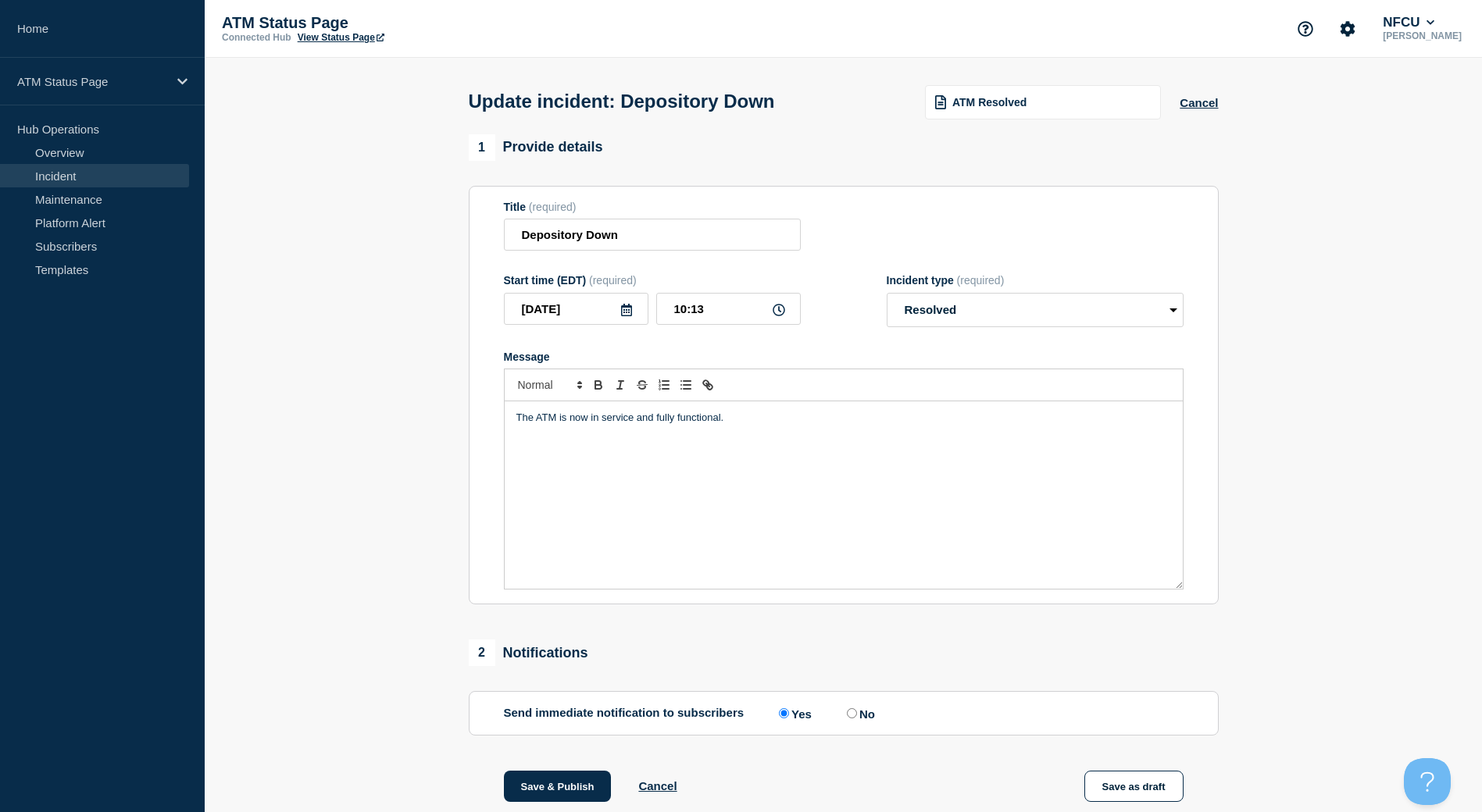
scroll to position [78, 0]
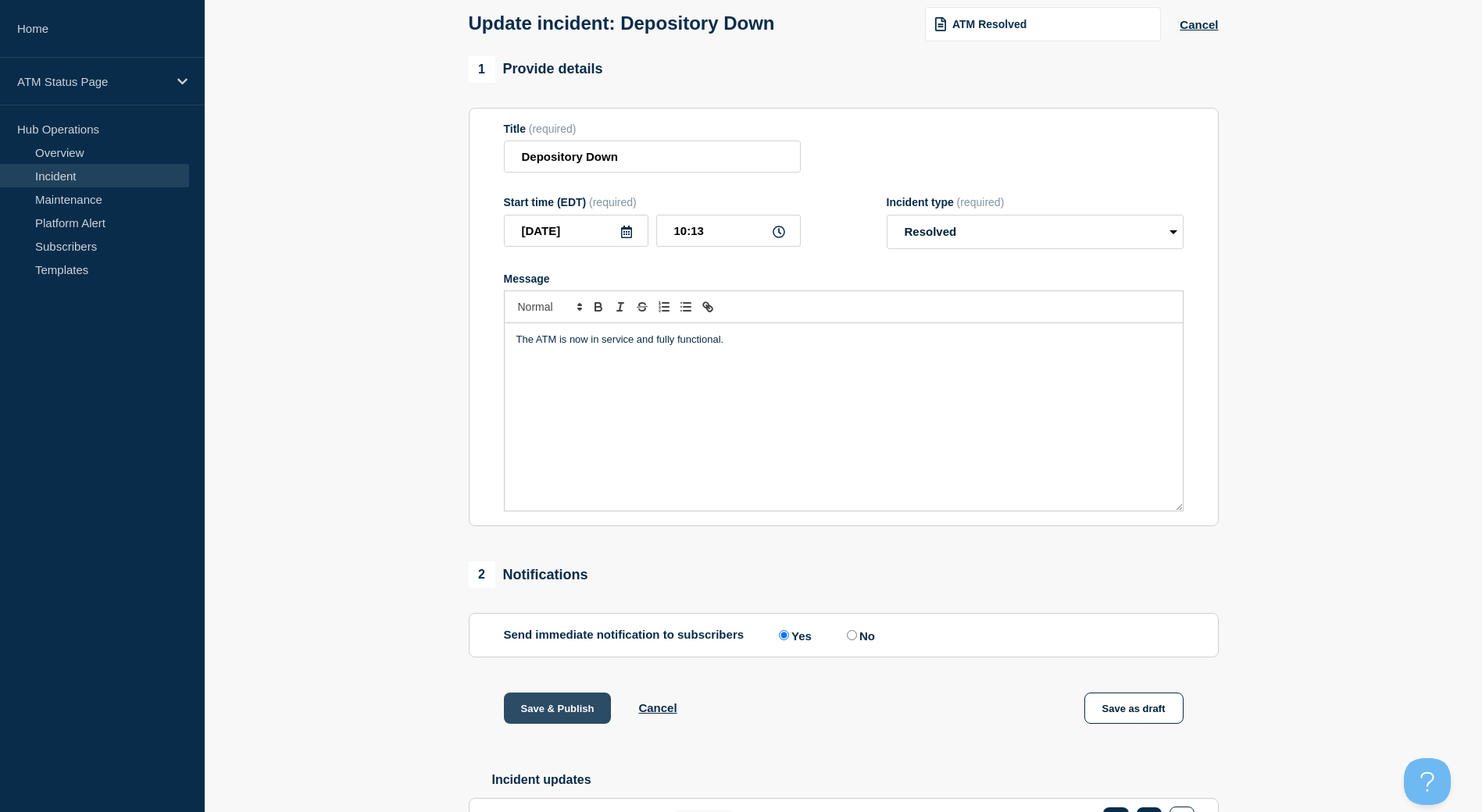
click at [579, 711] on button "Save & Publish" at bounding box center [558, 709] width 108 height 31
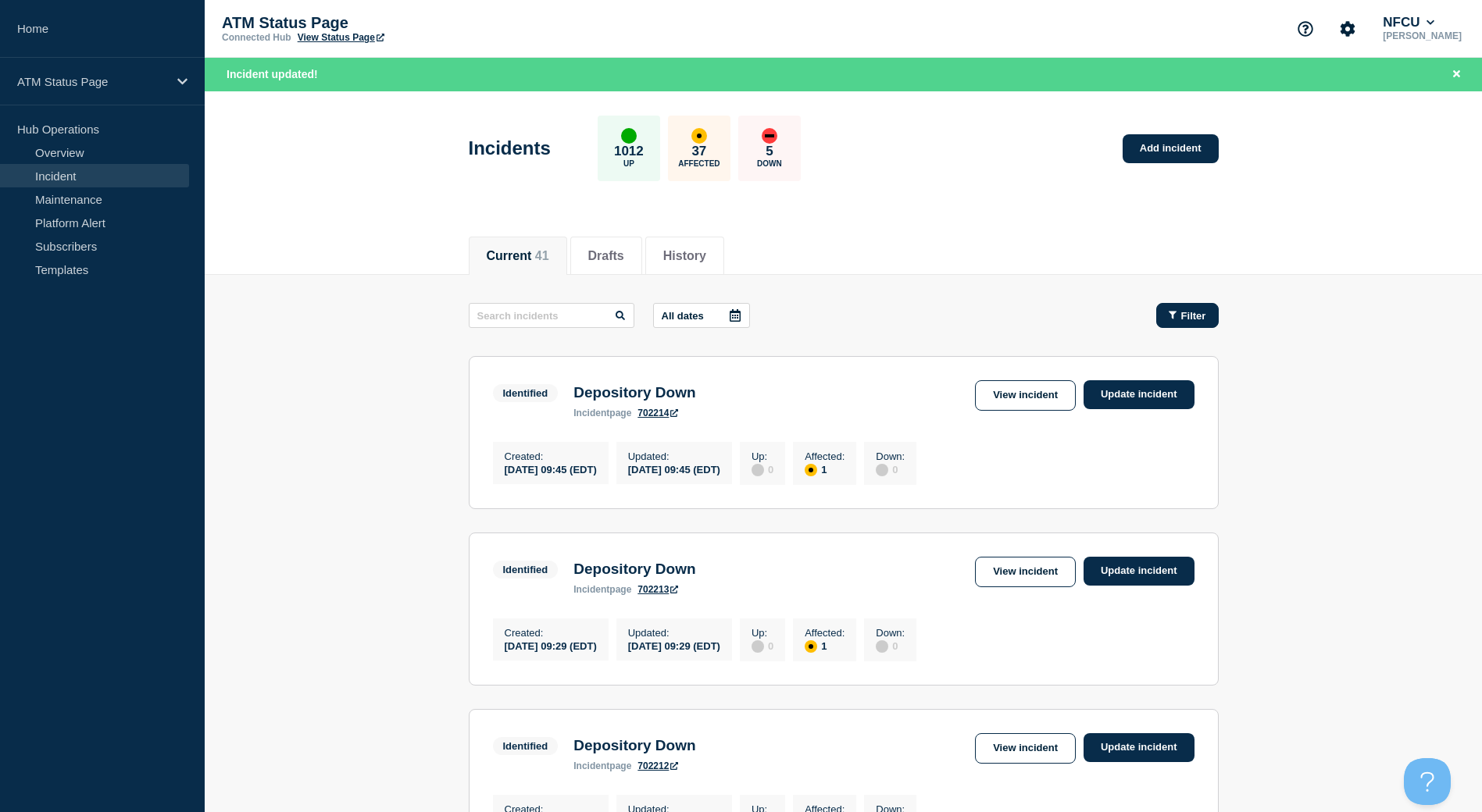
click at [1196, 318] on span "Filter" at bounding box center [1193, 316] width 25 height 12
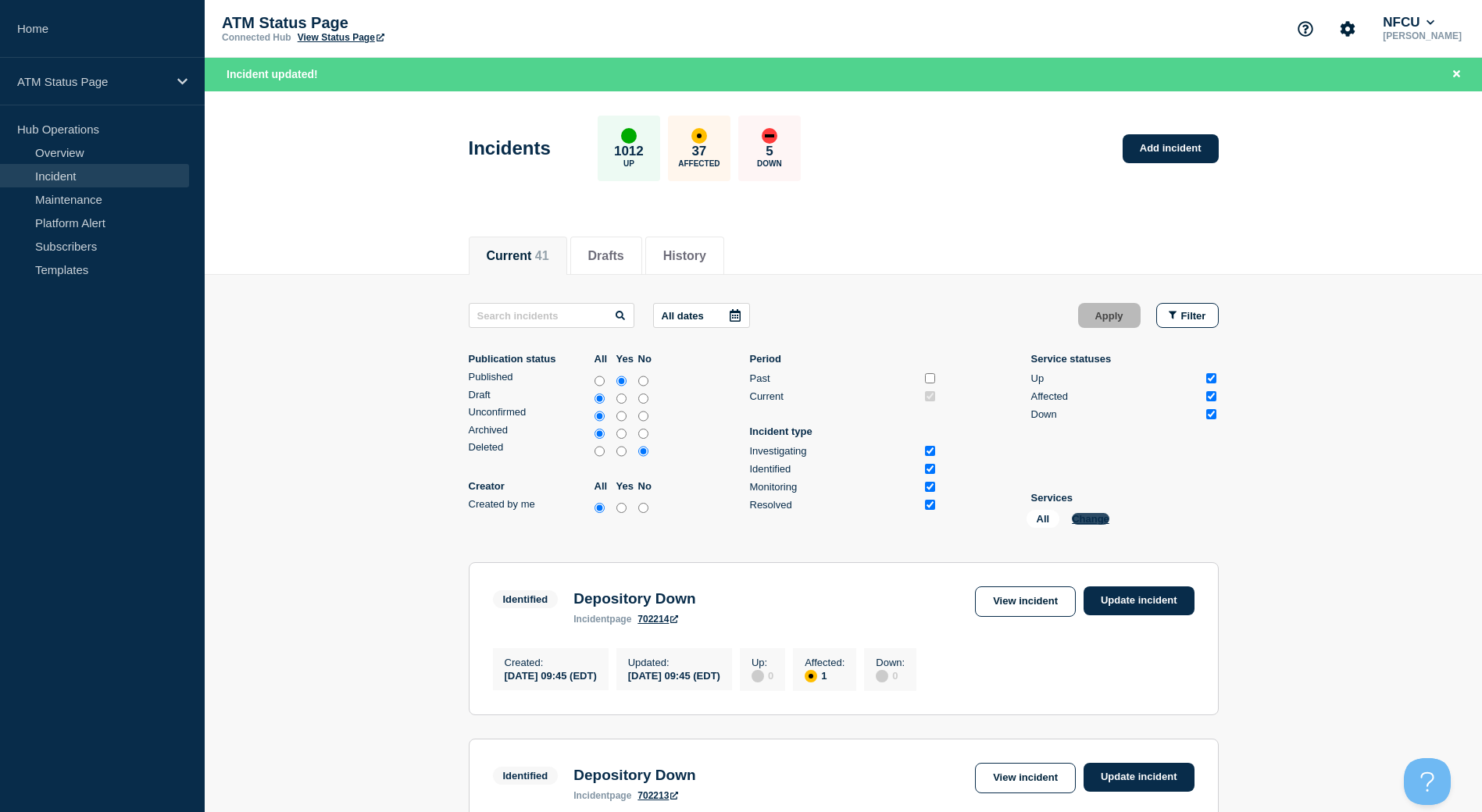
click at [1088, 518] on button "Change" at bounding box center [1090, 520] width 37 height 12
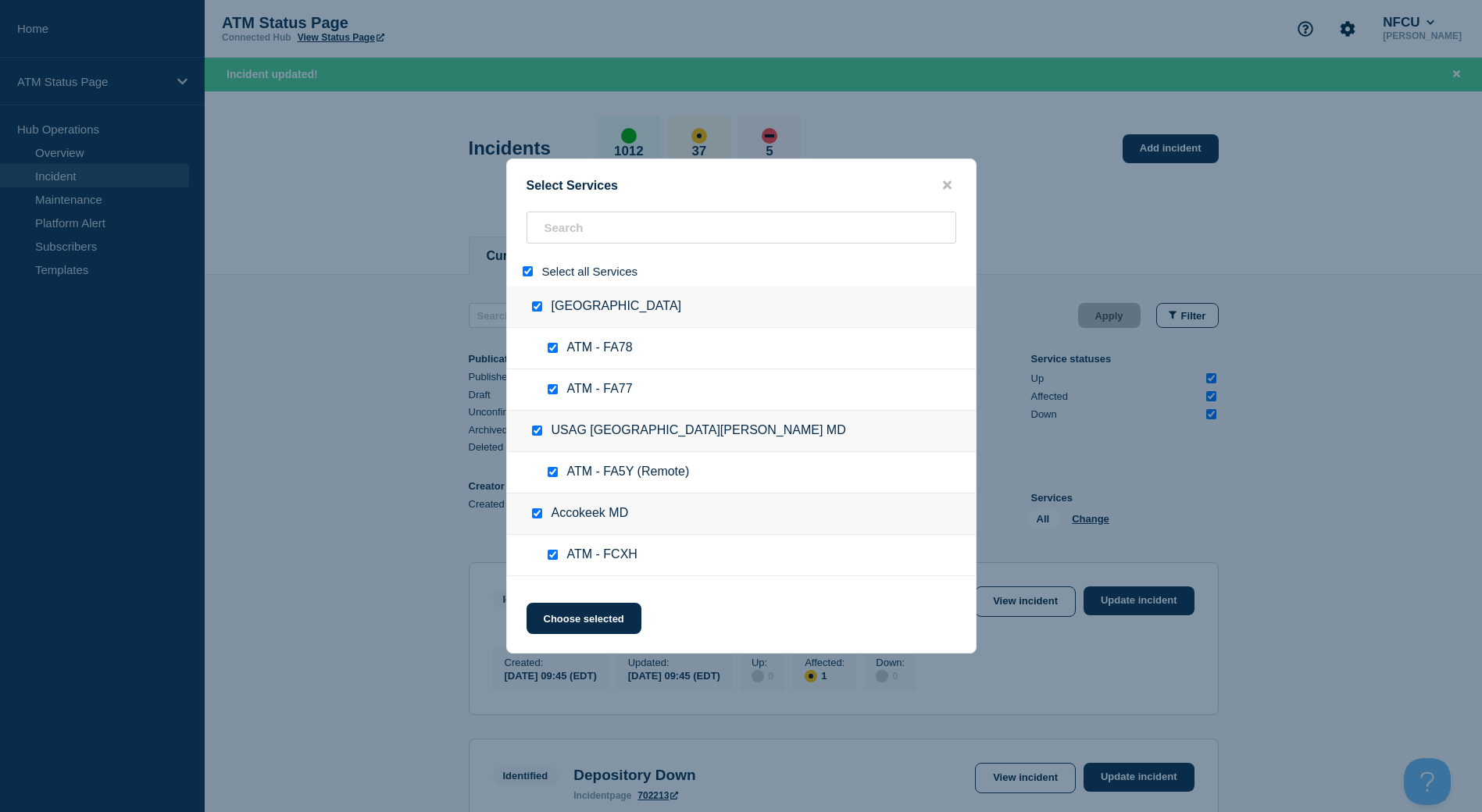
click at [528, 274] on input "select all" at bounding box center [528, 272] width 10 height 10
click at [576, 235] on input "search" at bounding box center [741, 227] width 430 height 32
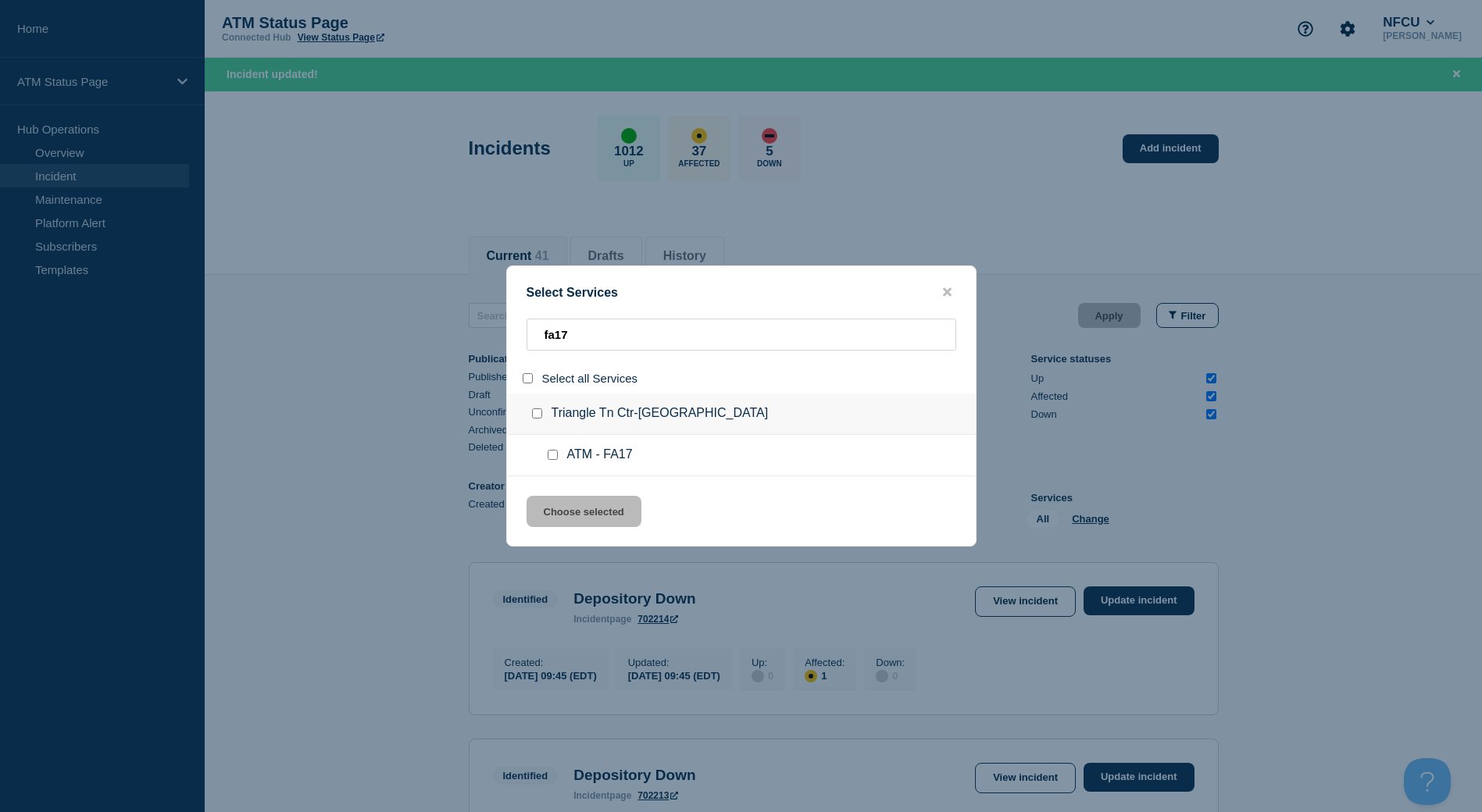
click at [535, 412] on input "group: Triangle Tn Ctr-Raleigh NC" at bounding box center [537, 414] width 10 height 10
click at [578, 507] on button "Choose selected" at bounding box center [584, 512] width 115 height 31
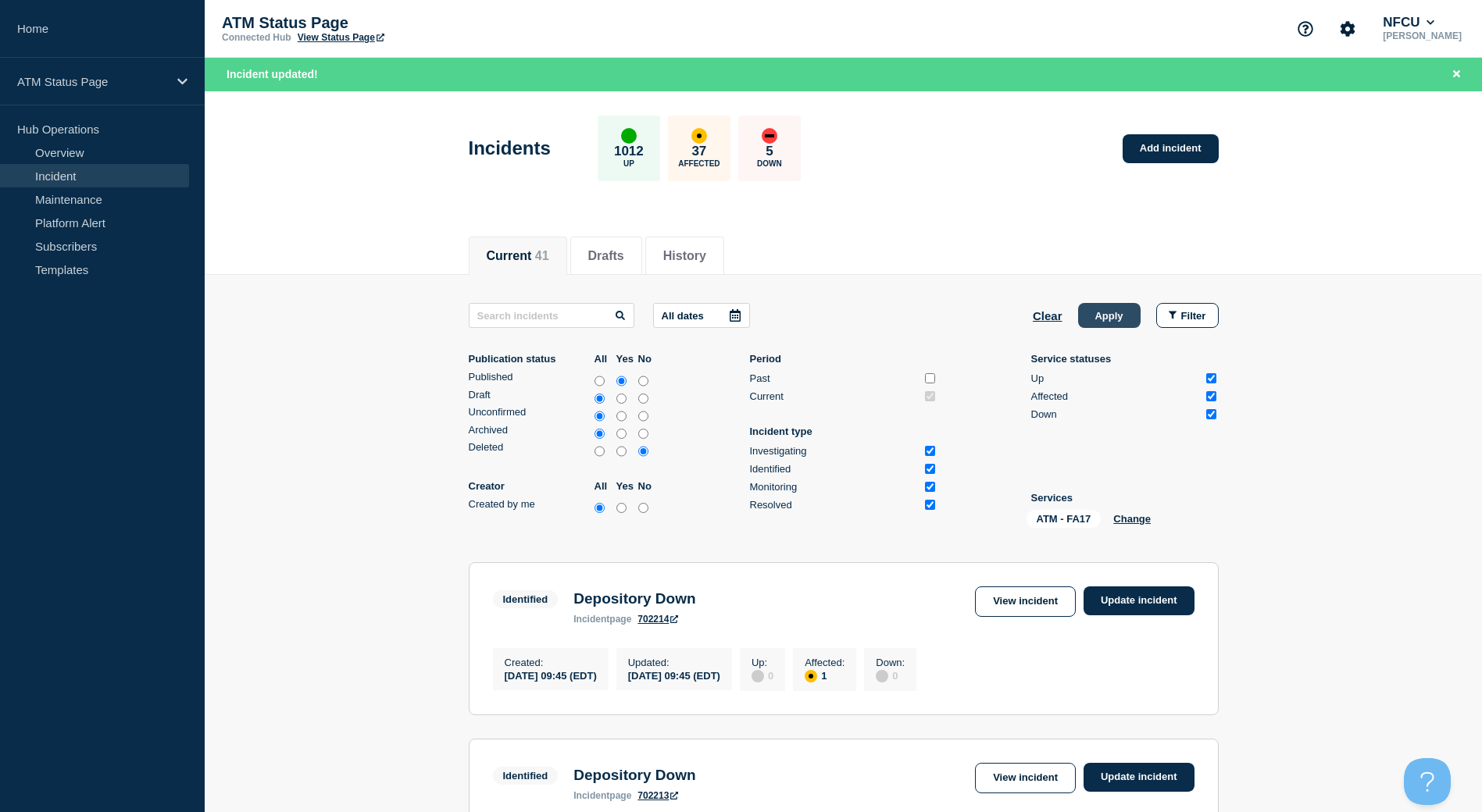
click at [1113, 320] on button "Apply" at bounding box center [1110, 315] width 62 height 25
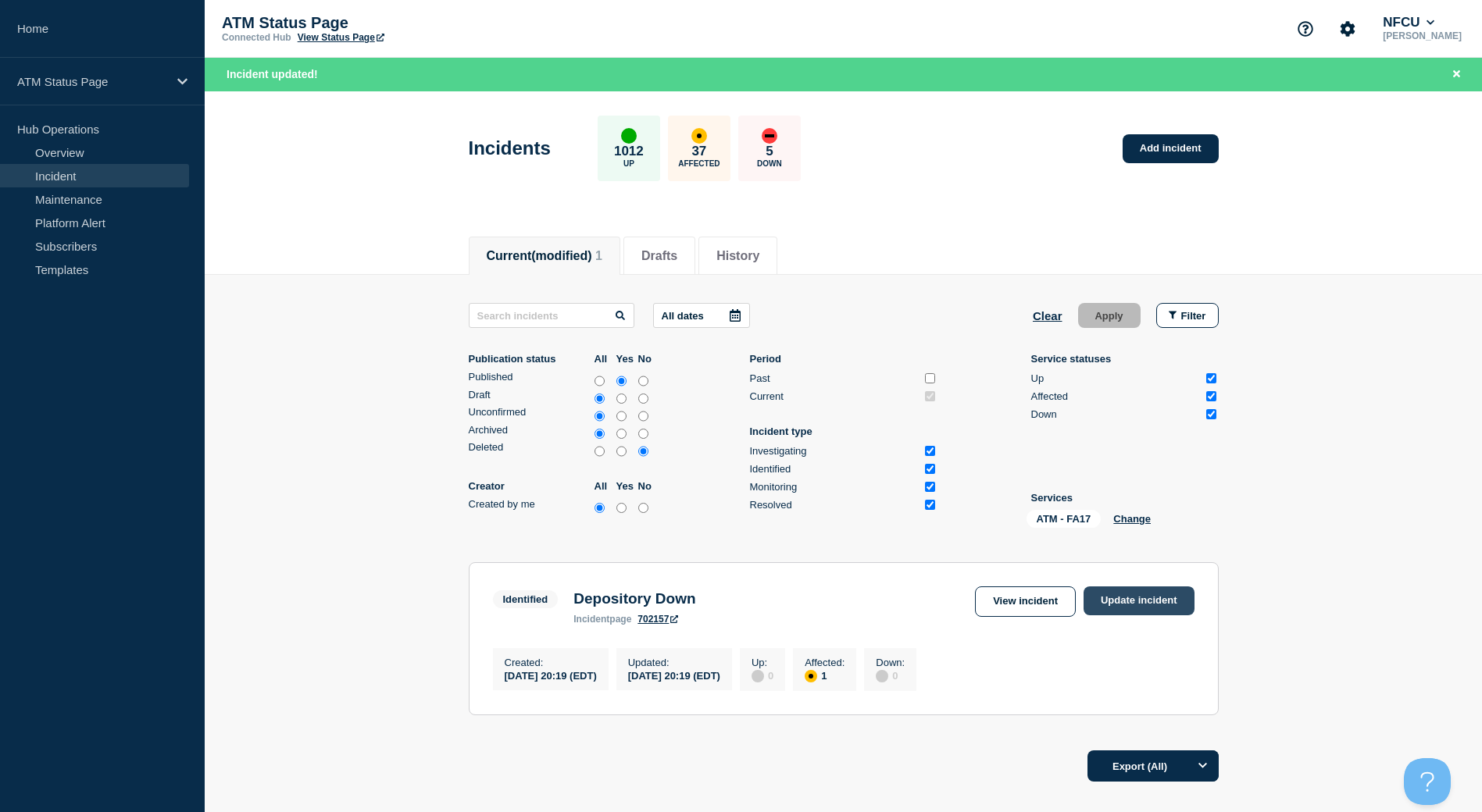
click at [1157, 606] on link "Update incident" at bounding box center [1139, 600] width 111 height 29
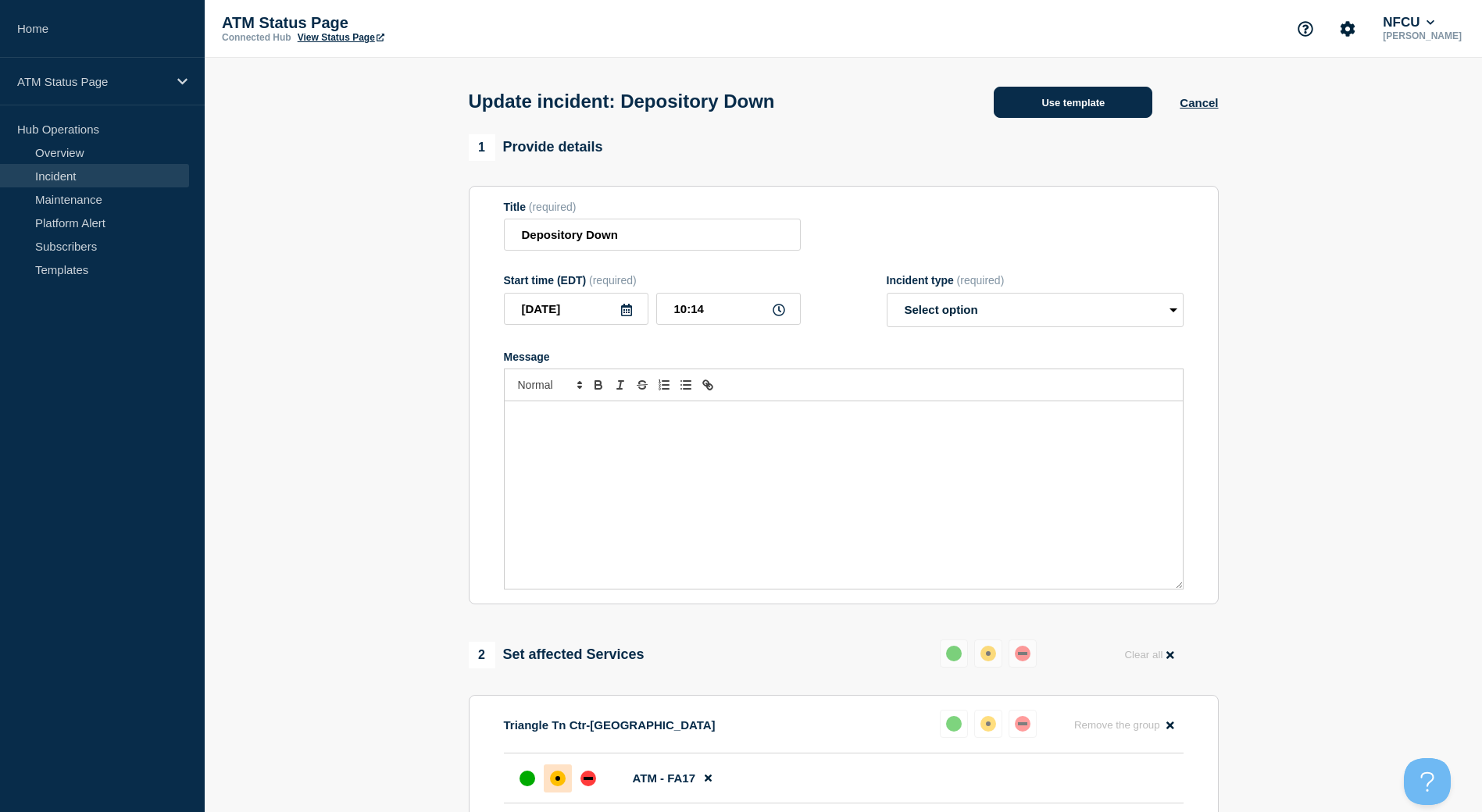
click at [1090, 99] on button "Use template" at bounding box center [1072, 102] width 159 height 31
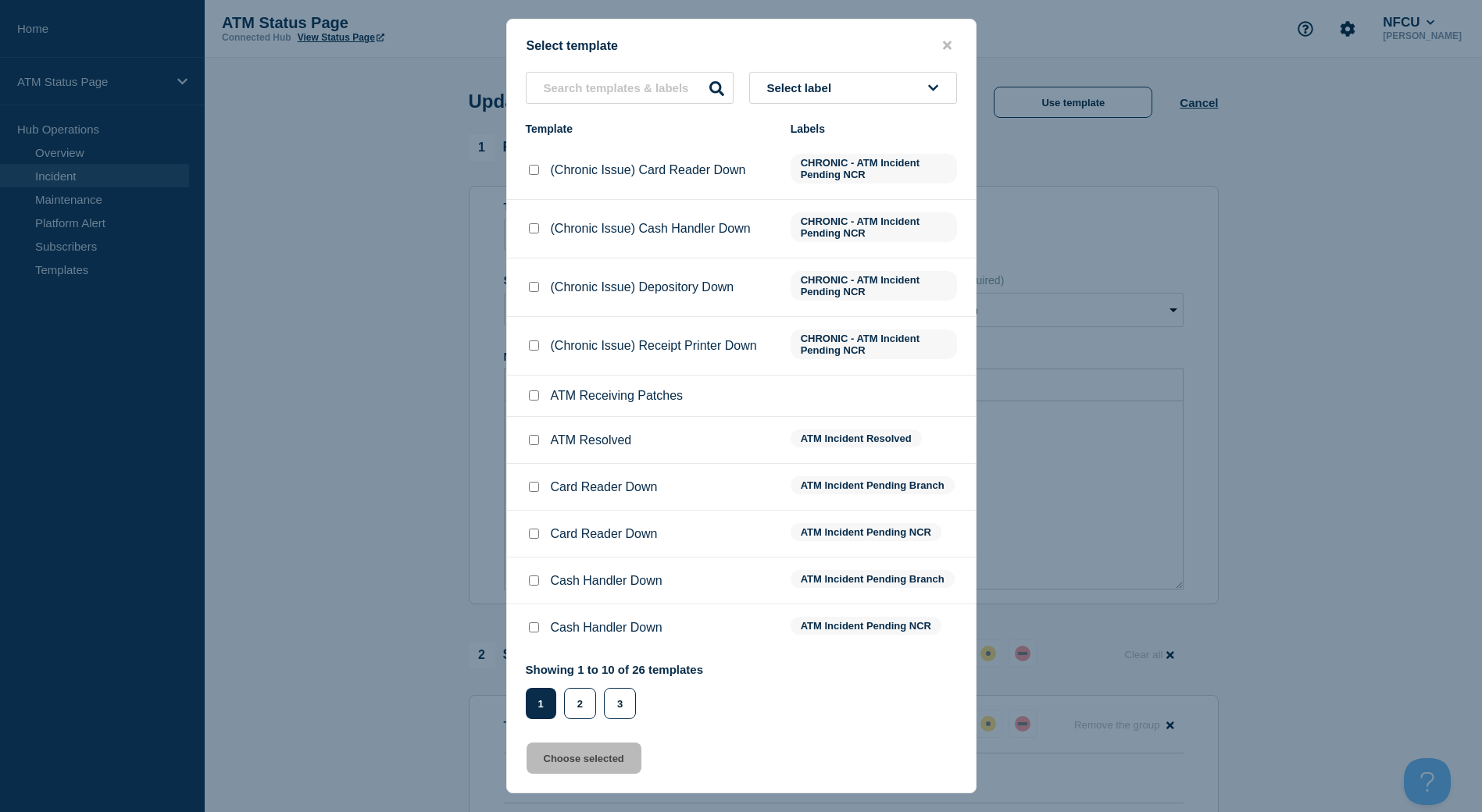
click at [534, 443] on input "ATM Resolved checkbox" at bounding box center [534, 441] width 10 height 10
click at [582, 762] on button "Choose selected" at bounding box center [584, 758] width 115 height 31
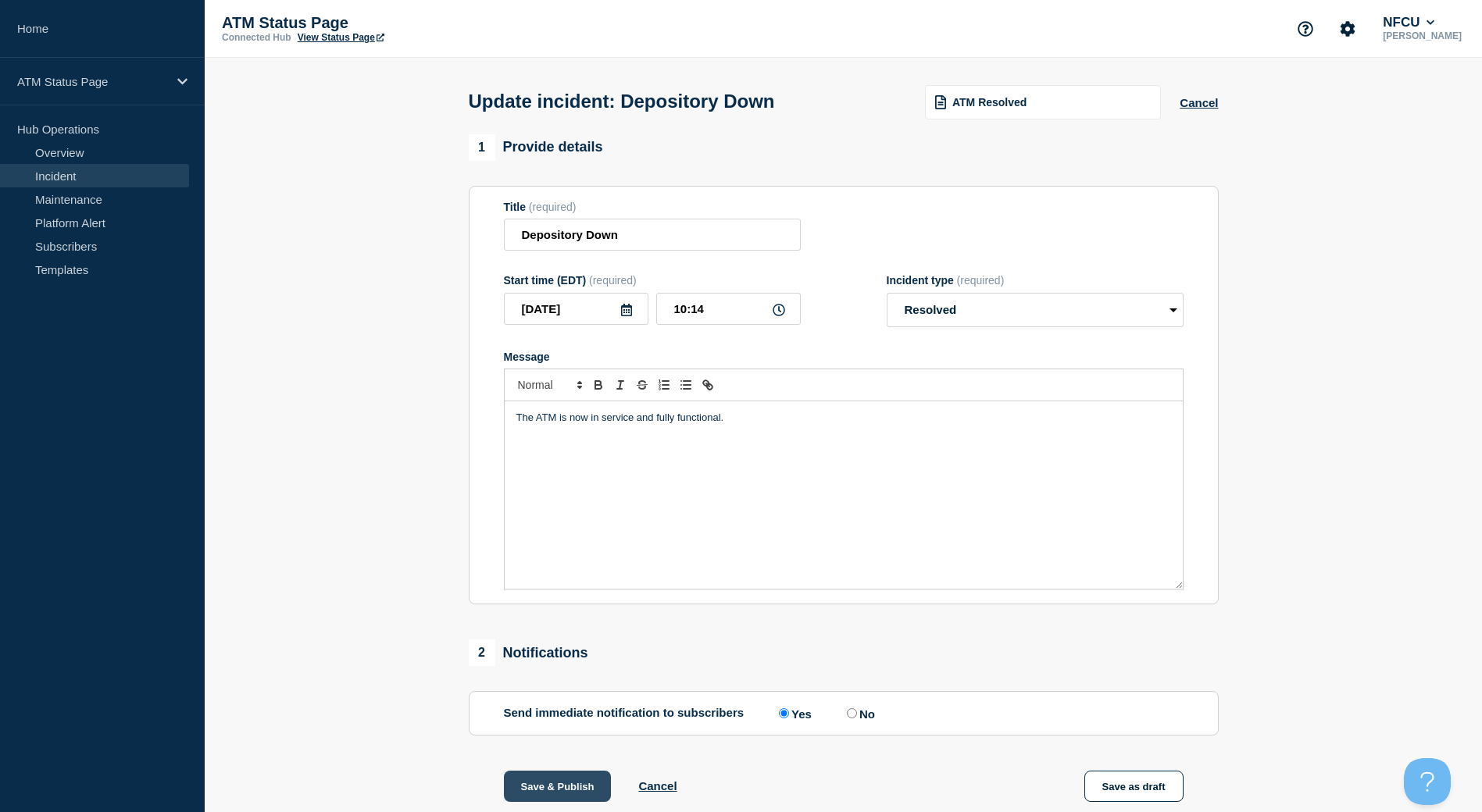
click at [557, 784] on button "Save & Publish" at bounding box center [558, 787] width 108 height 31
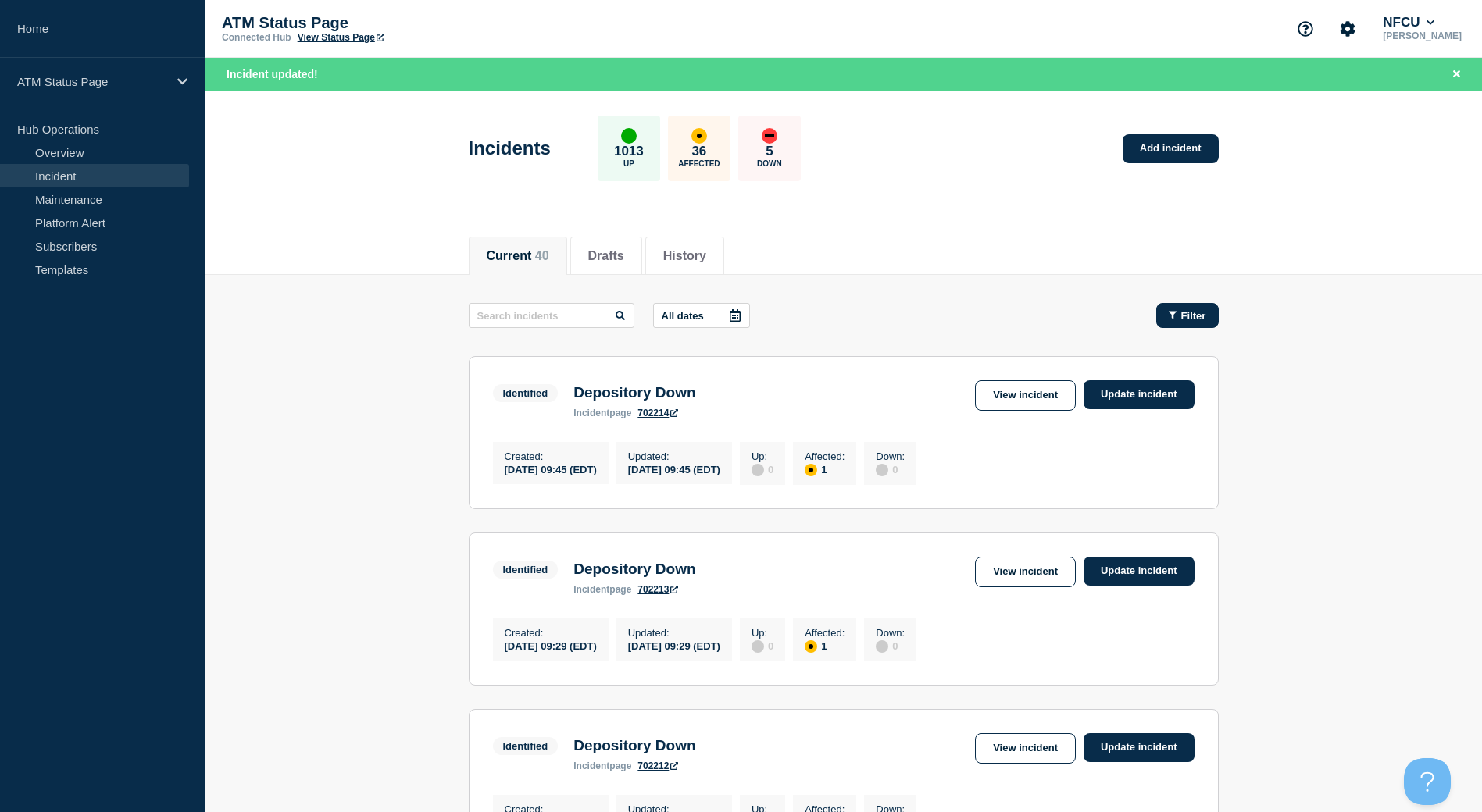
click at [1207, 317] on button "Filter" at bounding box center [1188, 315] width 62 height 25
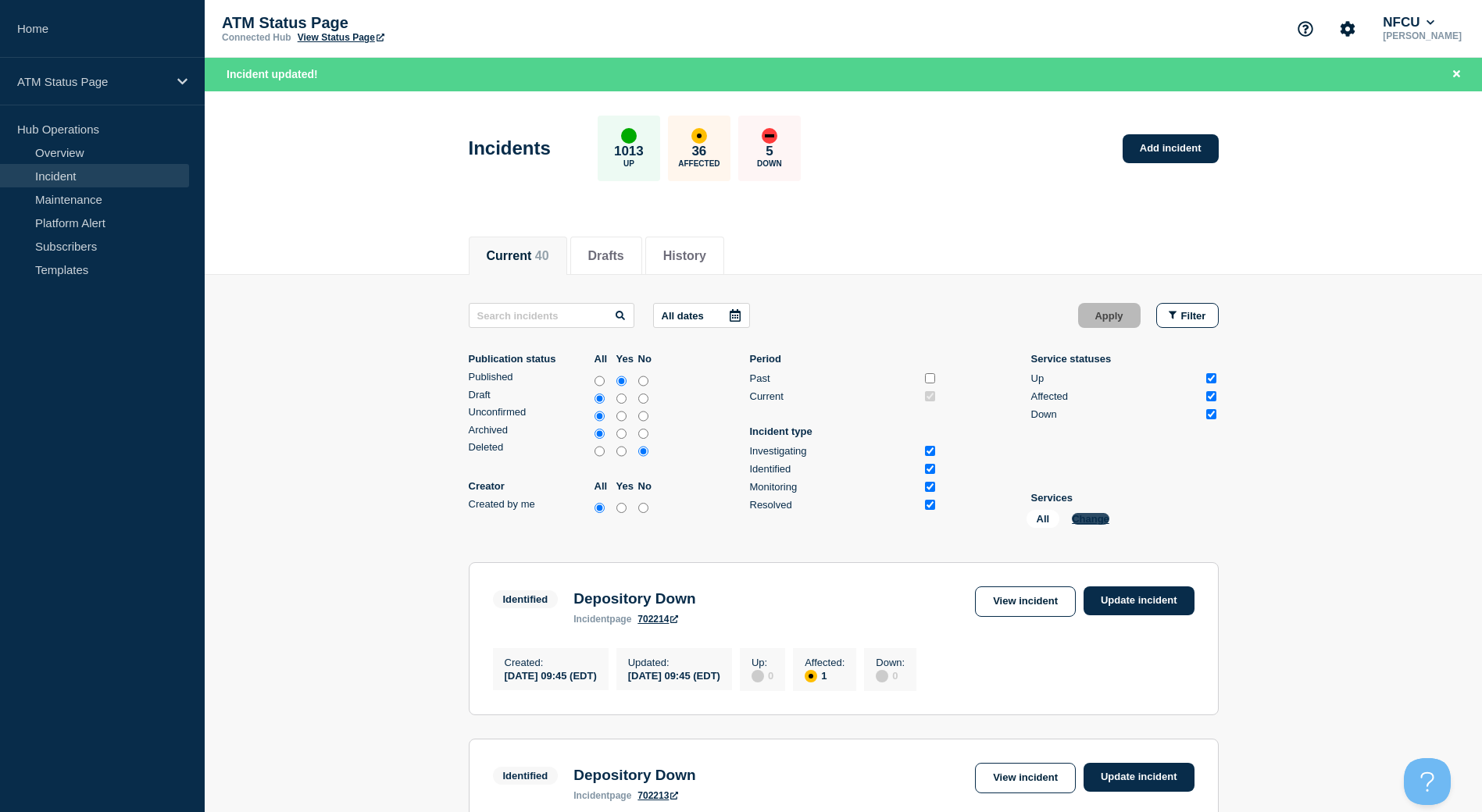
click at [1102, 518] on button "Change" at bounding box center [1090, 520] width 37 height 12
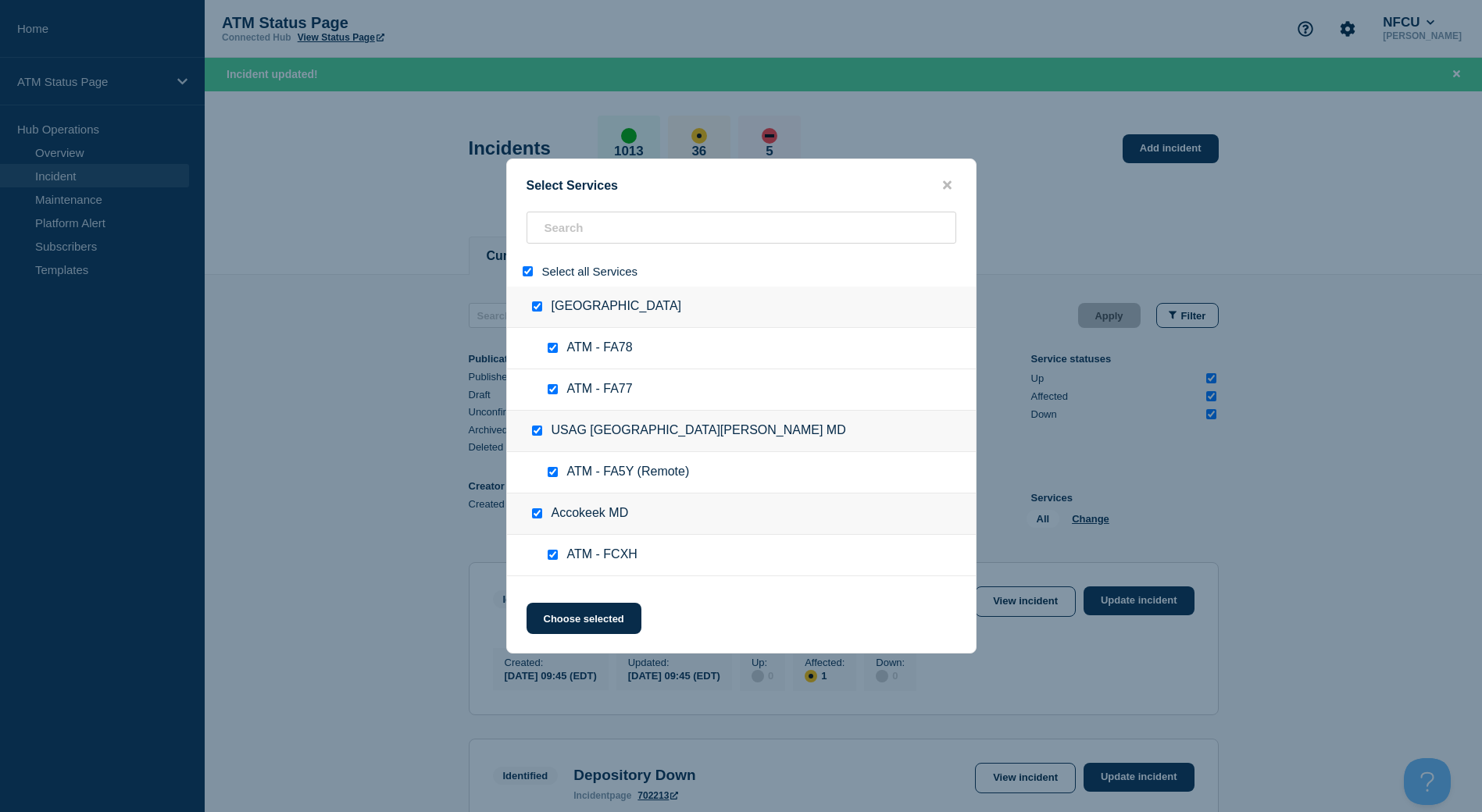
click at [529, 276] on input "select all" at bounding box center [528, 272] width 10 height 10
click at [622, 214] on input "search" at bounding box center [741, 227] width 430 height 32
click at [613, 220] on input "search" at bounding box center [741, 227] width 430 height 32
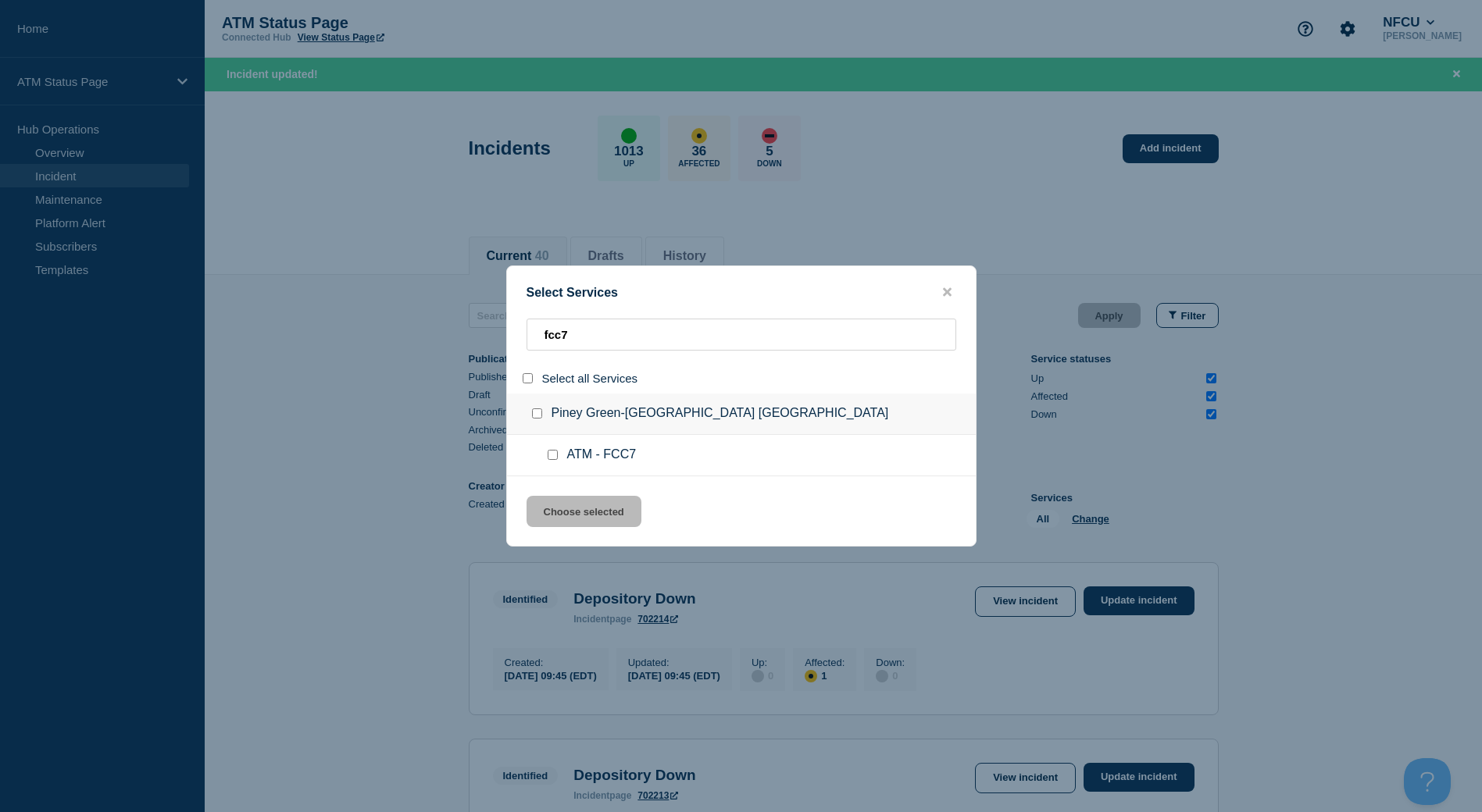
click at [537, 416] on input "group: Piney Green-Jacksonville NC" at bounding box center [537, 414] width 10 height 10
click at [556, 505] on button "Choose selected" at bounding box center [584, 512] width 115 height 31
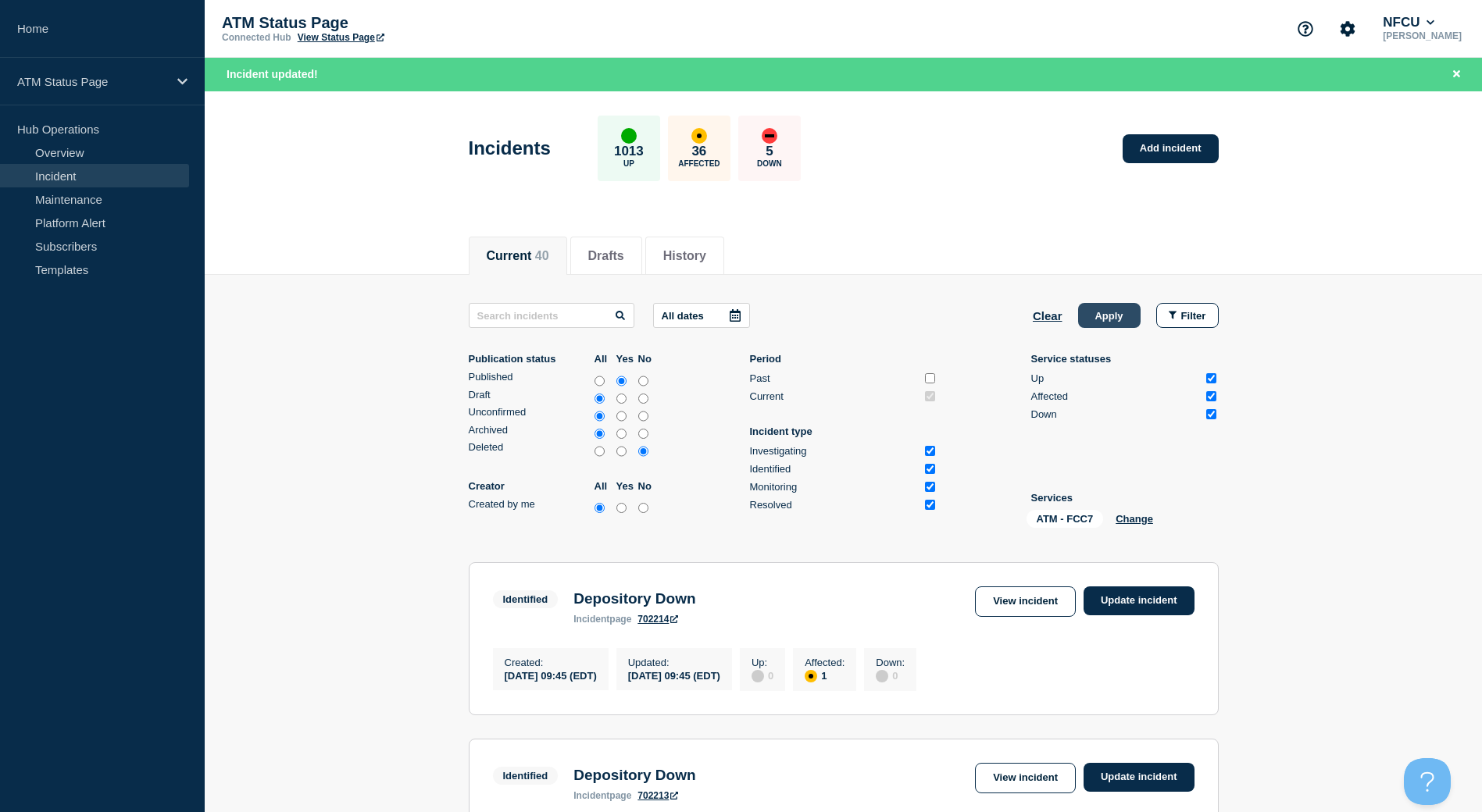
click at [1100, 304] on button "Apply" at bounding box center [1110, 315] width 62 height 25
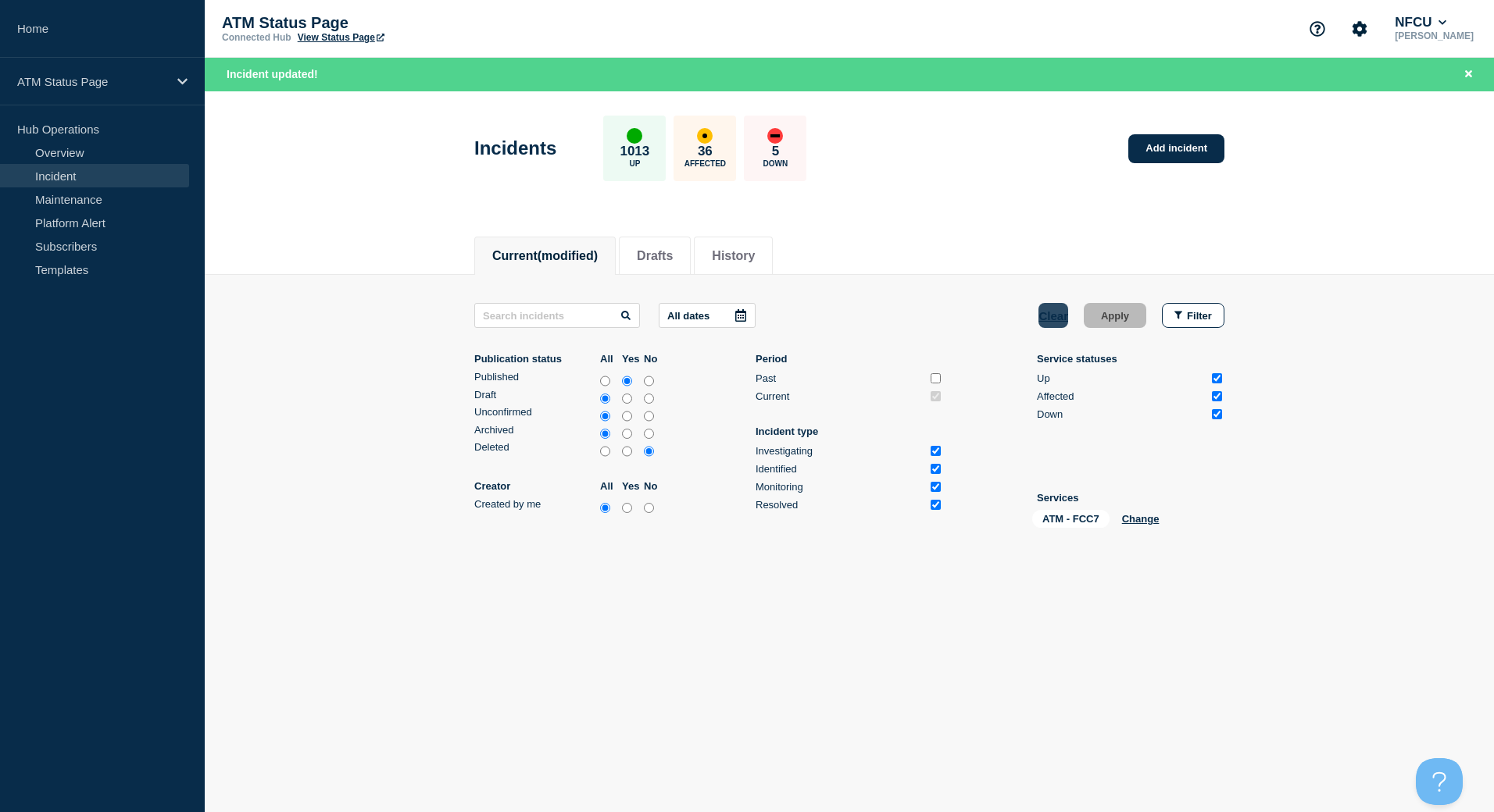
click at [1054, 317] on button "Clear" at bounding box center [1053, 315] width 29 height 25
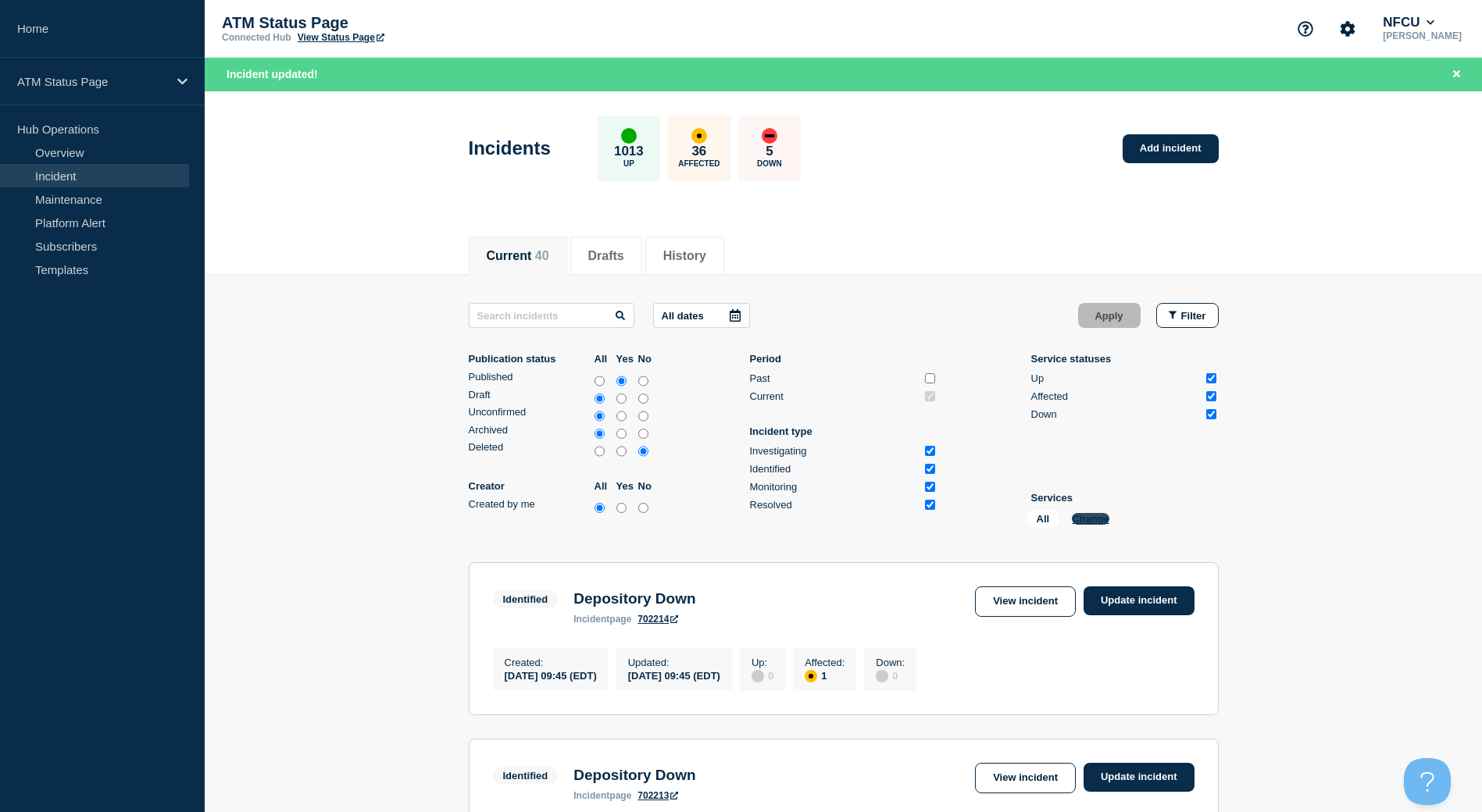
click at [1102, 515] on button "Change" at bounding box center [1090, 520] width 37 height 12
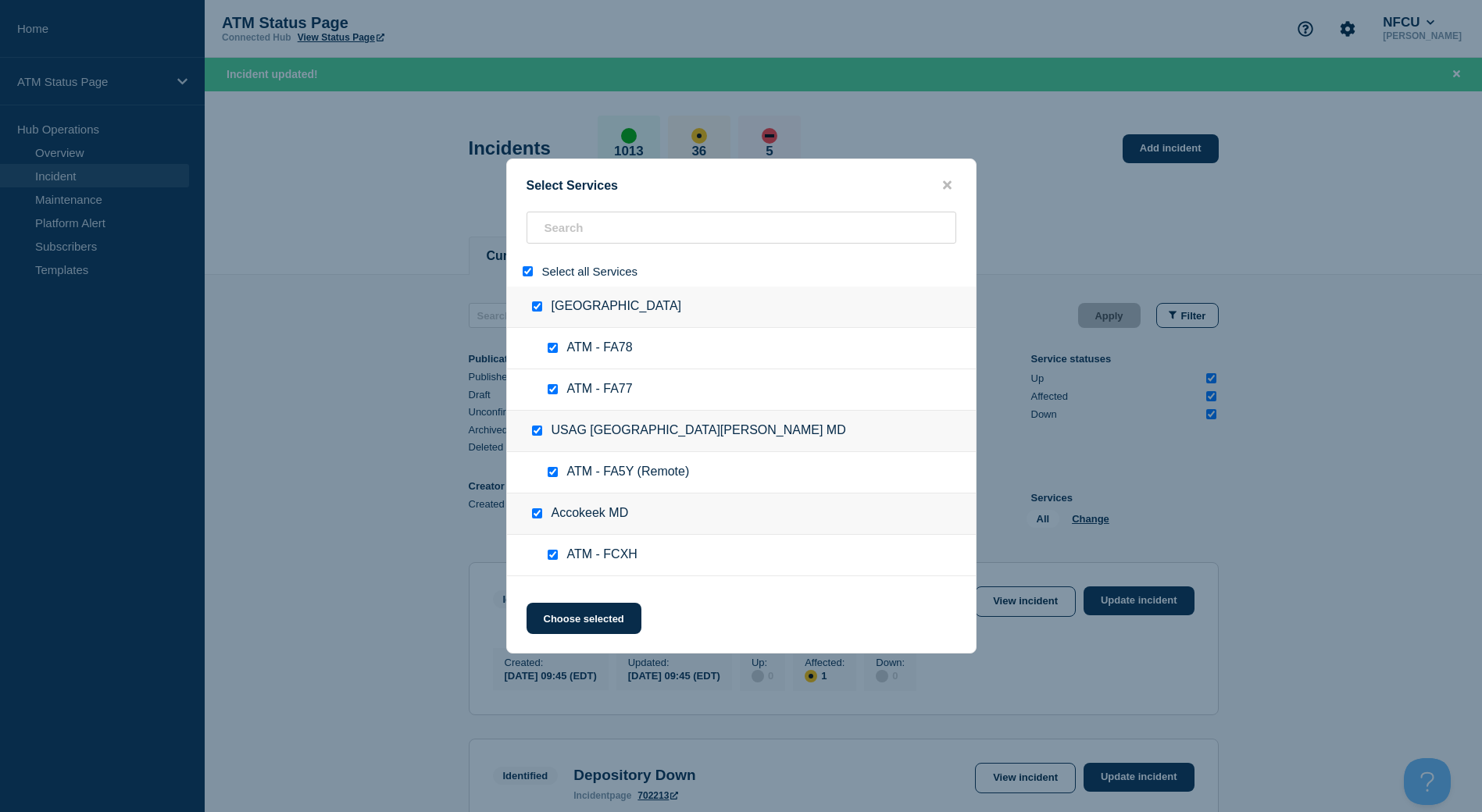
click at [534, 269] on div at bounding box center [531, 271] width 23 height 15
click at [533, 269] on div at bounding box center [531, 271] width 23 height 15
click at [530, 269] on input "select all" at bounding box center [528, 272] width 10 height 10
click at [590, 229] on input "search" at bounding box center [741, 227] width 430 height 32
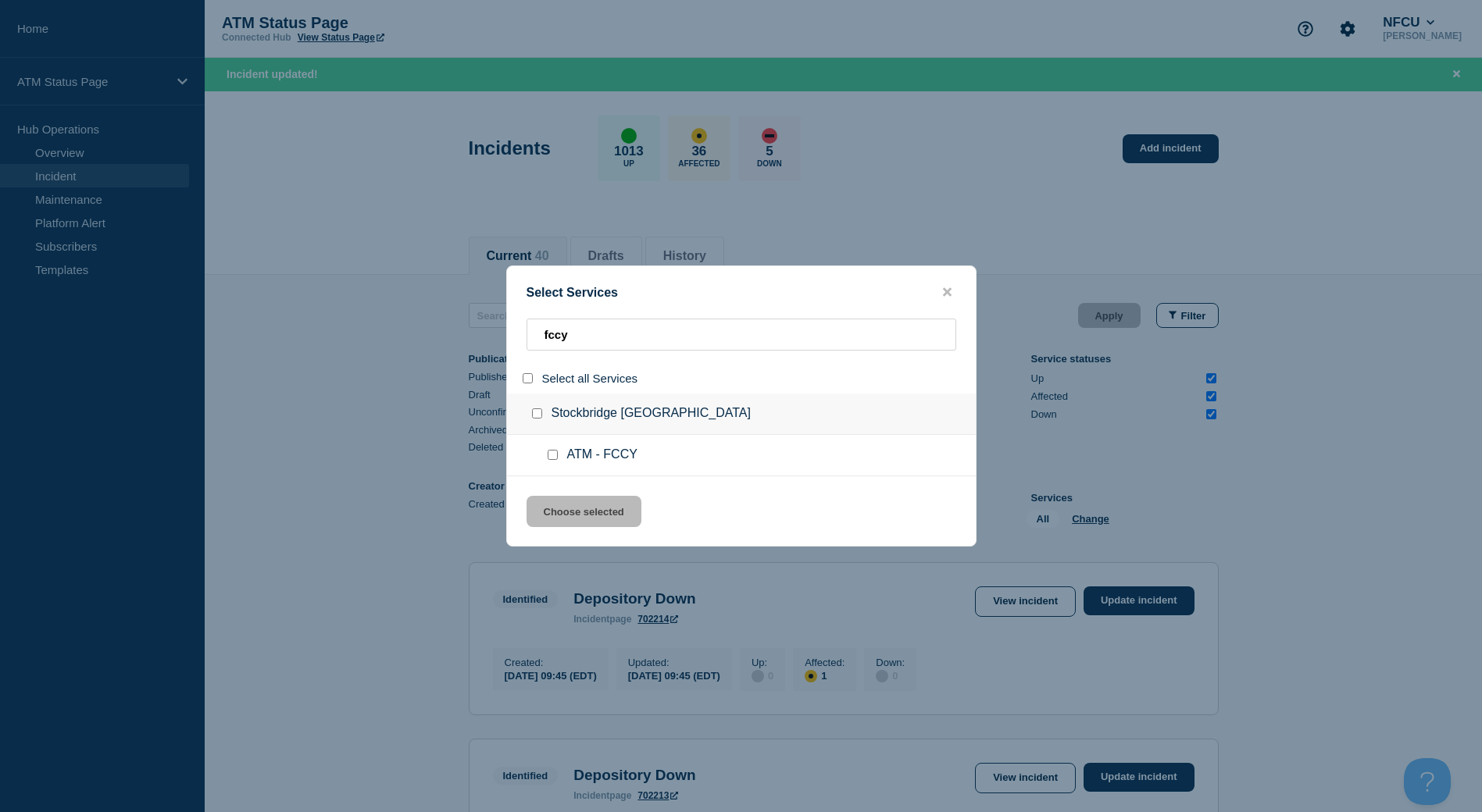
click at [538, 411] on input "group: Stockbridge GA" at bounding box center [537, 414] width 10 height 10
click at [606, 554] on div at bounding box center [741, 406] width 1482 height 812
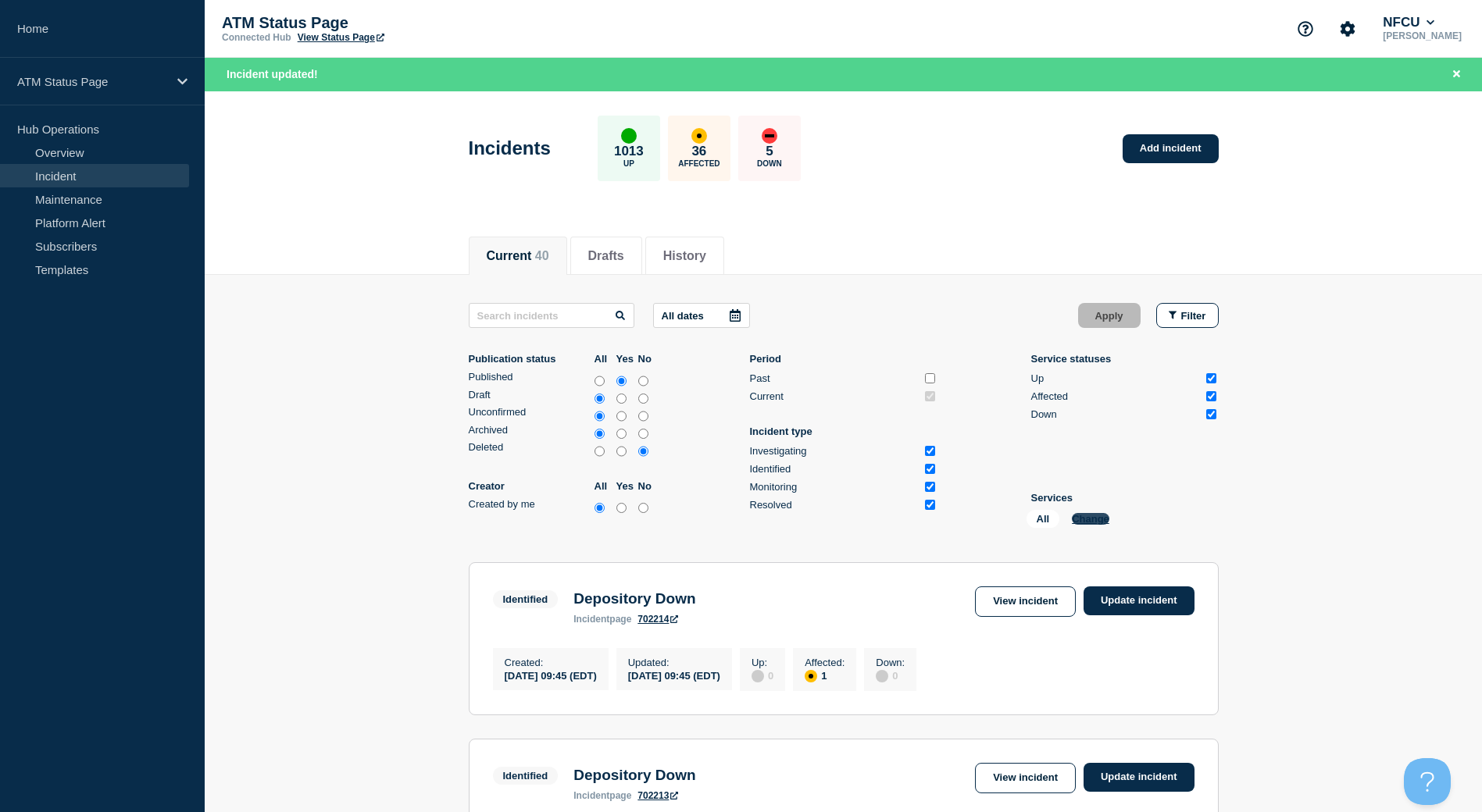
click at [1094, 521] on button "Change" at bounding box center [1090, 520] width 37 height 12
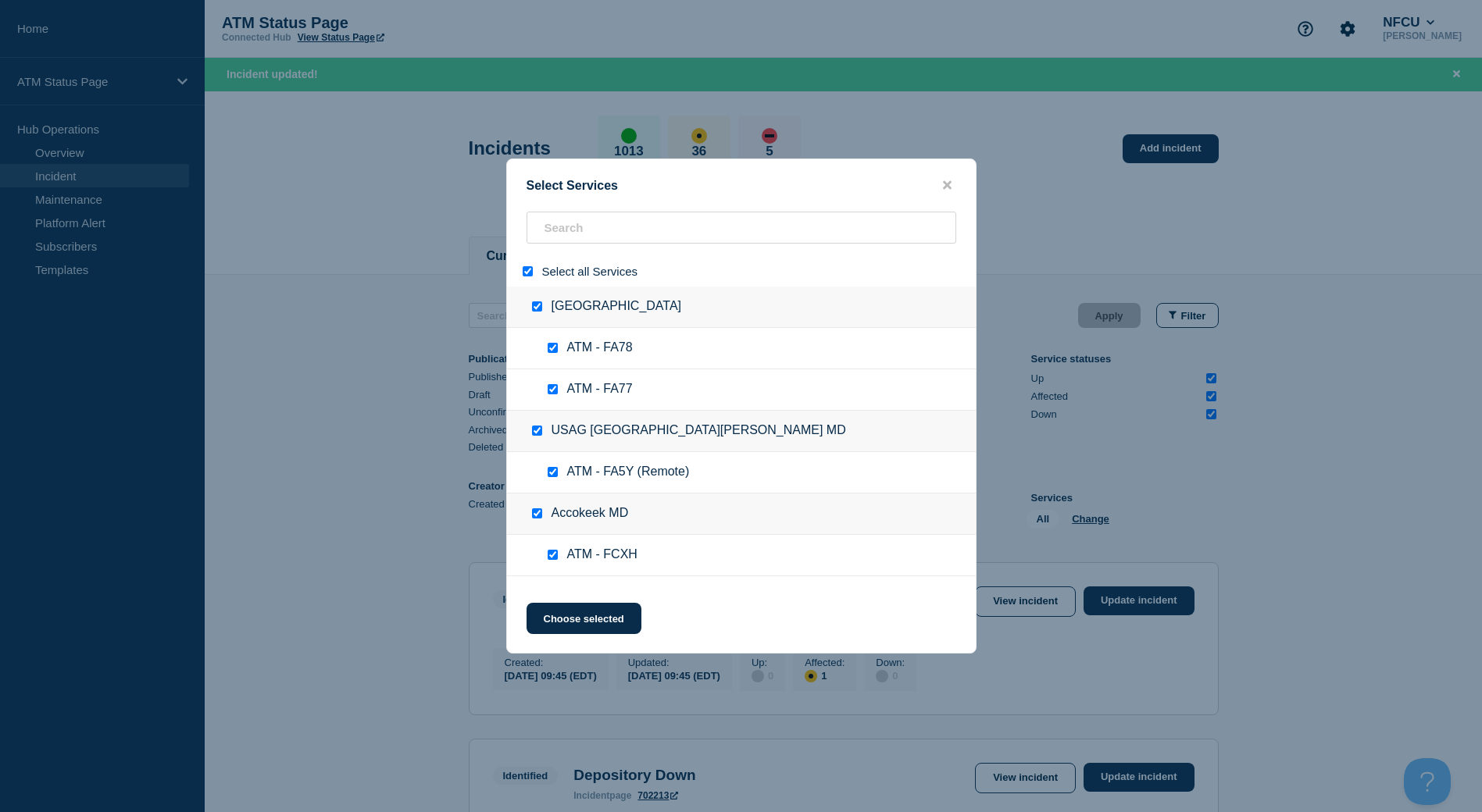
click at [526, 272] on input "select all" at bounding box center [528, 272] width 10 height 10
click at [574, 227] on input "search" at bounding box center [741, 227] width 430 height 32
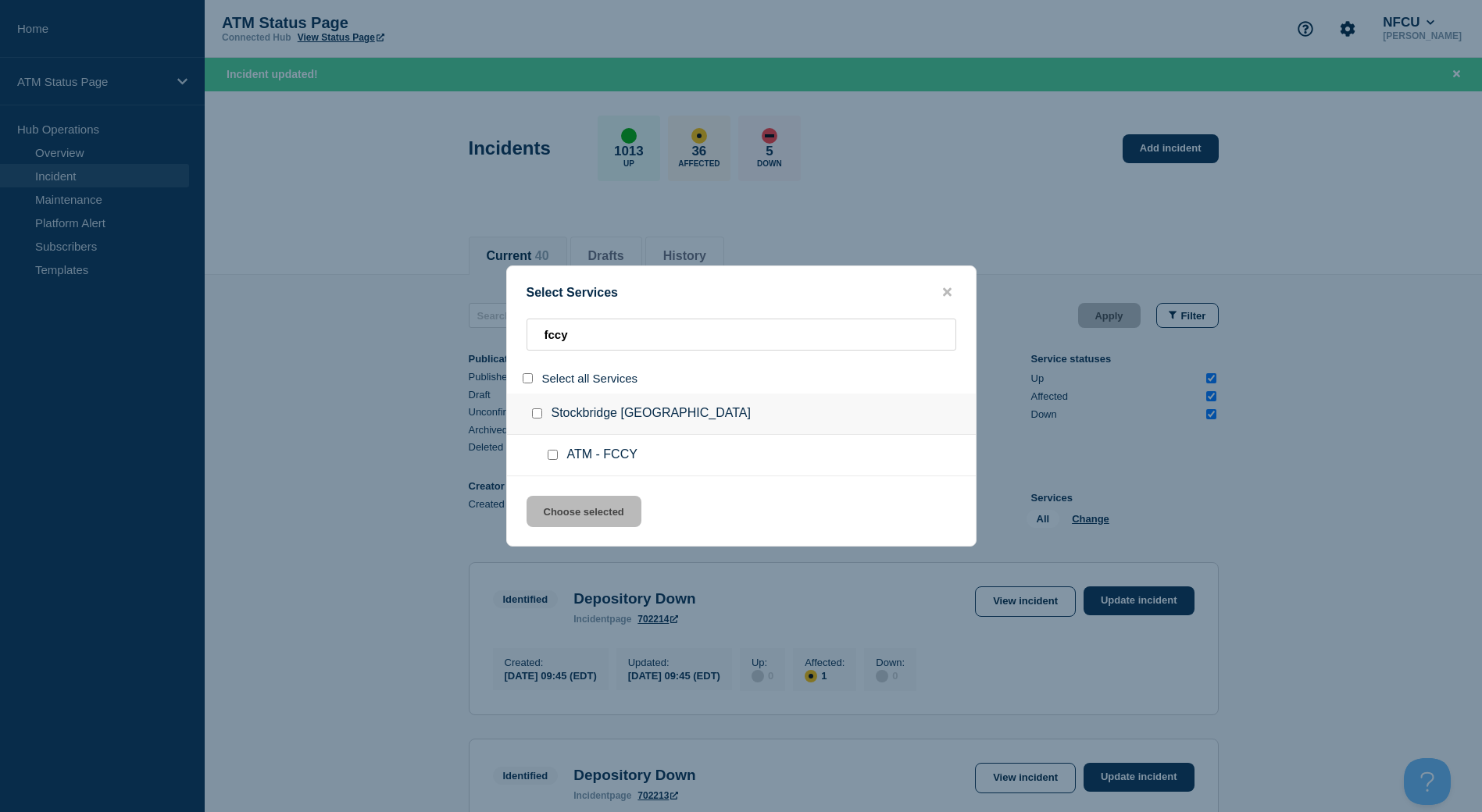
drag, startPoint x: 534, startPoint y: 411, endPoint x: 545, endPoint y: 422, distance: 15.6
click at [535, 411] on input "group: Stockbridge GA" at bounding box center [537, 414] width 10 height 10
click at [579, 496] on div "Select Services fccy Select all Services Stockbridge GA ATM - FCCY Choose selec…" at bounding box center [741, 406] width 470 height 281
click at [600, 511] on button "Choose selected" at bounding box center [584, 512] width 115 height 31
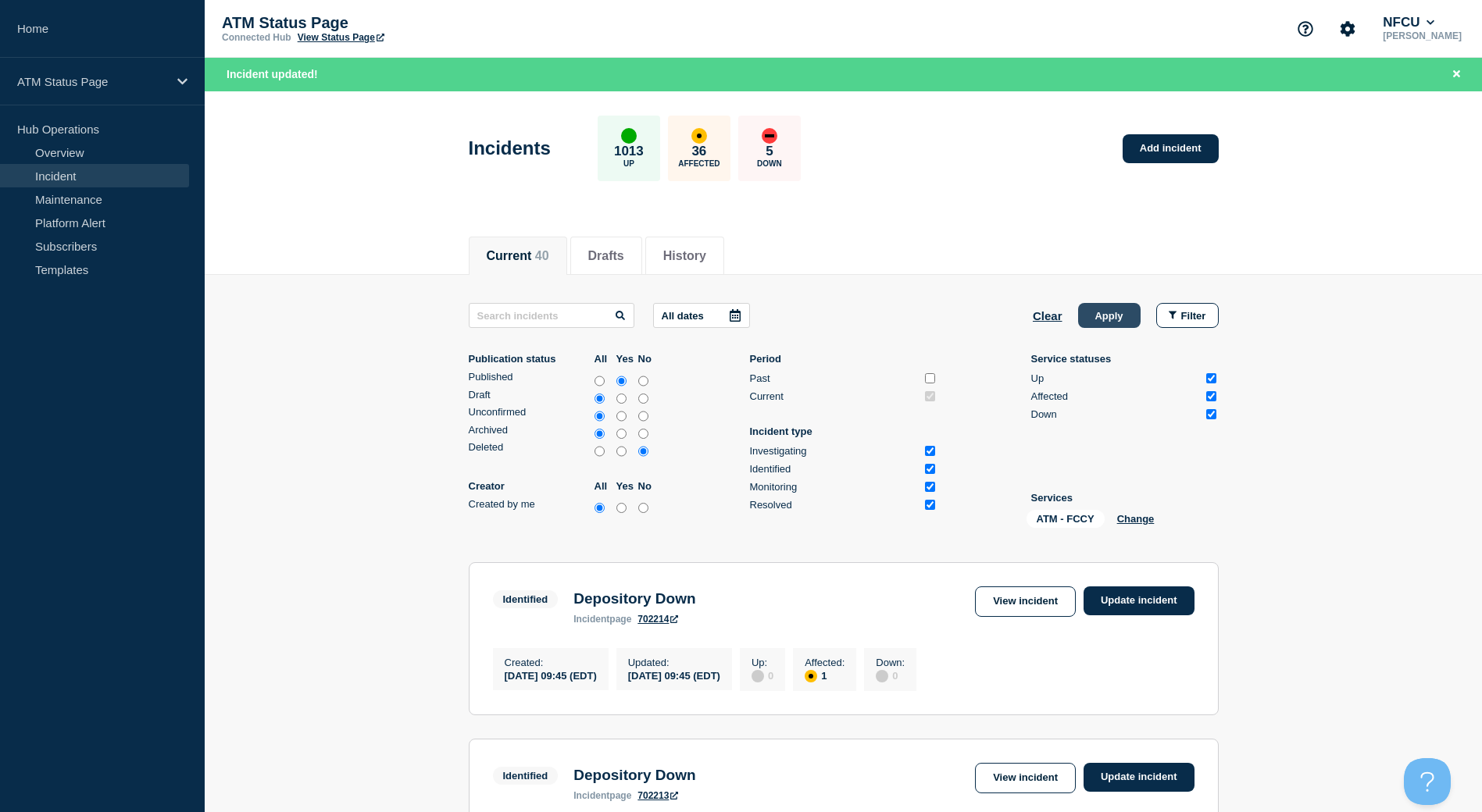
click at [1113, 323] on button "Apply" at bounding box center [1110, 315] width 62 height 25
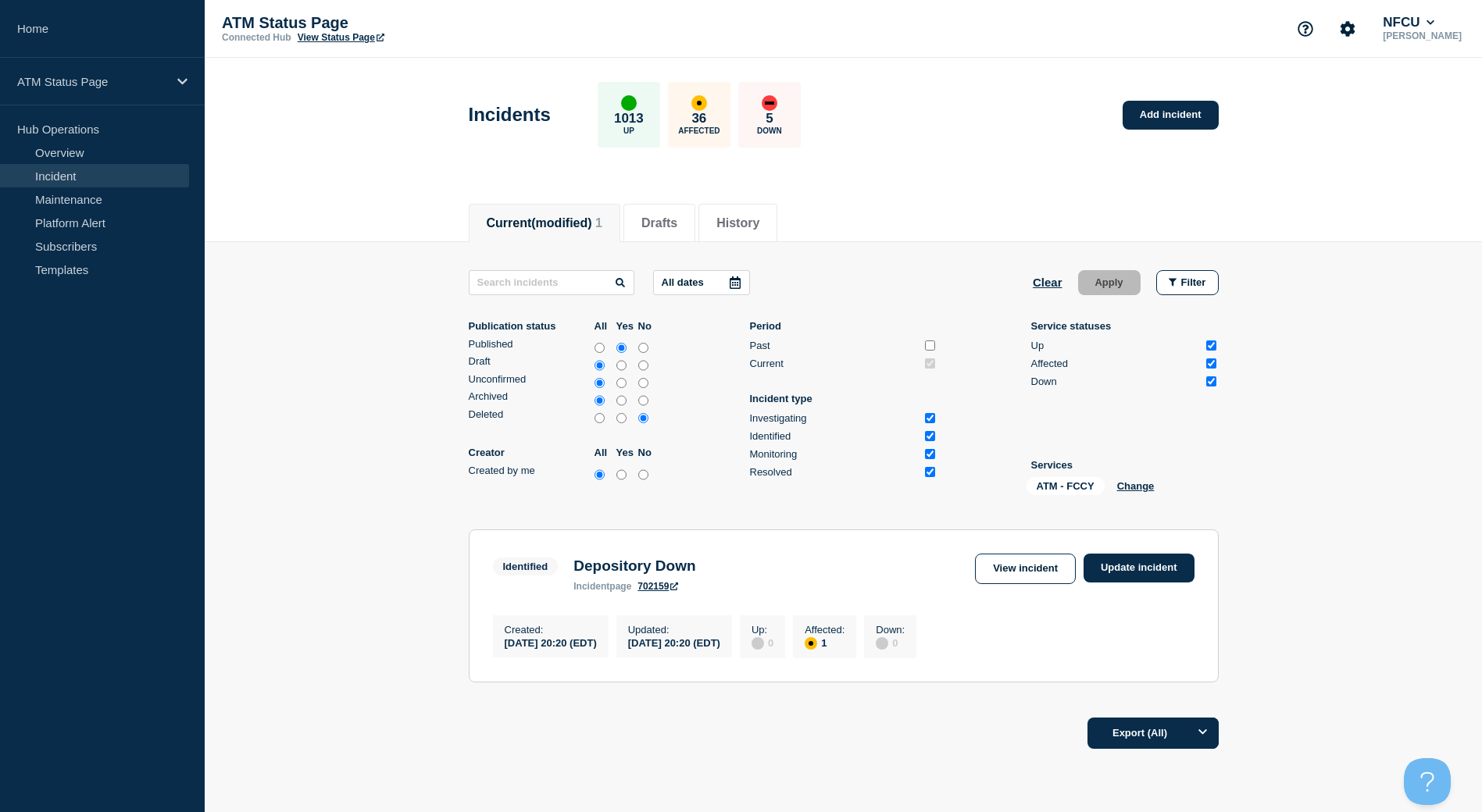
scroll to position [78, 0]
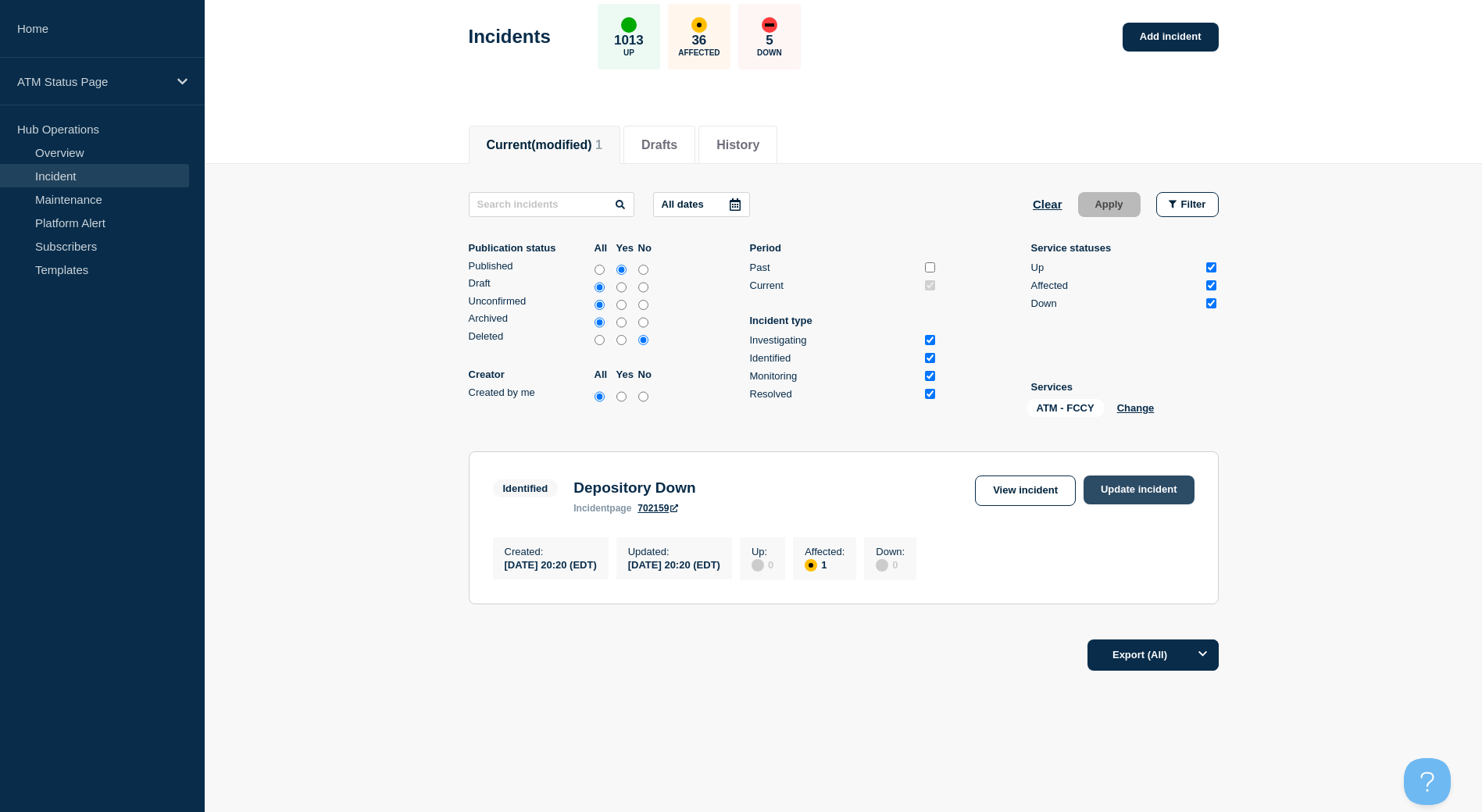
click at [1134, 498] on link "Update incident" at bounding box center [1139, 489] width 111 height 29
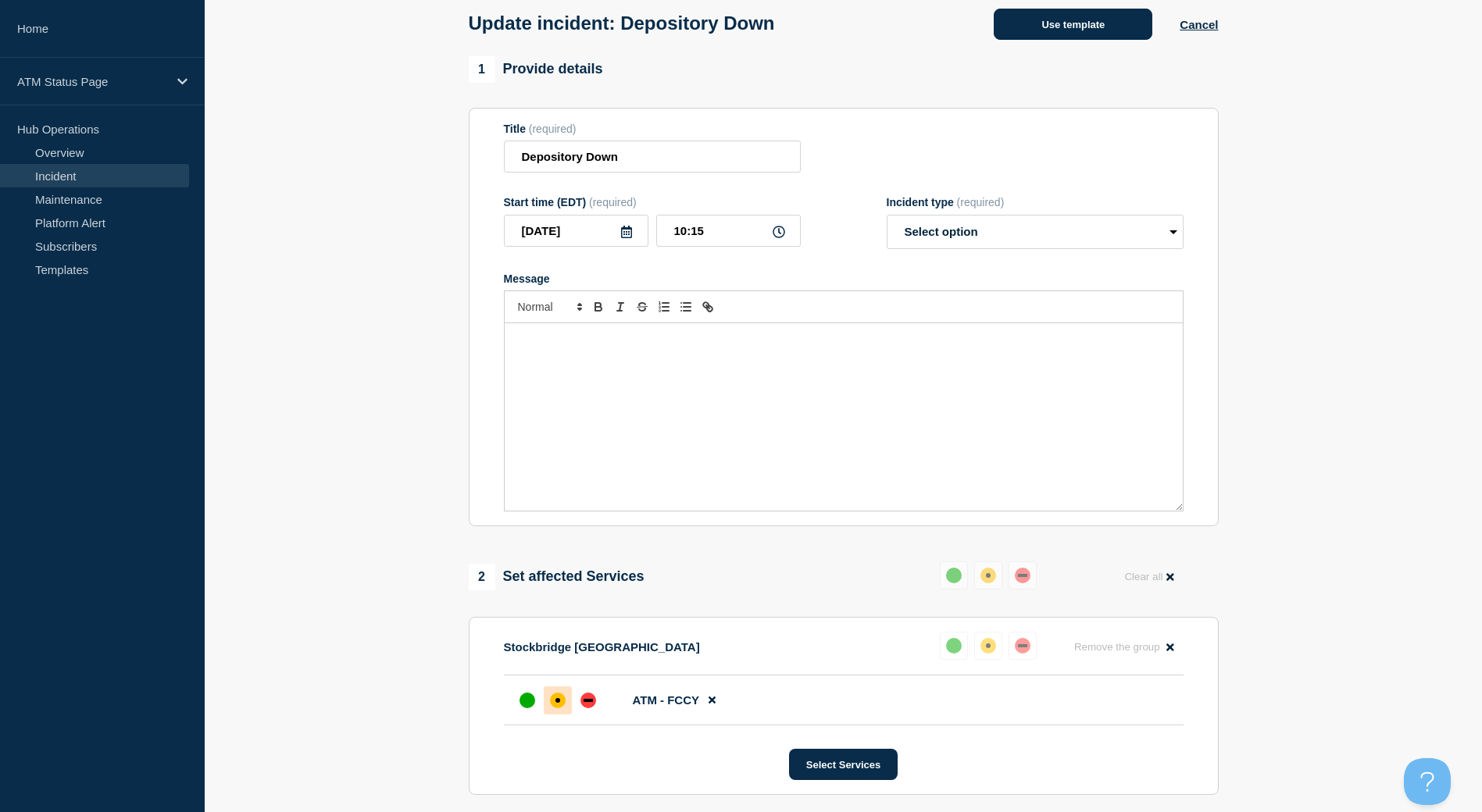
click at [1073, 36] on button "Use template" at bounding box center [1072, 24] width 159 height 31
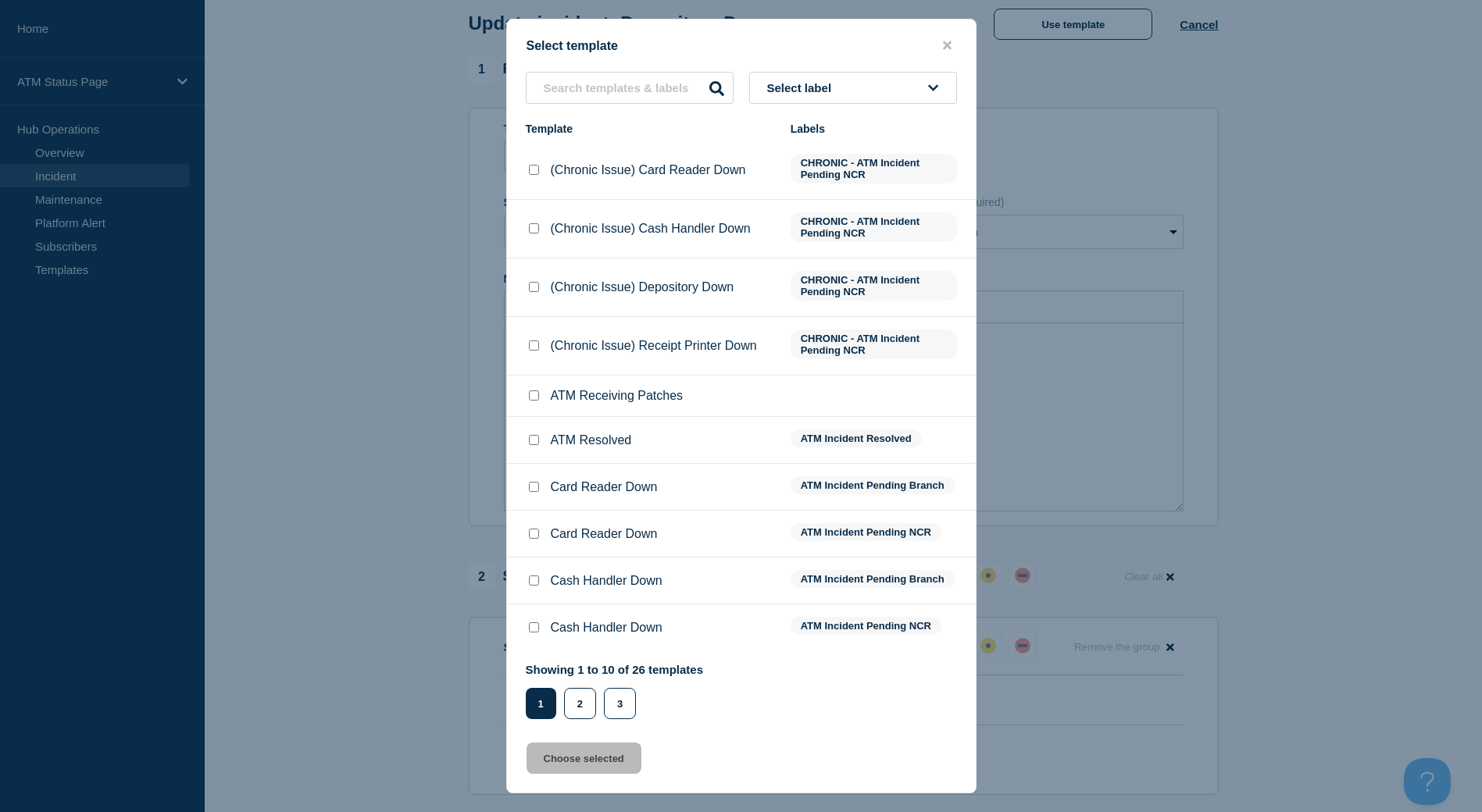
click at [536, 444] on input "ATM Resolved checkbox" at bounding box center [534, 441] width 10 height 10
click at [597, 764] on button "Choose selected" at bounding box center [584, 758] width 115 height 31
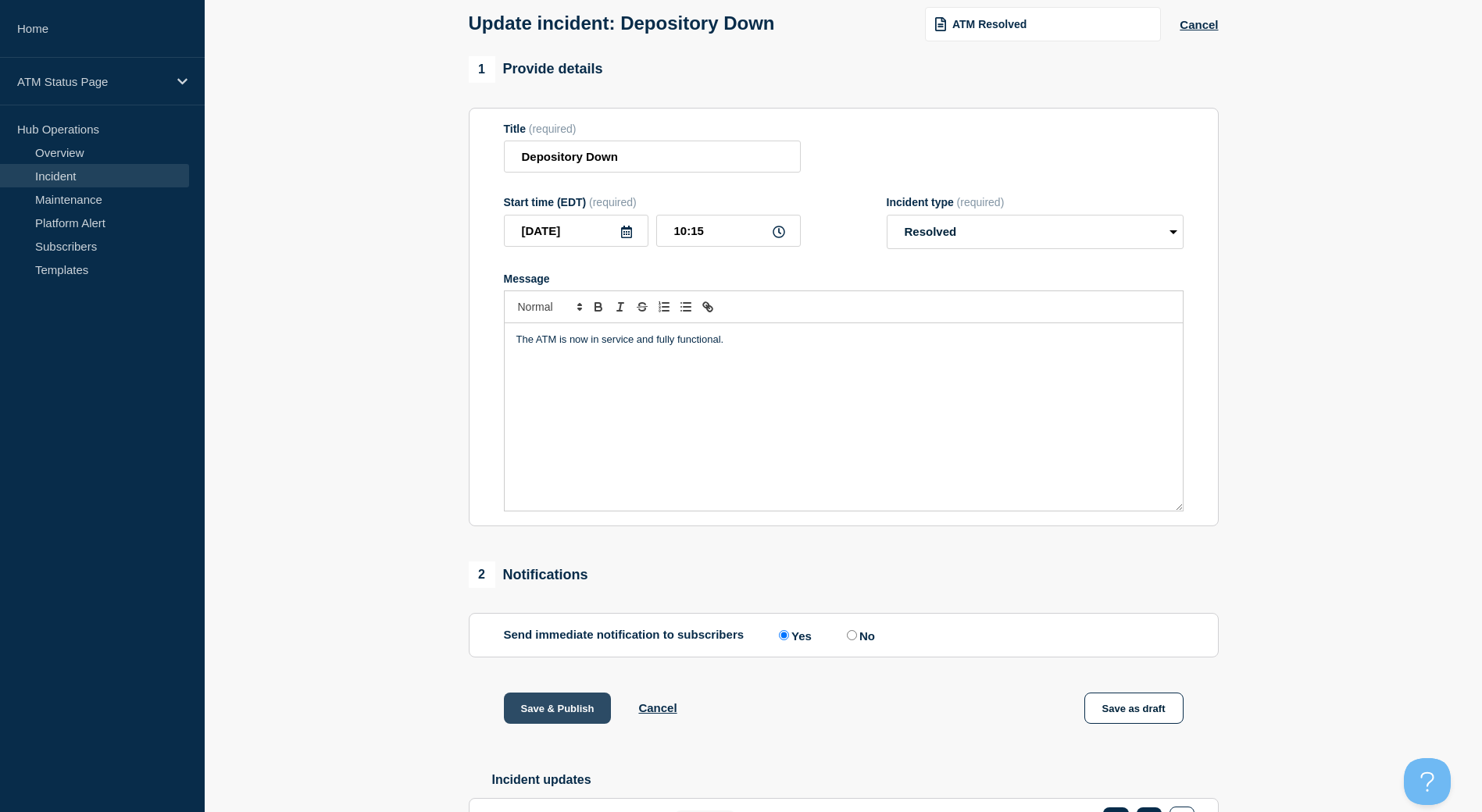
click at [573, 712] on button "Save & Publish" at bounding box center [558, 709] width 108 height 31
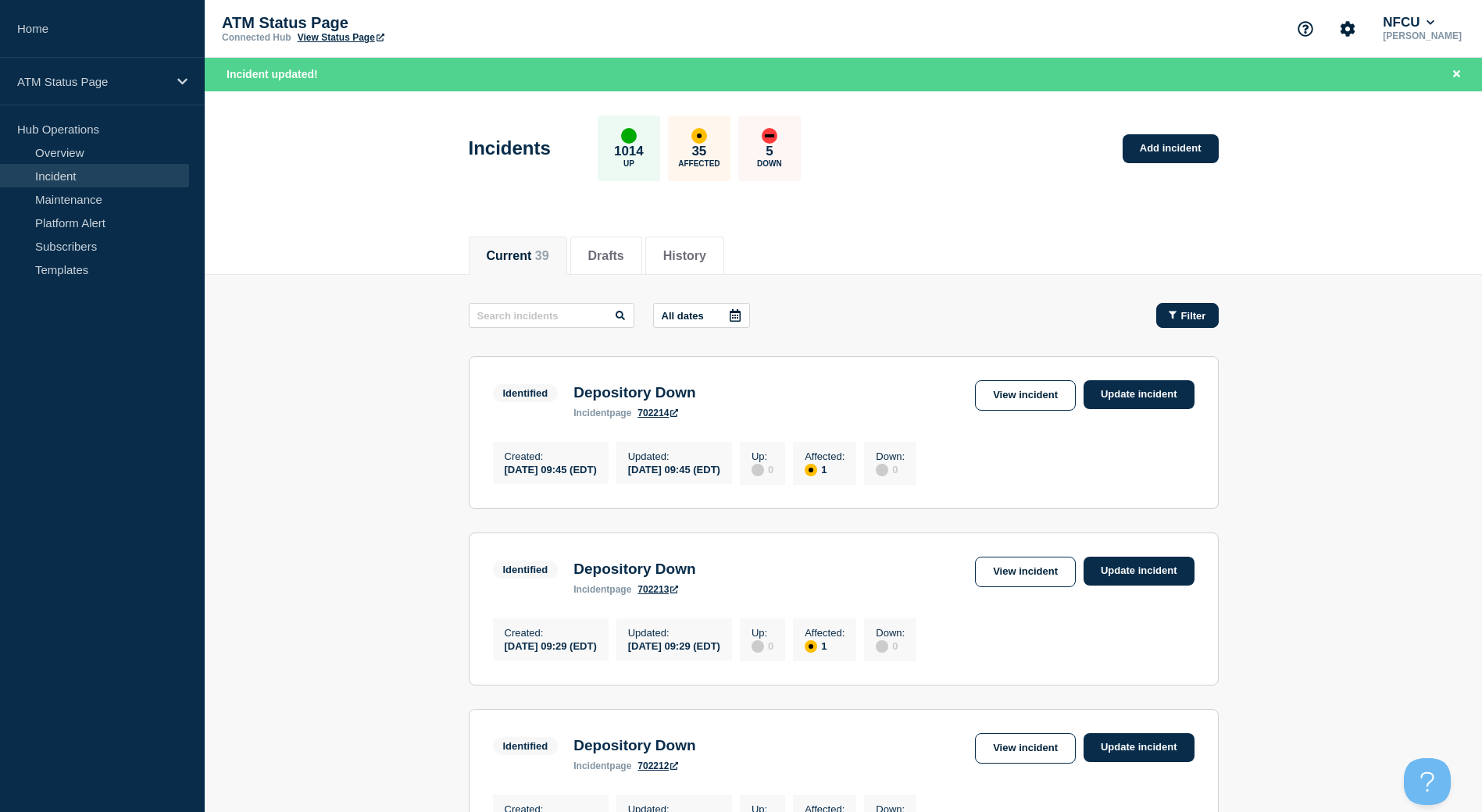
click at [1204, 318] on span "Filter" at bounding box center [1193, 316] width 25 height 12
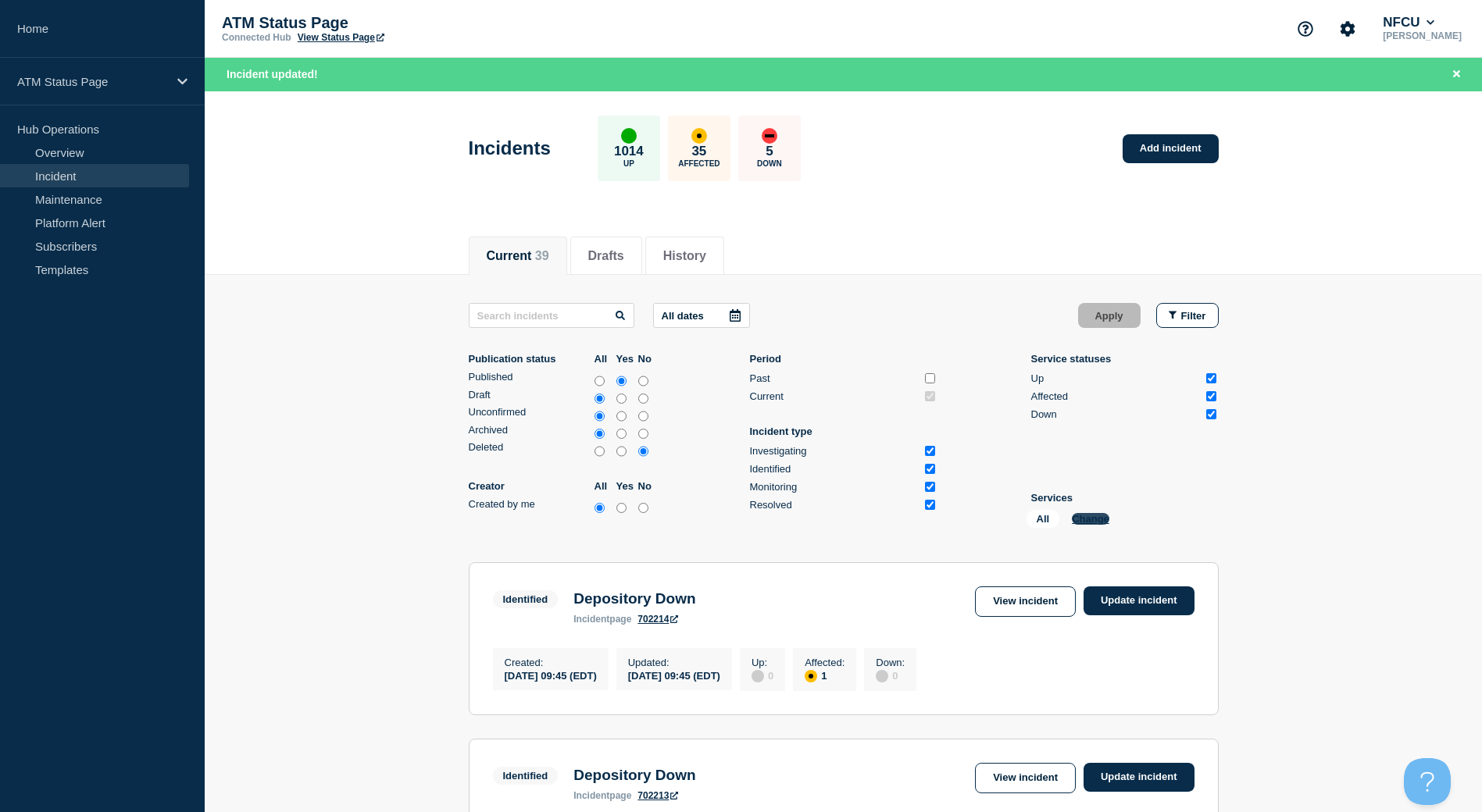
click at [1092, 516] on button "Change" at bounding box center [1090, 520] width 37 height 12
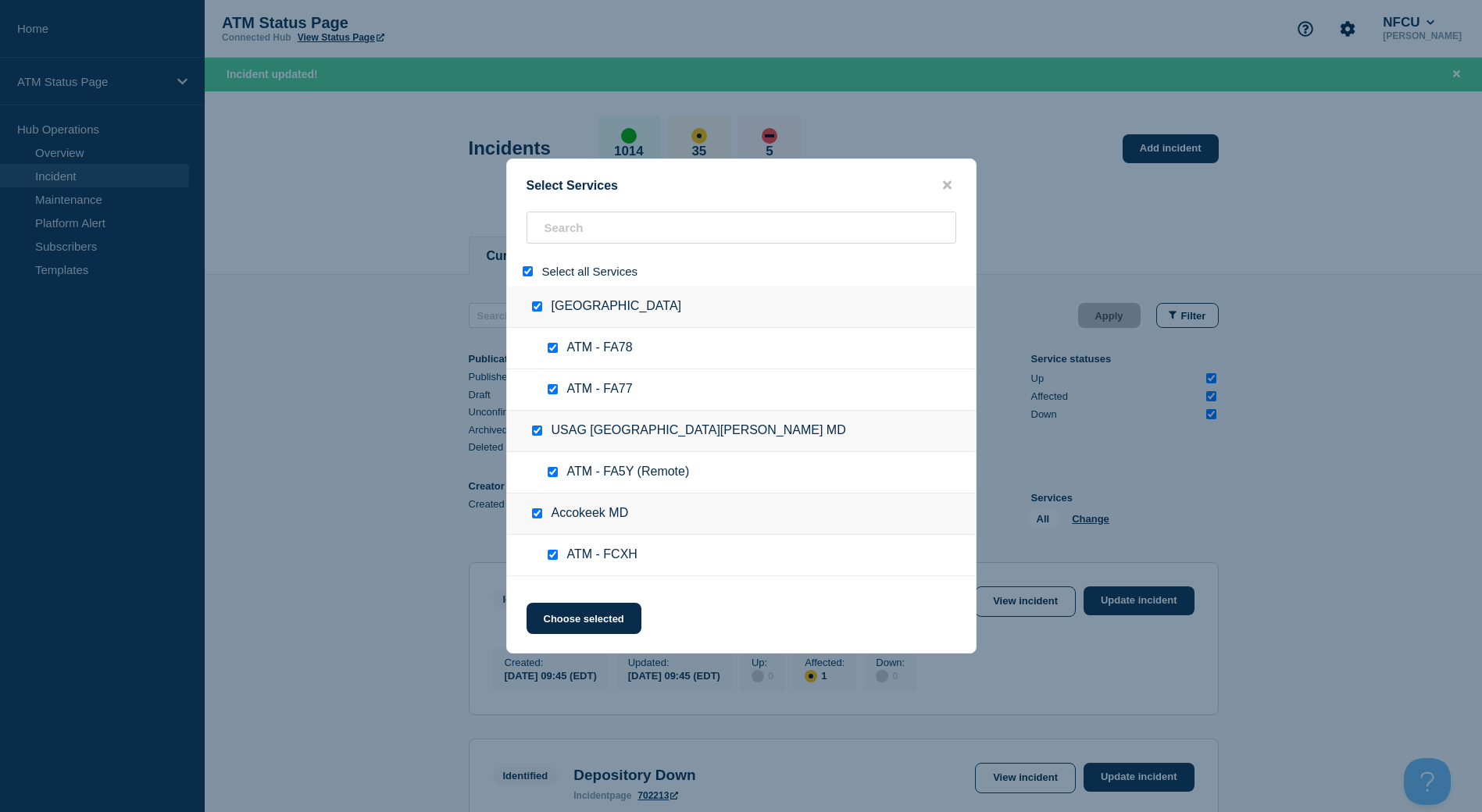
click at [531, 273] on input "select all" at bounding box center [528, 272] width 10 height 10
click at [581, 223] on input "search" at bounding box center [741, 227] width 430 height 32
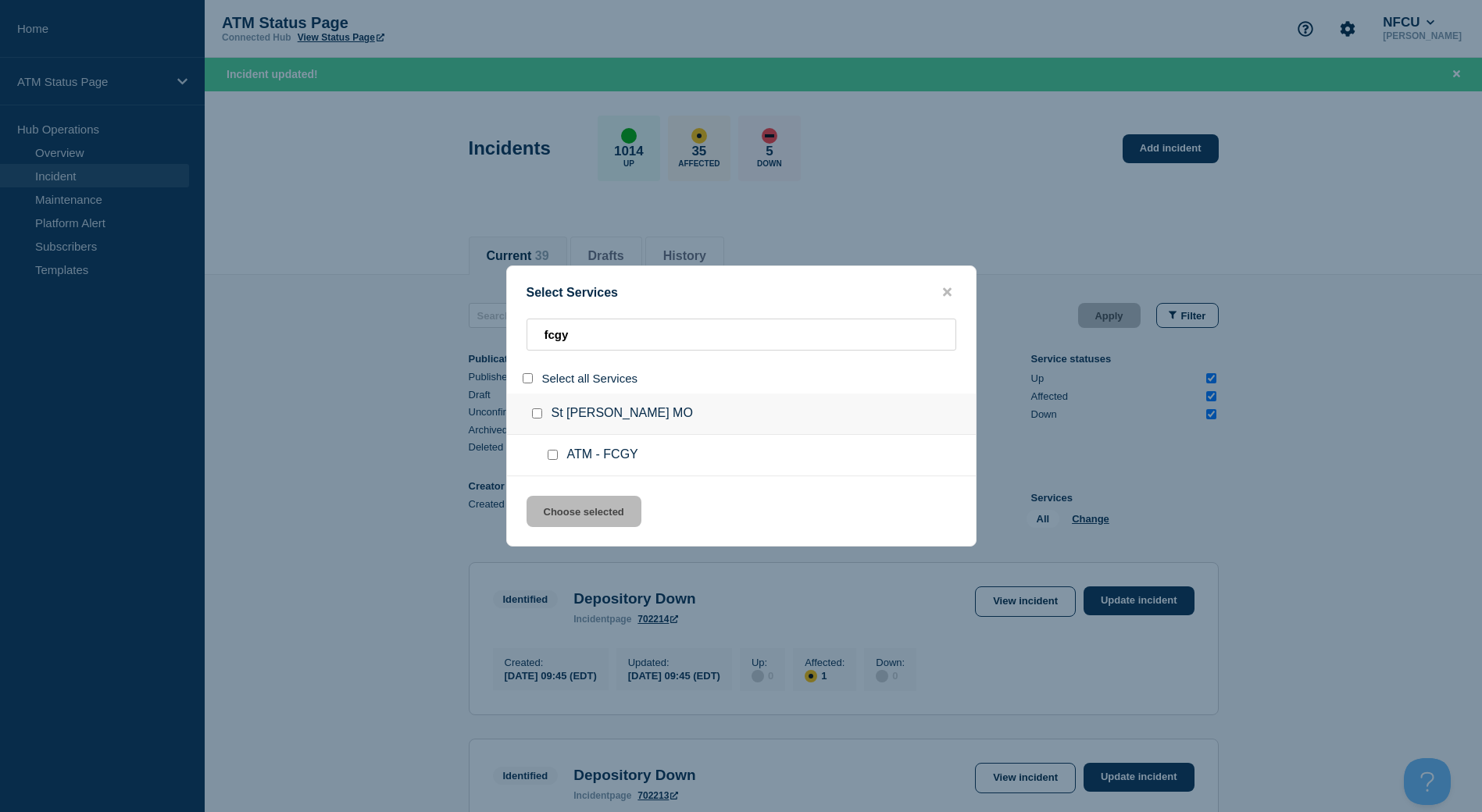
click at [536, 421] on div at bounding box center [541, 414] width 23 height 16
click at [543, 413] on div at bounding box center [541, 414] width 23 height 16
click at [536, 415] on input "group: St Robert MO" at bounding box center [537, 414] width 10 height 10
click at [562, 514] on button "Choose selected" at bounding box center [584, 512] width 115 height 31
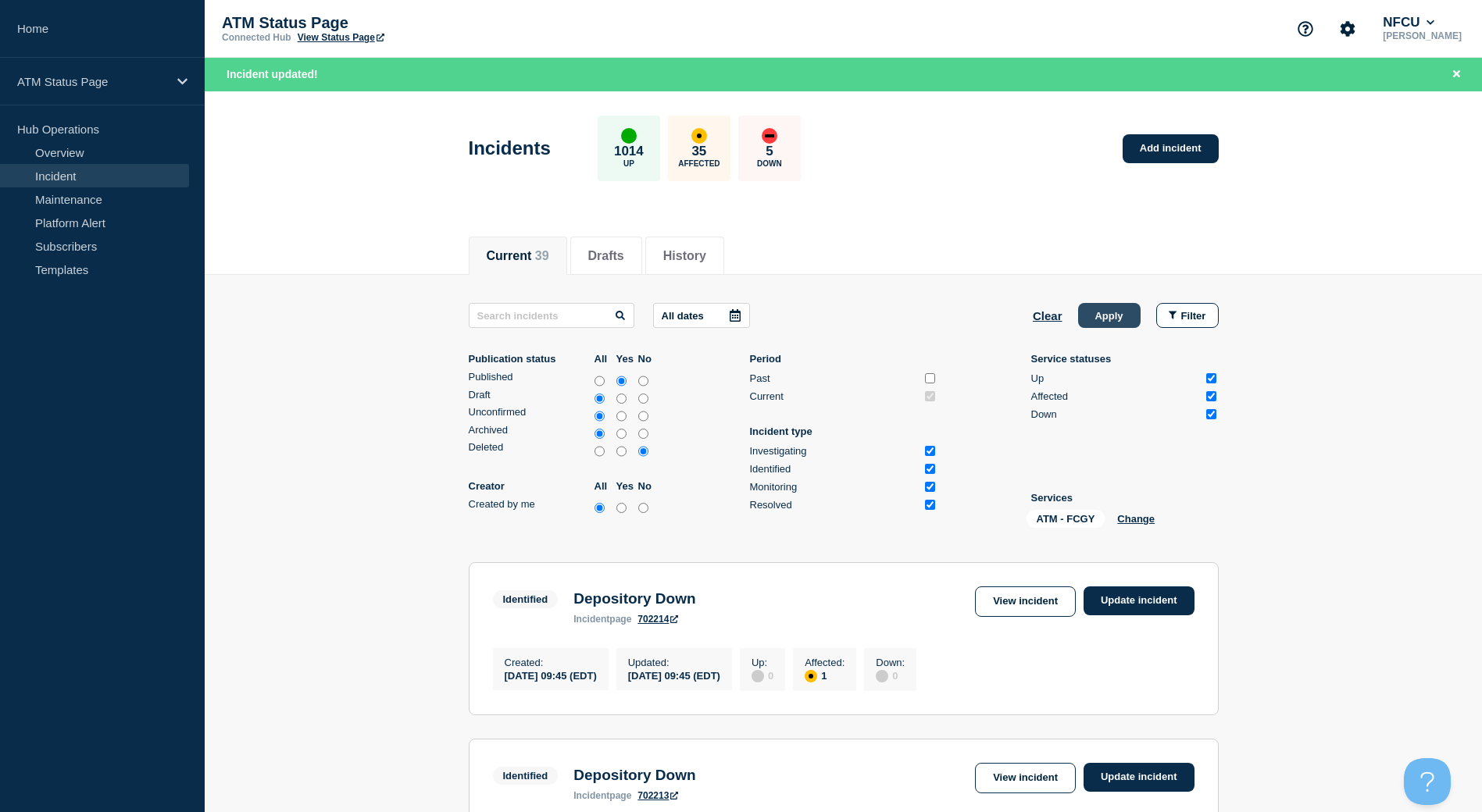
click at [1118, 307] on button "Apply" at bounding box center [1110, 315] width 62 height 25
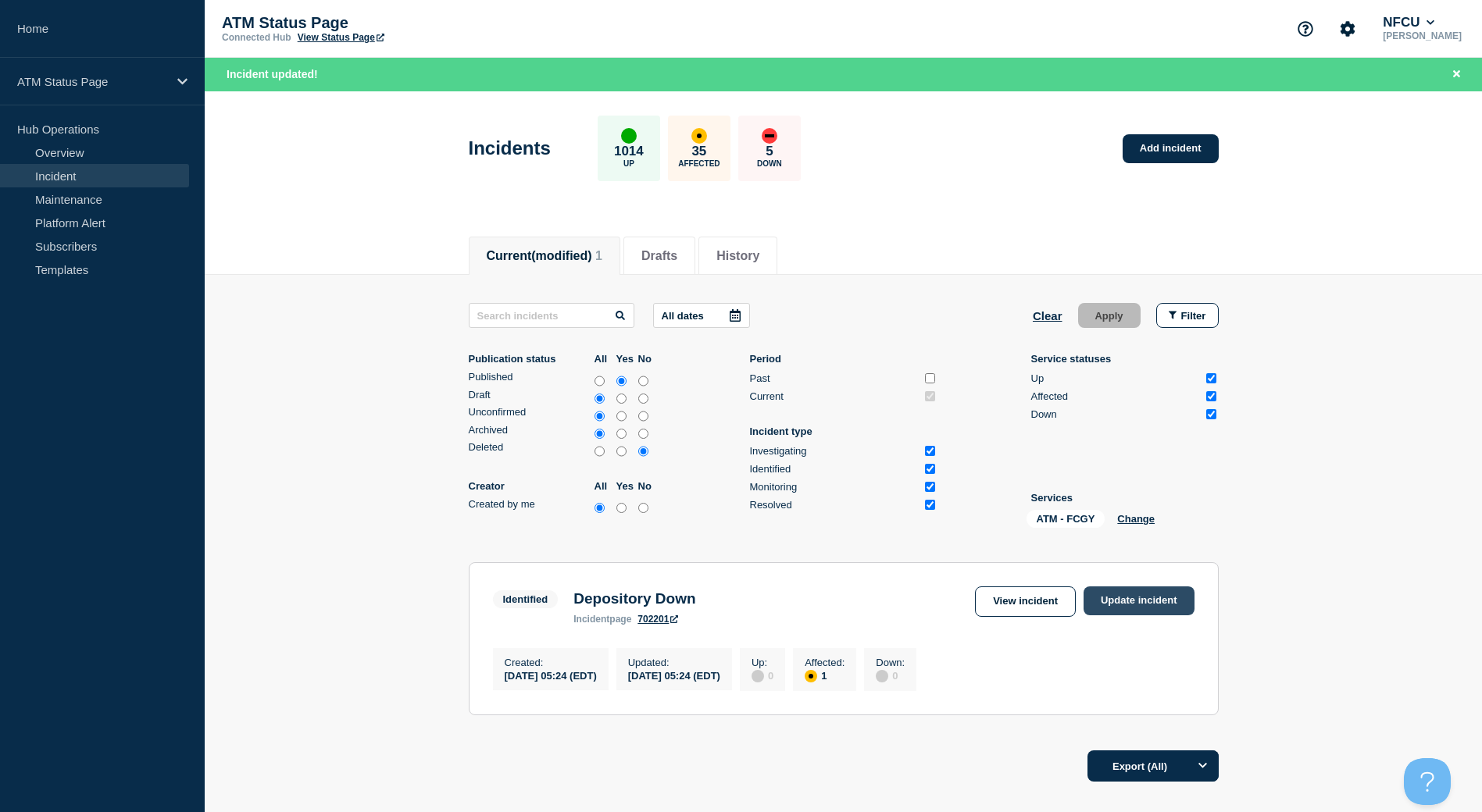
click at [1171, 599] on link "Update incident" at bounding box center [1139, 600] width 111 height 29
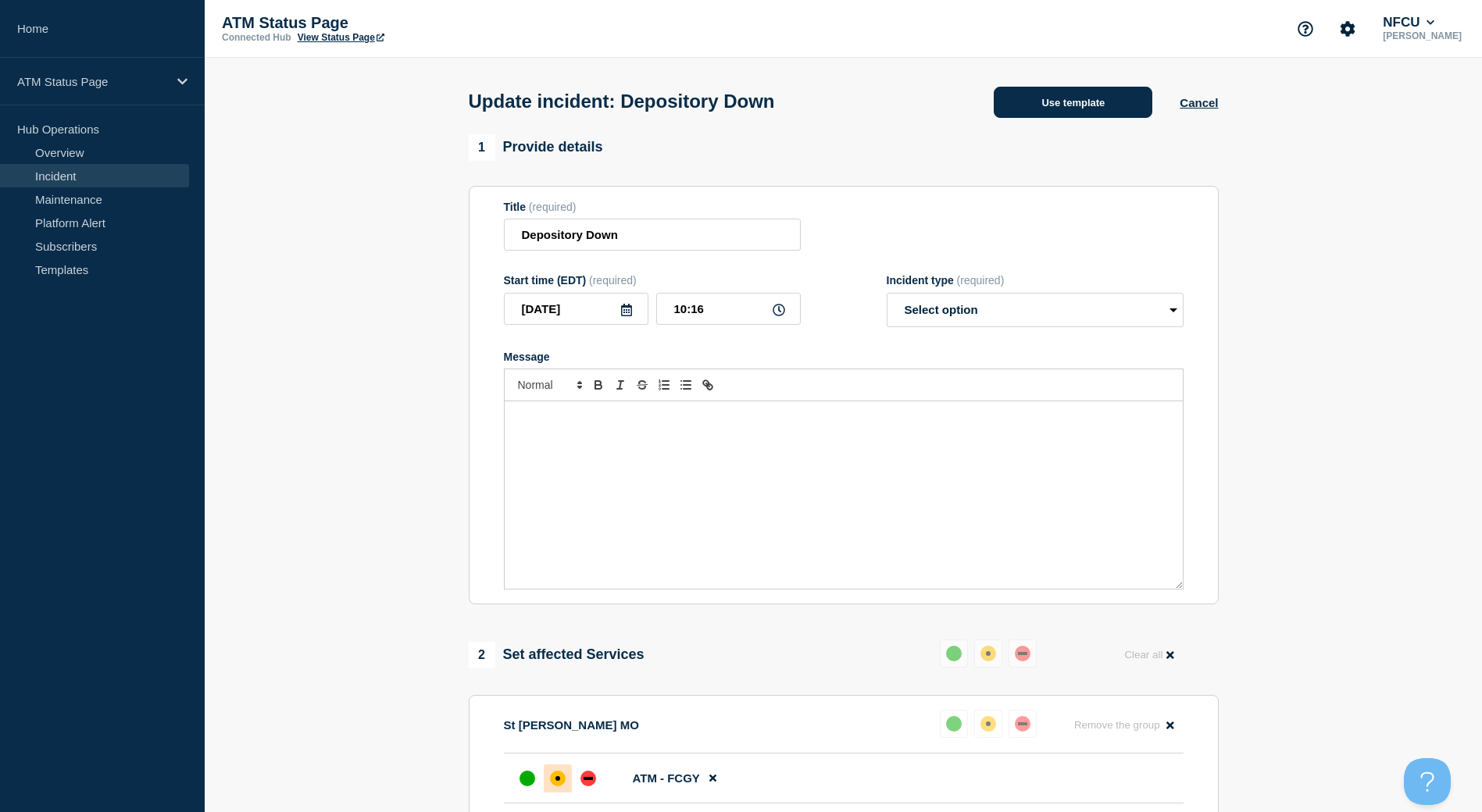
click at [1073, 104] on button "Use template" at bounding box center [1072, 102] width 159 height 31
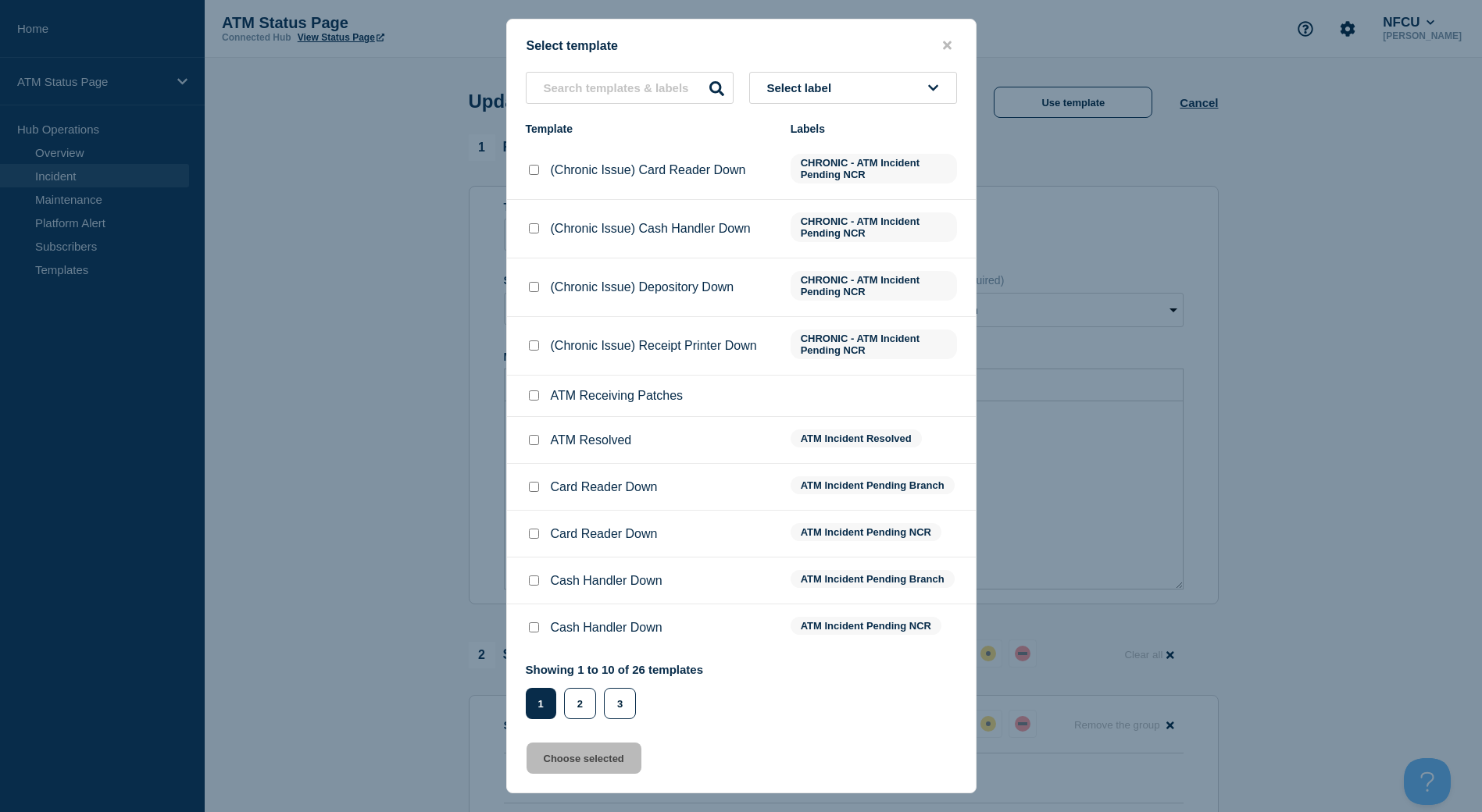
click at [535, 443] on input "ATM Resolved checkbox" at bounding box center [534, 441] width 10 height 10
click at [592, 758] on button "Choose selected" at bounding box center [584, 758] width 115 height 31
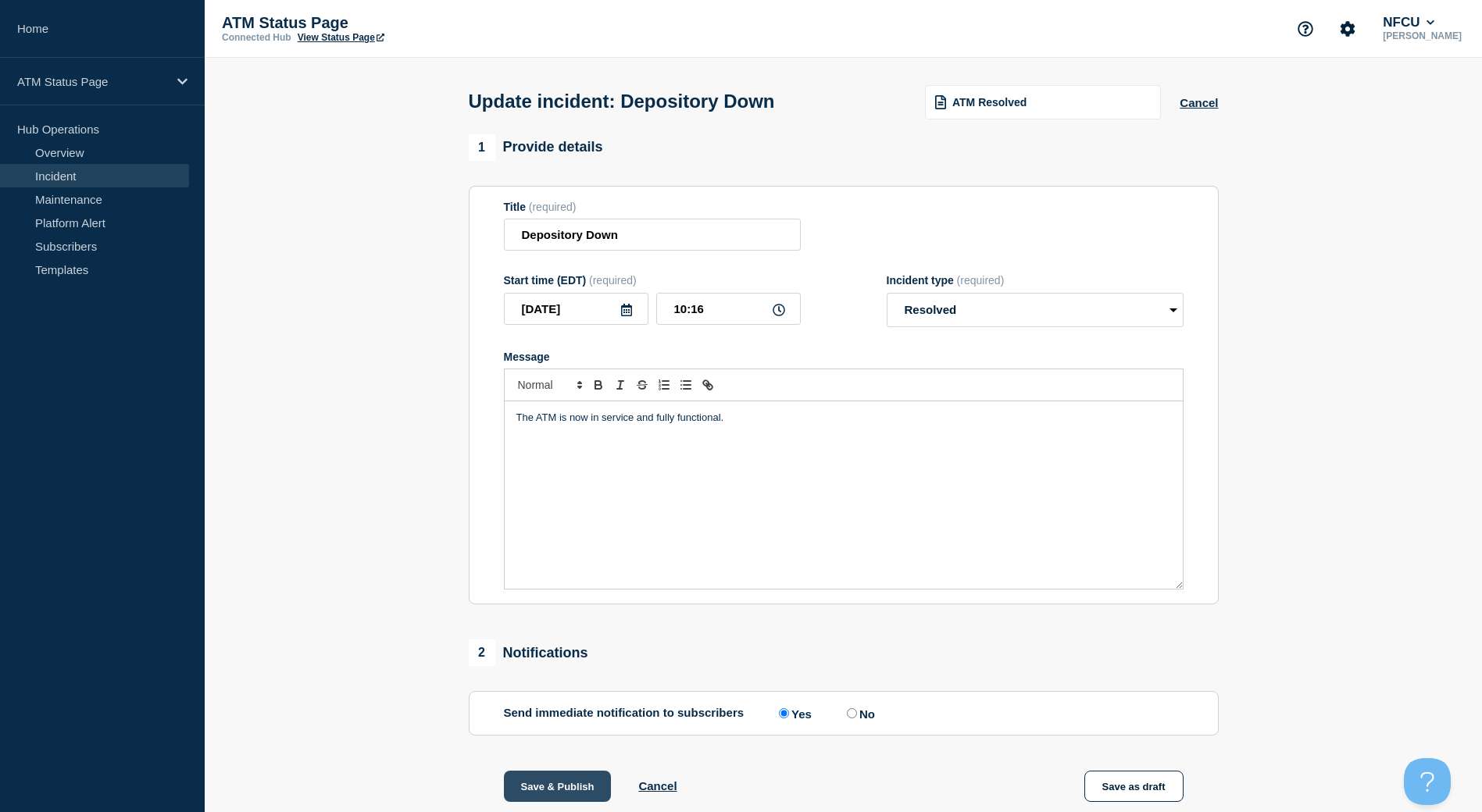
click at [586, 780] on button "Save & Publish" at bounding box center [558, 787] width 108 height 31
